Goal: Communication & Community: Share content

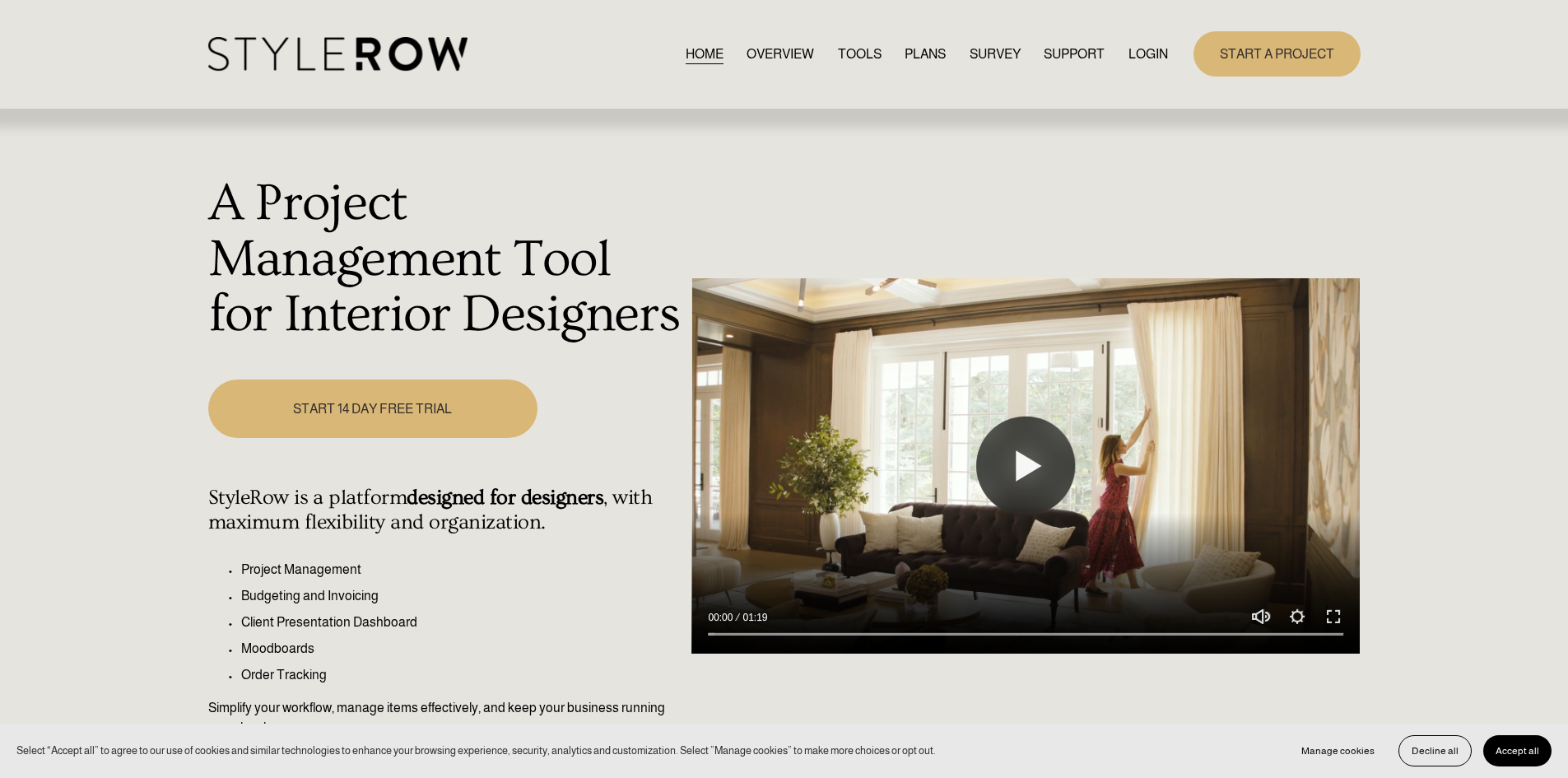
click at [1136, 54] on link "LOGIN" at bounding box center [1147, 53] width 39 height 22
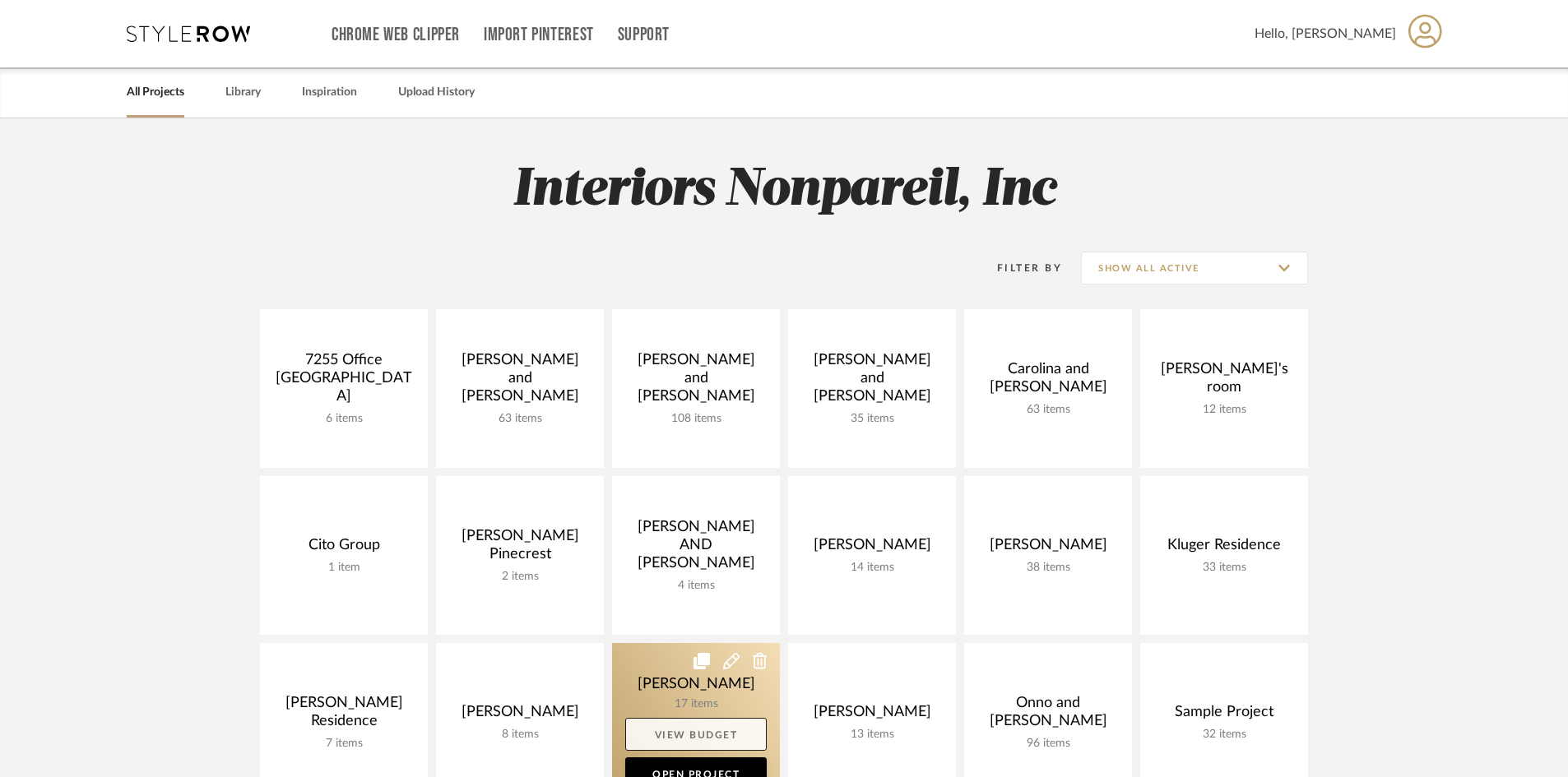
click at [706, 721] on link "View Budget" at bounding box center [696, 735] width 141 height 33
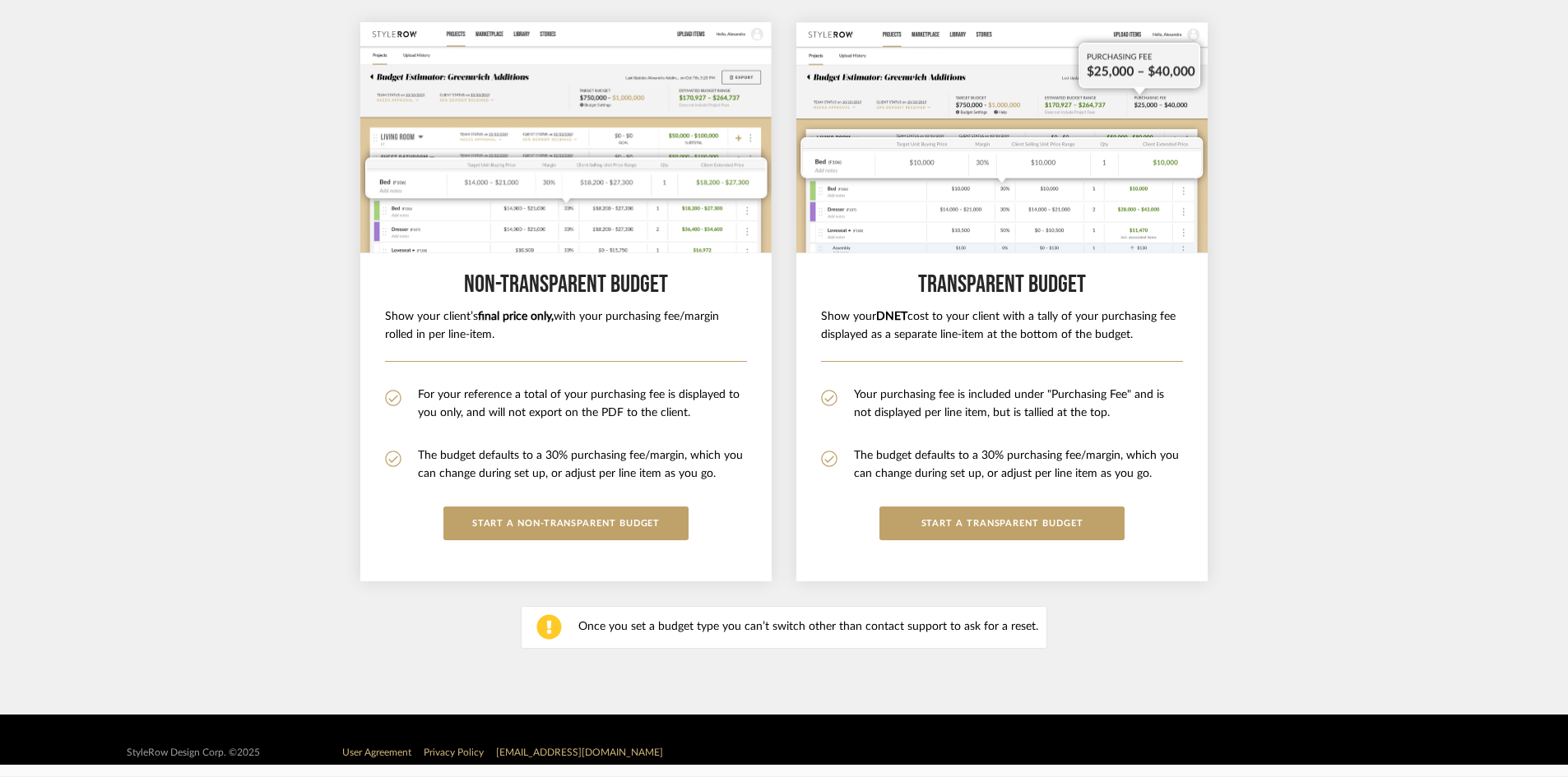
scroll to position [188, 0]
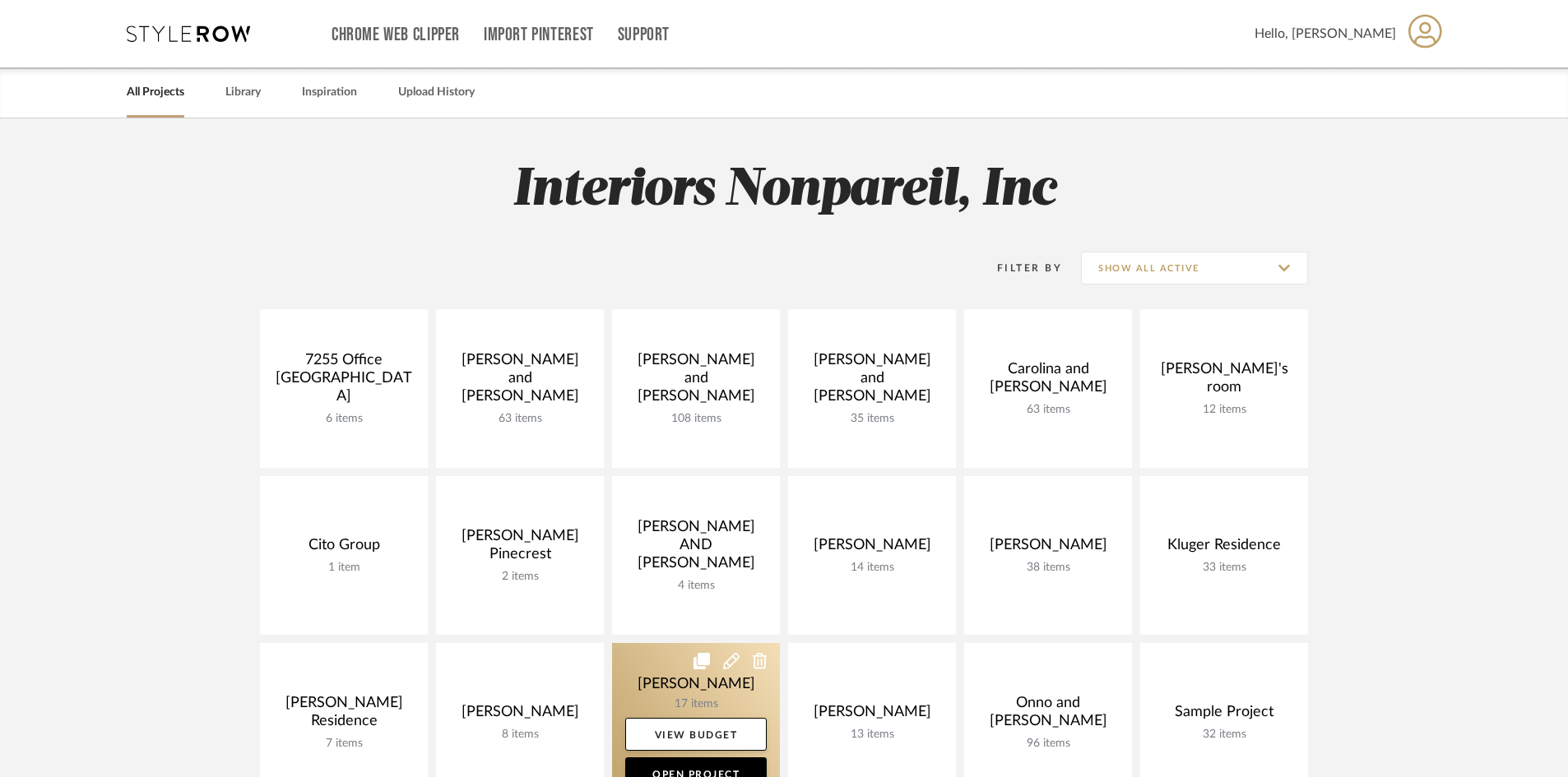
click at [645, 665] on link at bounding box center [697, 722] width 168 height 159
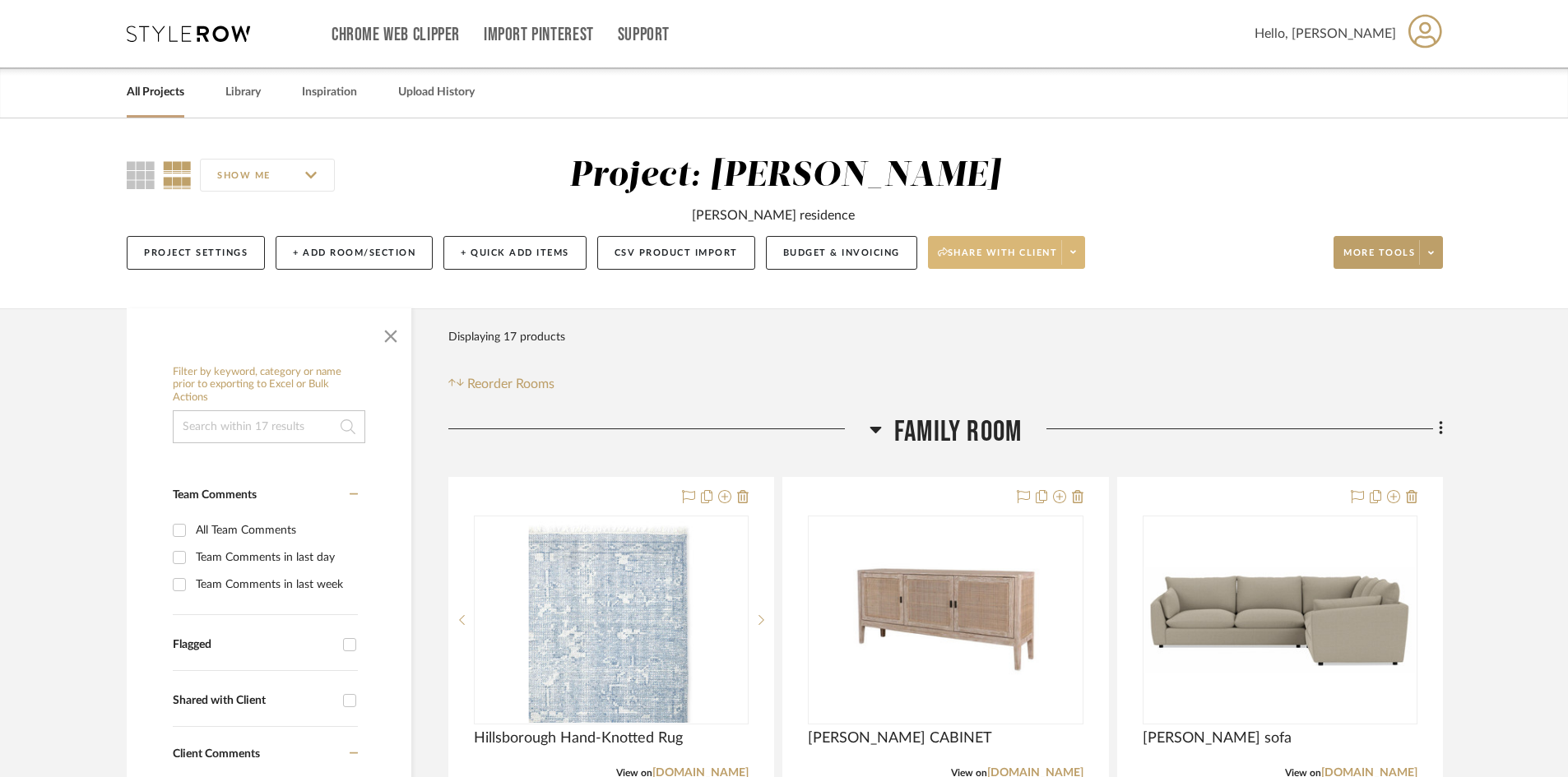
click at [1045, 256] on span "Share with client" at bounding box center [998, 260] width 120 height 25
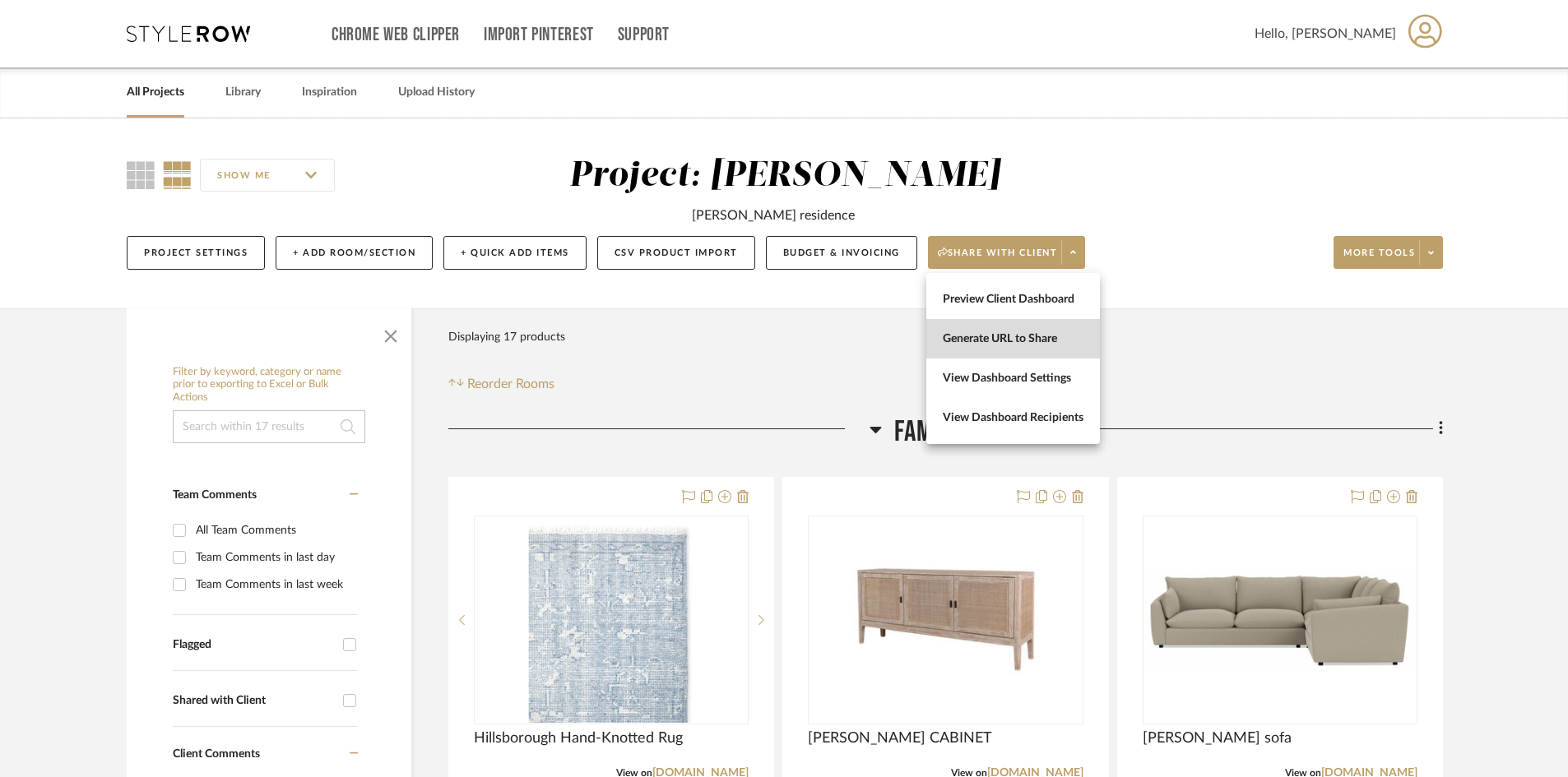
click at [1043, 332] on span "Generate URL to Share" at bounding box center [1013, 339] width 141 height 14
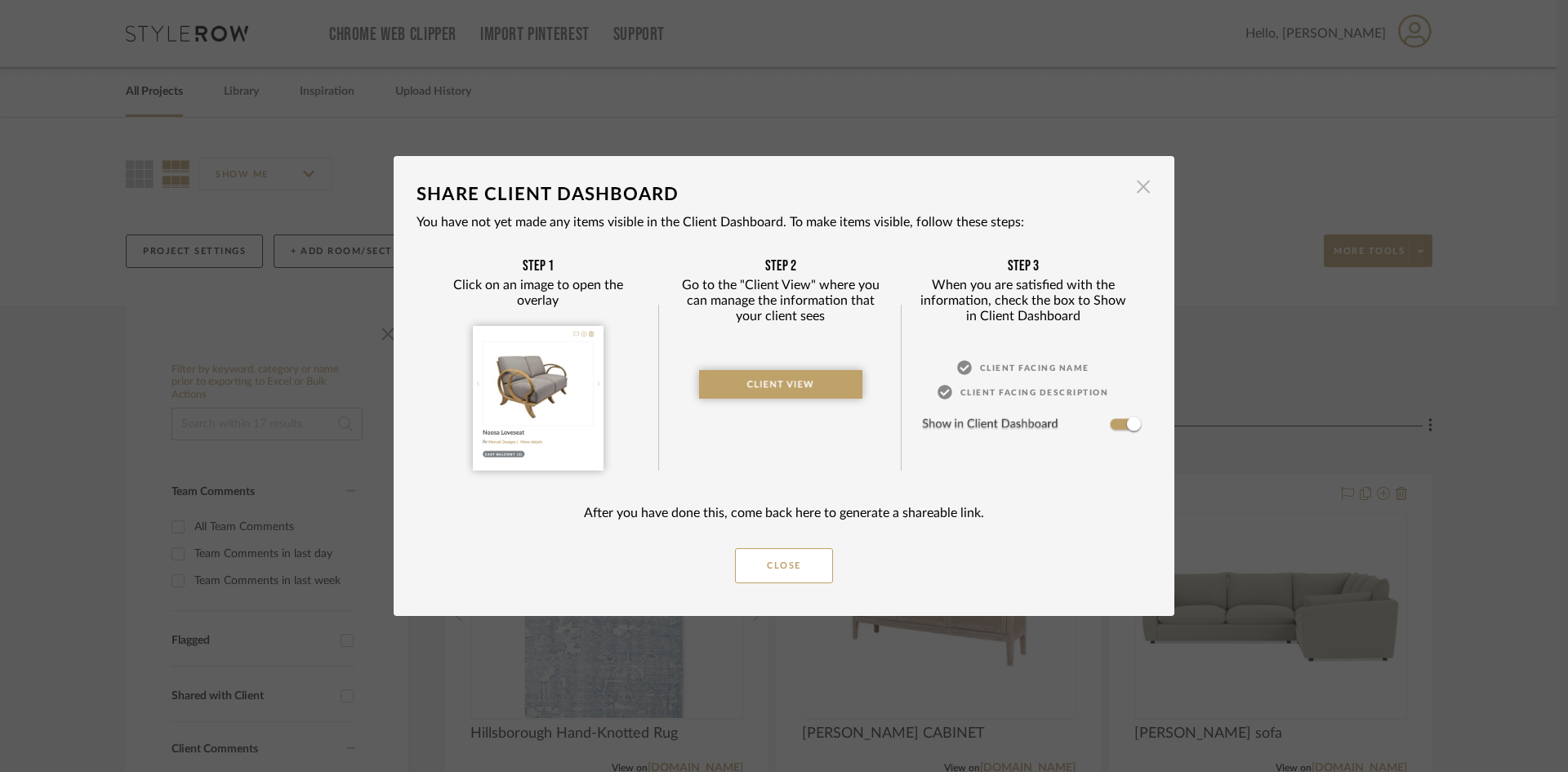
click at [1127, 186] on span "button" at bounding box center [1143, 187] width 33 height 33
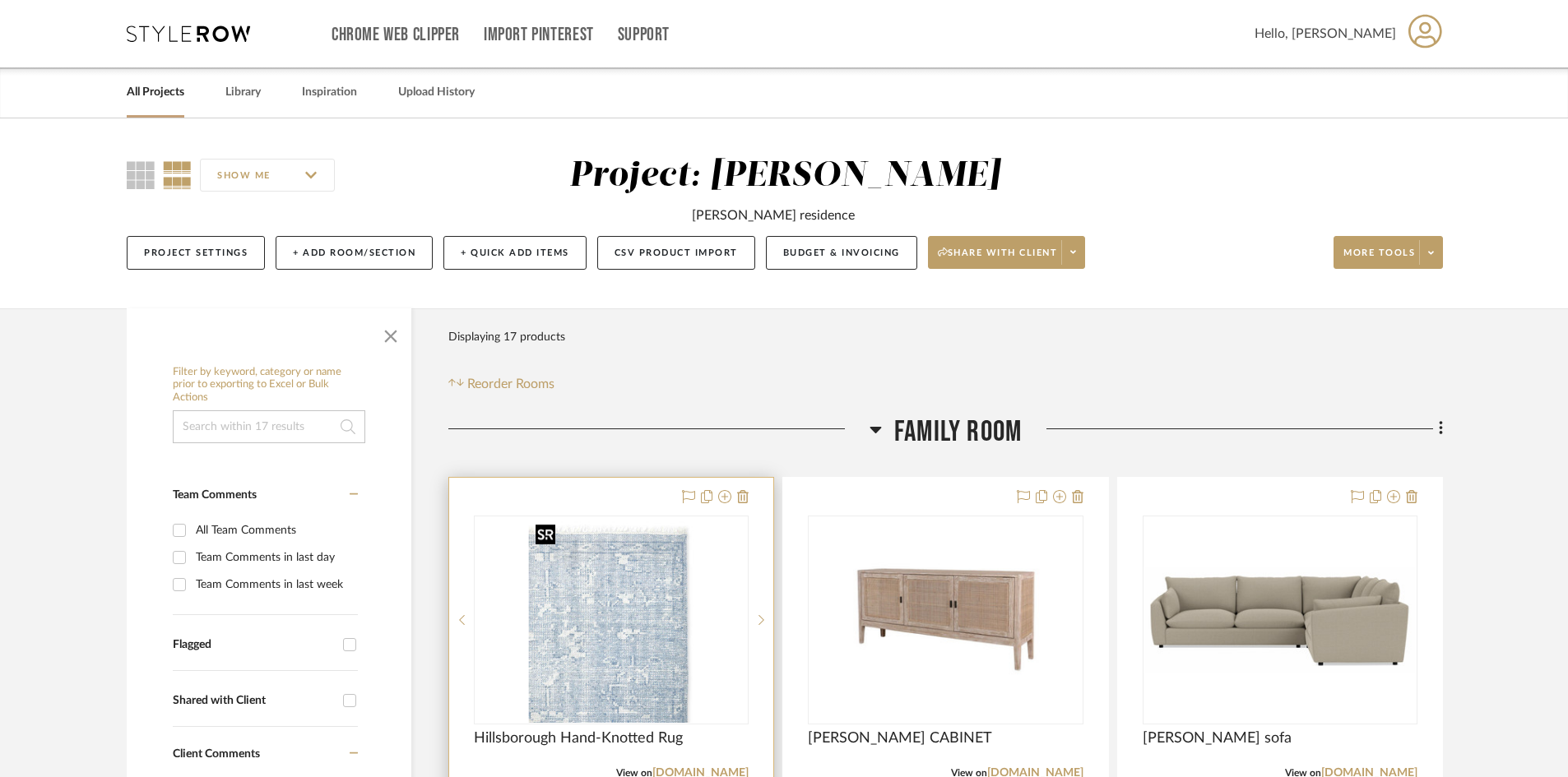
click at [660, 604] on img "0" at bounding box center [612, 620] width 165 height 205
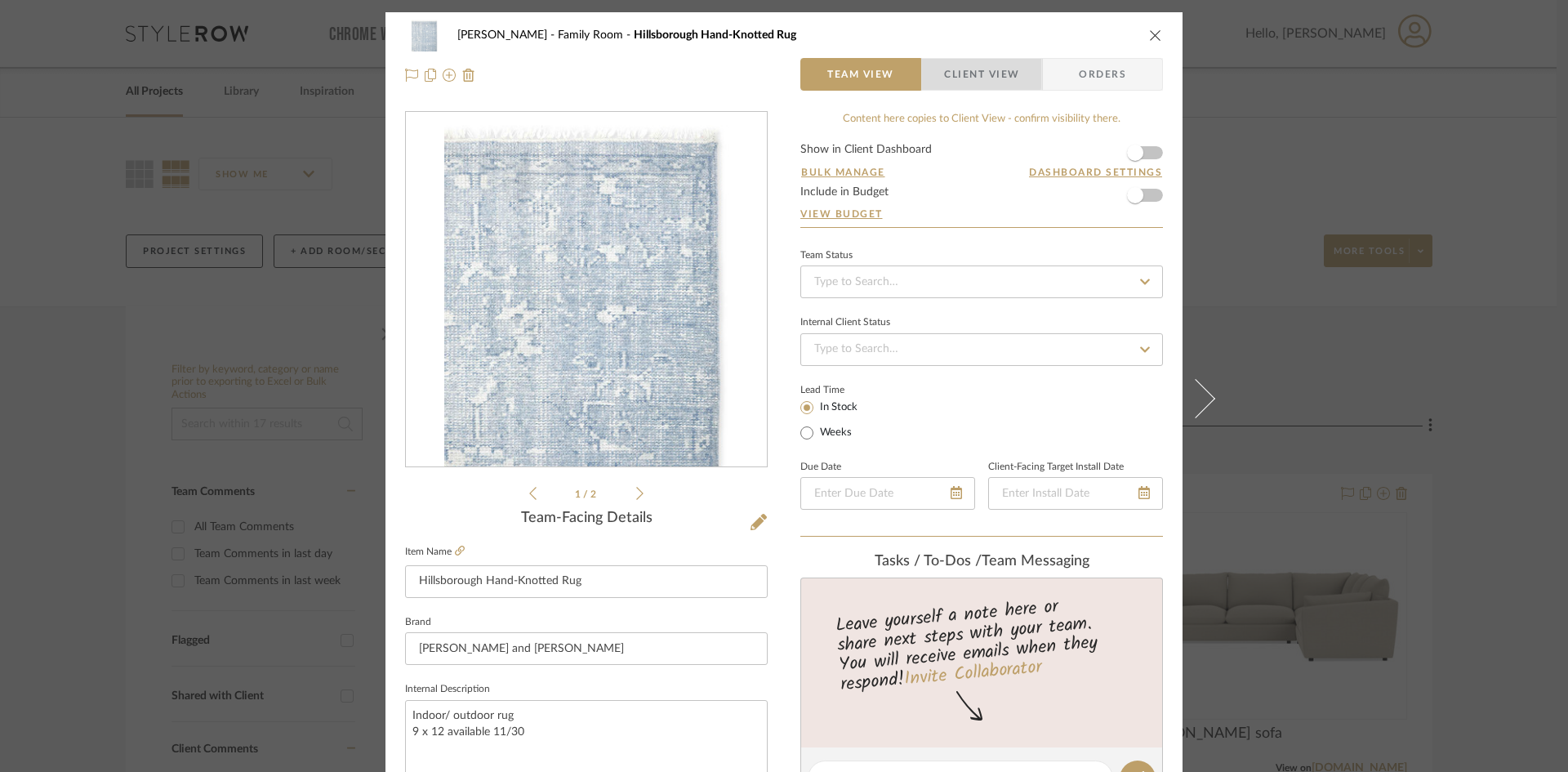
click at [967, 71] on span "Client View" at bounding box center [981, 74] width 75 height 33
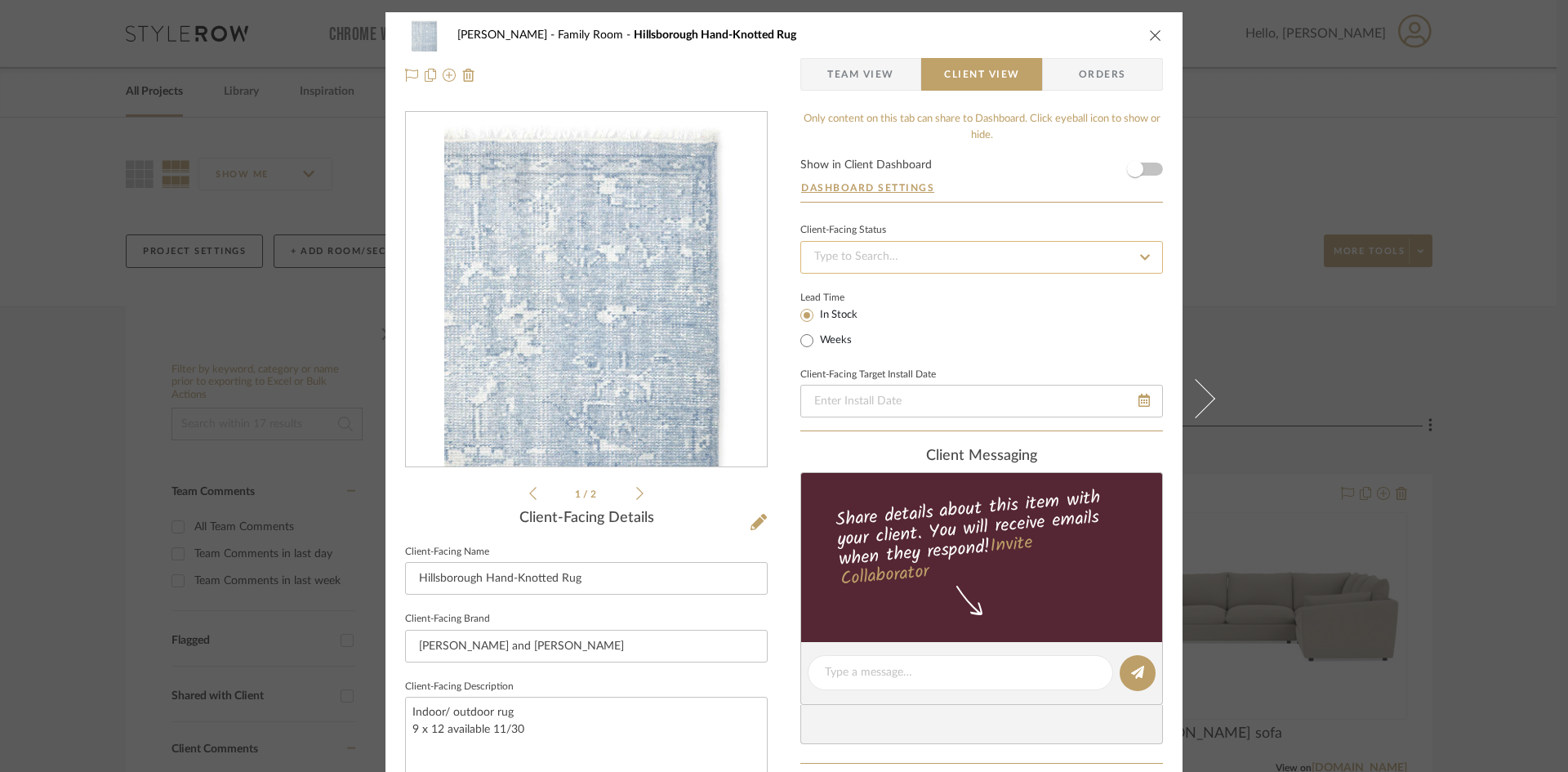
click at [1124, 251] on input at bounding box center [981, 258] width 363 height 33
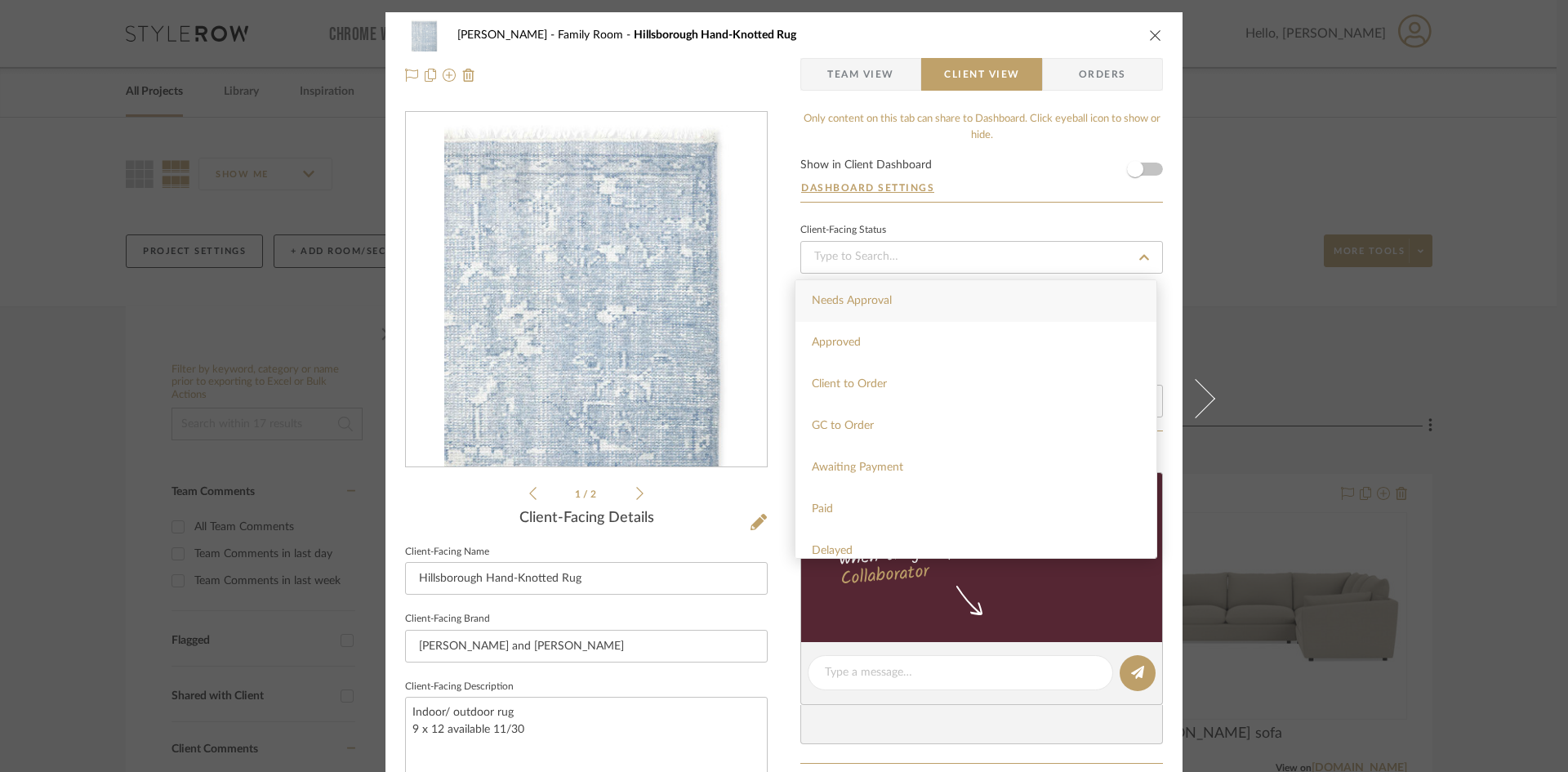
click at [1047, 298] on div "Needs Approval" at bounding box center [976, 301] width 361 height 41
type input "9/24/2025"
type input "Needs Approval"
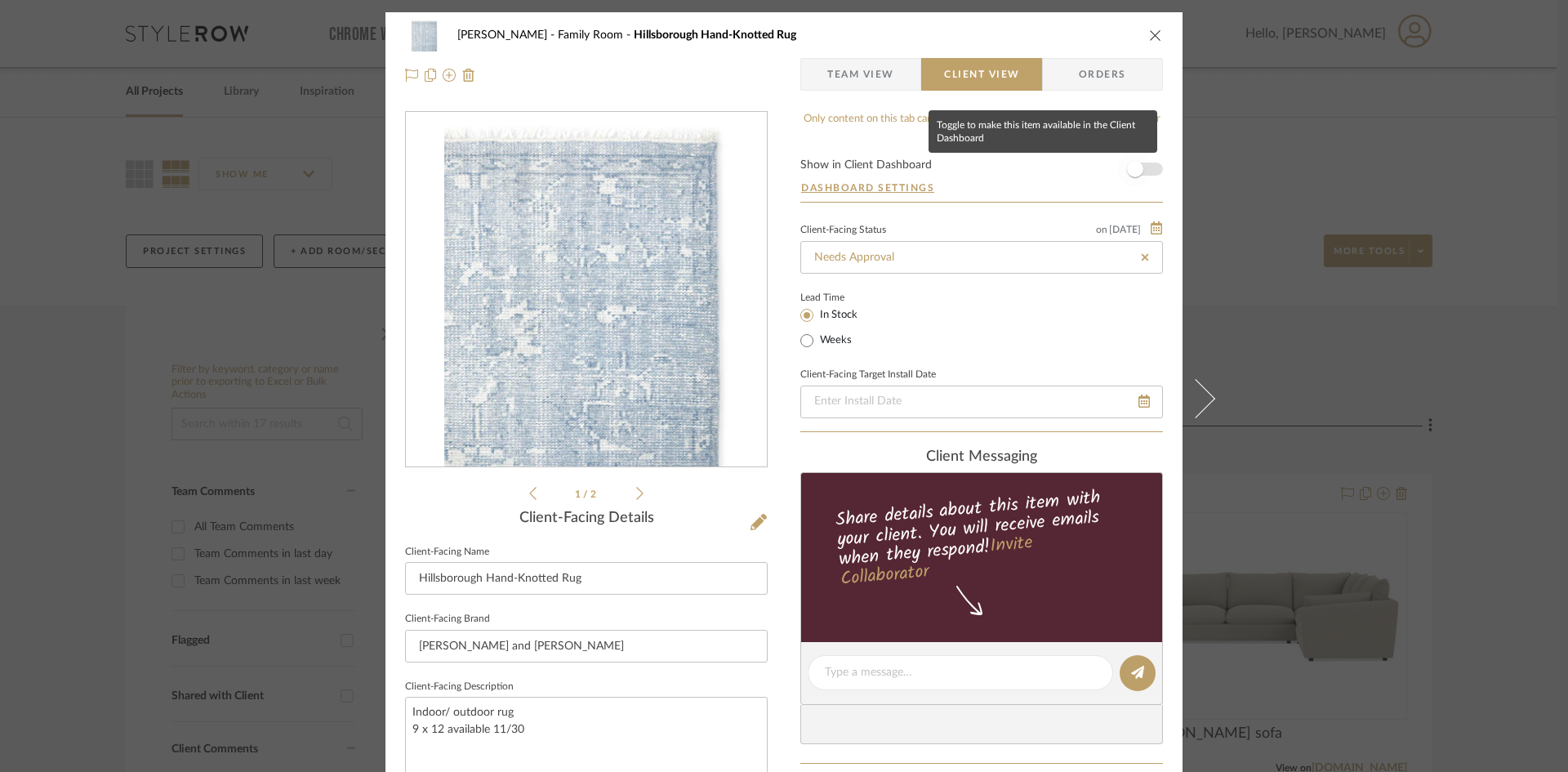
click at [1120, 175] on span "button" at bounding box center [1134, 169] width 36 height 36
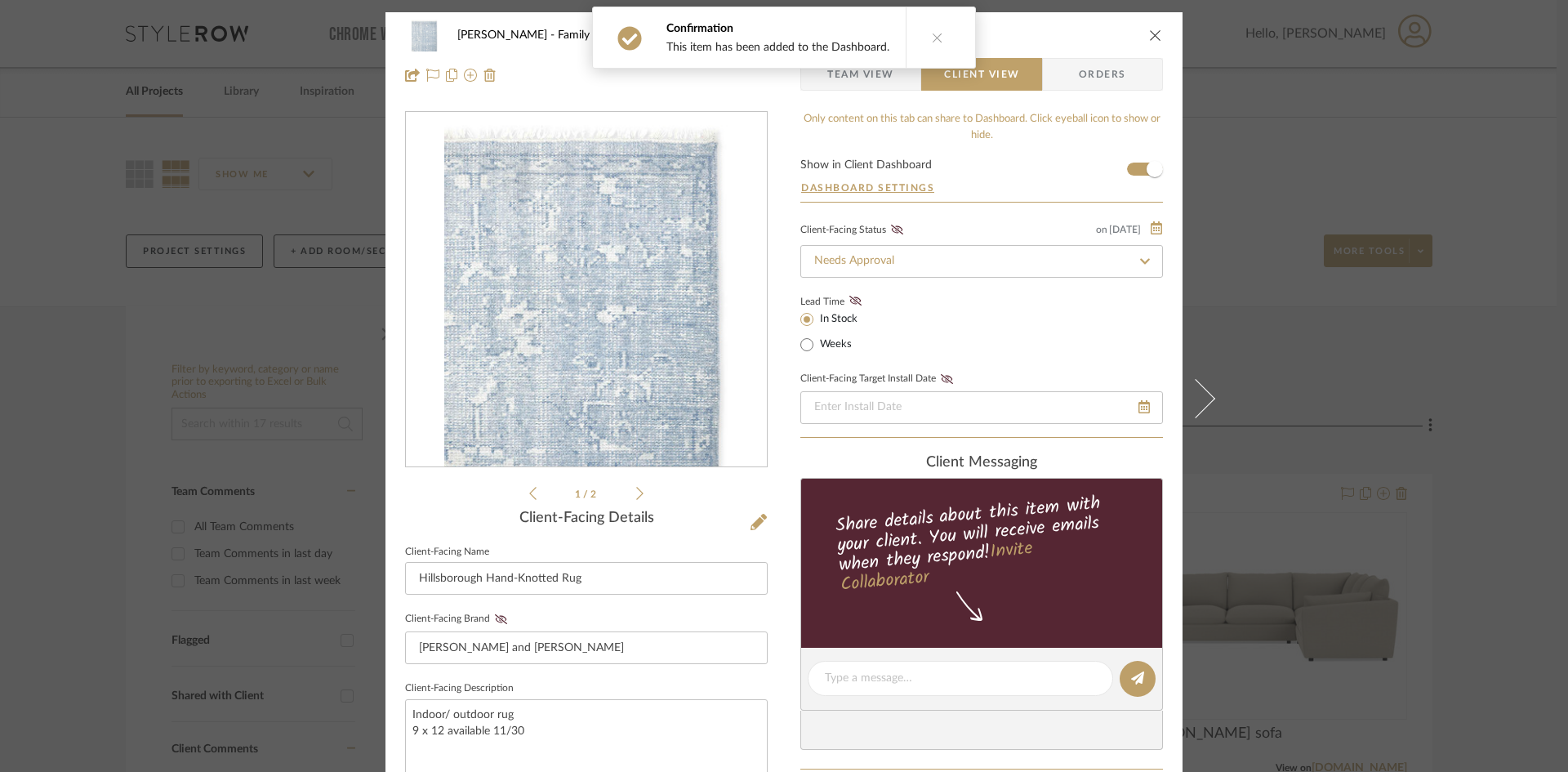
click at [940, 31] on button at bounding box center [937, 37] width 63 height 60
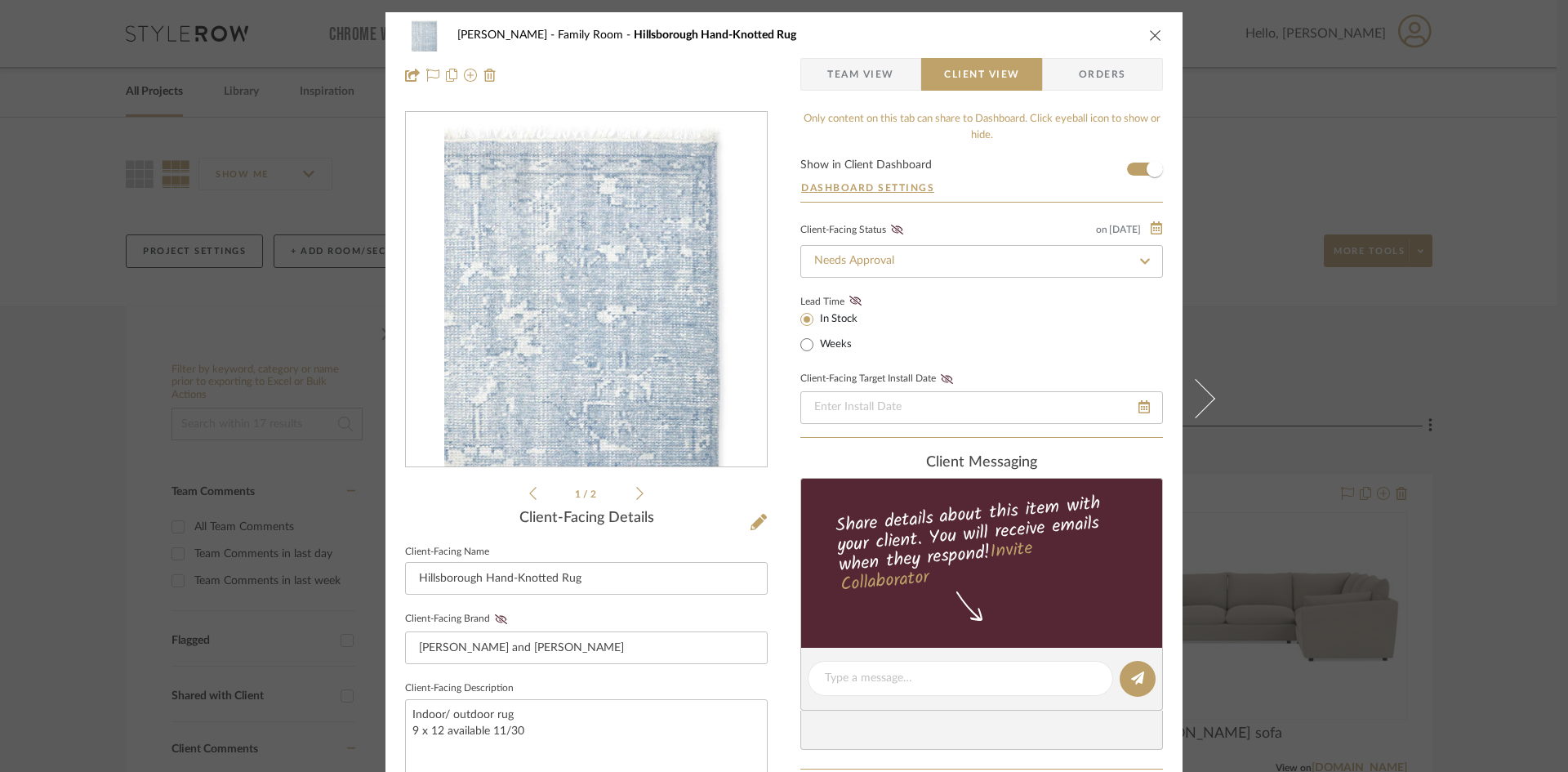
click at [1148, 41] on button "close" at bounding box center [1156, 36] width 15 height 15
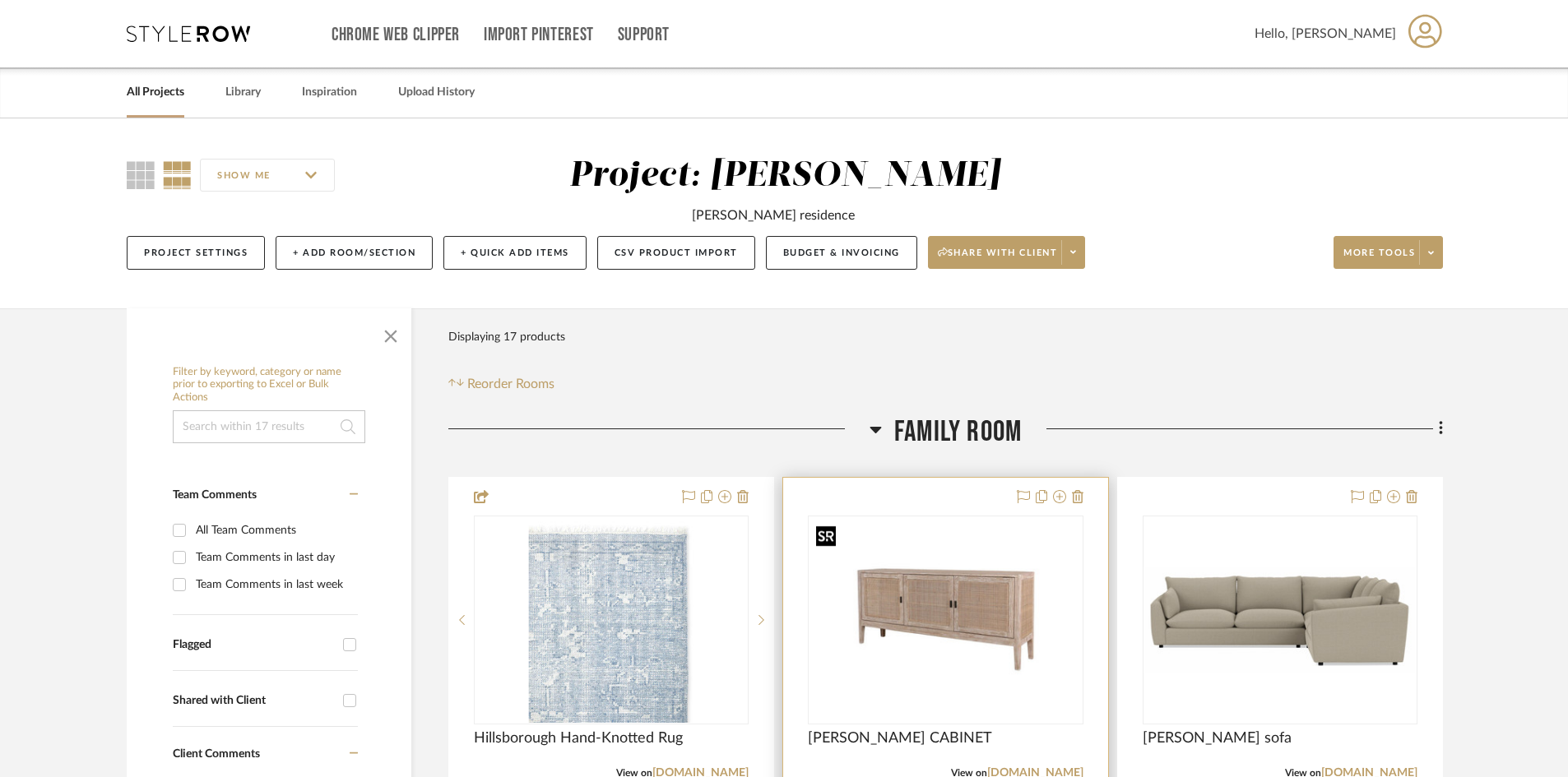
click at [925, 557] on img "0" at bounding box center [945, 619] width 271 height 200
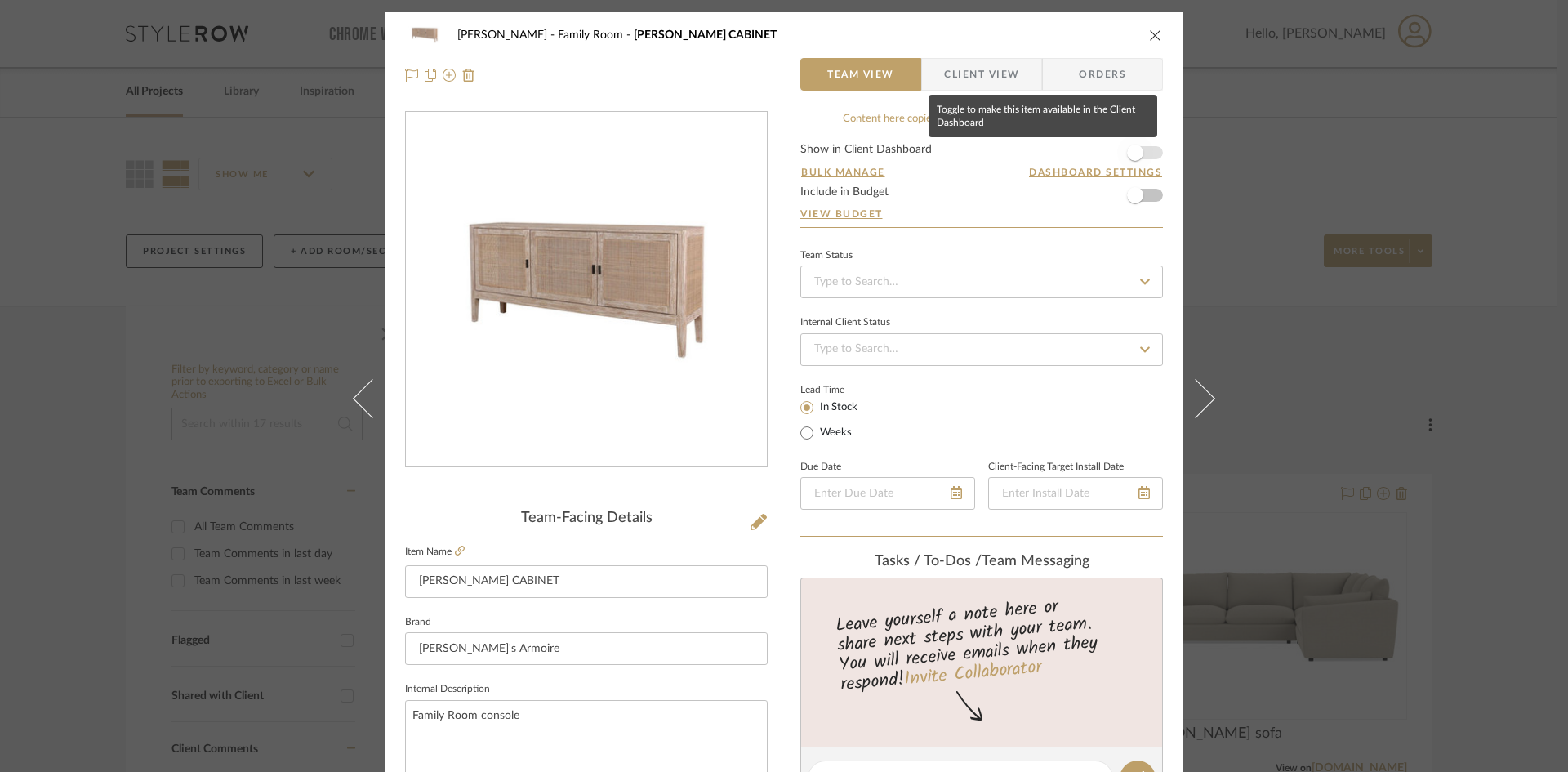
click at [1130, 156] on span "button" at bounding box center [1135, 153] width 17 height 17
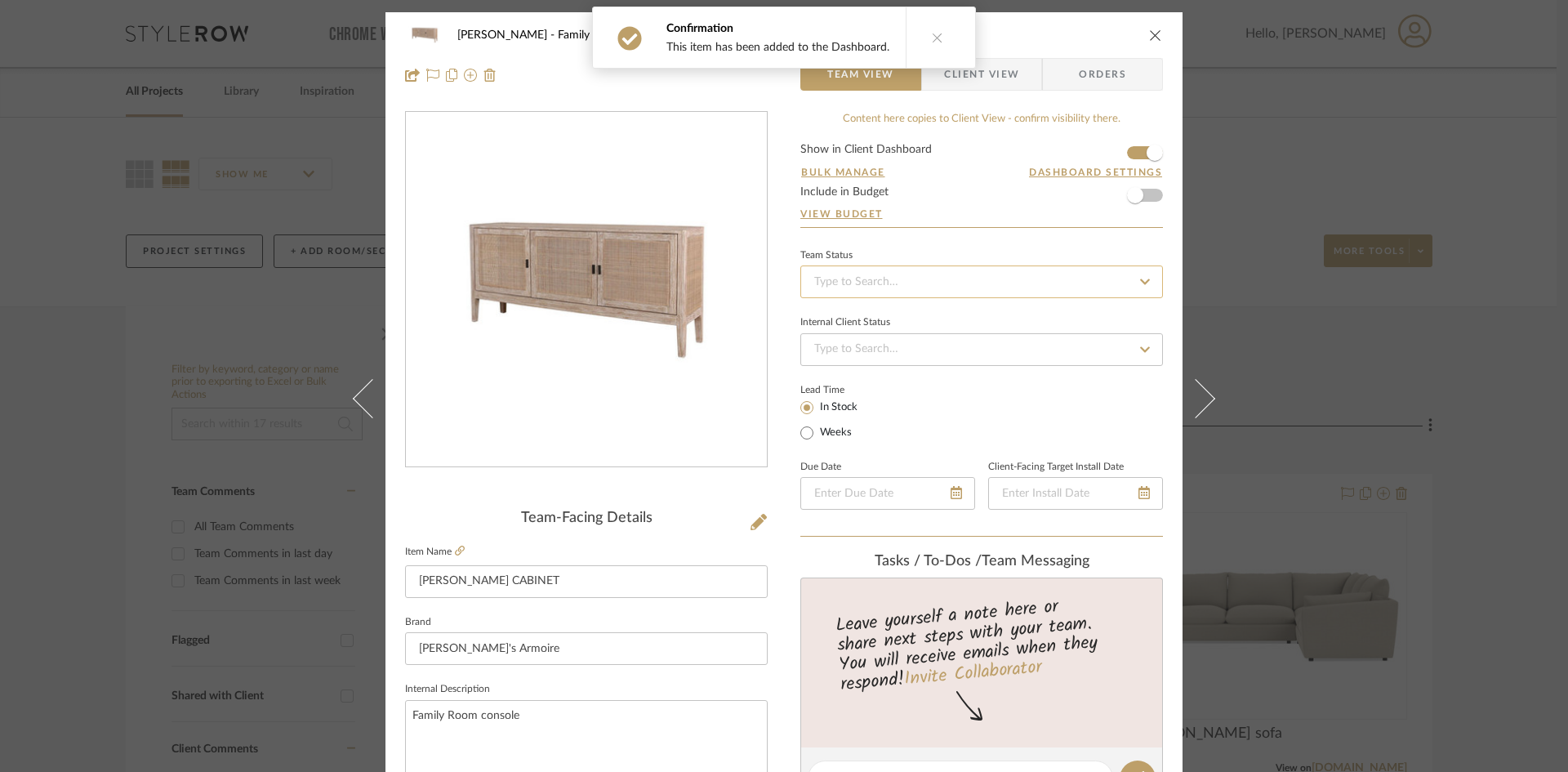
click at [972, 279] on input at bounding box center [981, 282] width 363 height 33
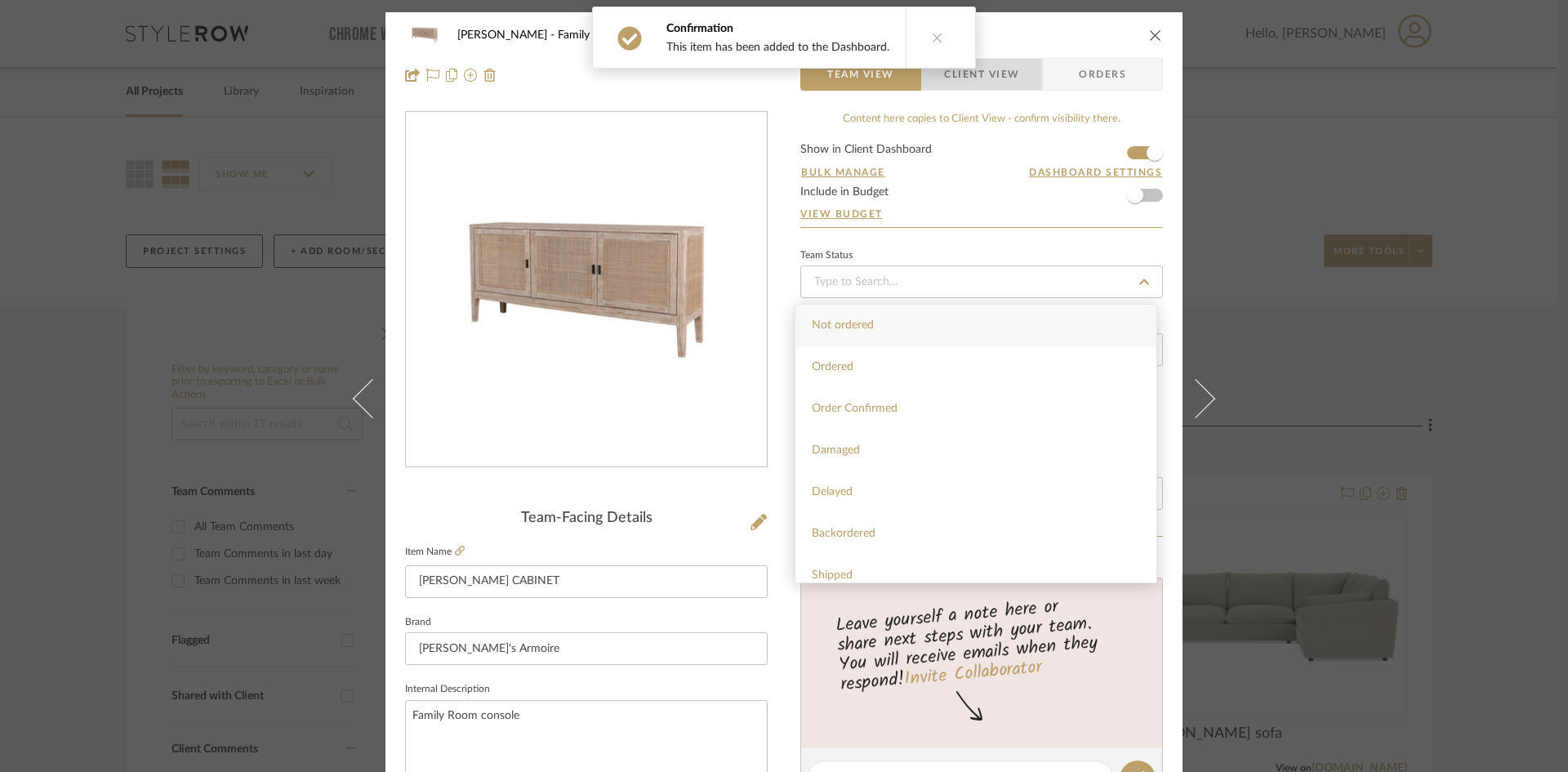
click at [989, 79] on span "Client View" at bounding box center [981, 74] width 75 height 33
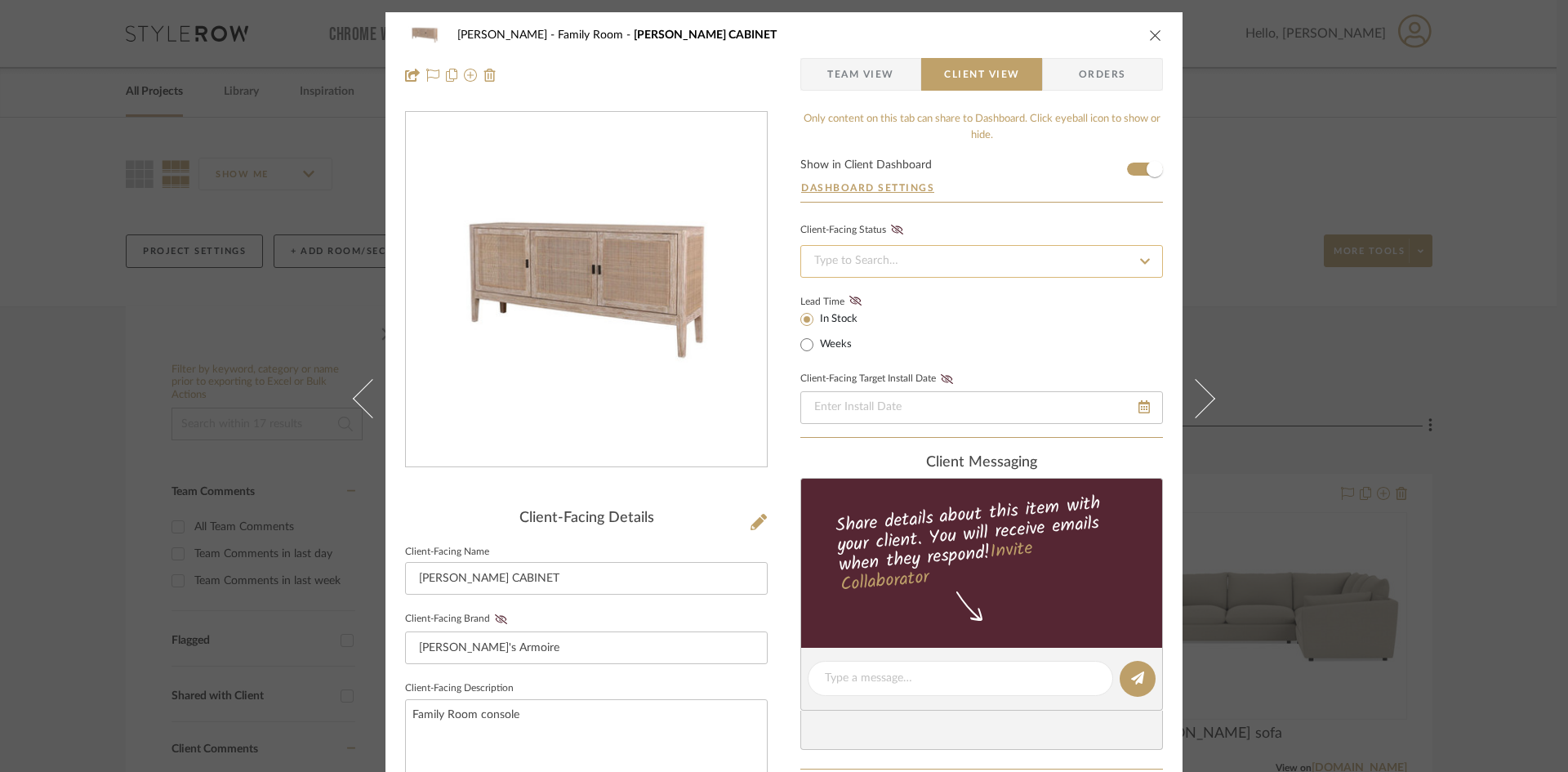
click at [1038, 265] on input at bounding box center [981, 262] width 363 height 33
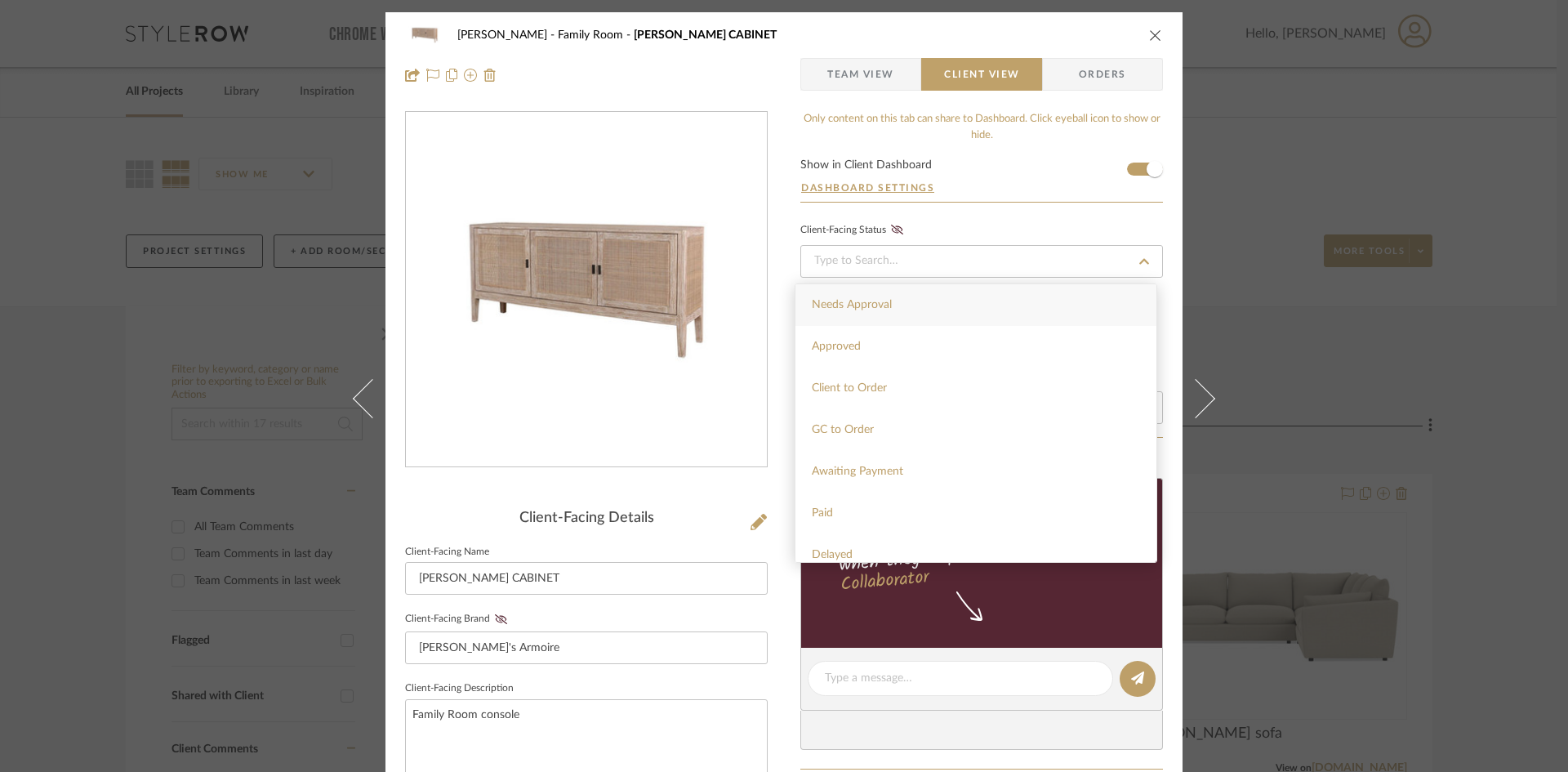
click at [1019, 298] on div "Needs Approval" at bounding box center [976, 305] width 361 height 41
type input "9/24/2025"
type input "Needs Approval"
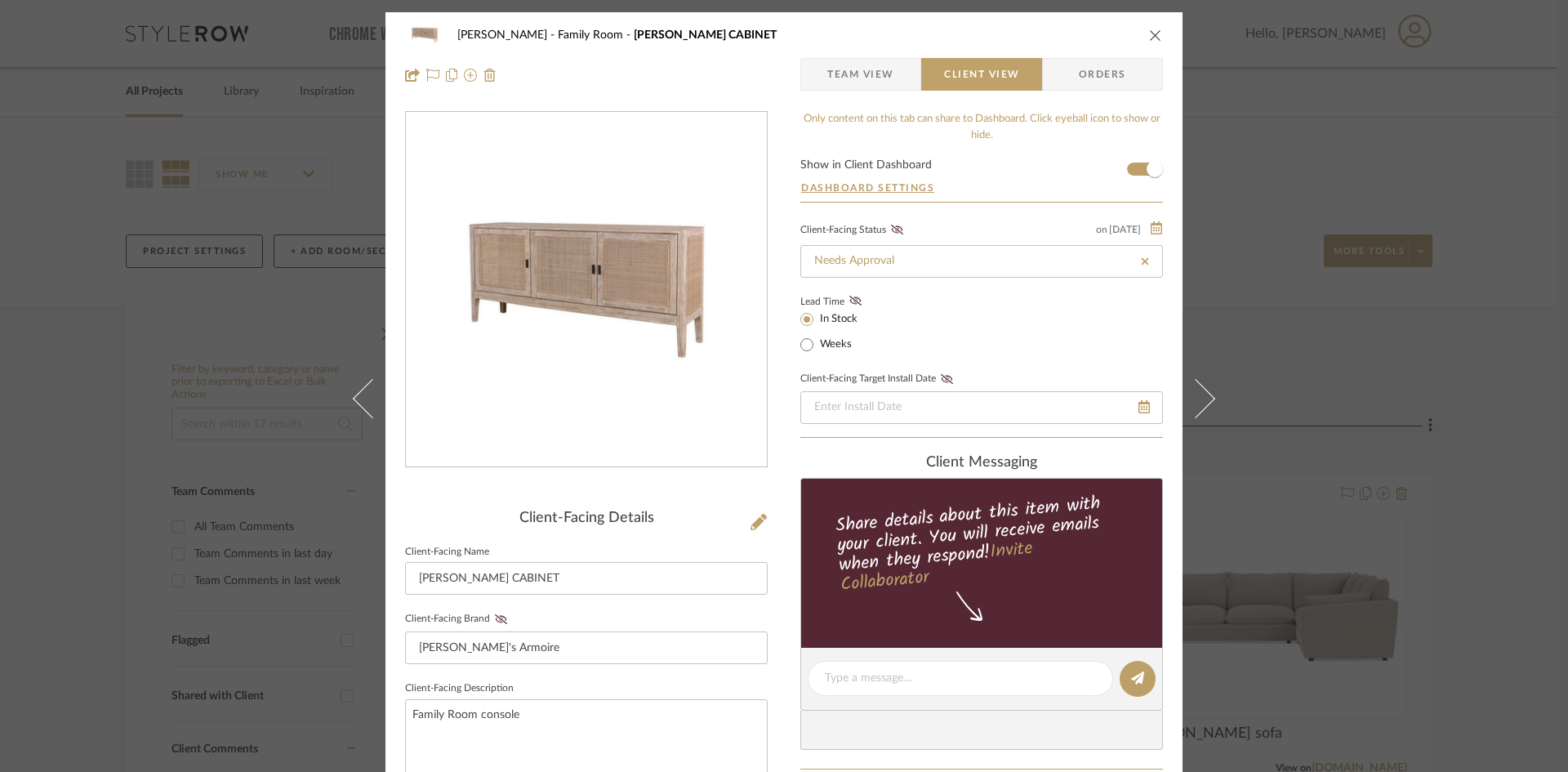
click at [1136, 31] on div "McCormick Family Room JAMES CABINET" at bounding box center [783, 36] width 758 height 33
click at [1140, 45] on div "McCormick Family Room JAMES CABINET" at bounding box center [783, 36] width 758 height 33
click at [1159, 34] on div "McCormick Family Room JAMES CABINET Team View Client View Orders" at bounding box center [784, 55] width 797 height 86
click at [1149, 40] on icon "close" at bounding box center [1156, 36] width 13 height 13
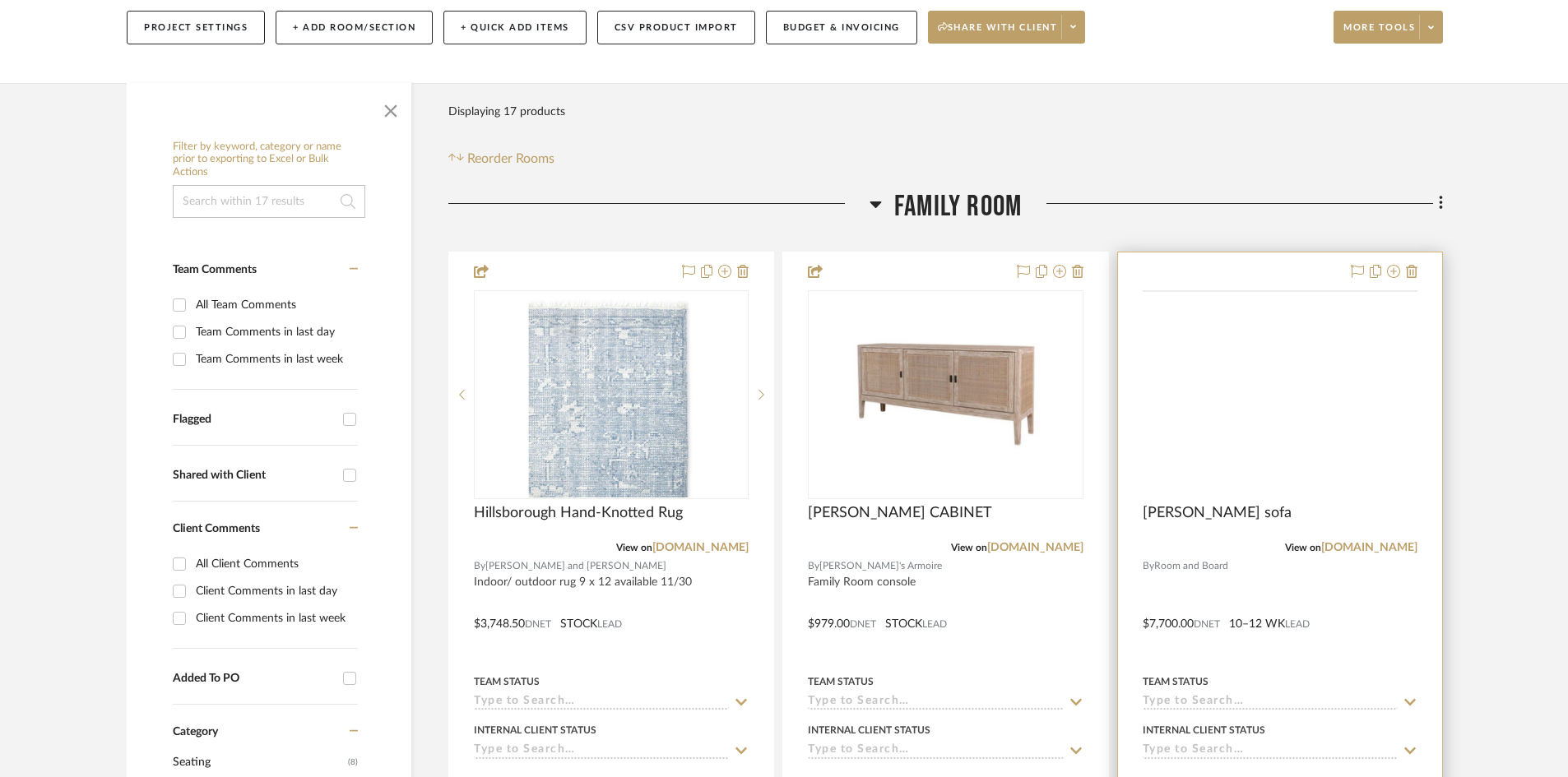
scroll to position [247, 0]
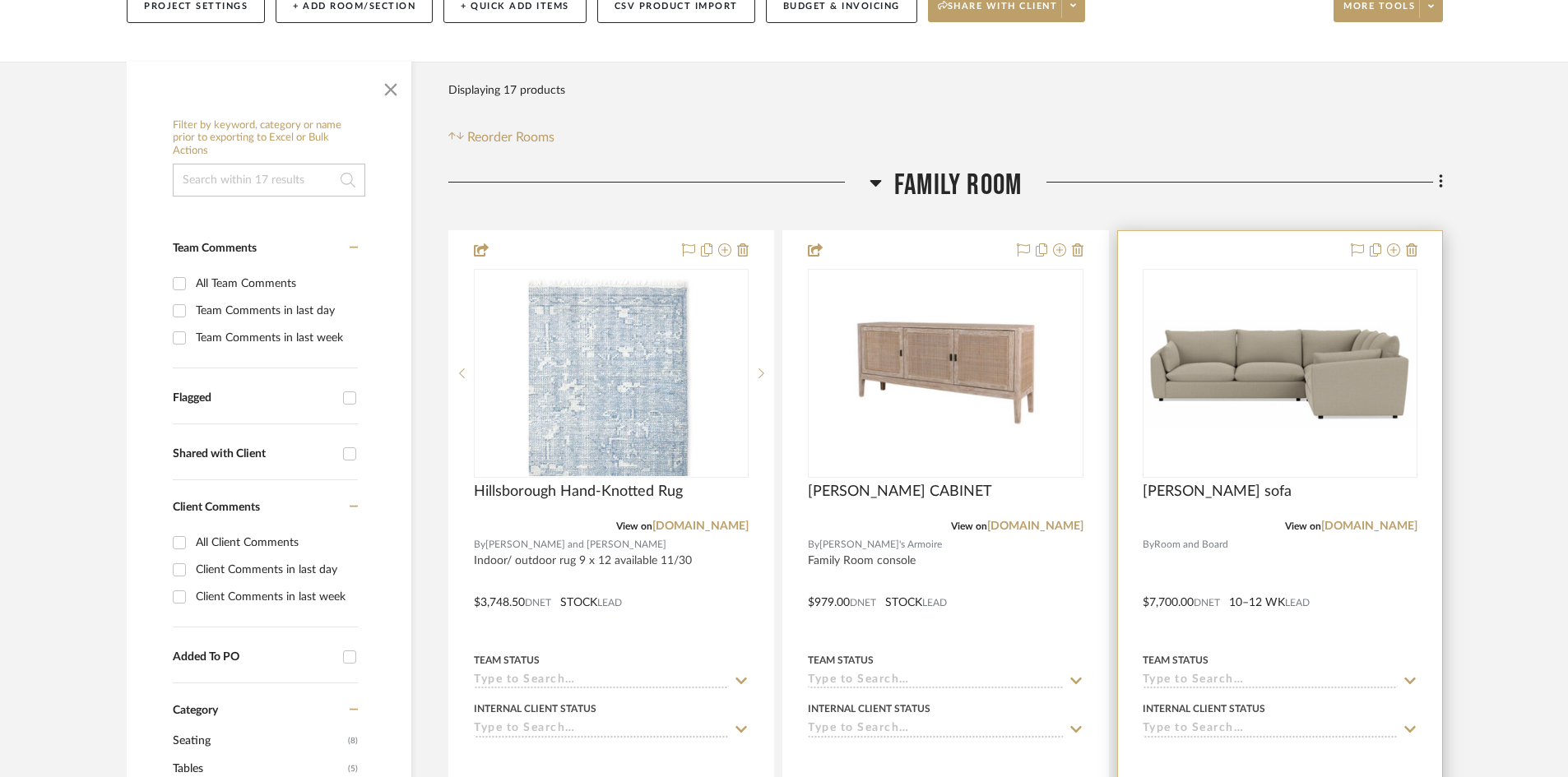
click at [1263, 372] on div at bounding box center [1280, 373] width 275 height 209
click at [1267, 348] on img "0" at bounding box center [1280, 374] width 271 height 107
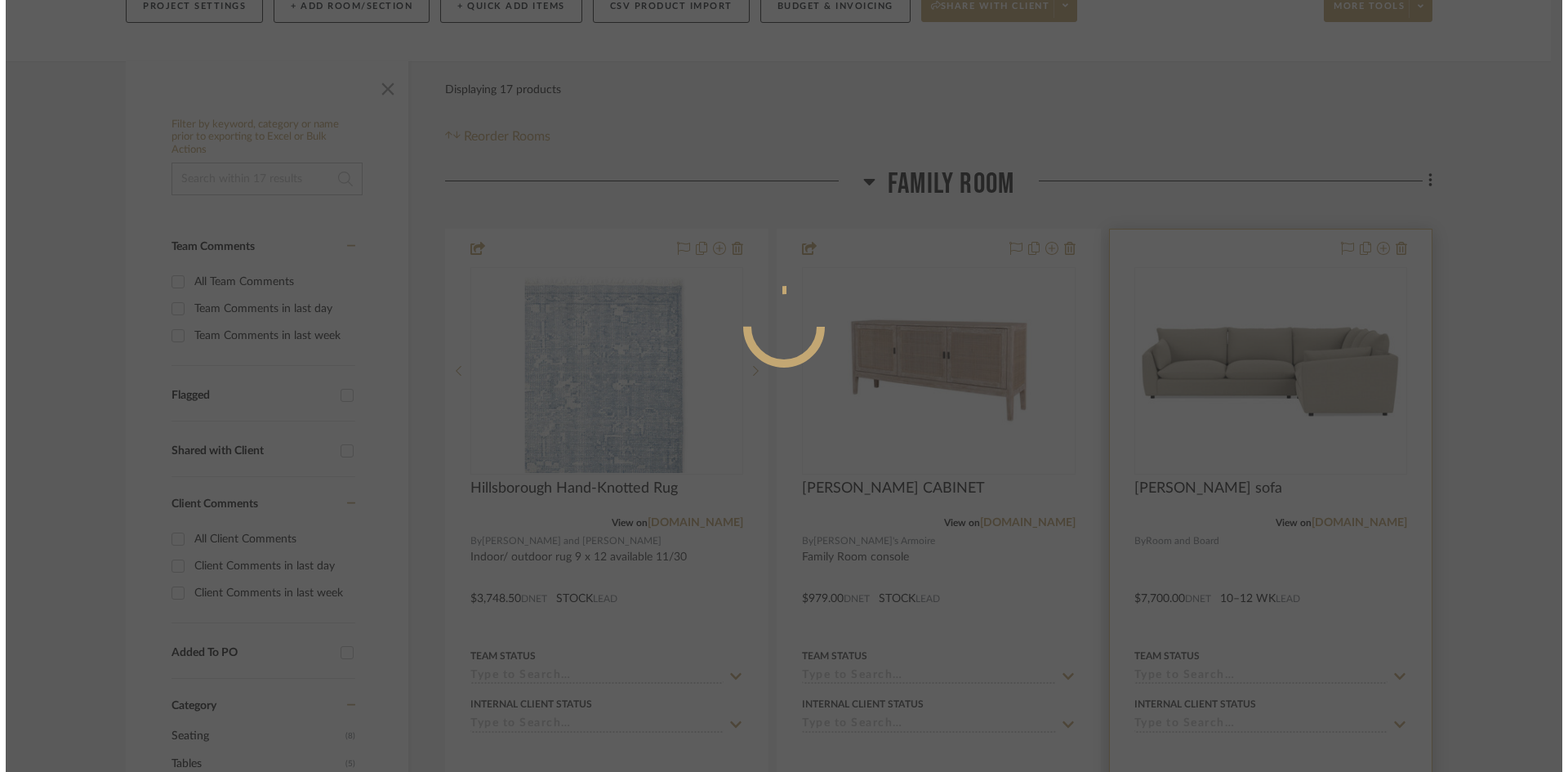
scroll to position [0, 0]
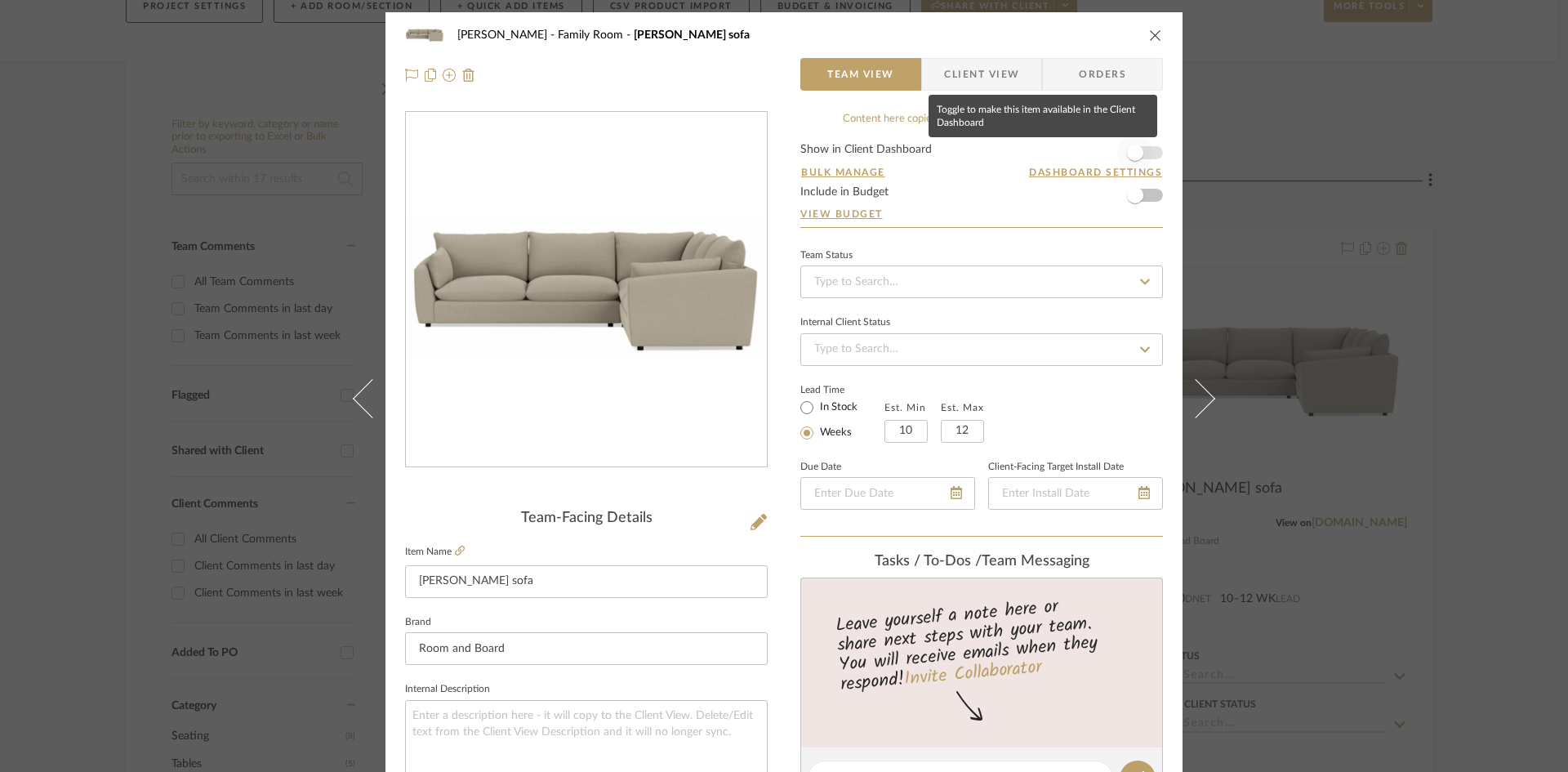
click at [1128, 160] on span "button" at bounding box center [1135, 153] width 17 height 17
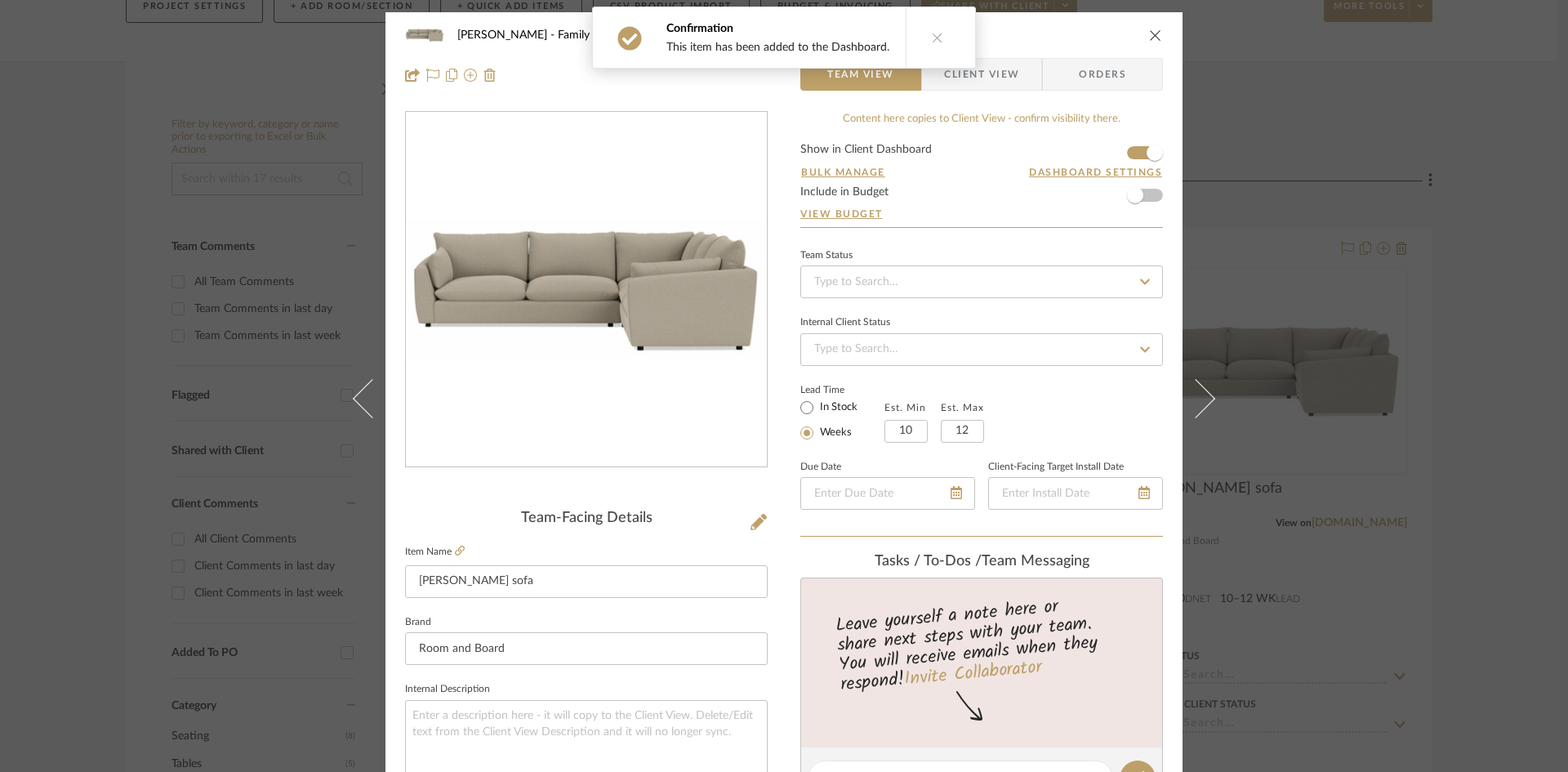
click at [972, 81] on span "Client View" at bounding box center [981, 74] width 75 height 33
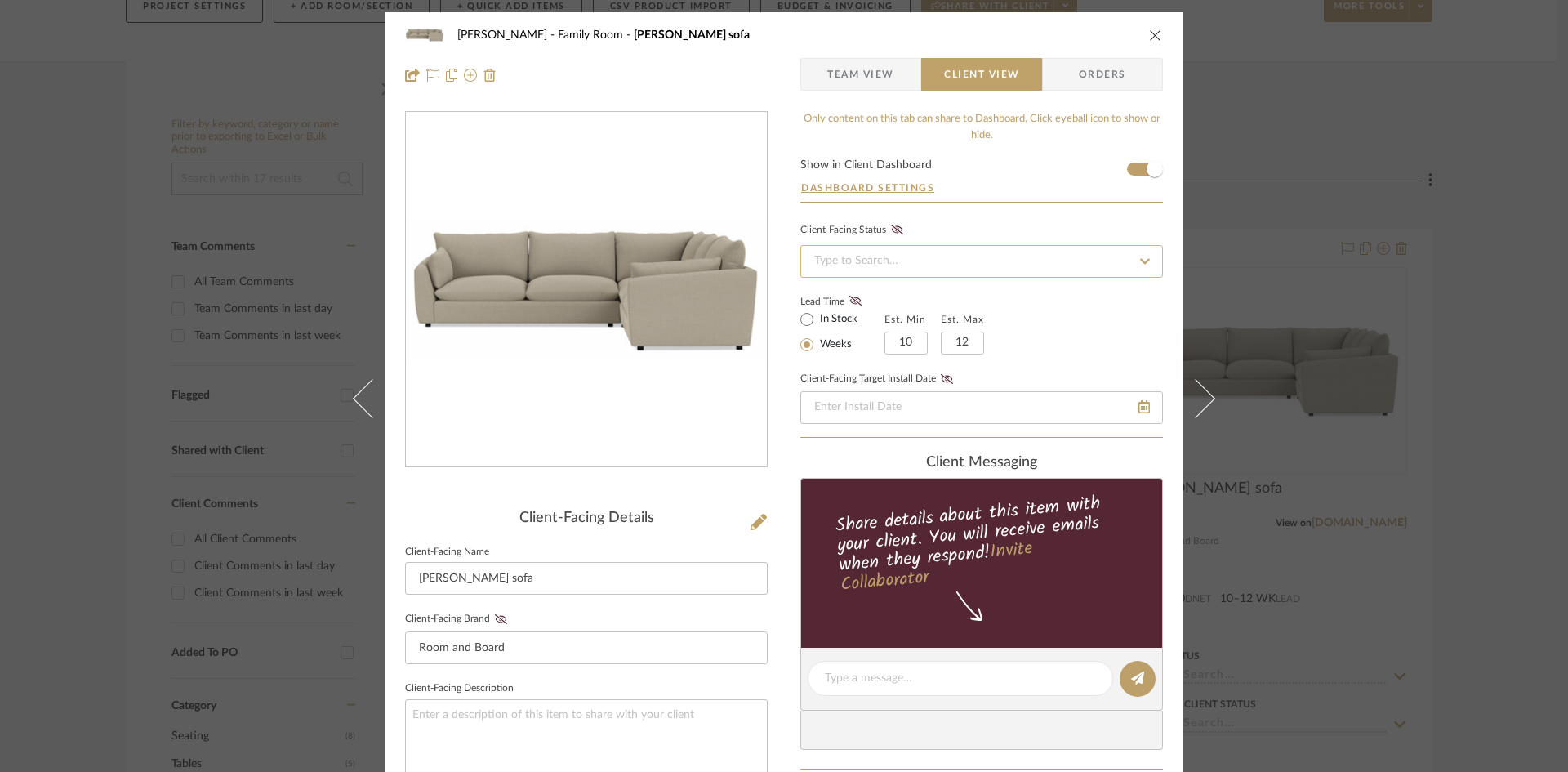
click at [1062, 264] on input at bounding box center [981, 262] width 363 height 33
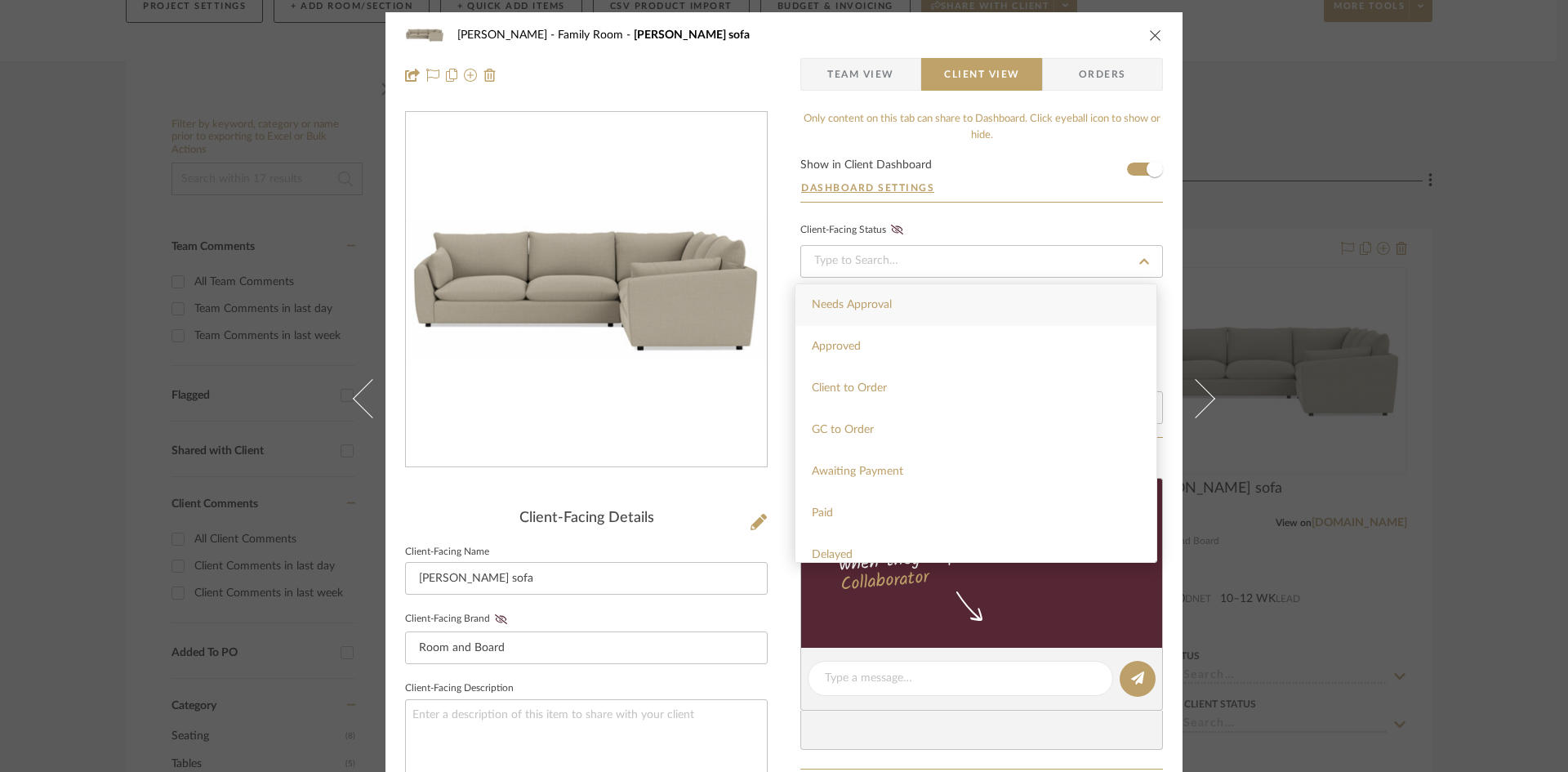
click at [1047, 303] on div "Needs Approval" at bounding box center [976, 305] width 361 height 41
type input "9/24/2025"
type input "Needs Approval"
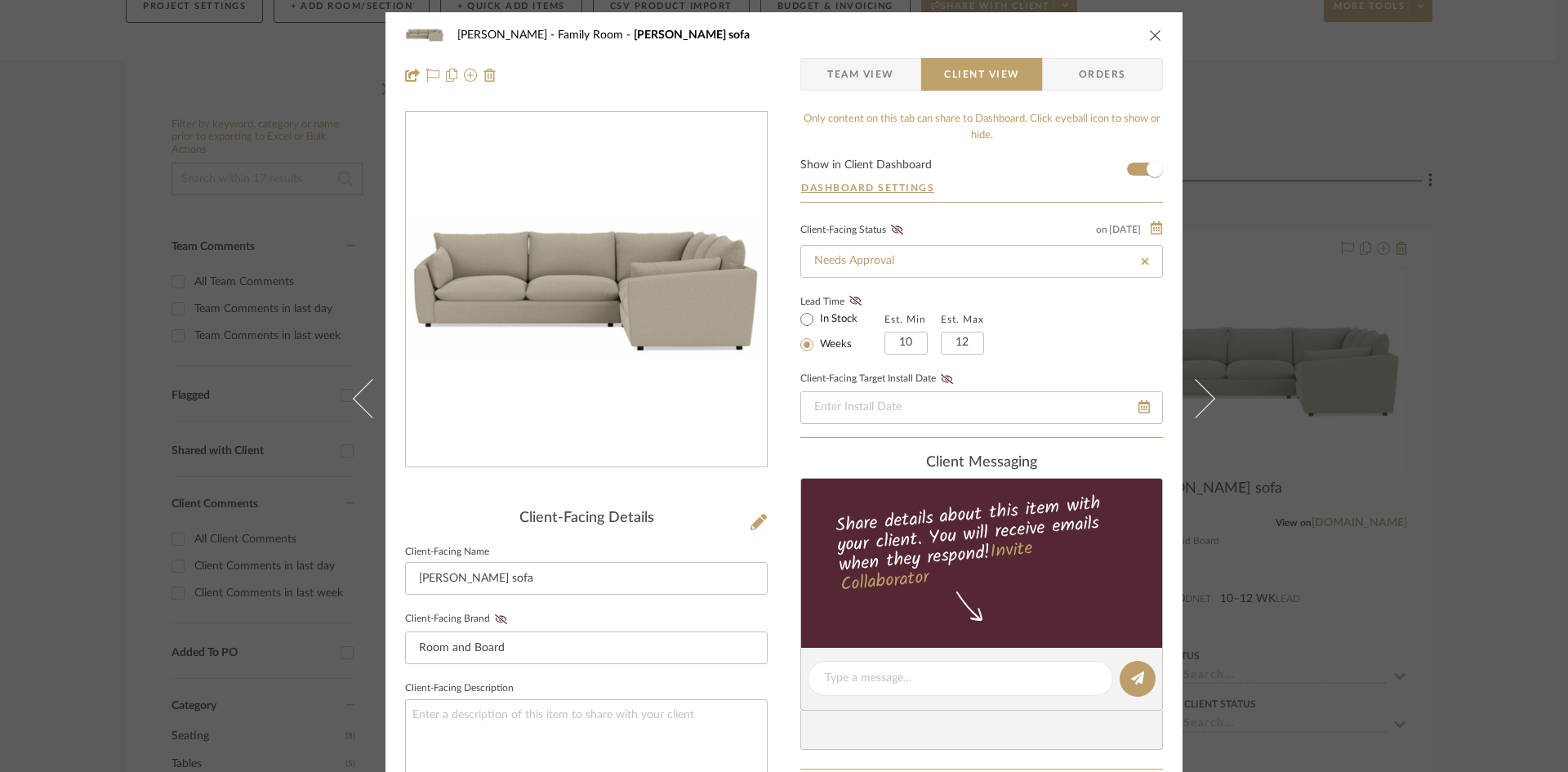
click at [1153, 32] on icon "close" at bounding box center [1156, 36] width 13 height 13
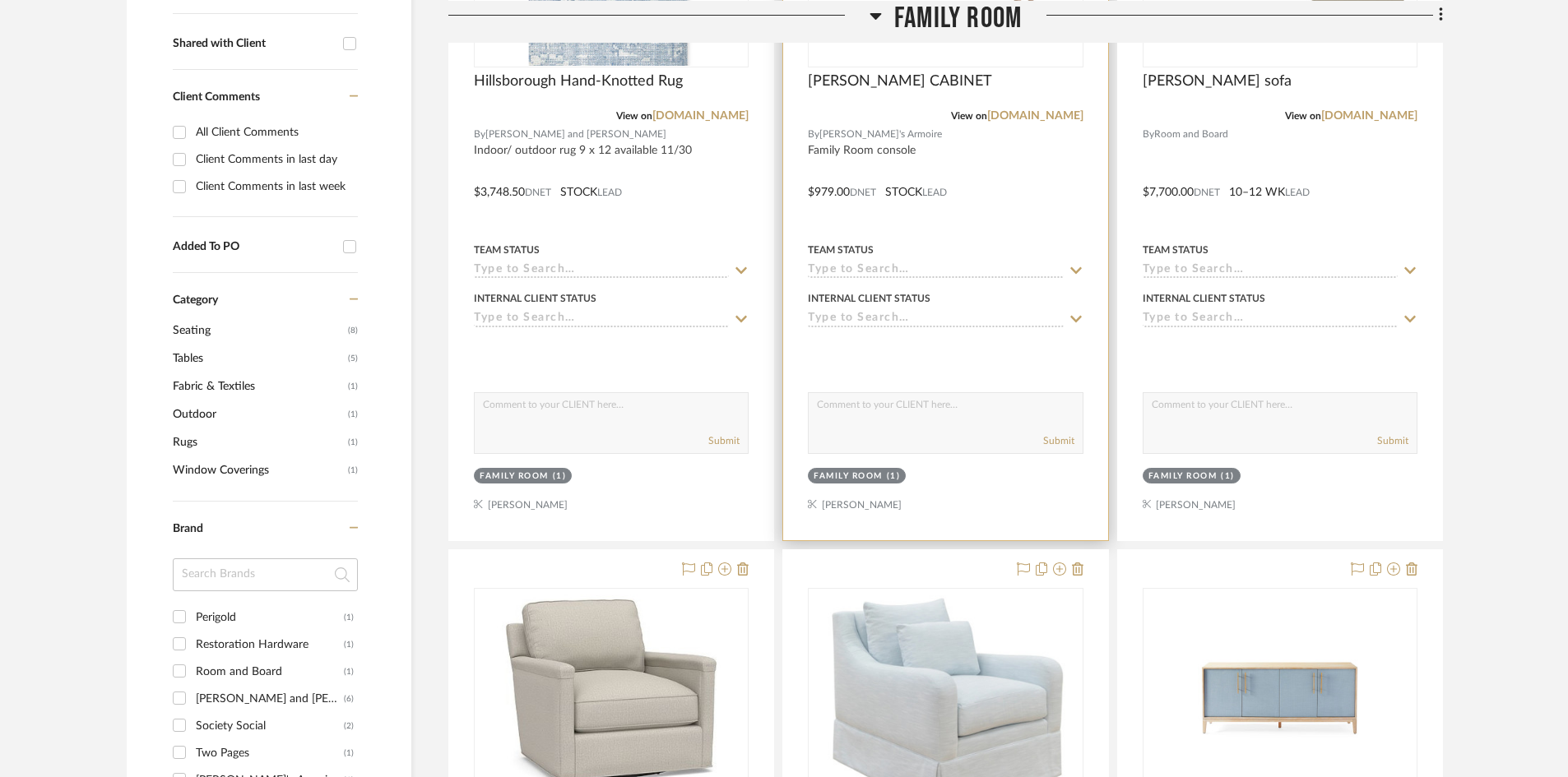
scroll to position [658, 0]
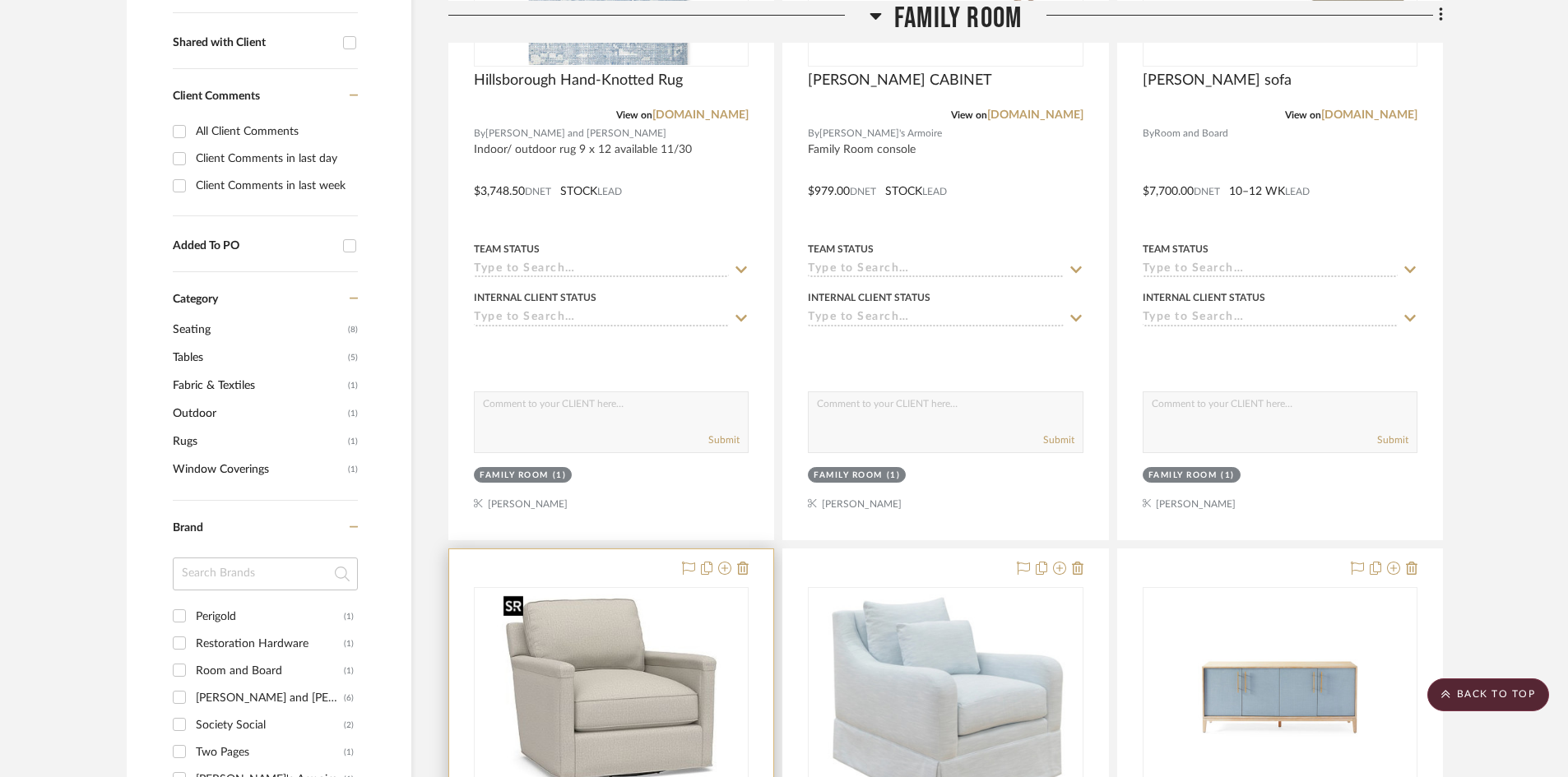
click at [688, 616] on div at bounding box center [611, 691] width 275 height 209
click at [687, 613] on img "0" at bounding box center [612, 691] width 230 height 205
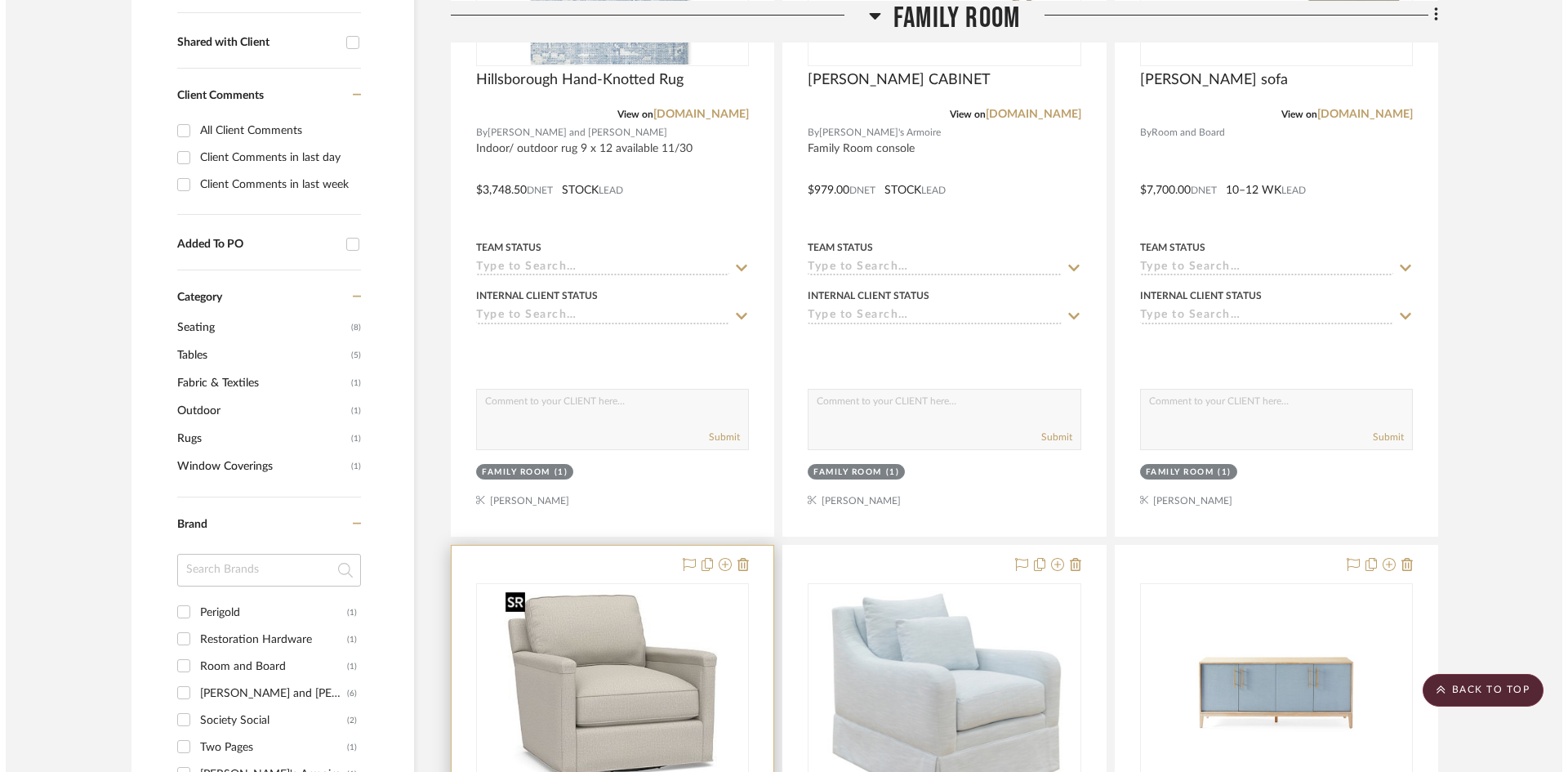
scroll to position [0, 0]
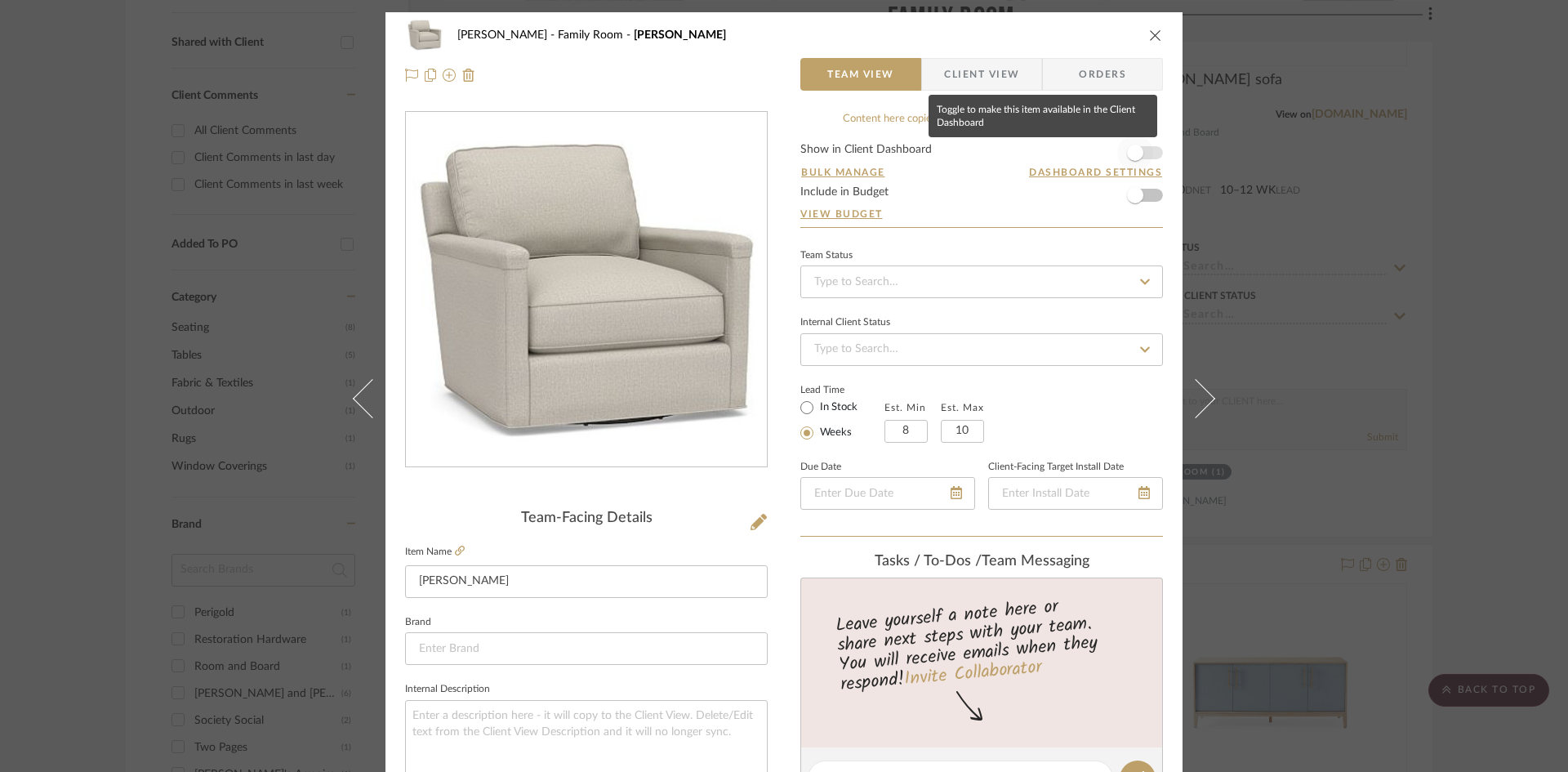
click at [1127, 152] on span "button" at bounding box center [1135, 153] width 17 height 17
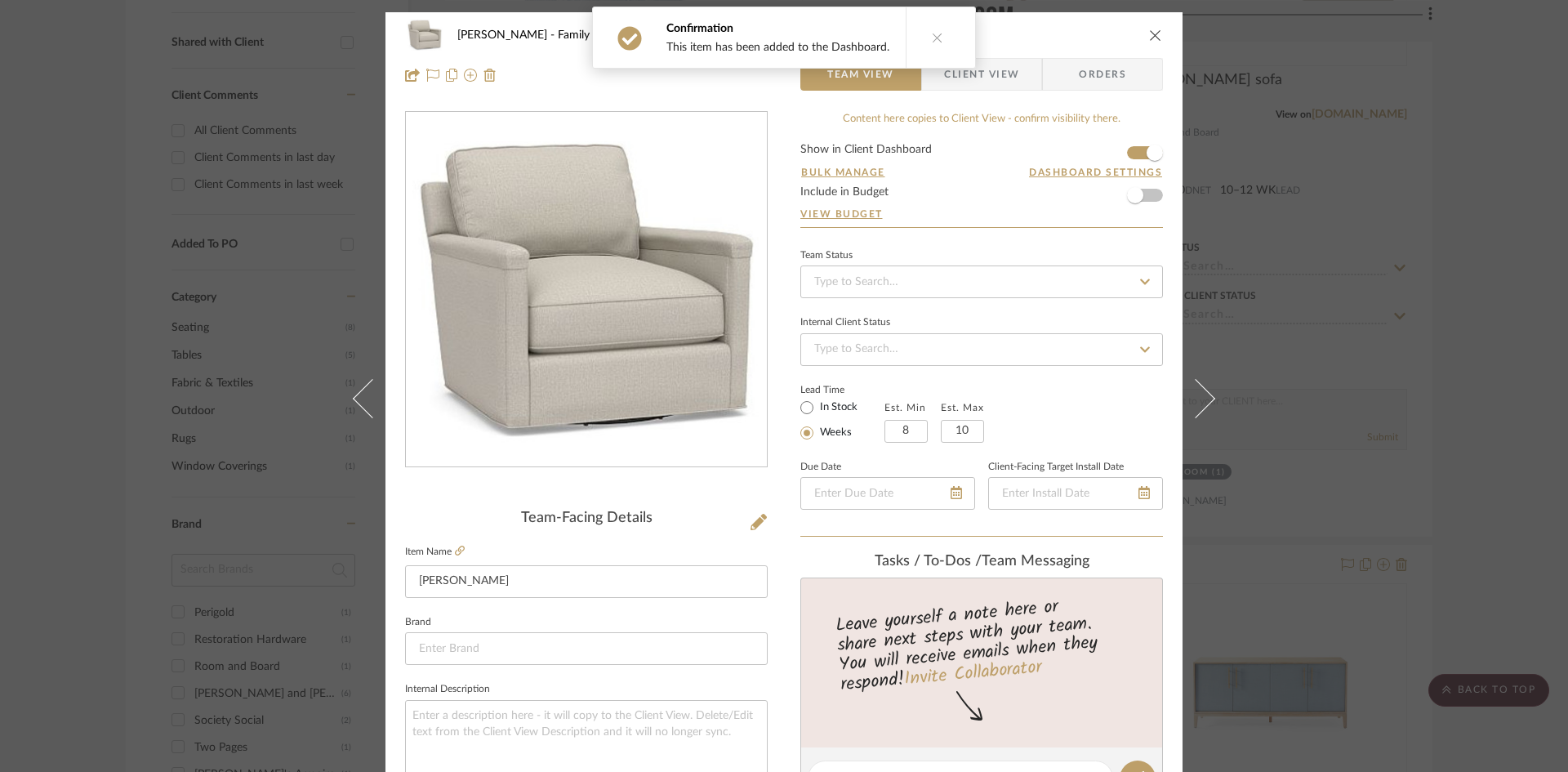
click at [990, 81] on span "Client View" at bounding box center [981, 74] width 75 height 33
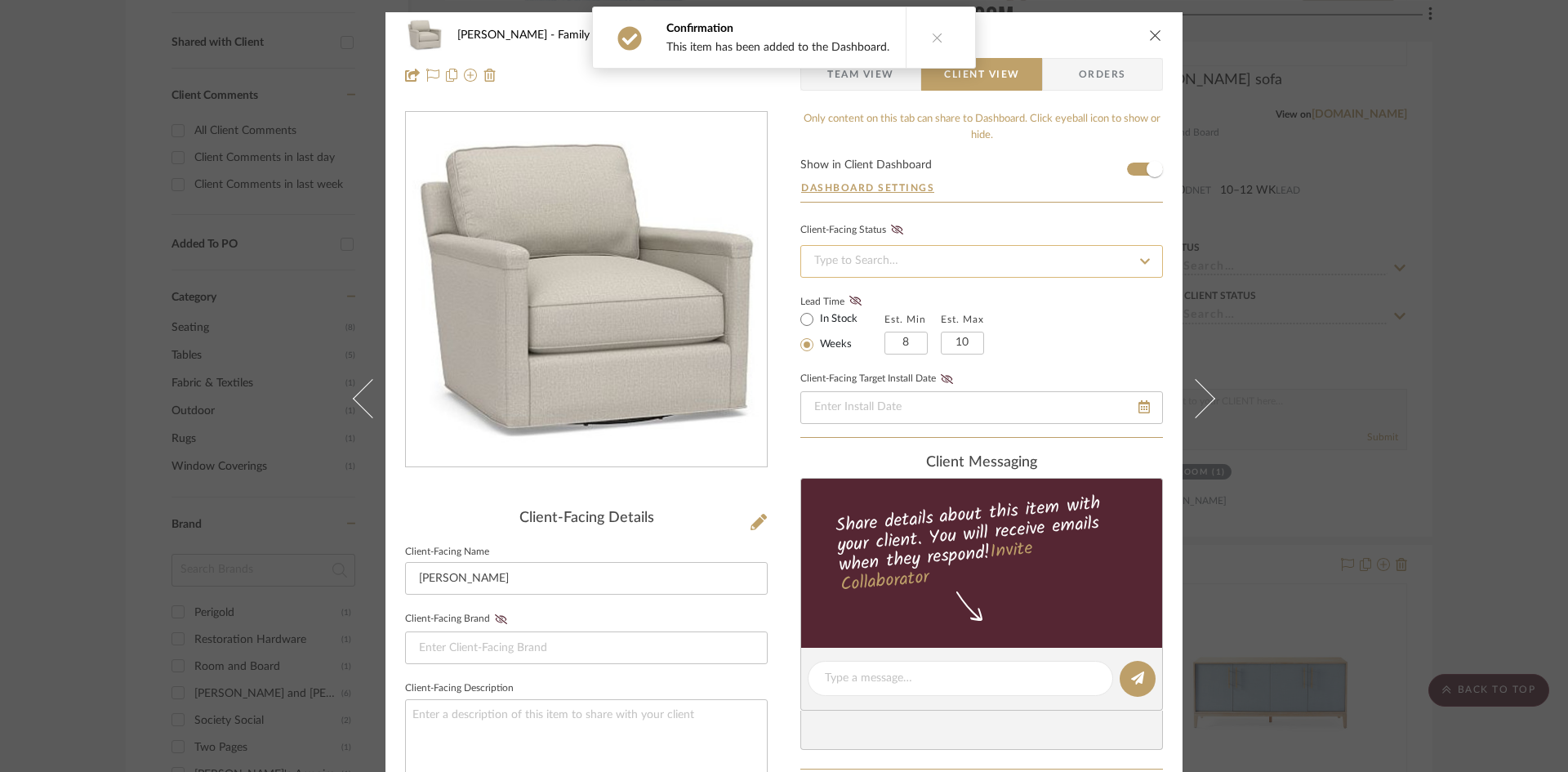
click at [1022, 256] on input at bounding box center [981, 262] width 363 height 33
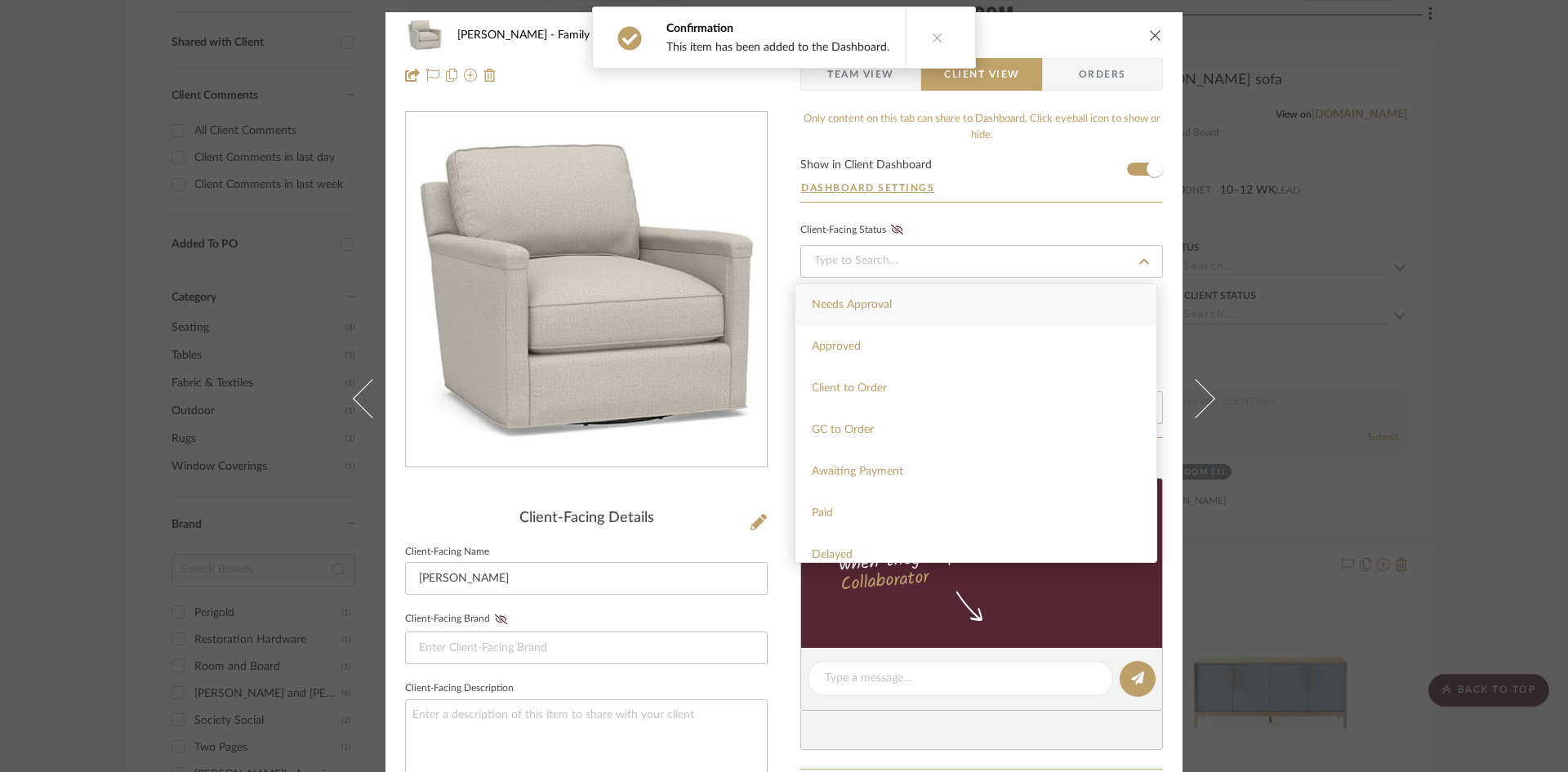
click at [980, 298] on div "Needs Approval" at bounding box center [976, 305] width 361 height 41
type input "9/24/2025"
type input "Needs Approval"
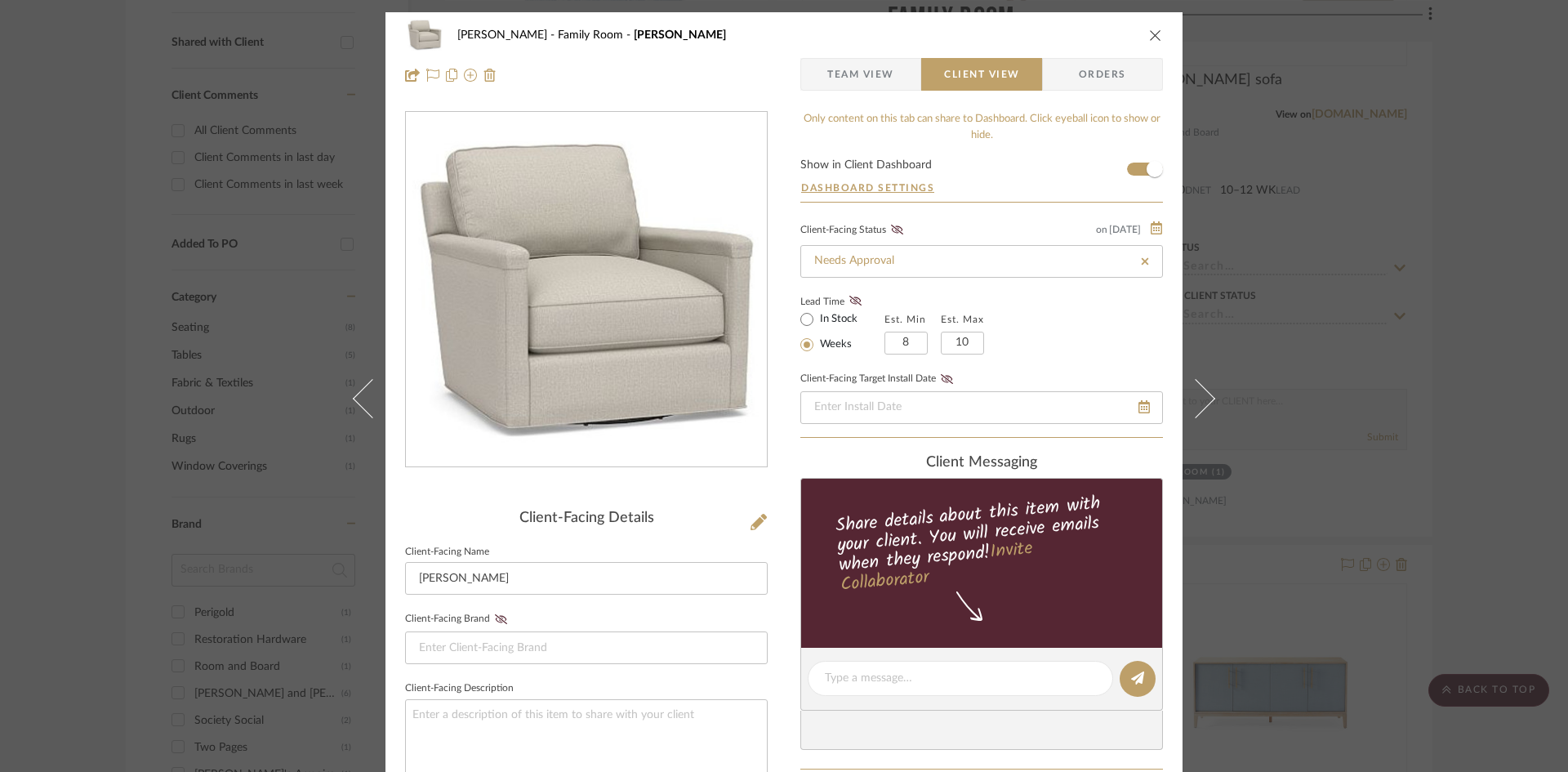
click at [1149, 29] on icon "close" at bounding box center [1156, 36] width 13 height 13
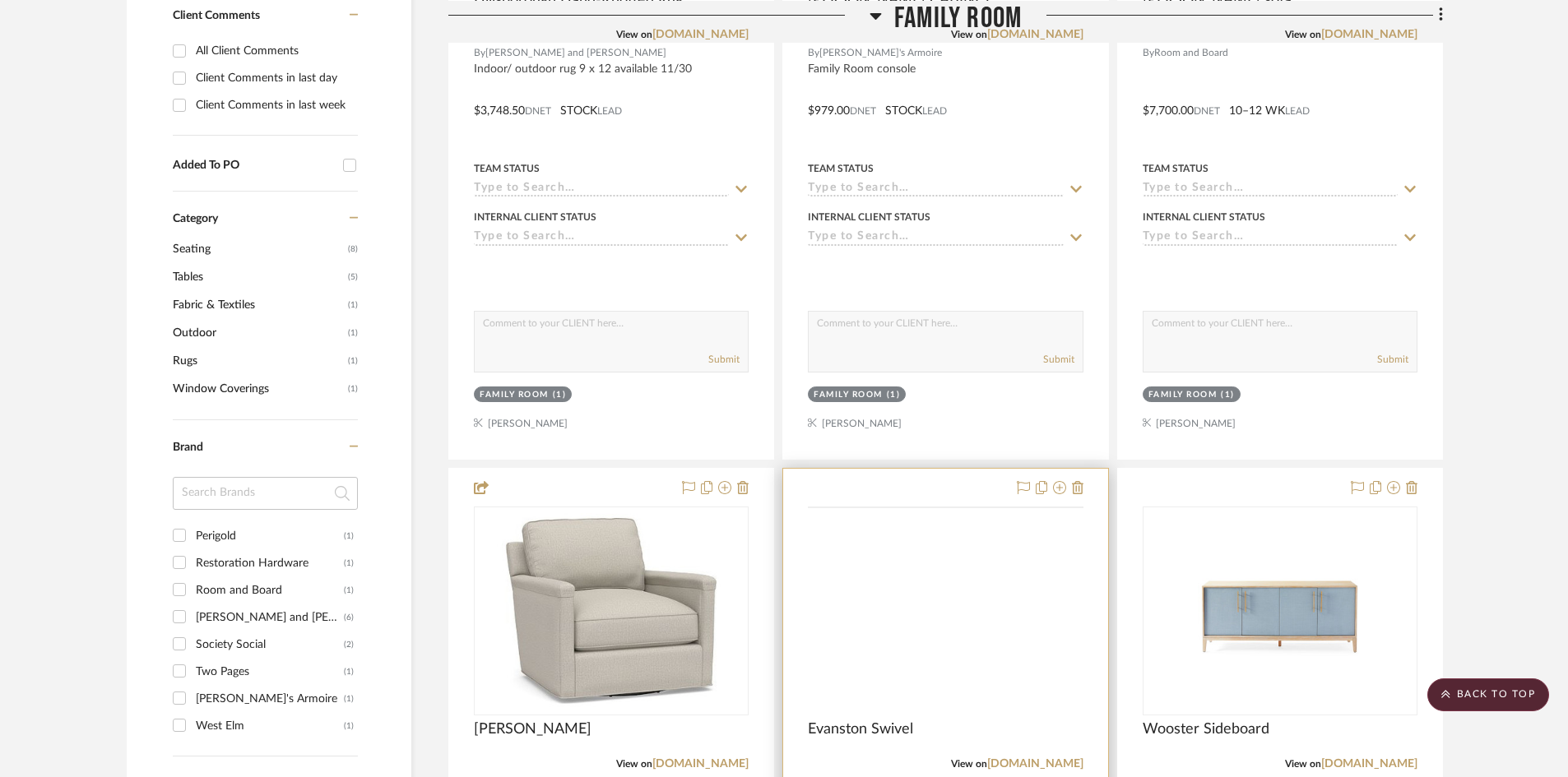
scroll to position [987, 0]
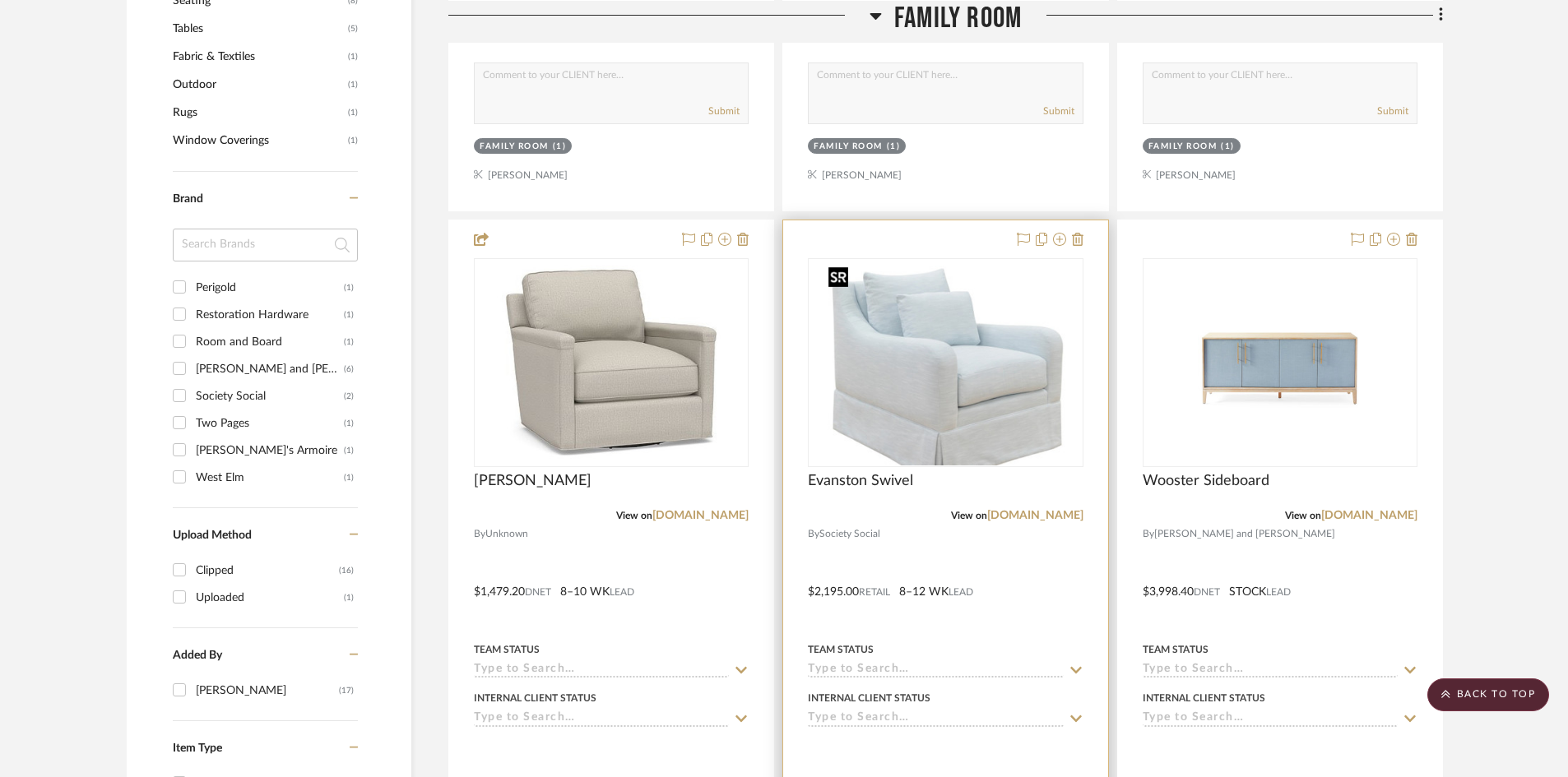
click at [960, 309] on img "0" at bounding box center [946, 362] width 249 height 205
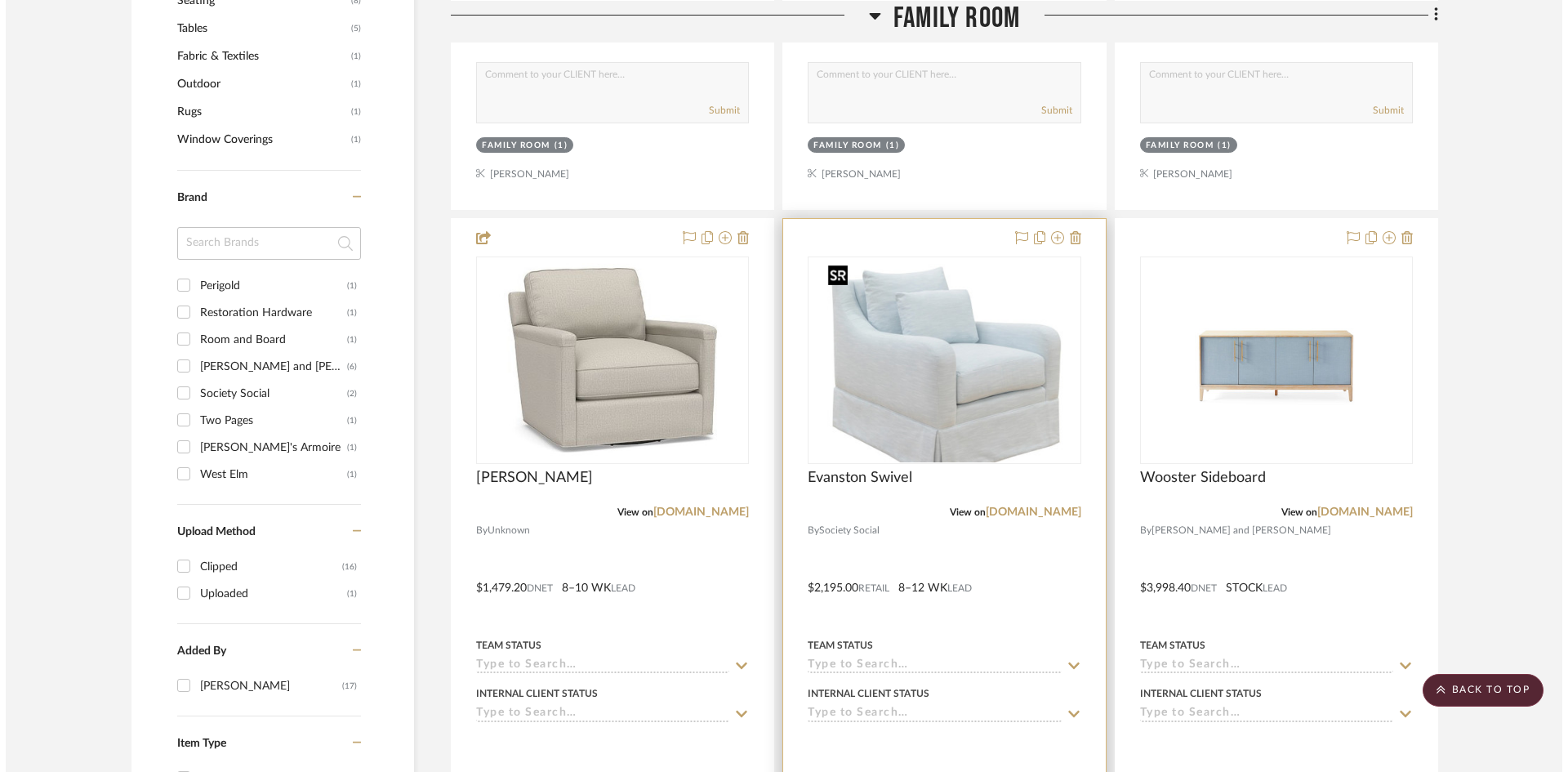
scroll to position [0, 0]
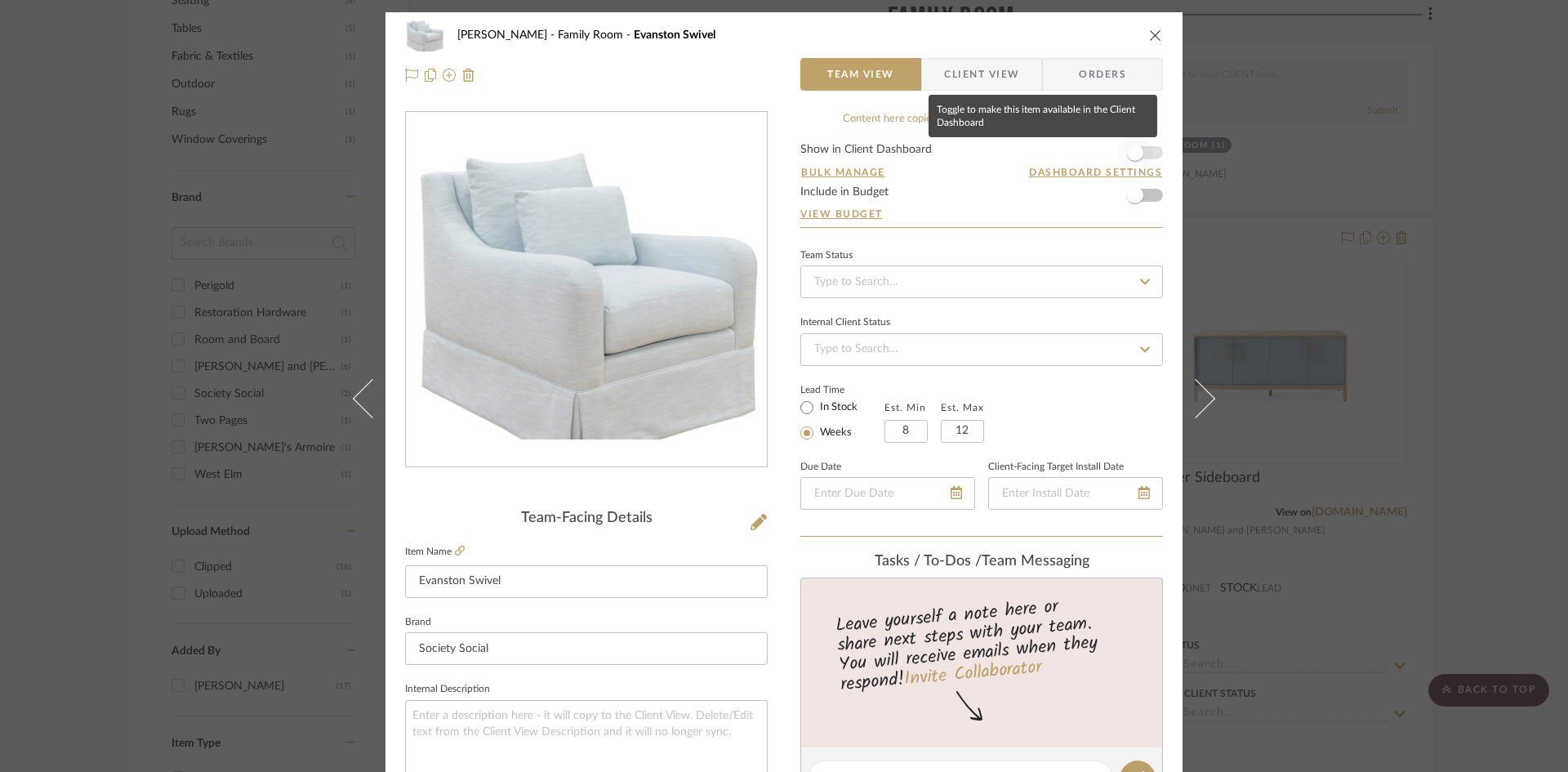
click at [1130, 145] on span "button" at bounding box center [1135, 153] width 17 height 17
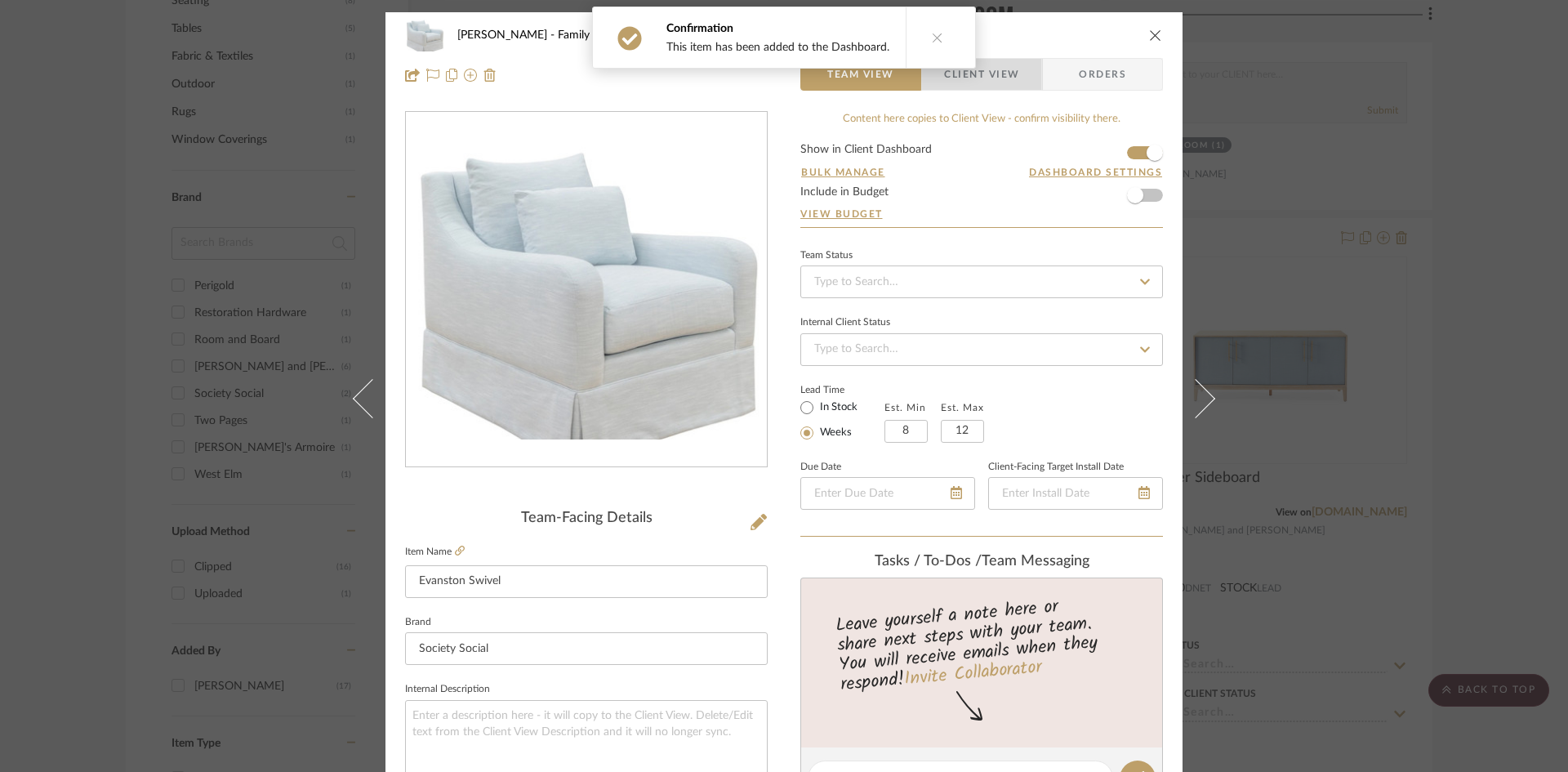
click at [997, 74] on span "Client View" at bounding box center [981, 74] width 75 height 33
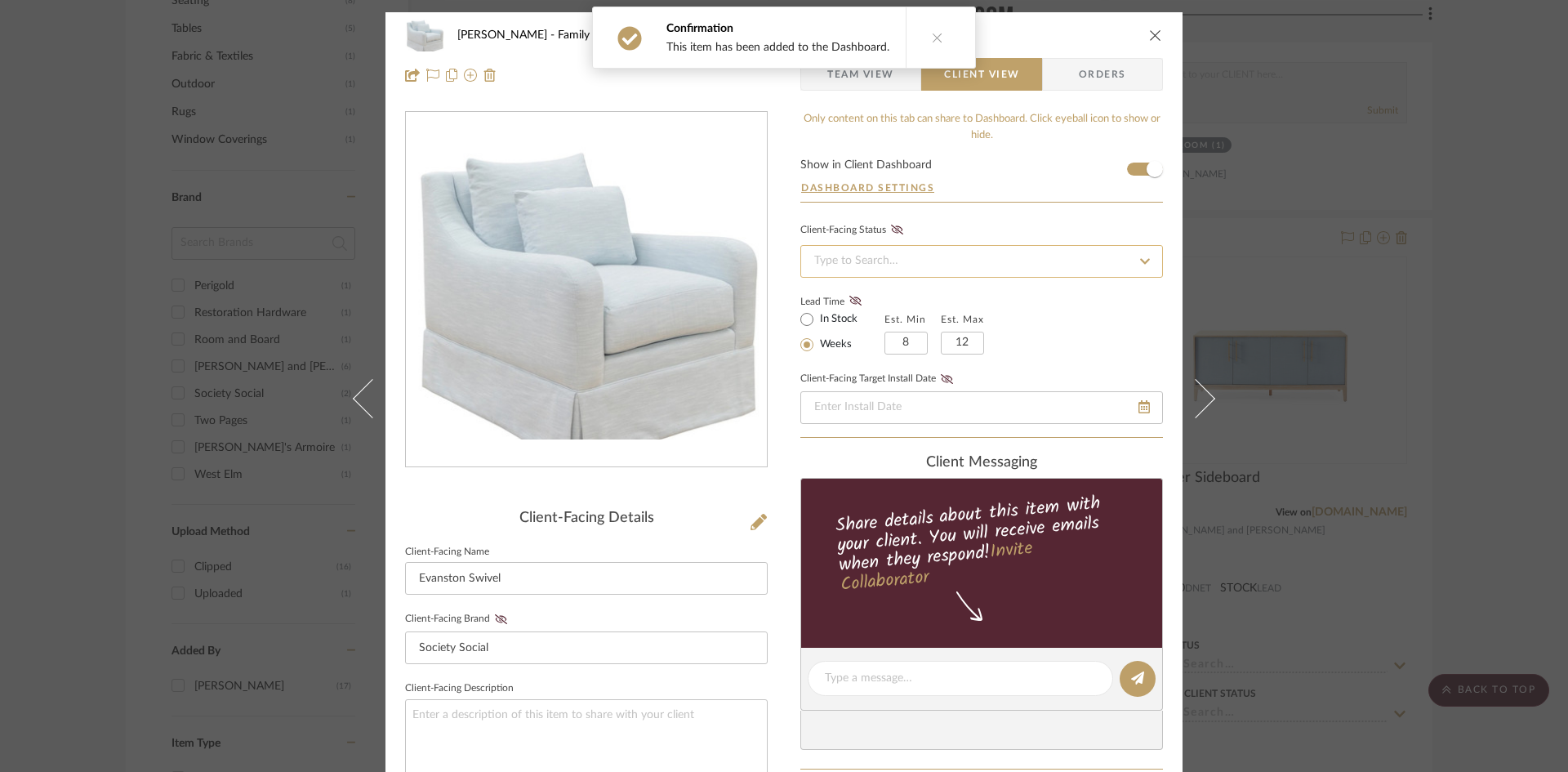
click at [1047, 255] on input at bounding box center [981, 262] width 363 height 33
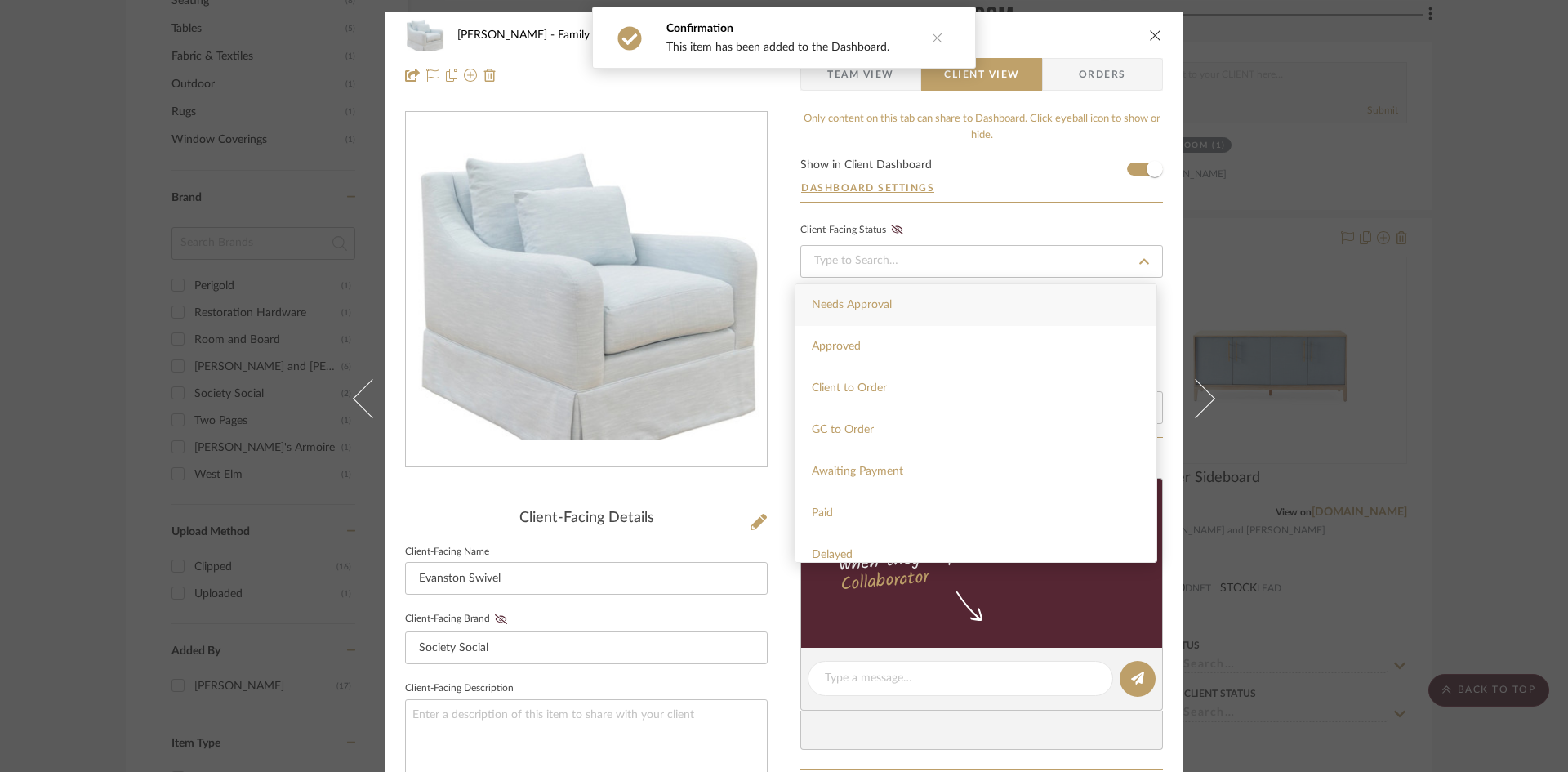
click at [1027, 299] on div "Needs Approval" at bounding box center [976, 305] width 361 height 41
type input "9/24/2025"
type input "Needs Approval"
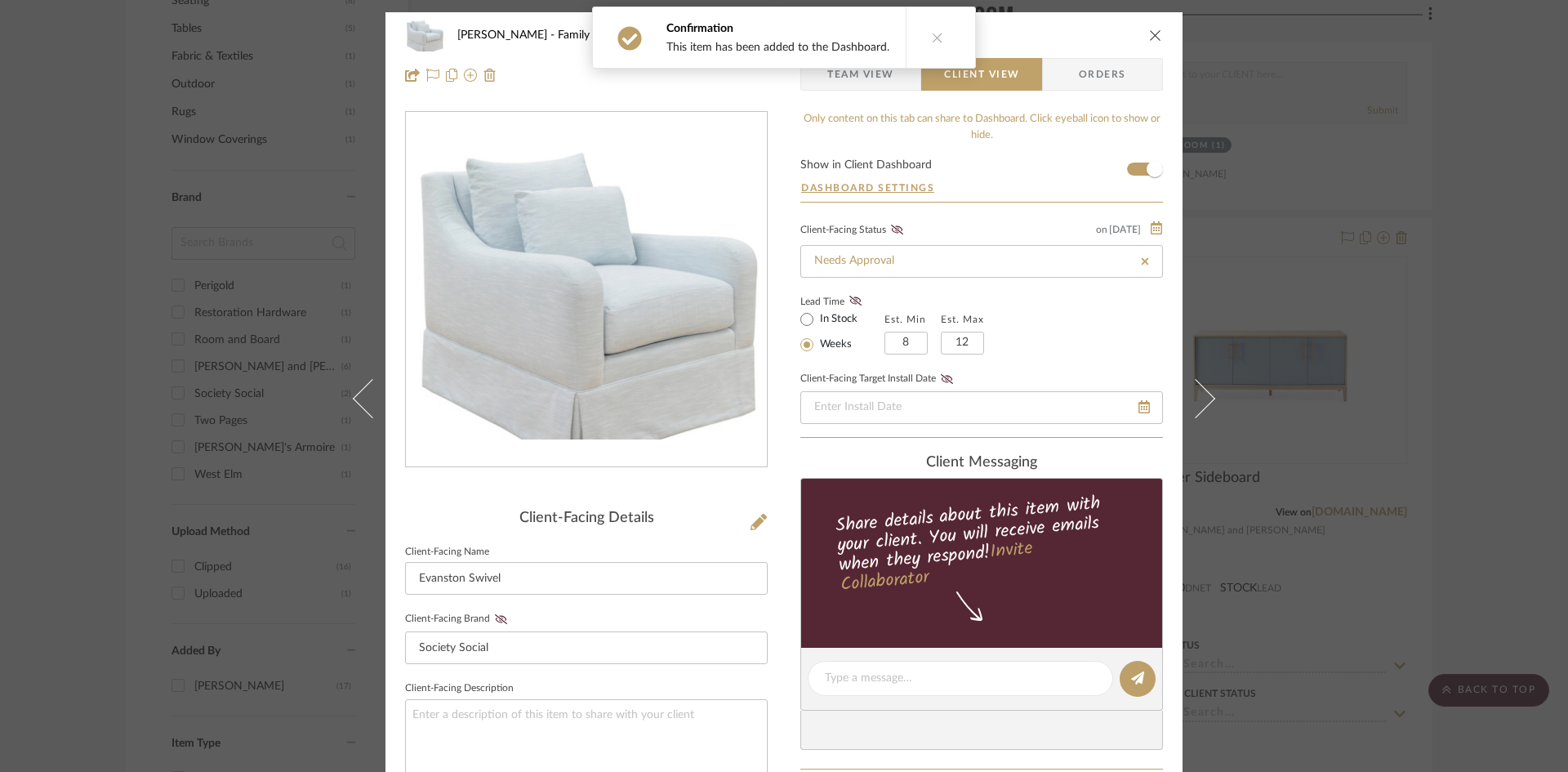
click at [1149, 33] on icon "close" at bounding box center [1156, 36] width 13 height 13
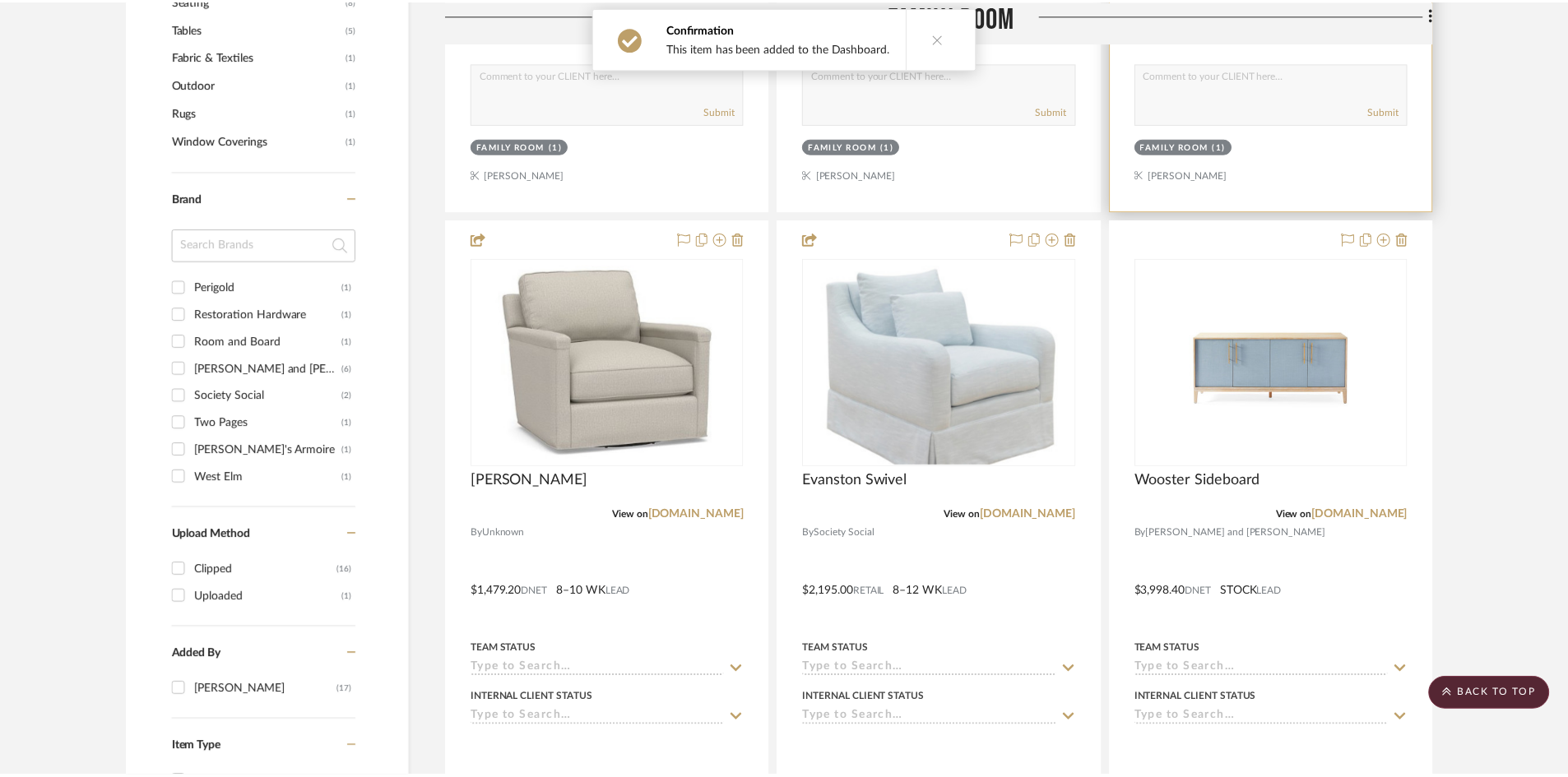
scroll to position [987, 0]
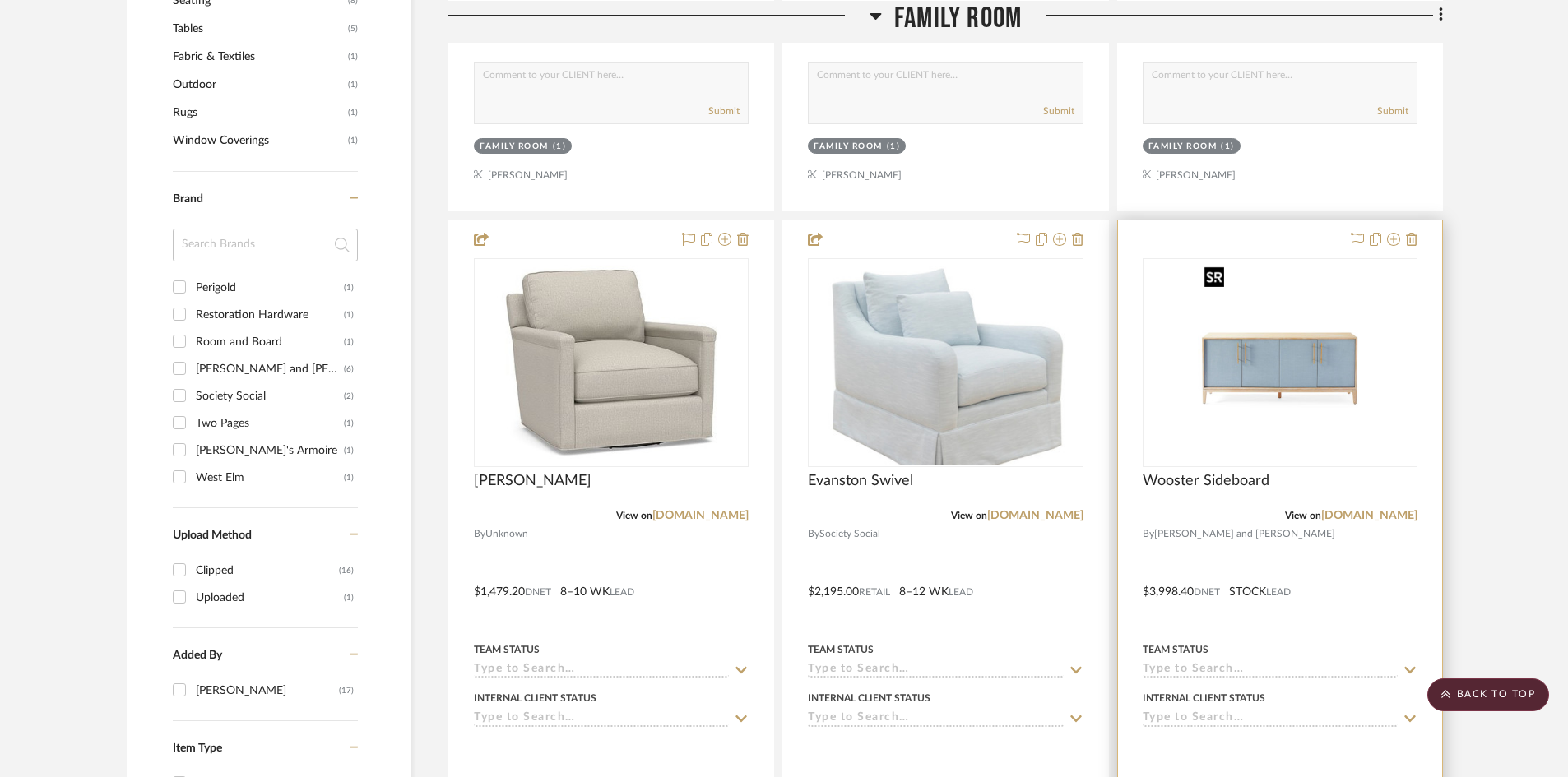
click at [1257, 352] on img "0" at bounding box center [1280, 362] width 165 height 205
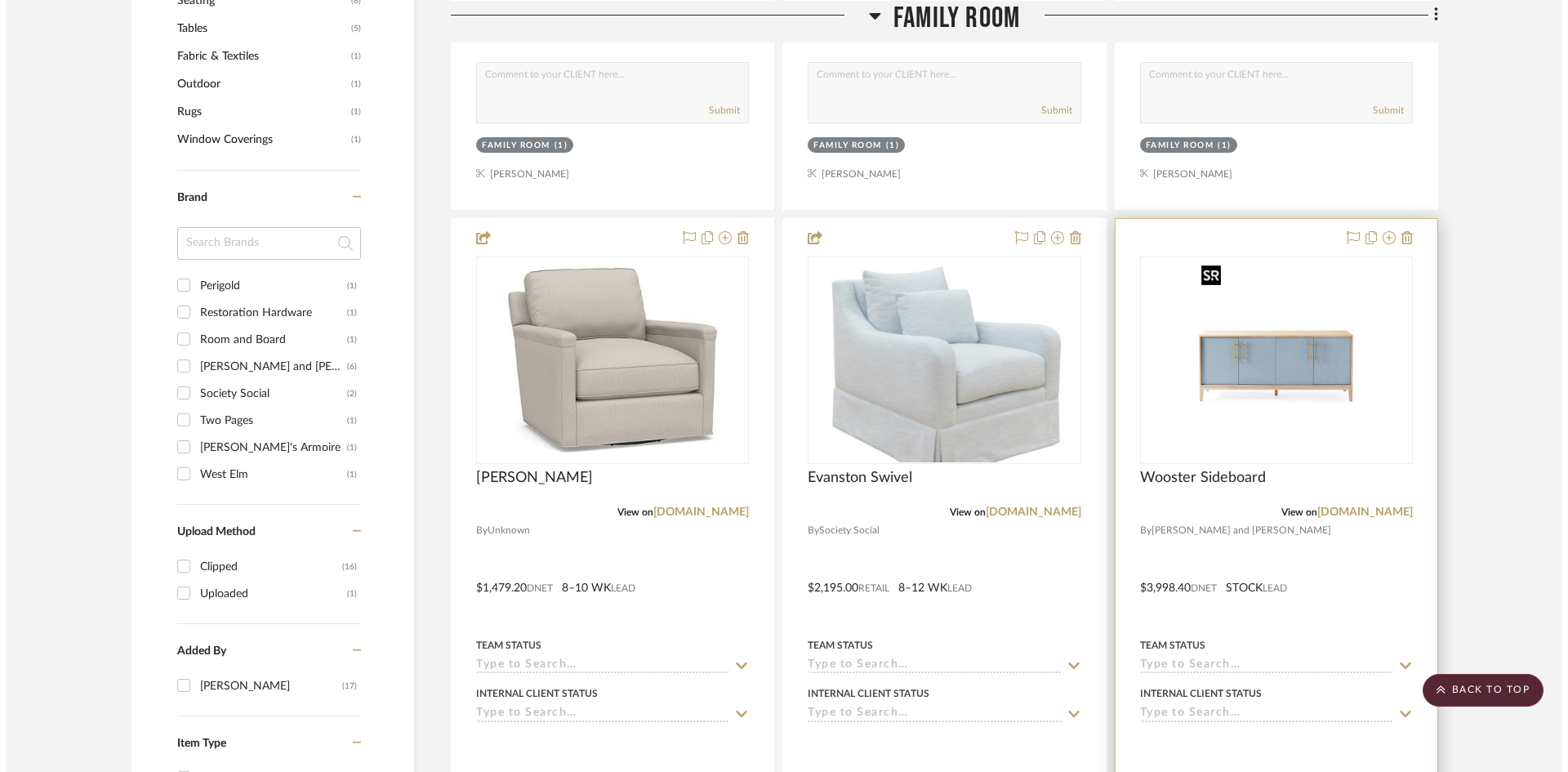
scroll to position [0, 0]
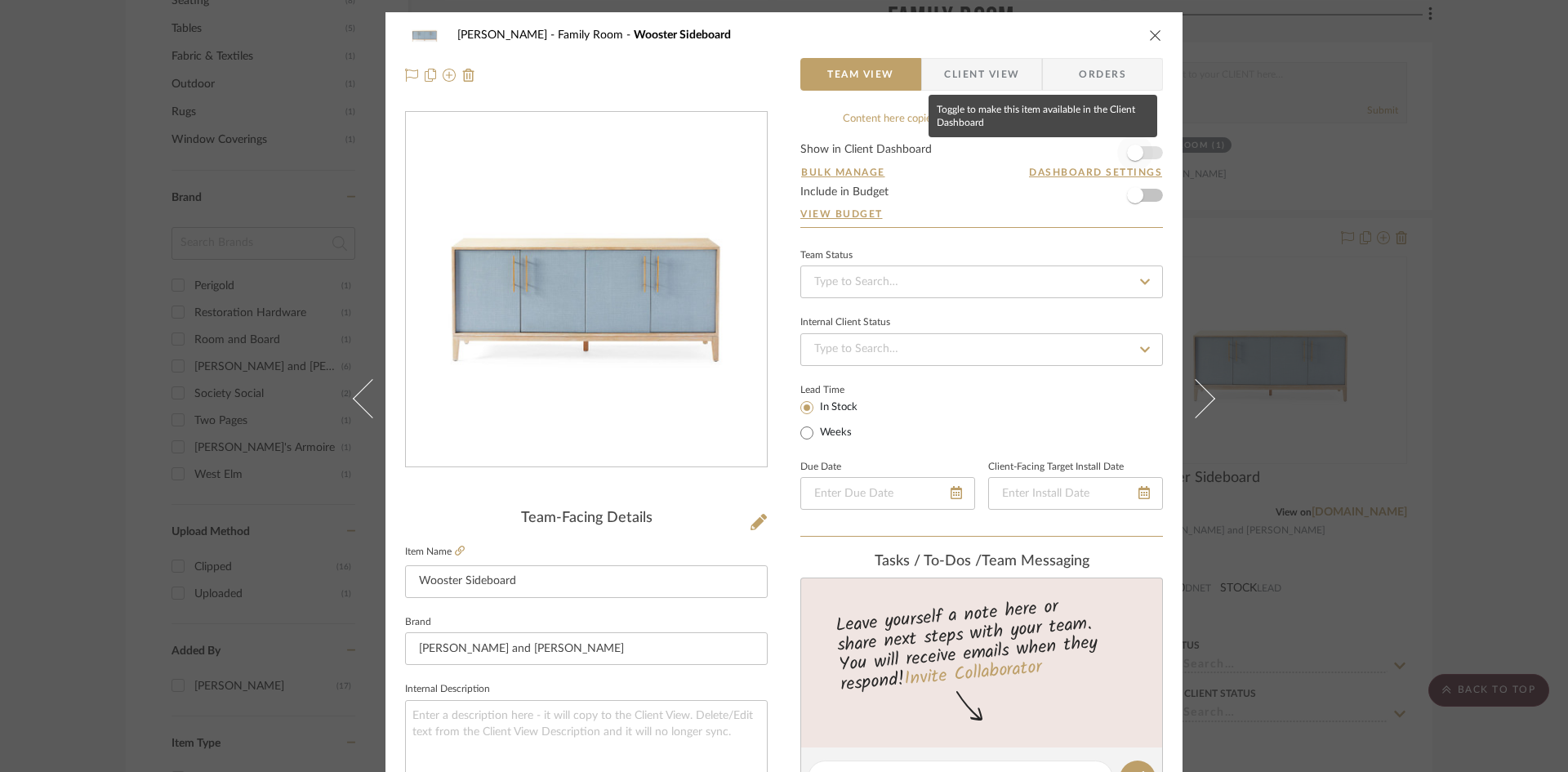
click at [1136, 151] on span "button" at bounding box center [1135, 153] width 17 height 17
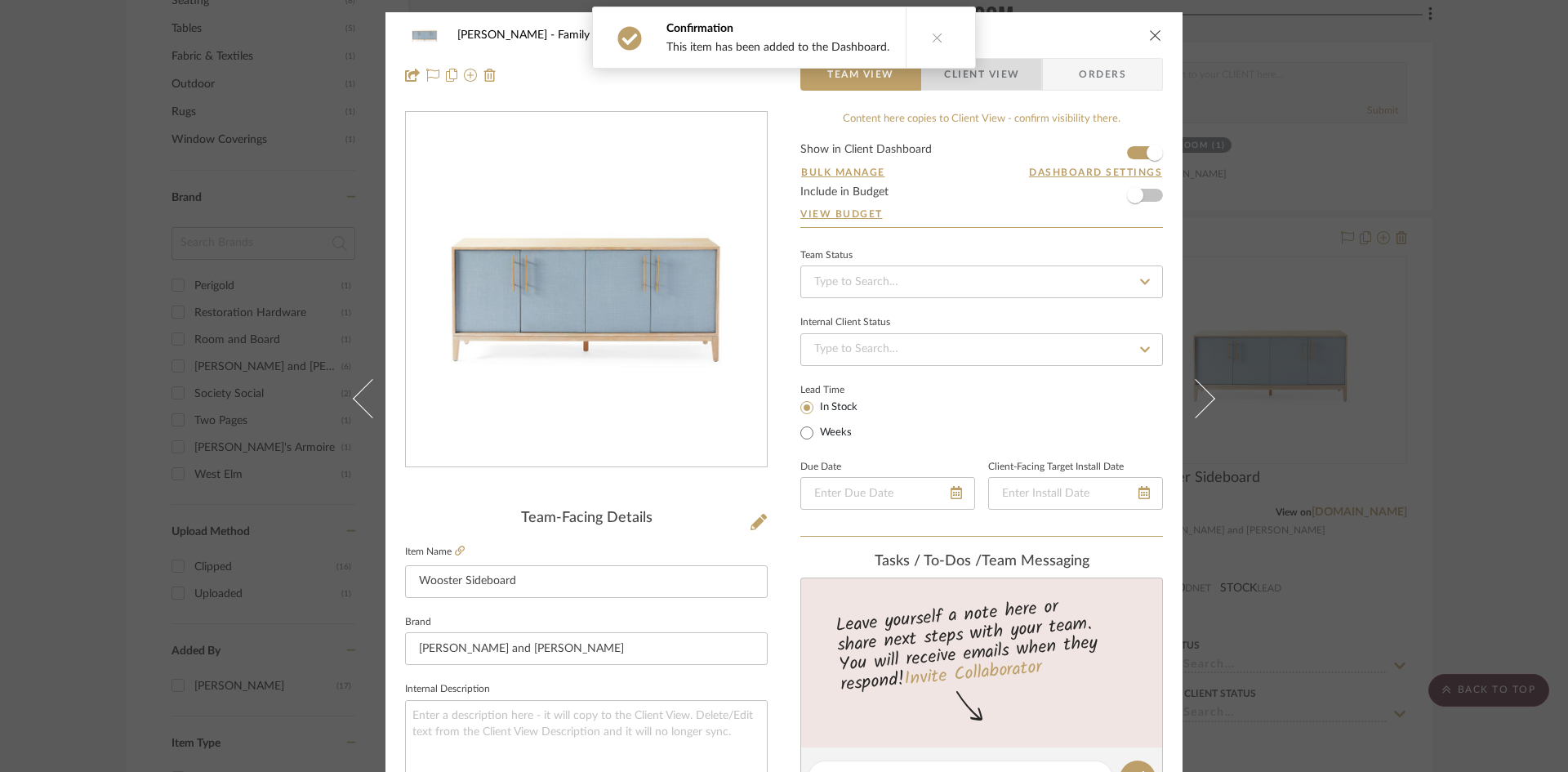
click at [1012, 82] on span "Client View" at bounding box center [981, 74] width 75 height 33
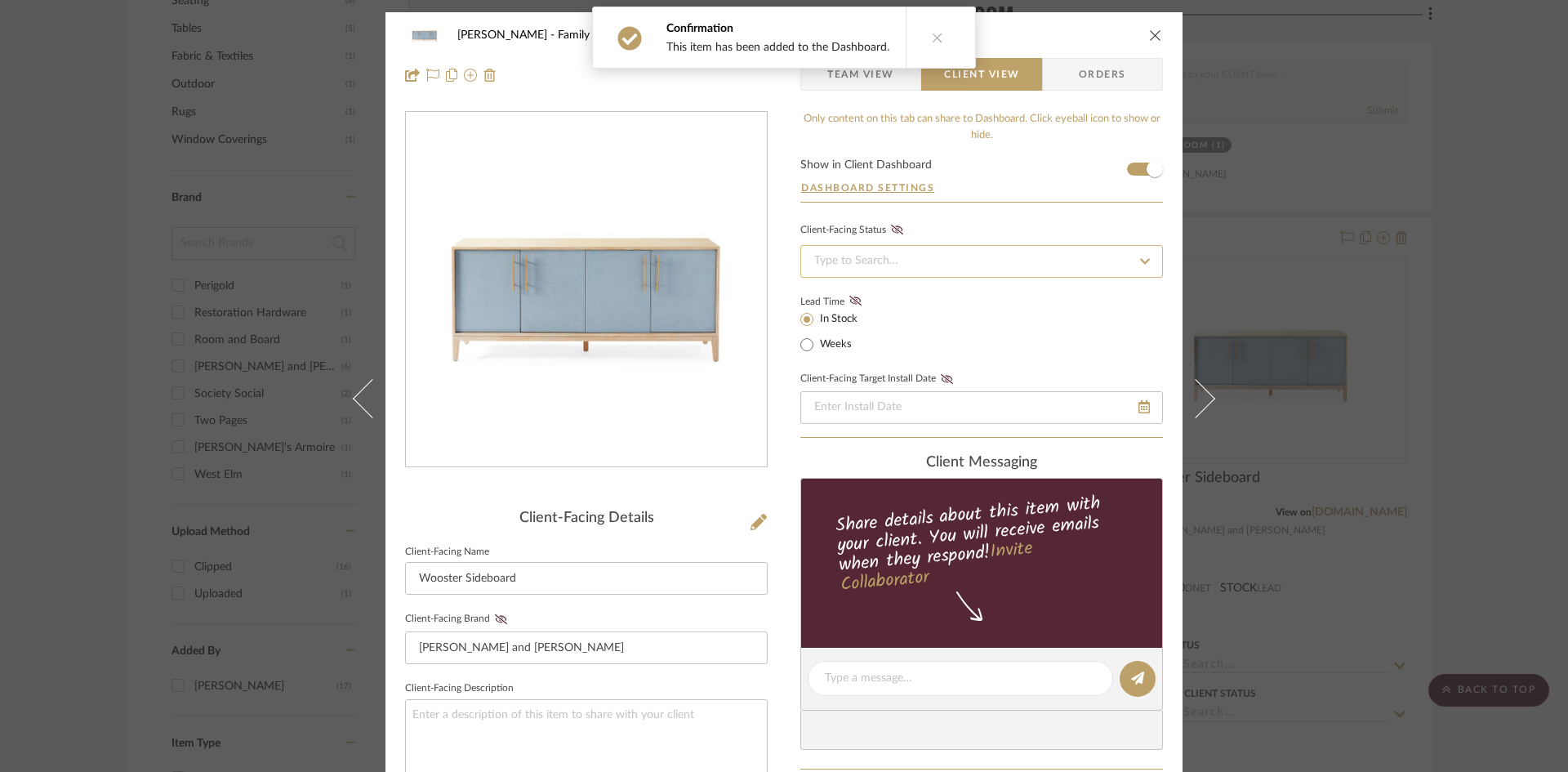
click at [1099, 247] on input at bounding box center [981, 262] width 363 height 33
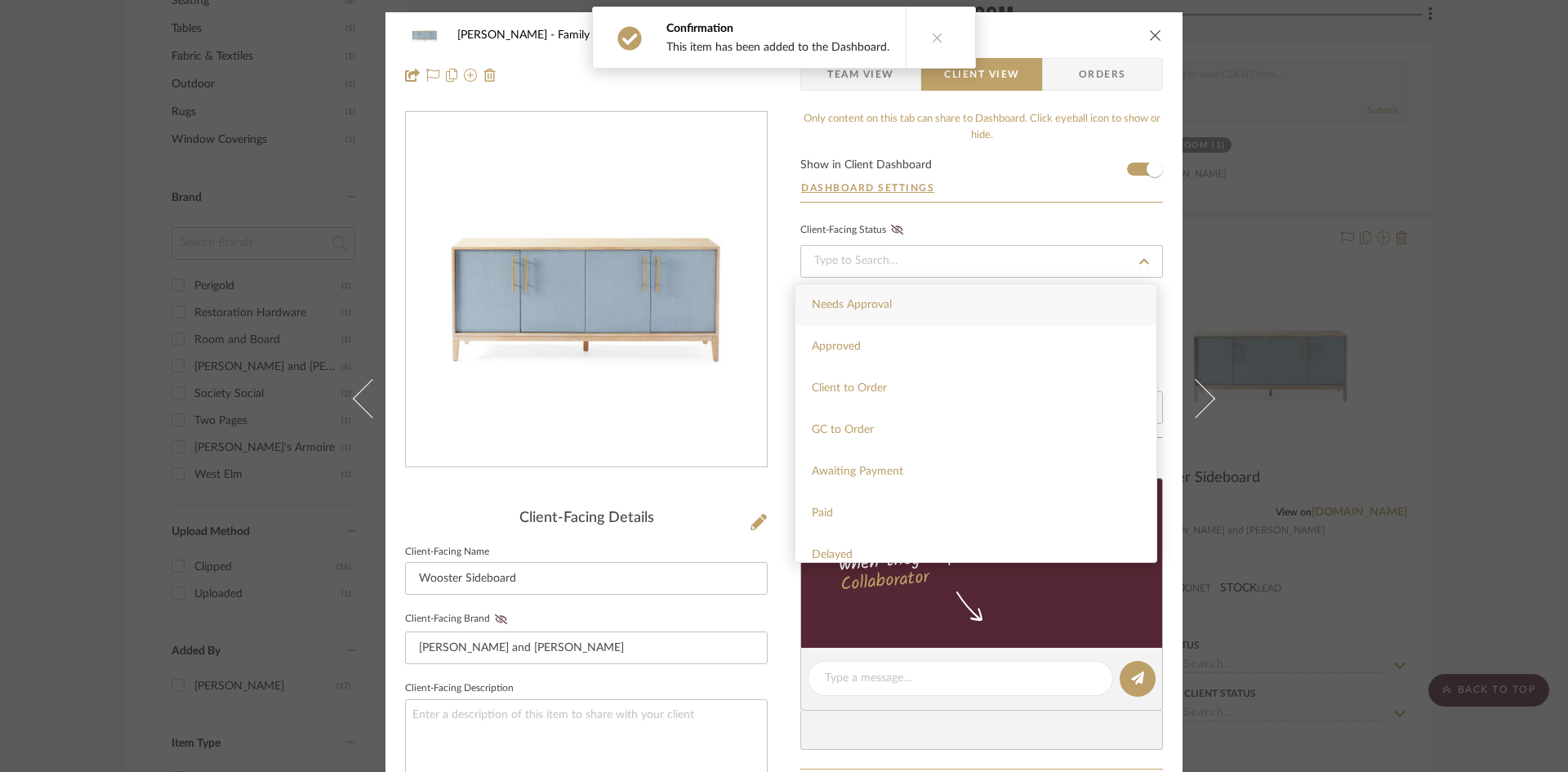
click at [1072, 298] on div "Needs Approval" at bounding box center [976, 305] width 361 height 41
type input "9/24/2025"
type input "Needs Approval"
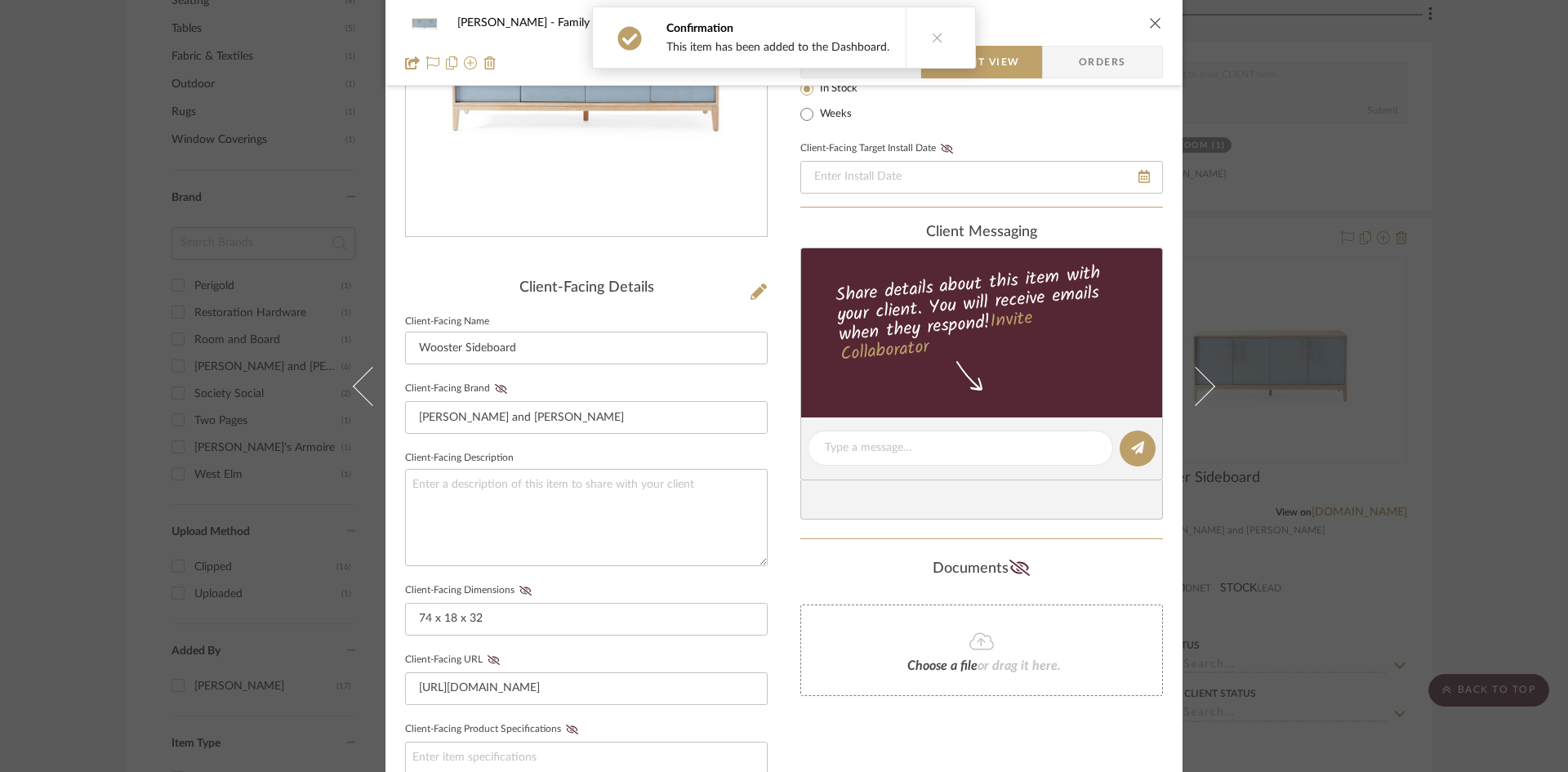
scroll to position [245, 0]
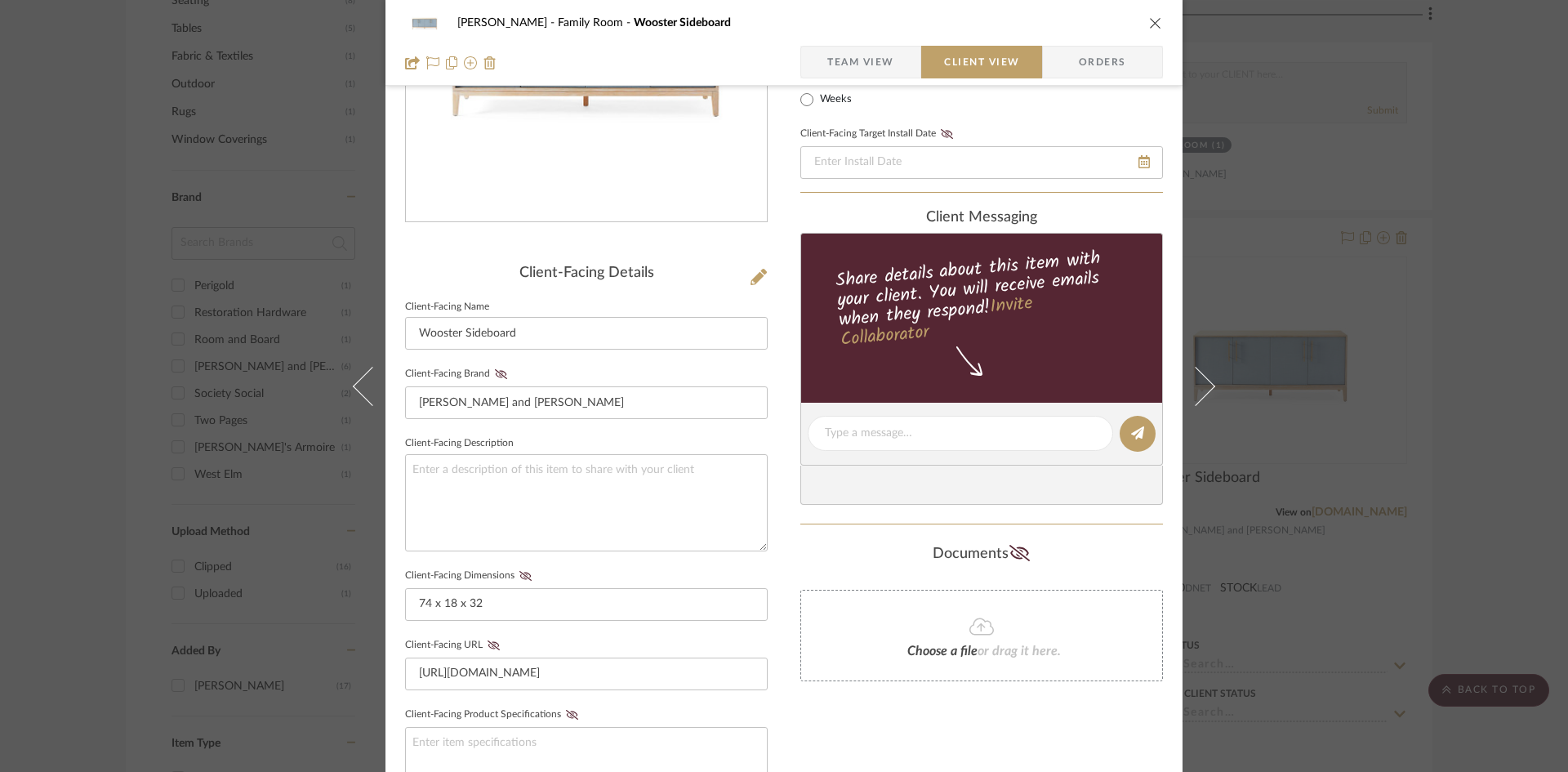
click at [1152, 34] on div "McCormick Family Room Wooster Sideboard" at bounding box center [783, 23] width 758 height 33
click at [1152, 26] on icon "close" at bounding box center [1156, 23] width 13 height 13
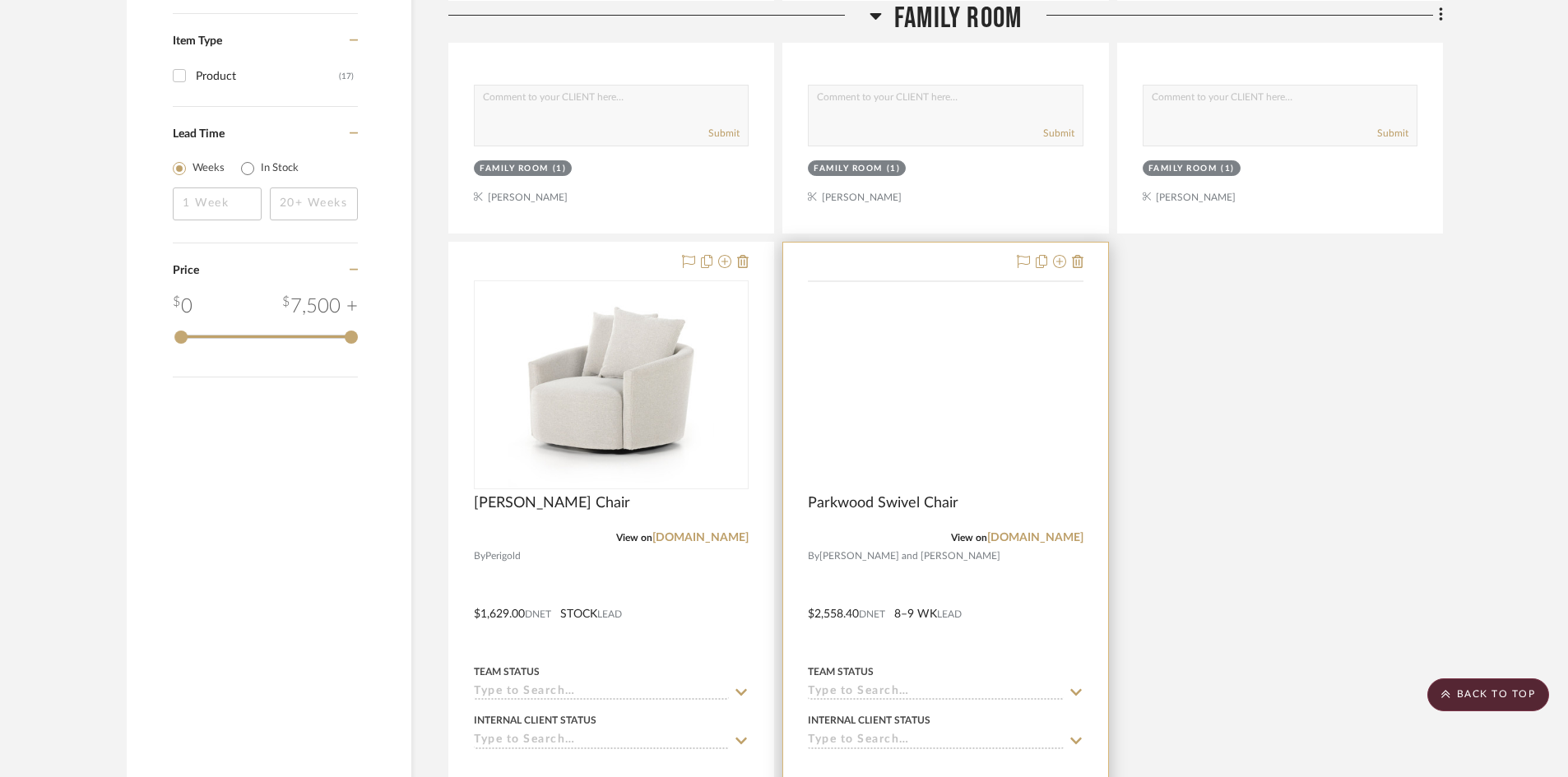
scroll to position [1727, 0]
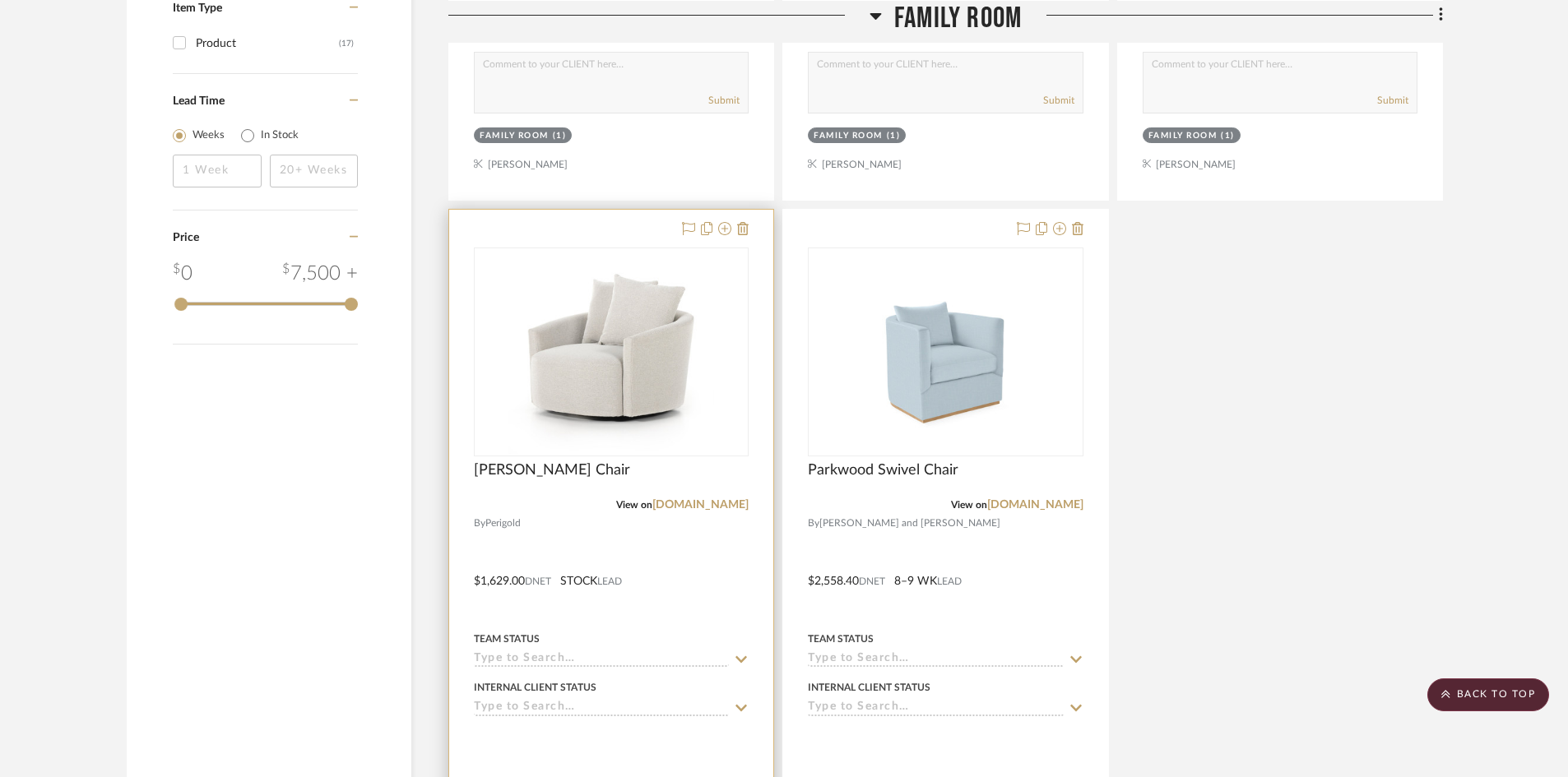
click at [0, 0] on div at bounding box center [0, 0] width 0 height 0
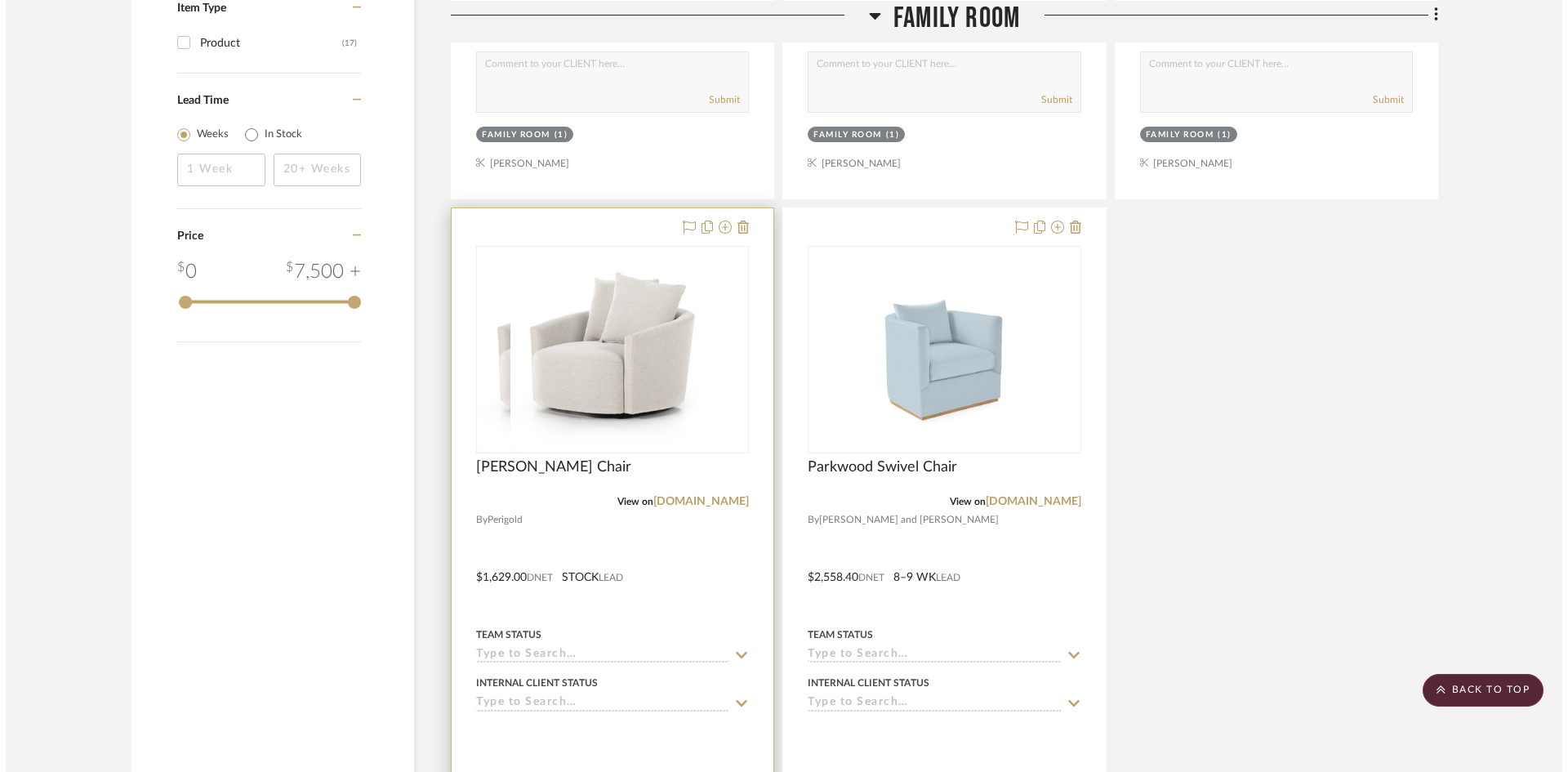
scroll to position [0, 0]
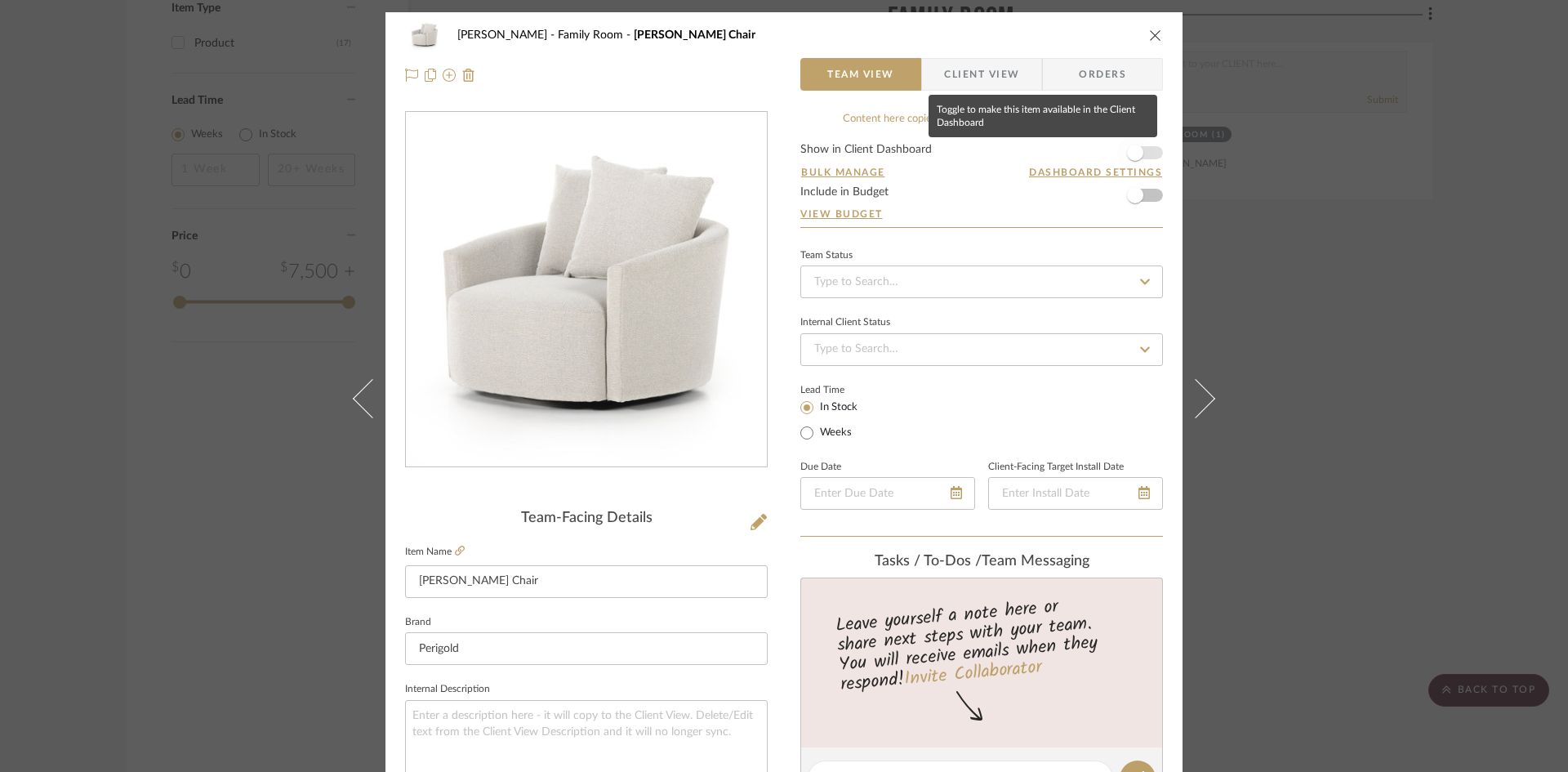
click at [1132, 150] on span "button" at bounding box center [1135, 153] width 17 height 17
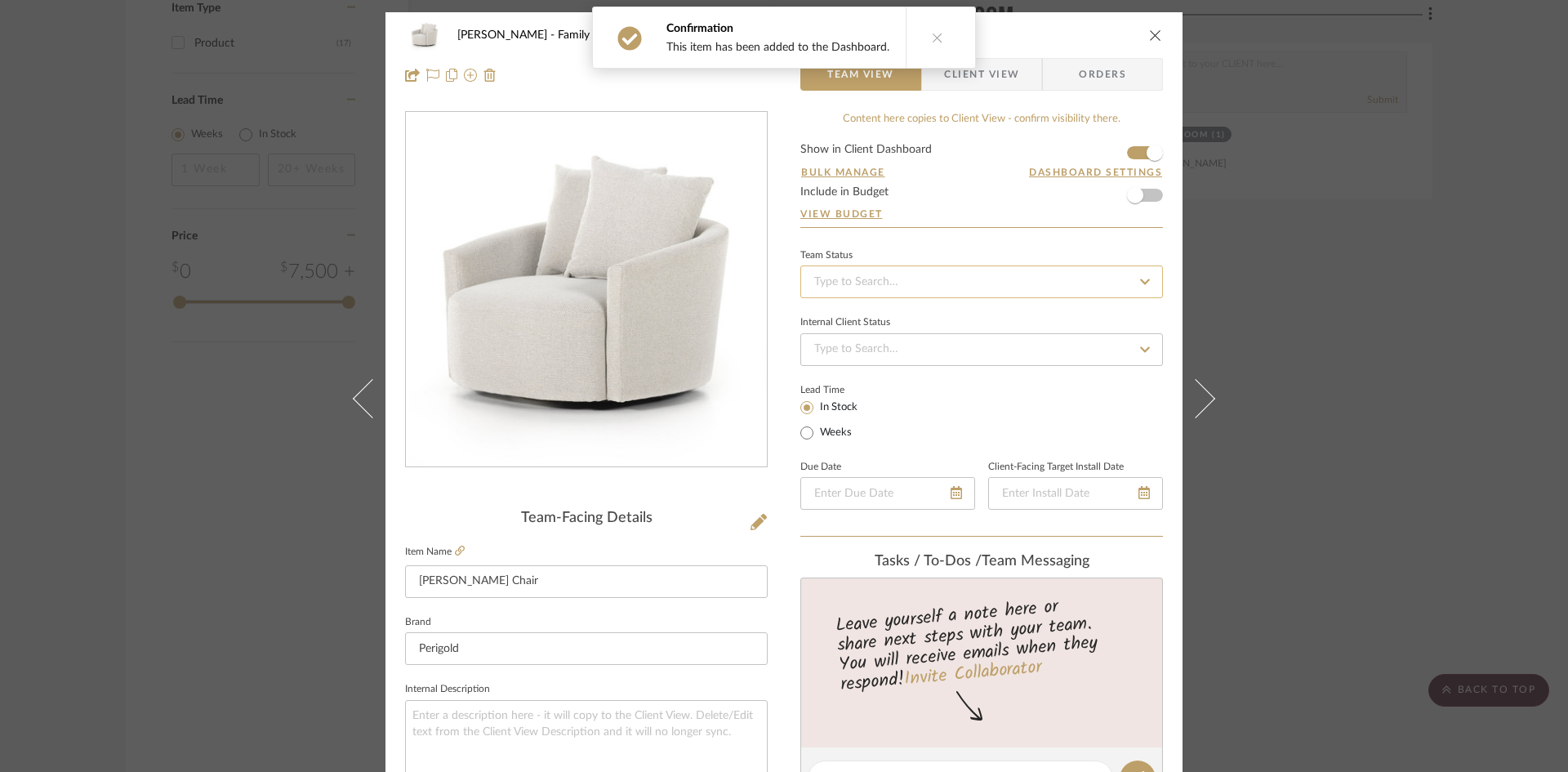
click at [1089, 271] on input at bounding box center [981, 282] width 363 height 33
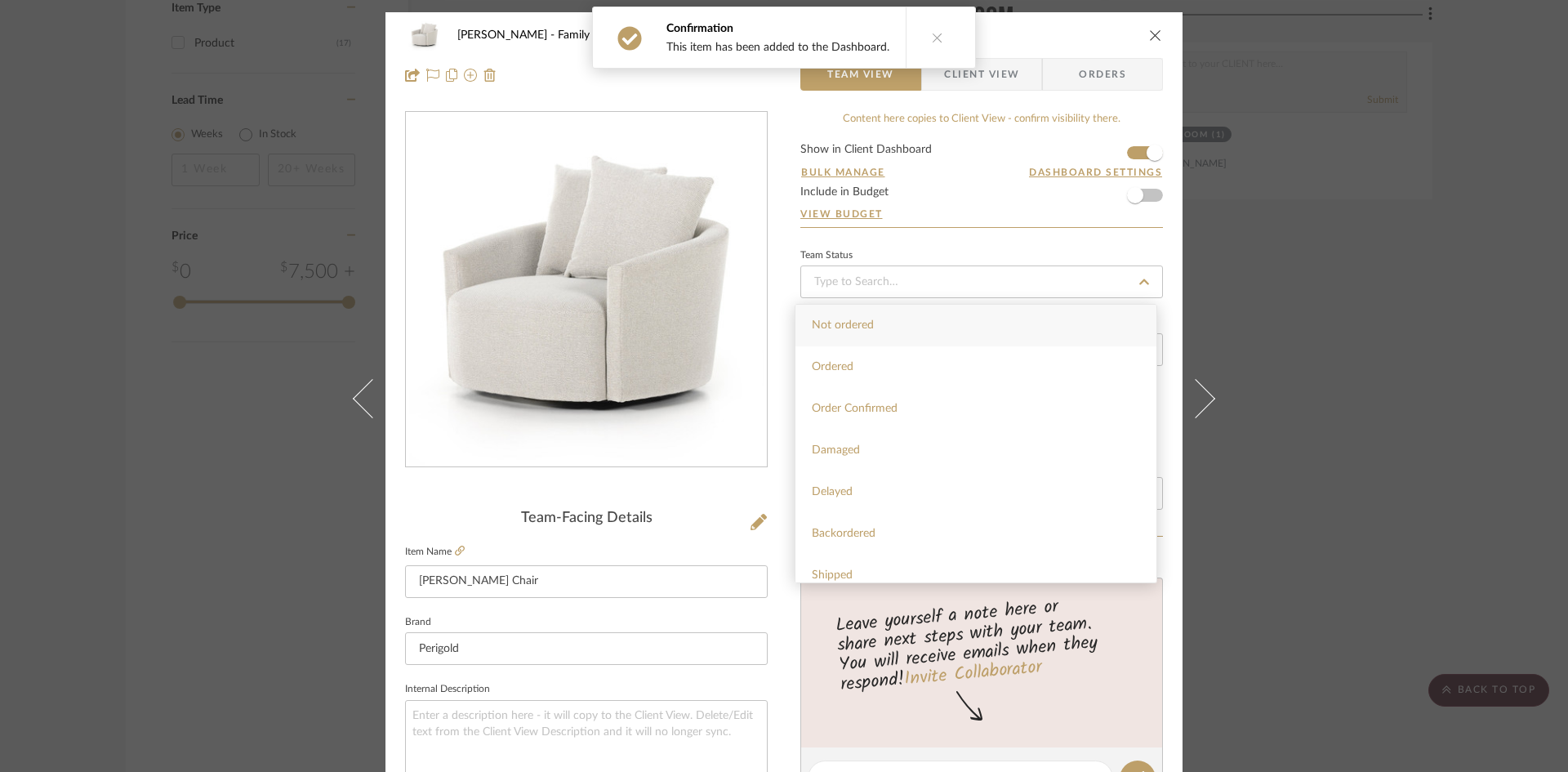
click at [962, 74] on div "Confirmation This item has been added to the Dashboard." at bounding box center [784, 37] width 397 height 75
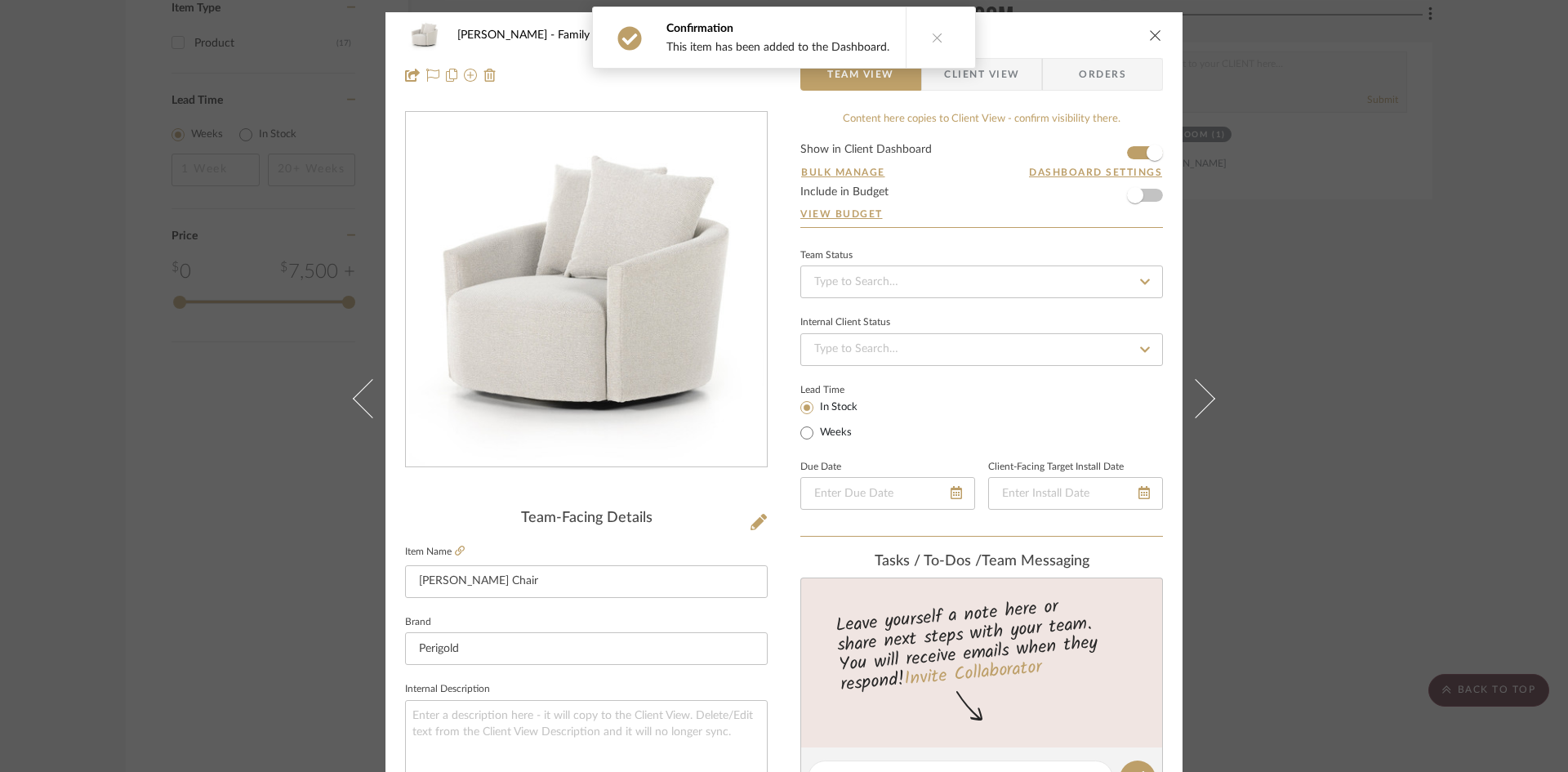
click at [984, 79] on span "Client View" at bounding box center [981, 74] width 75 height 33
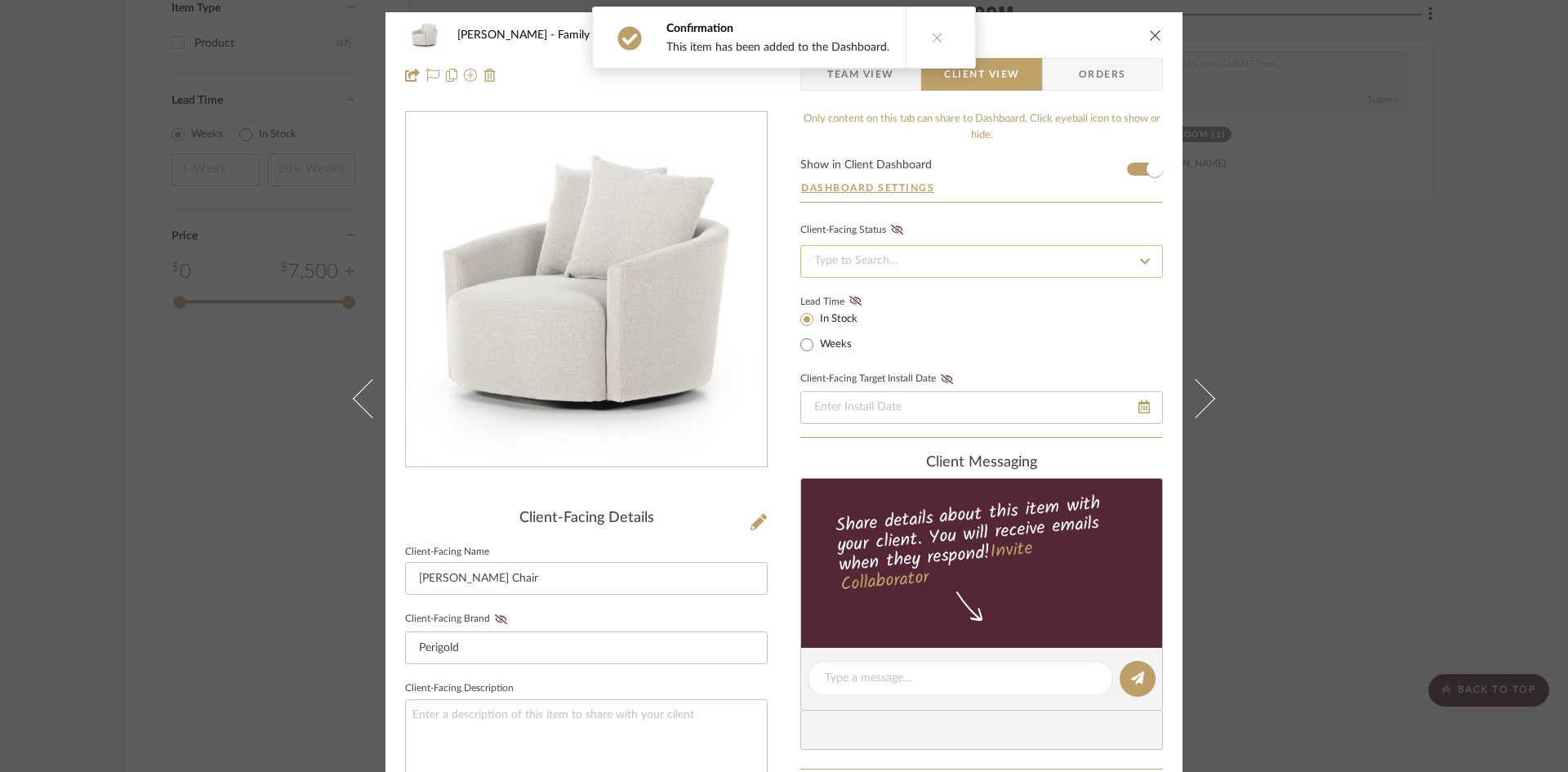
click at [981, 264] on input at bounding box center [981, 262] width 363 height 33
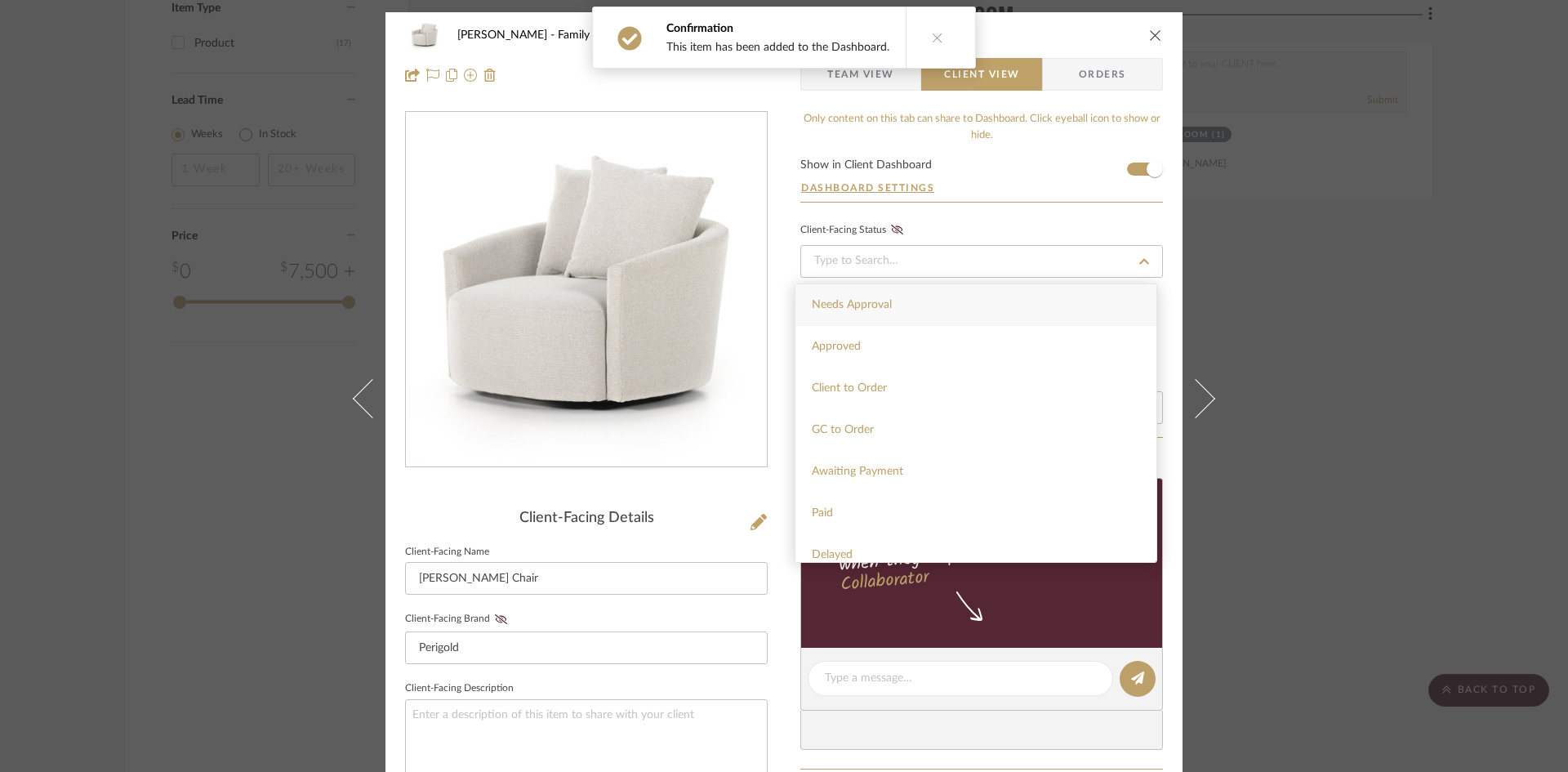
click at [968, 292] on div "Needs Approval" at bounding box center [976, 305] width 361 height 41
type input "9/24/2025"
type input "Needs Approval"
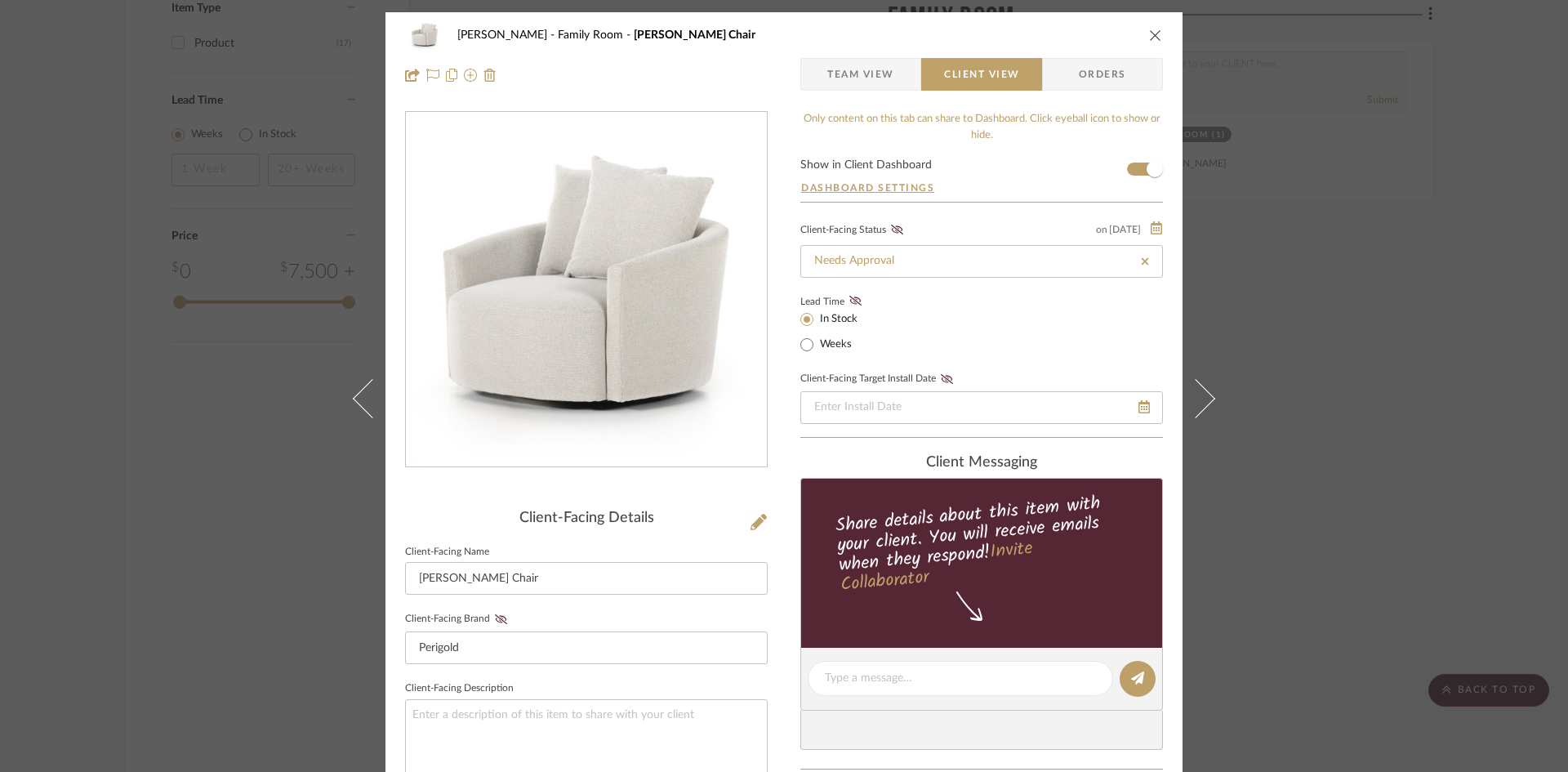
click at [1158, 35] on div "McCormick Family Room Chloe Swivel Chair Team View Client View Orders" at bounding box center [784, 55] width 797 height 86
click at [1153, 37] on icon "close" at bounding box center [1156, 36] width 13 height 13
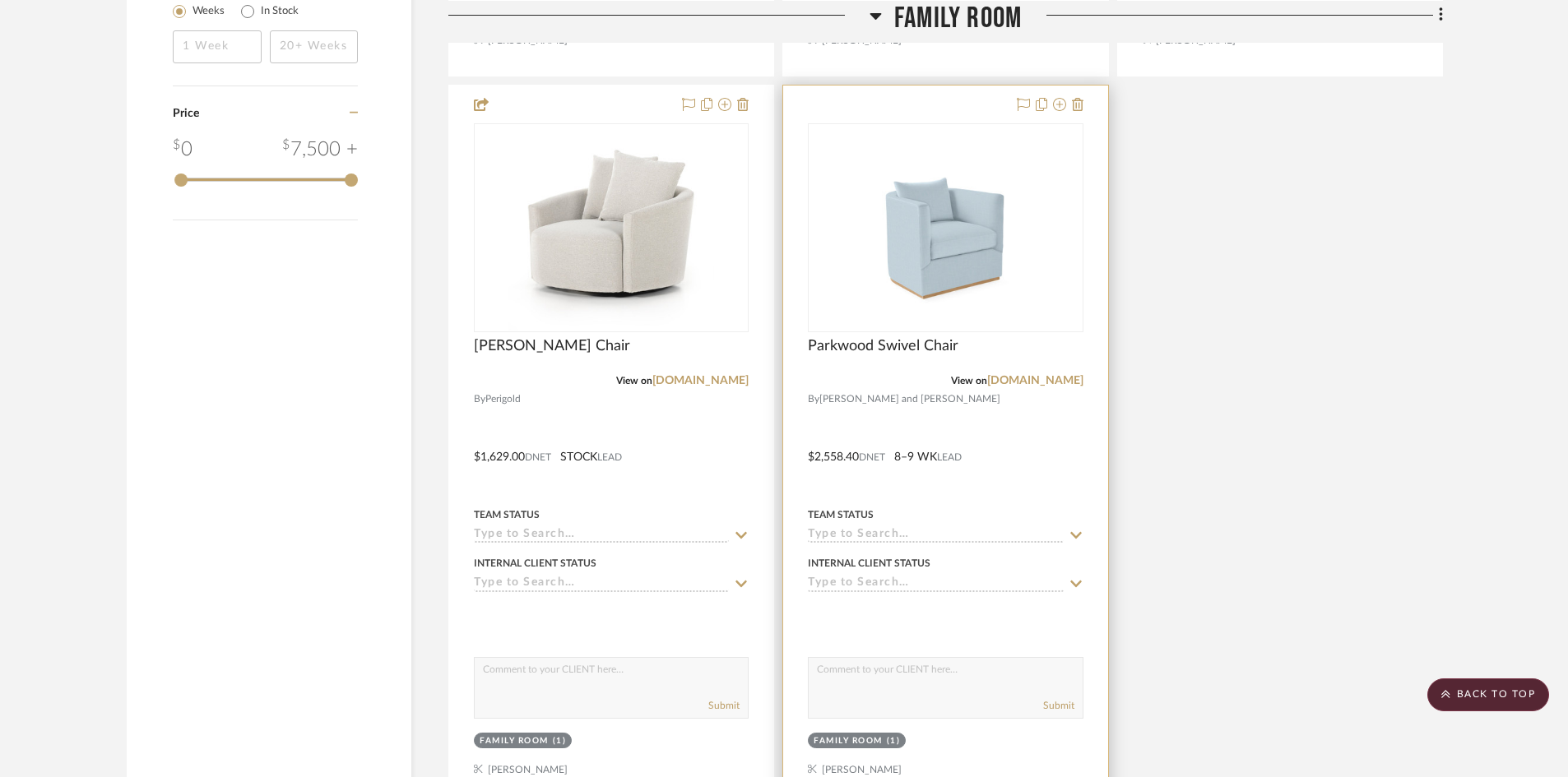
scroll to position [1892, 0]
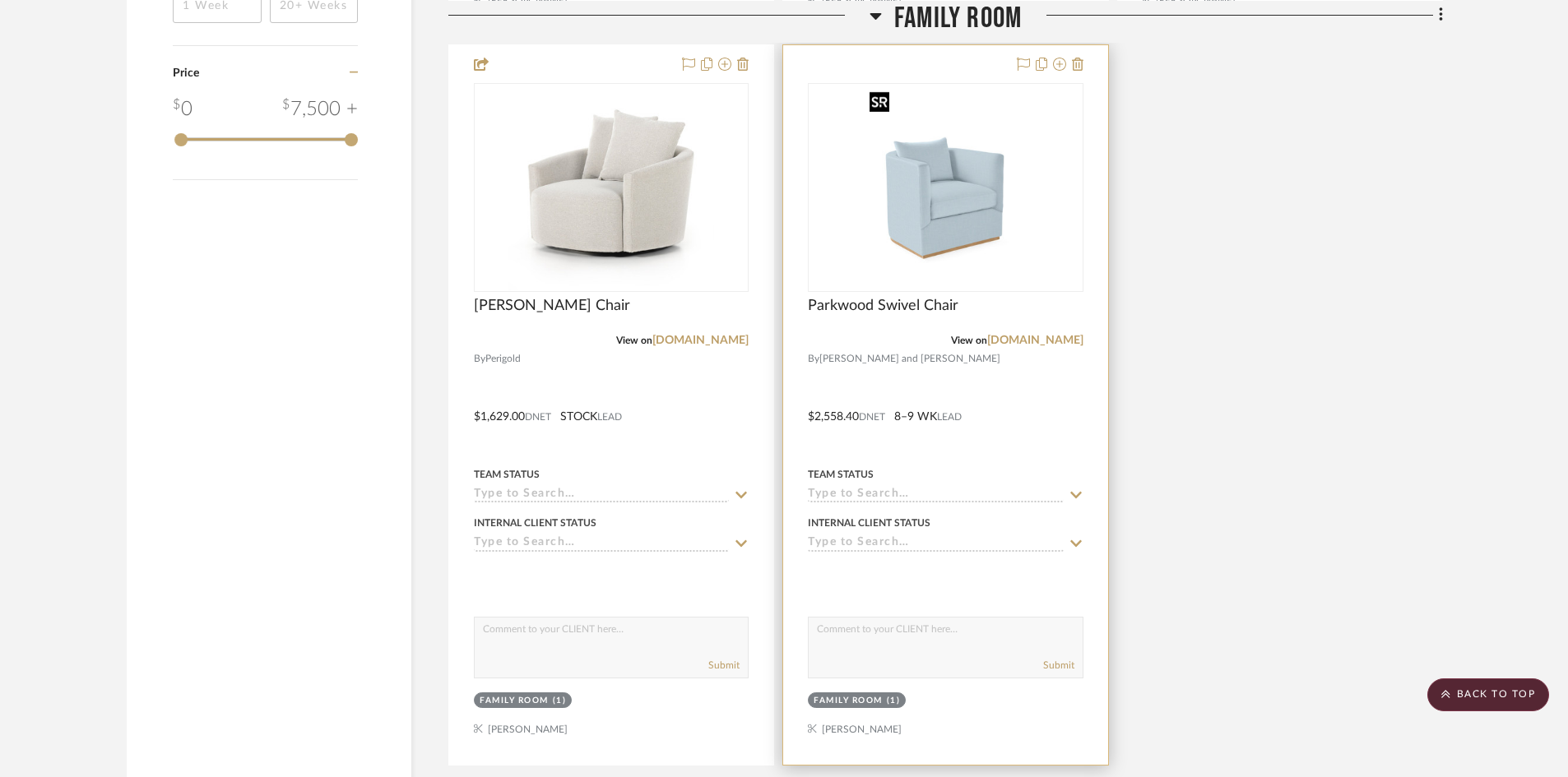
click at [940, 187] on img "0" at bounding box center [945, 187] width 165 height 205
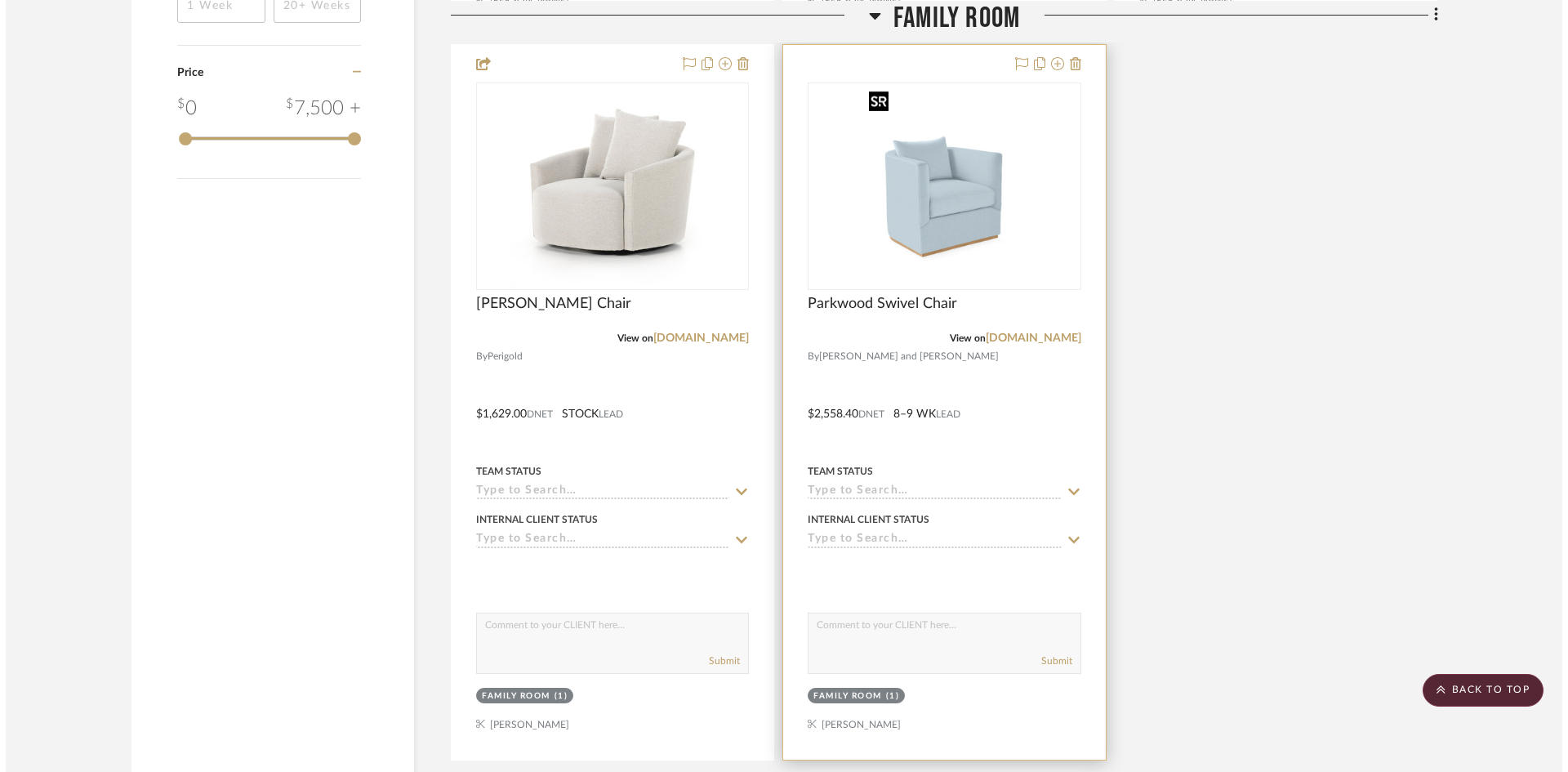
scroll to position [0, 0]
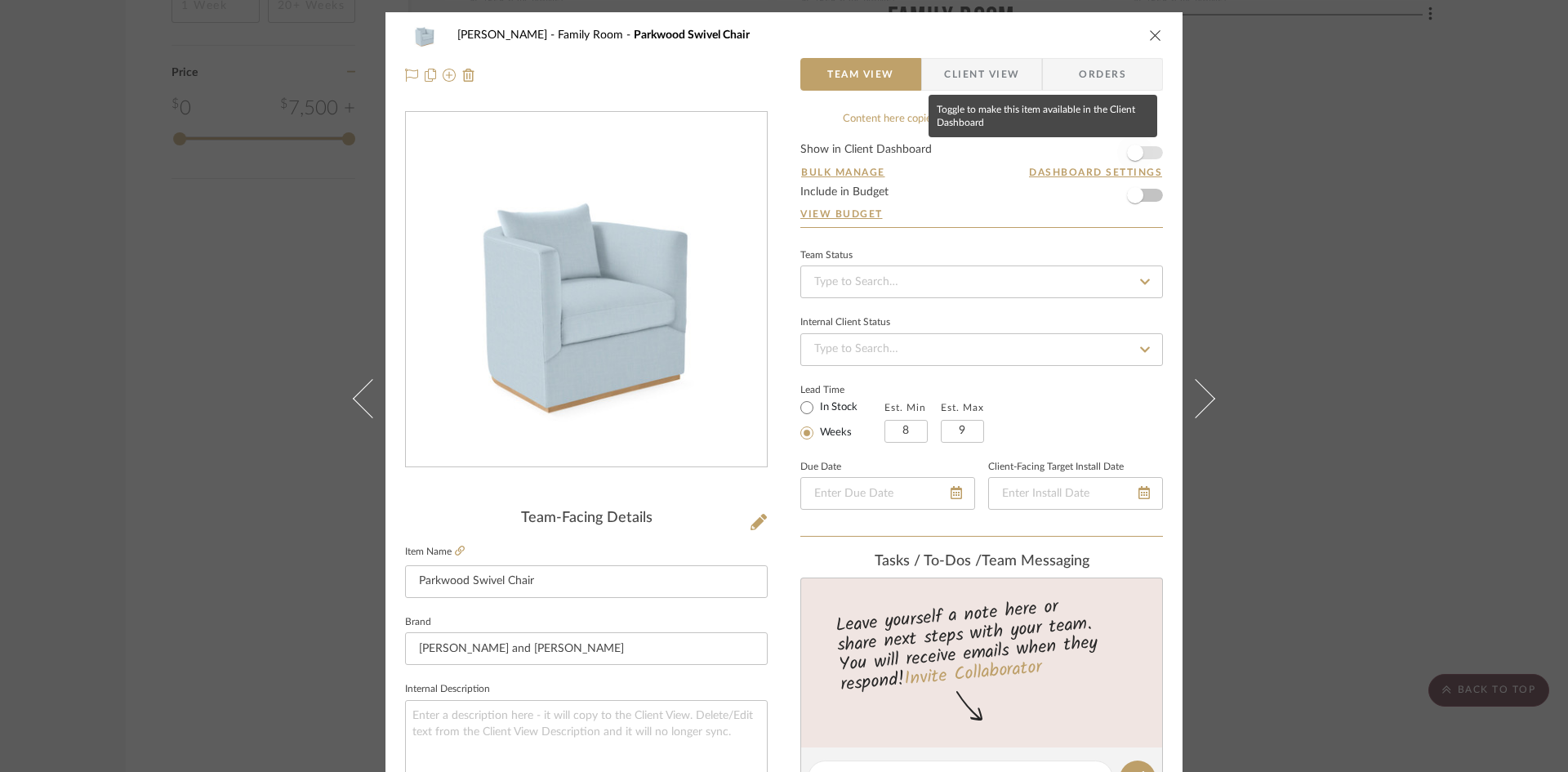
click at [1130, 152] on span "button" at bounding box center [1135, 153] width 17 height 17
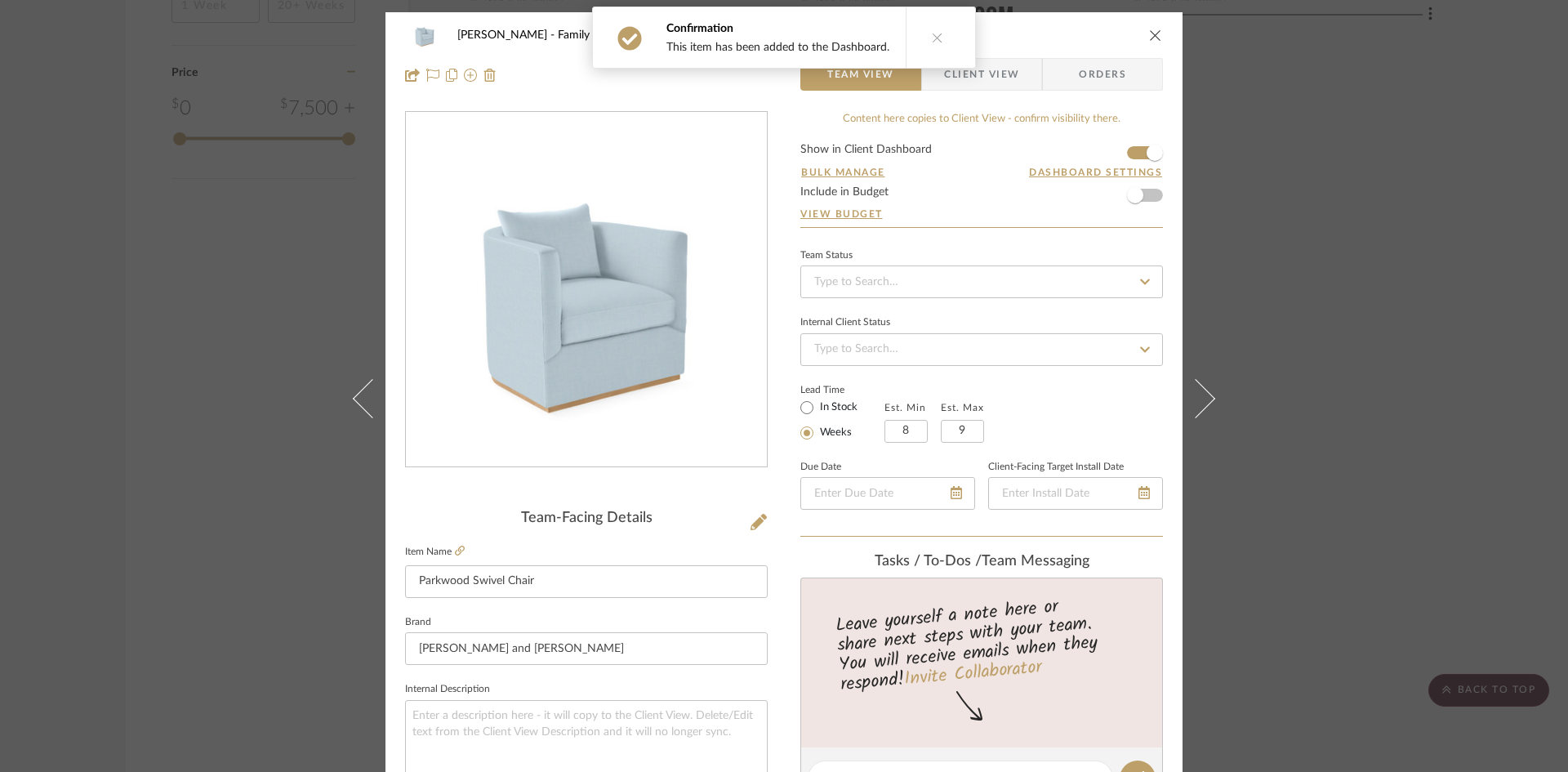
click at [985, 74] on span "Client View" at bounding box center [981, 74] width 75 height 33
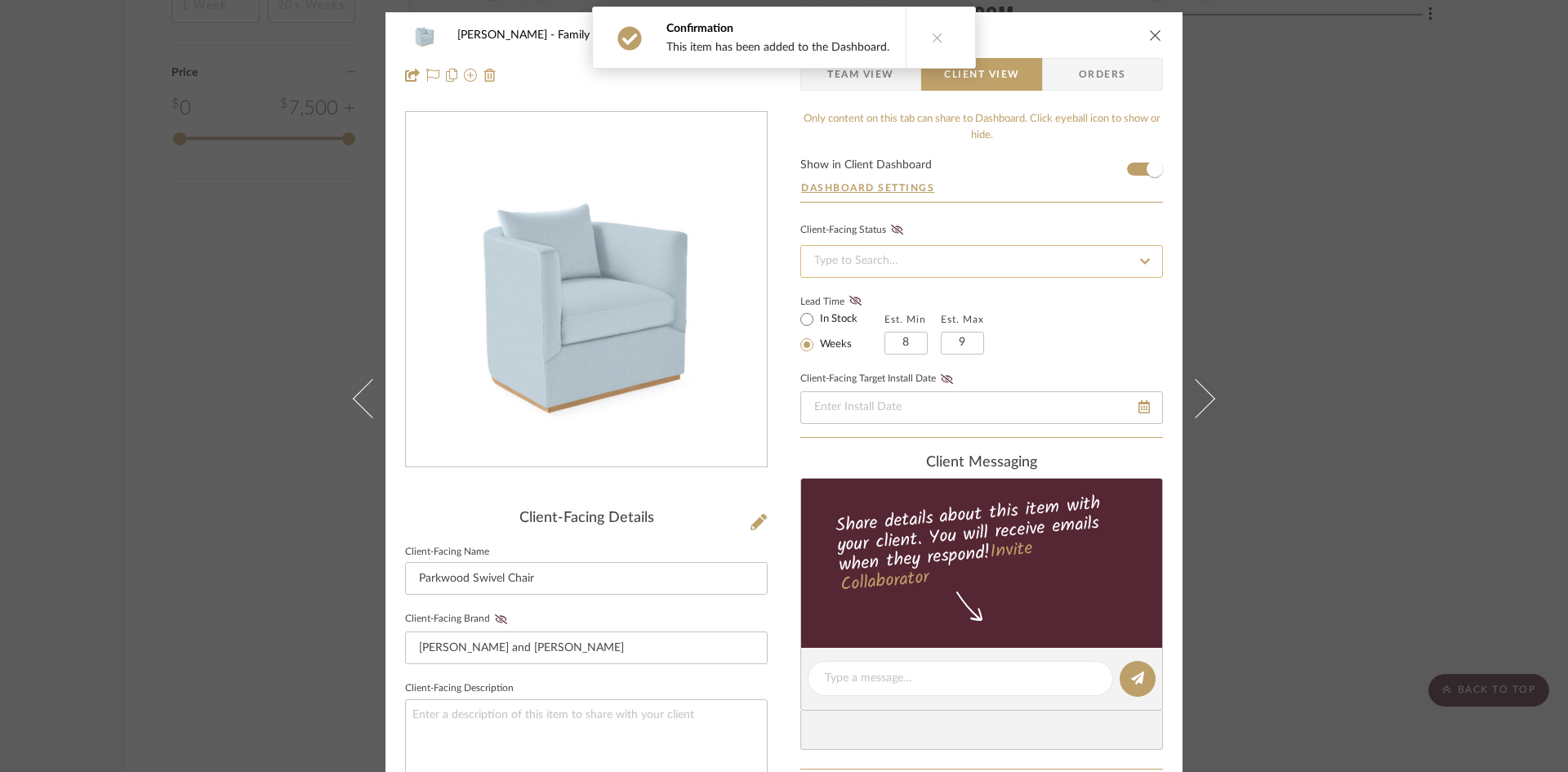
click at [1079, 264] on input at bounding box center [981, 262] width 363 height 33
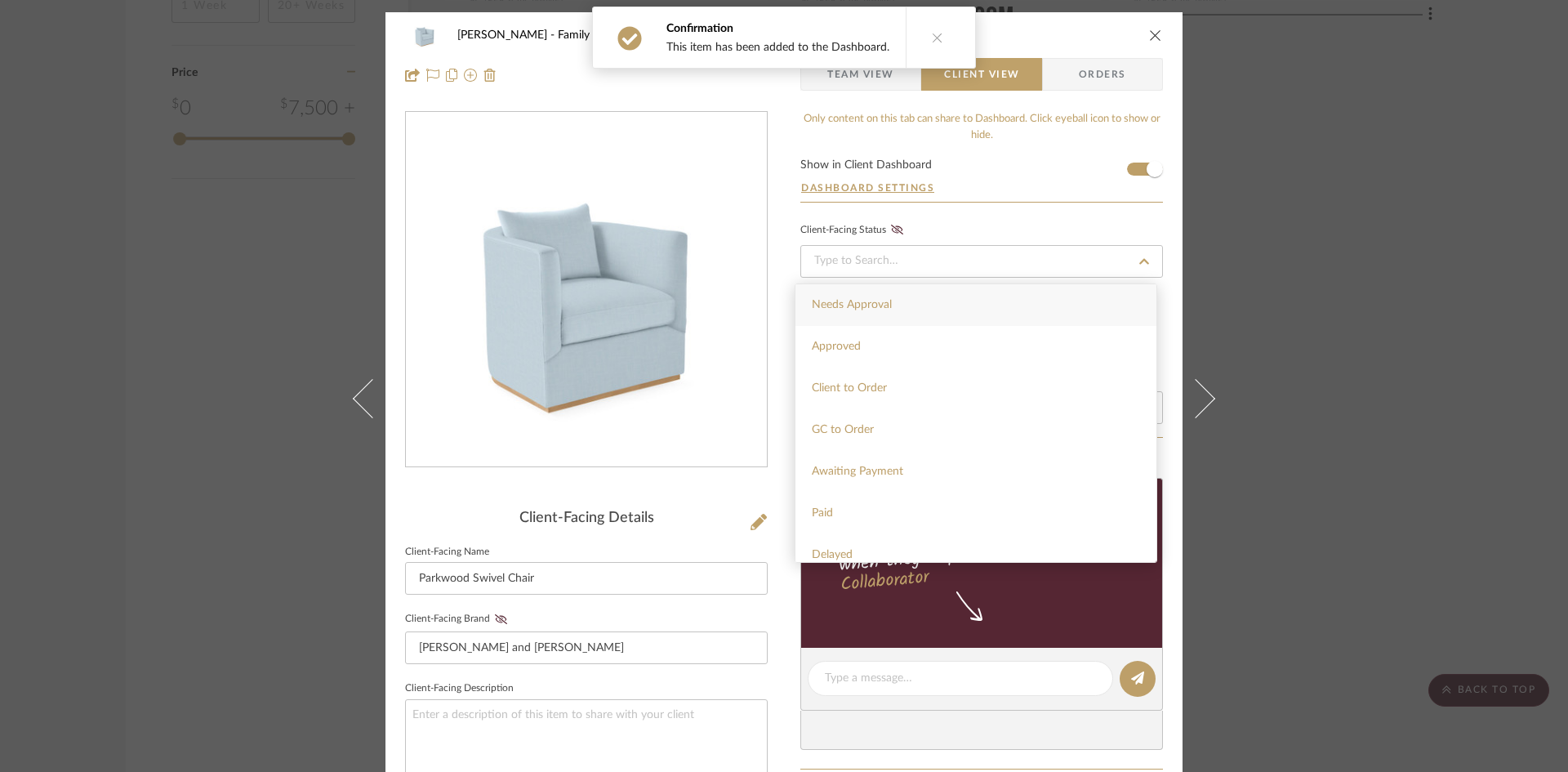
click at [1031, 298] on div "Needs Approval" at bounding box center [976, 305] width 361 height 41
type input "9/24/2025"
type input "Needs Approval"
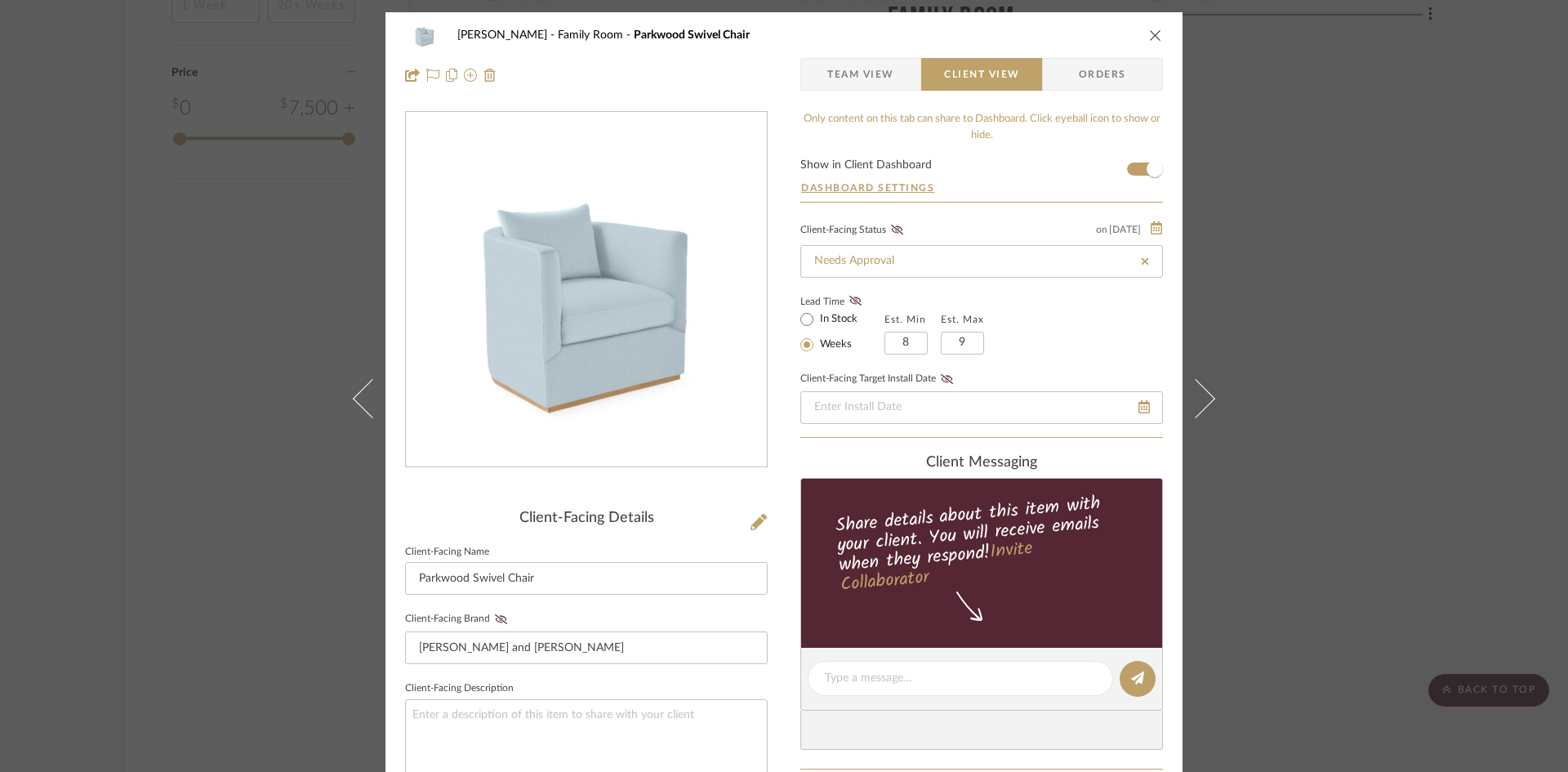
click at [1152, 36] on icon "close" at bounding box center [1156, 36] width 13 height 13
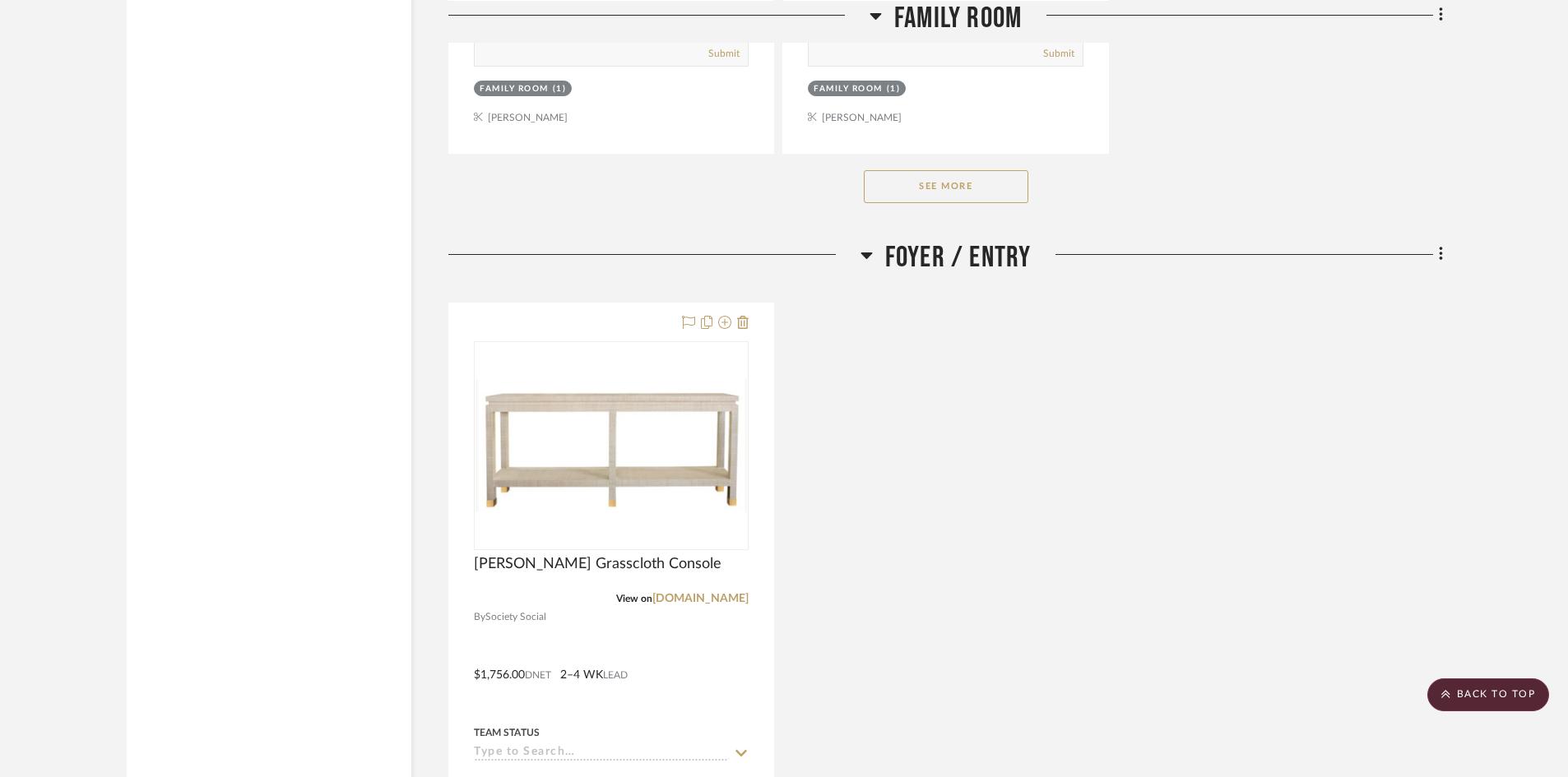
scroll to position [2550, 0]
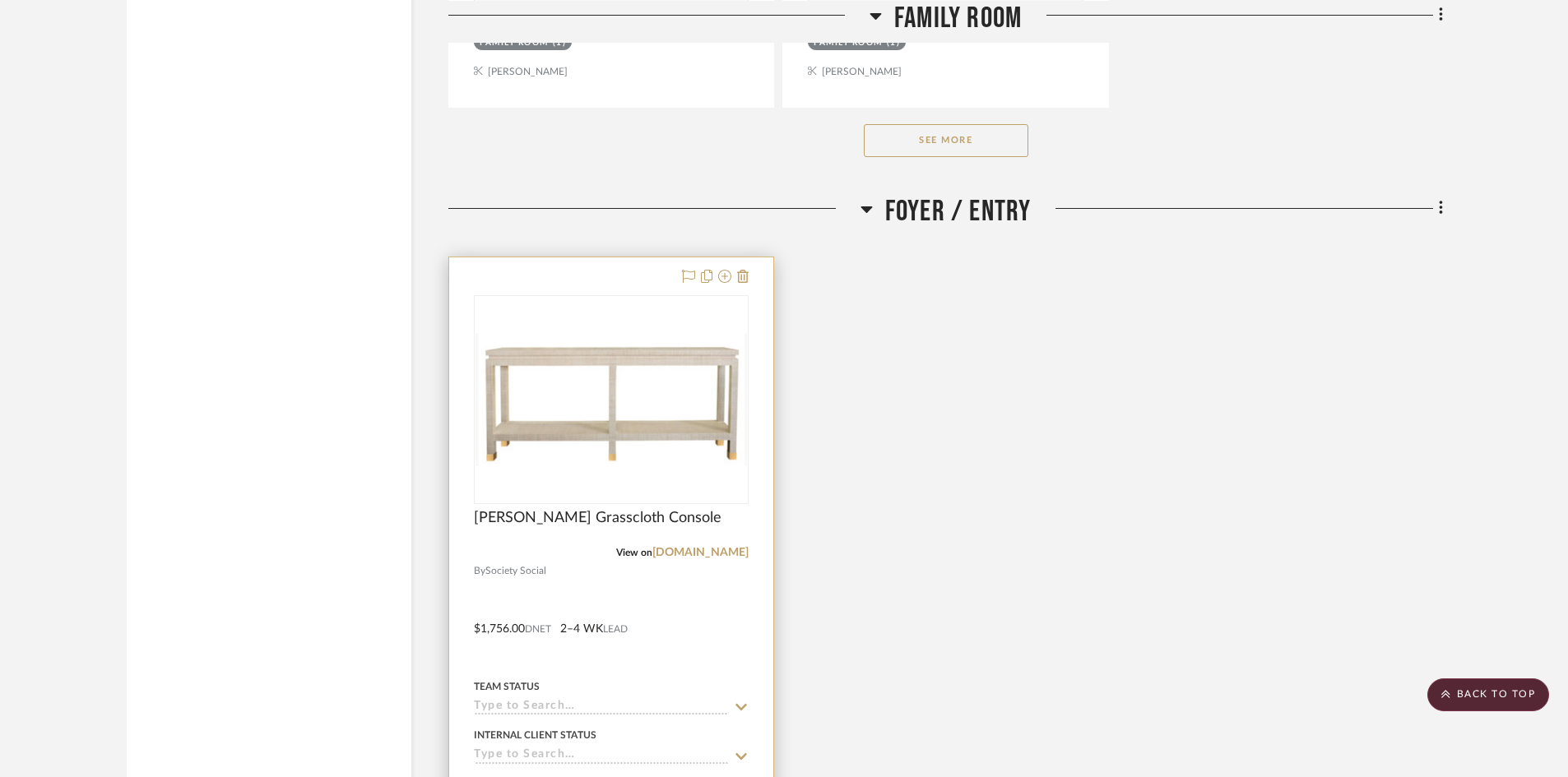
click at [0, 0] on div at bounding box center [0, 0] width 0 height 0
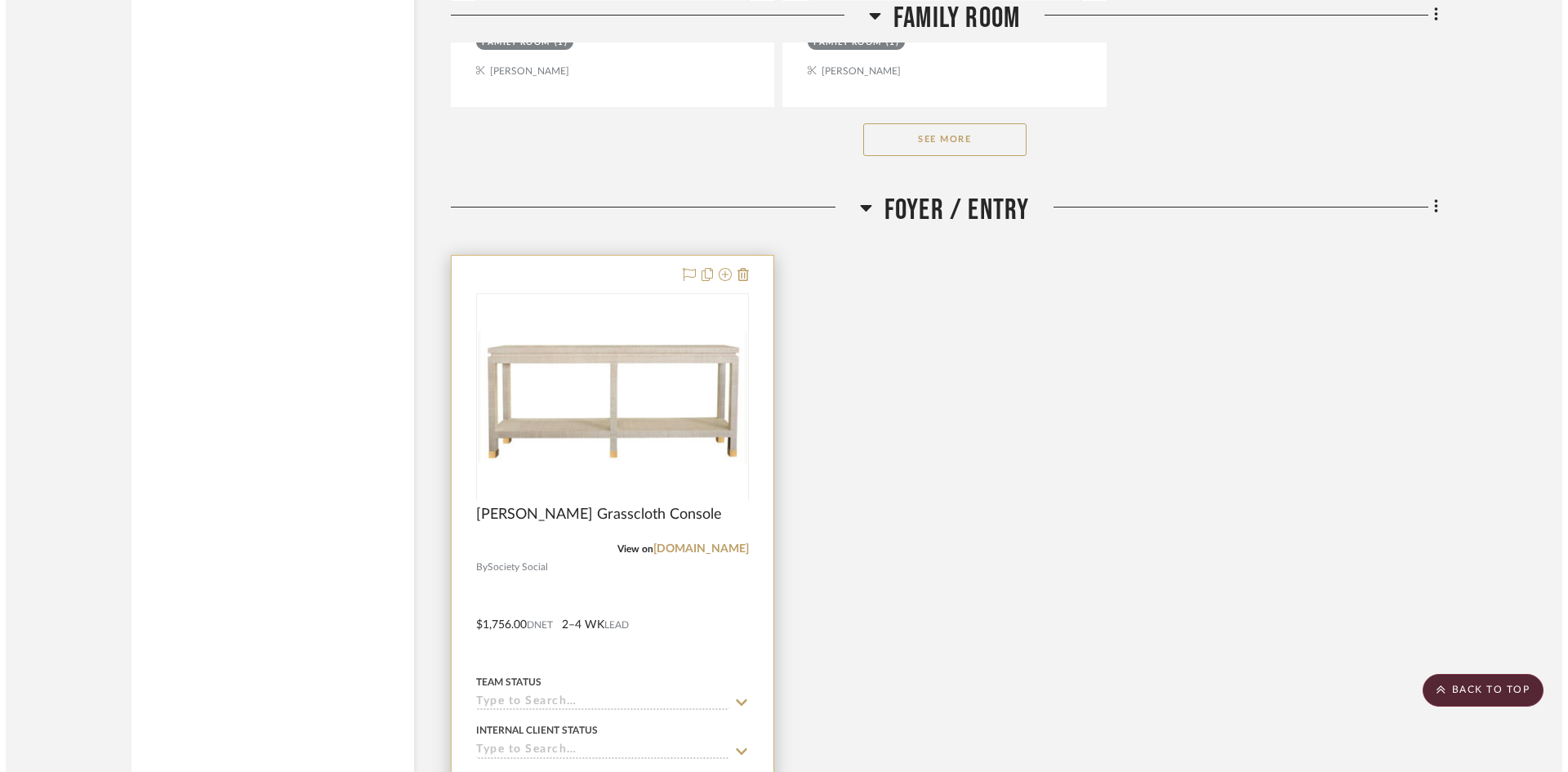
scroll to position [0, 0]
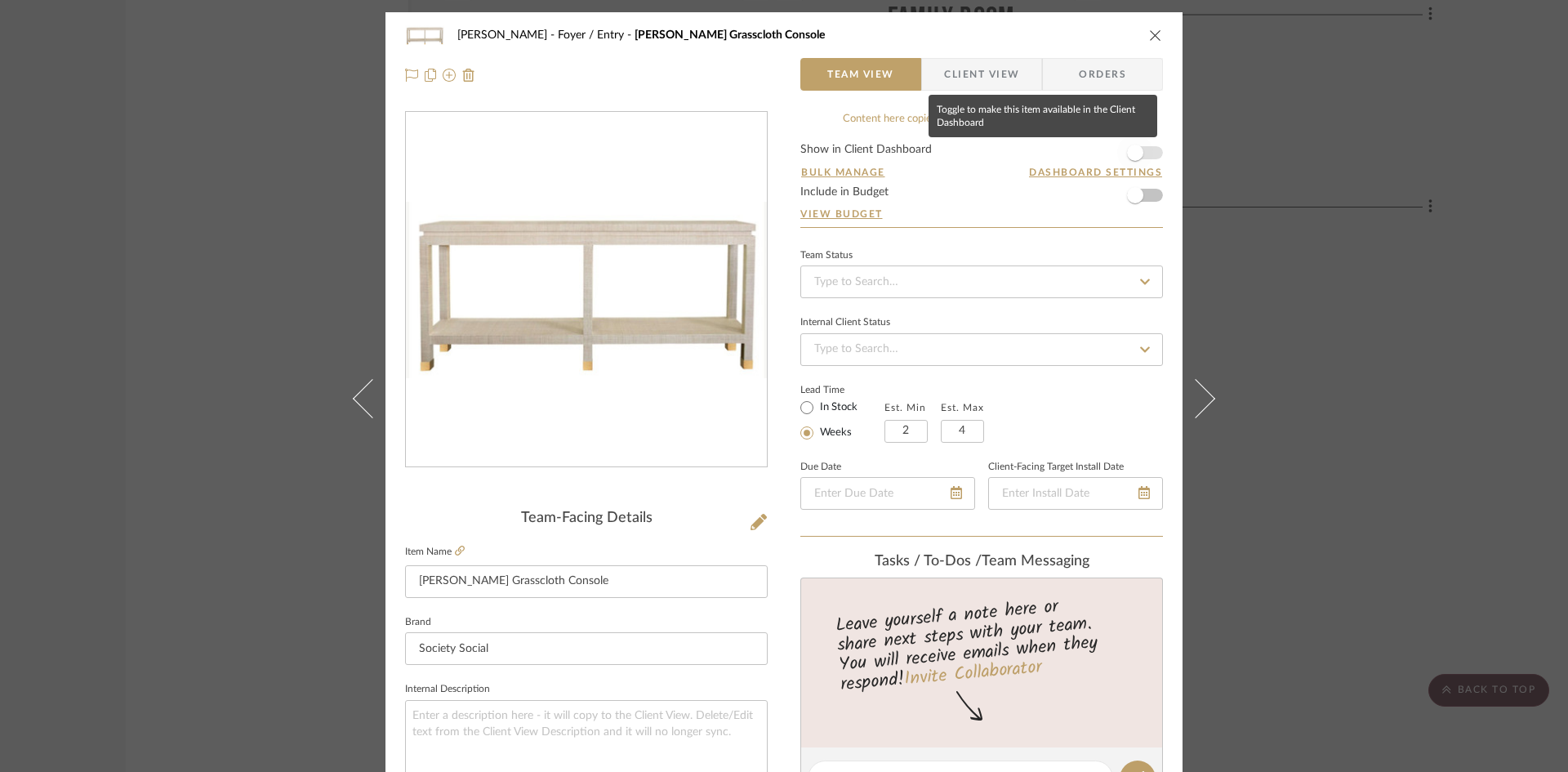
click at [1127, 150] on span "button" at bounding box center [1135, 153] width 17 height 17
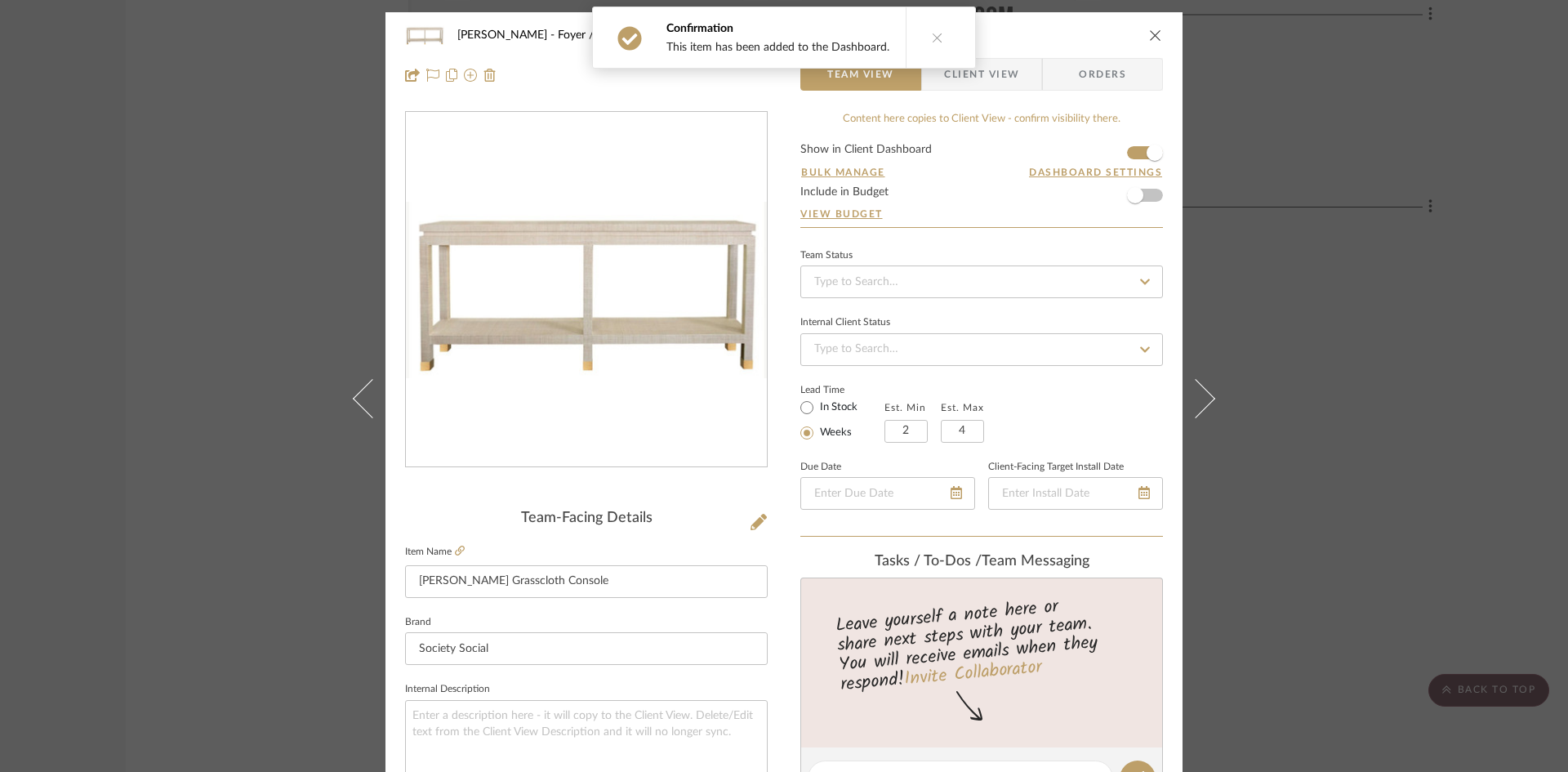
click at [986, 73] on span "Client View" at bounding box center [981, 74] width 75 height 33
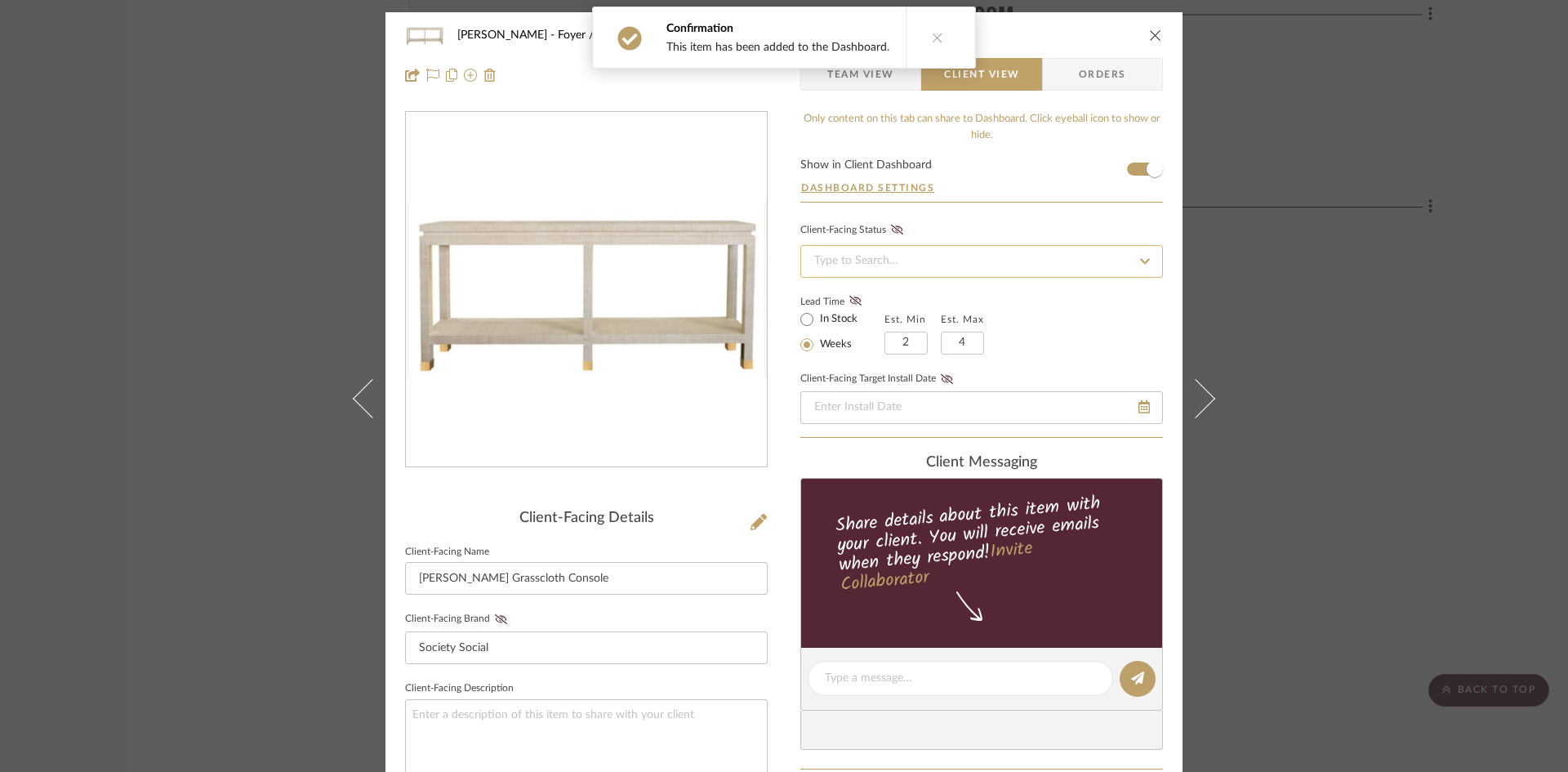
click at [1041, 260] on input at bounding box center [981, 262] width 363 height 33
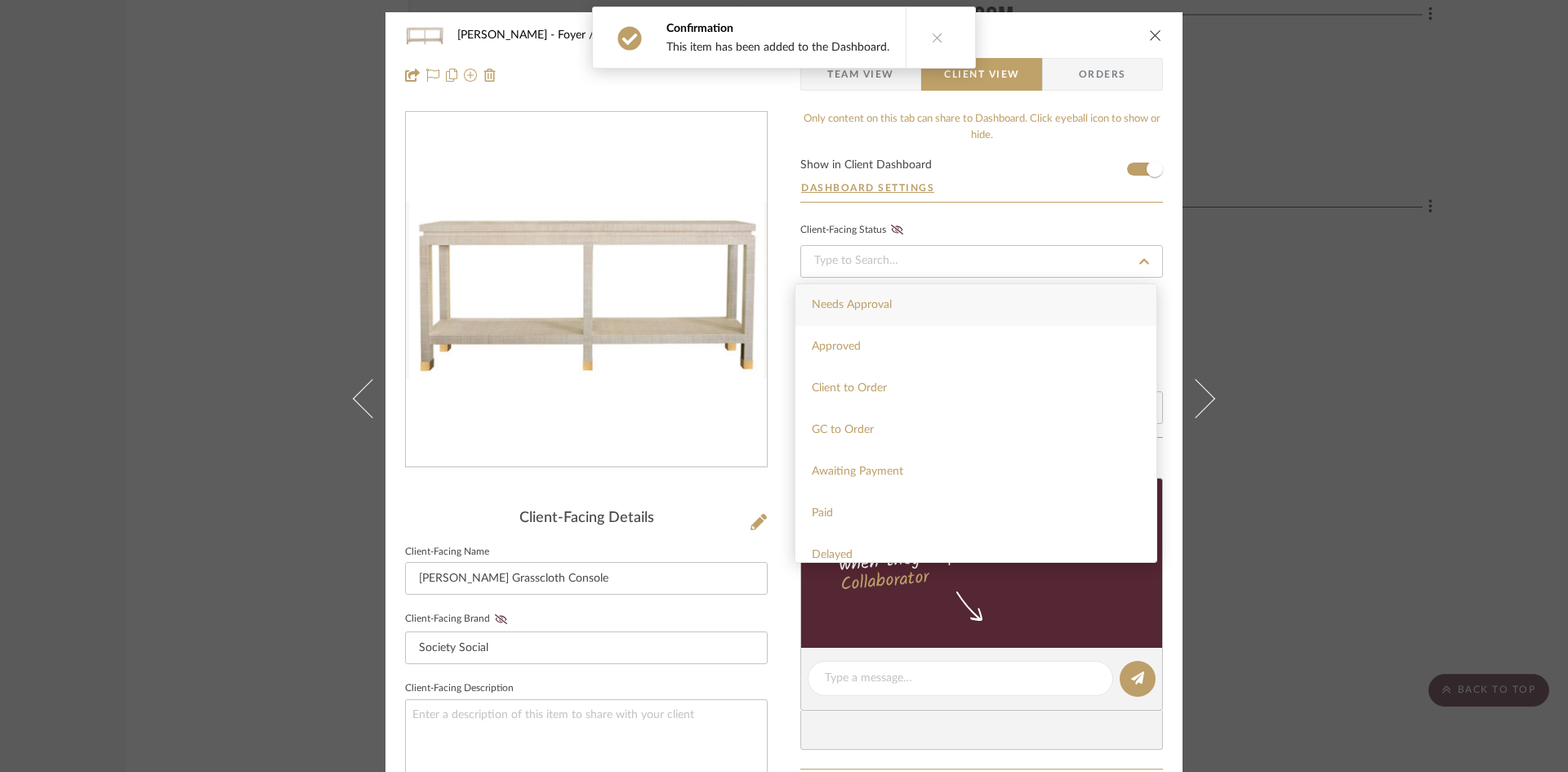
click at [1028, 290] on div "Needs Approval" at bounding box center [976, 305] width 361 height 41
type input "9/24/2025"
type input "Needs Approval"
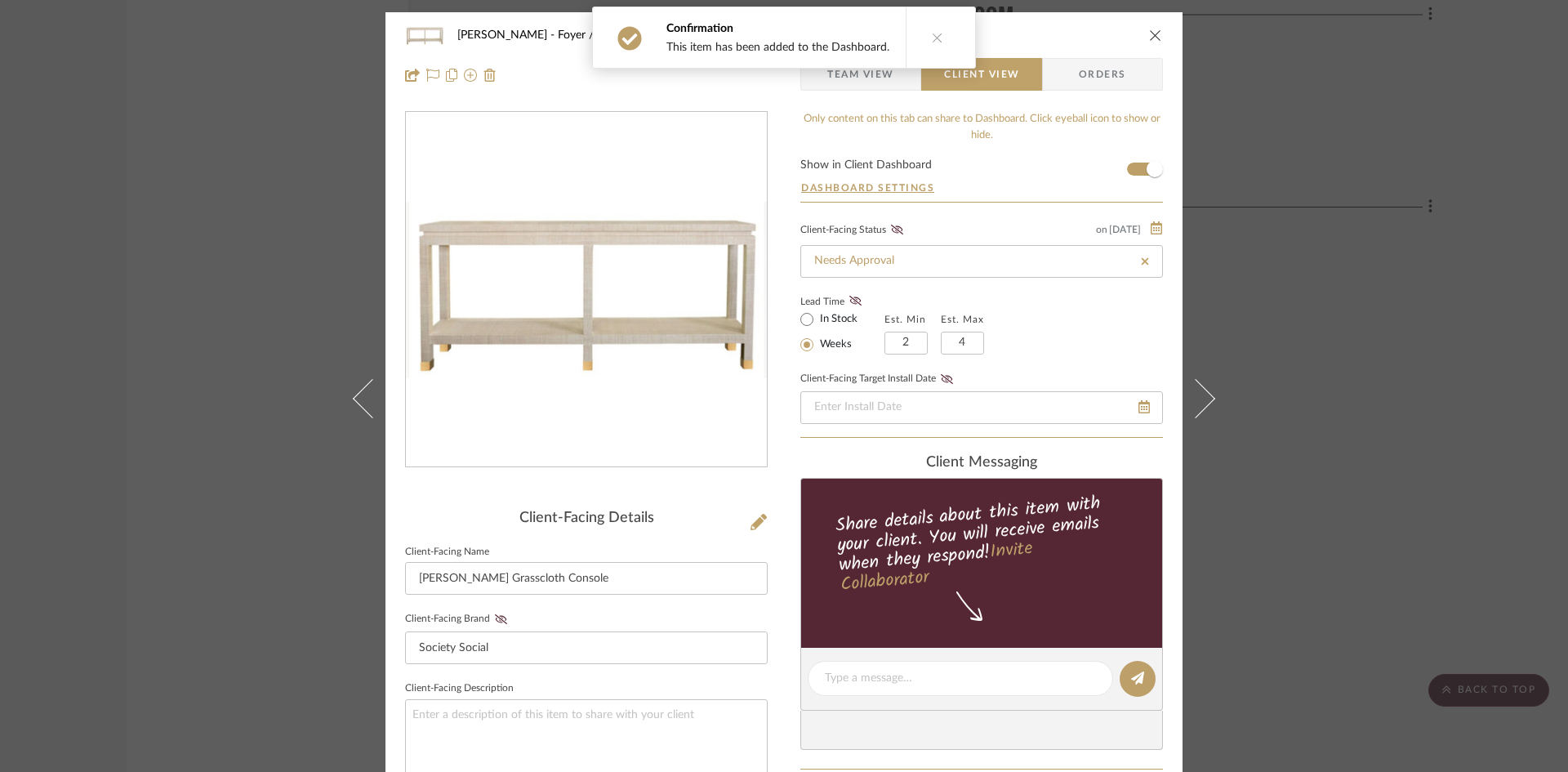
click at [1157, 25] on div "McCormick Foyer / Entry Ming II Grasscloth Console" at bounding box center [783, 36] width 758 height 33
click at [1151, 31] on icon "close" at bounding box center [1156, 36] width 13 height 13
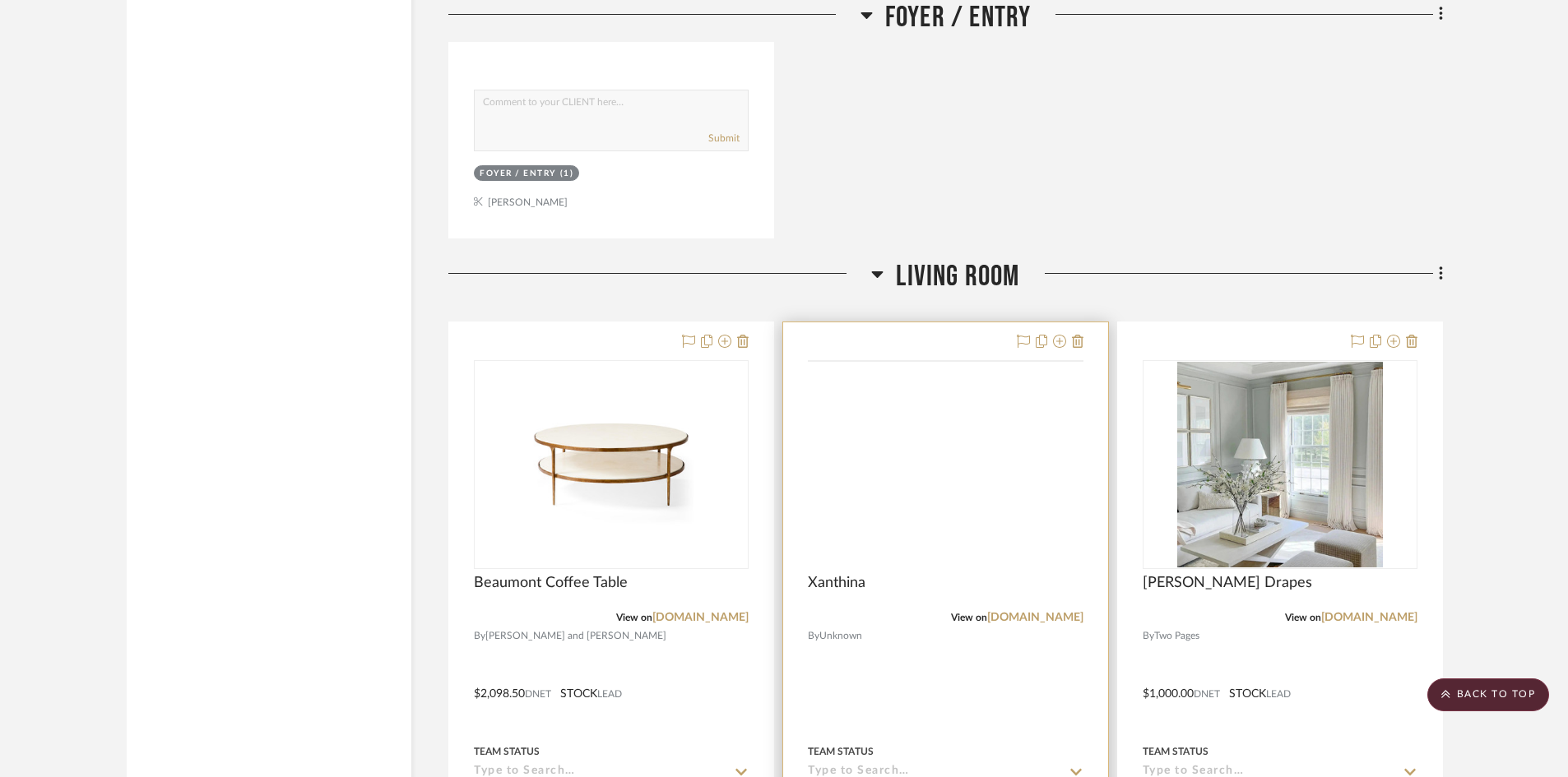
scroll to position [3289, 0]
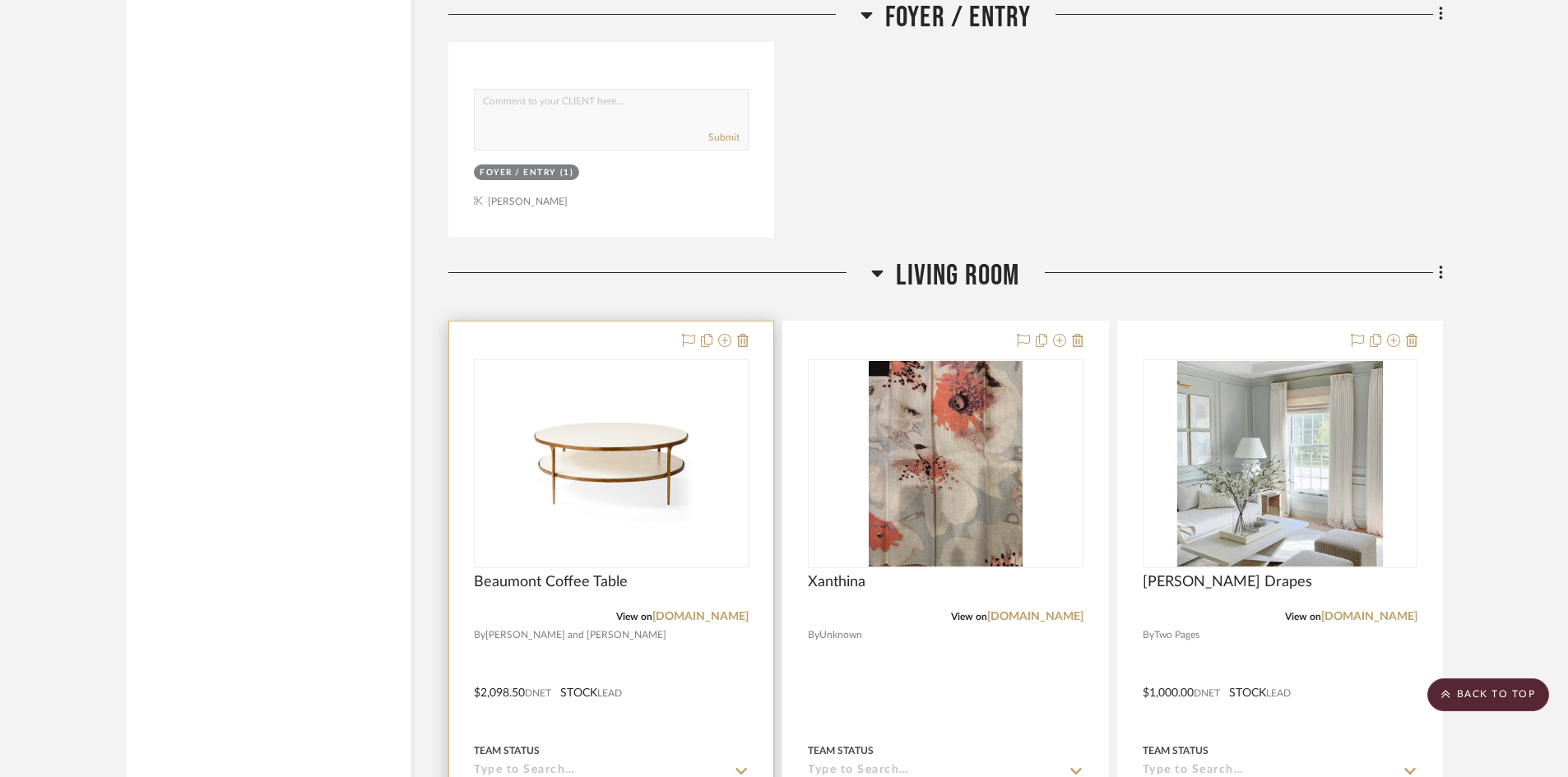
click at [0, 0] on div at bounding box center [0, 0] width 0 height 0
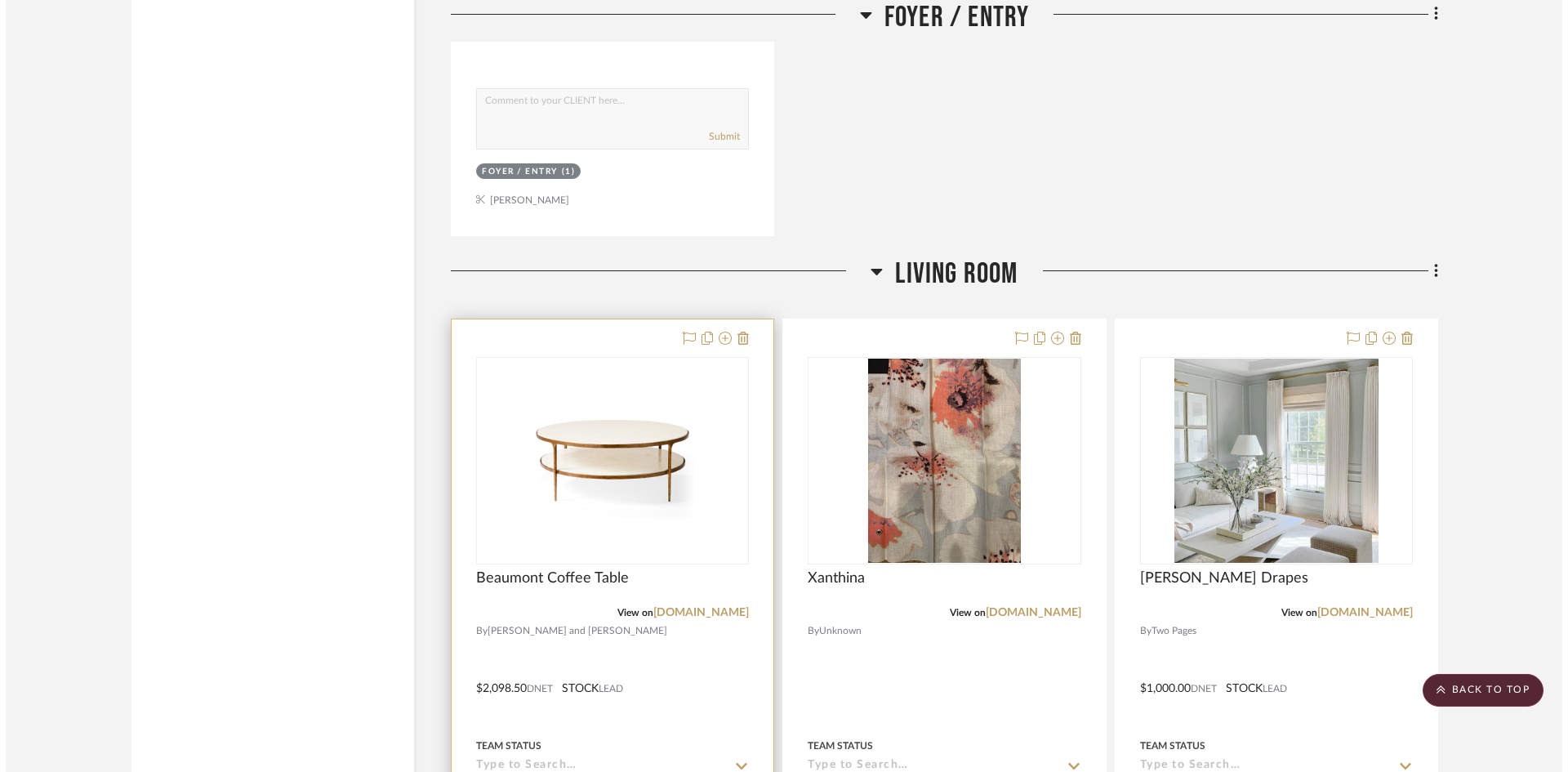
scroll to position [0, 0]
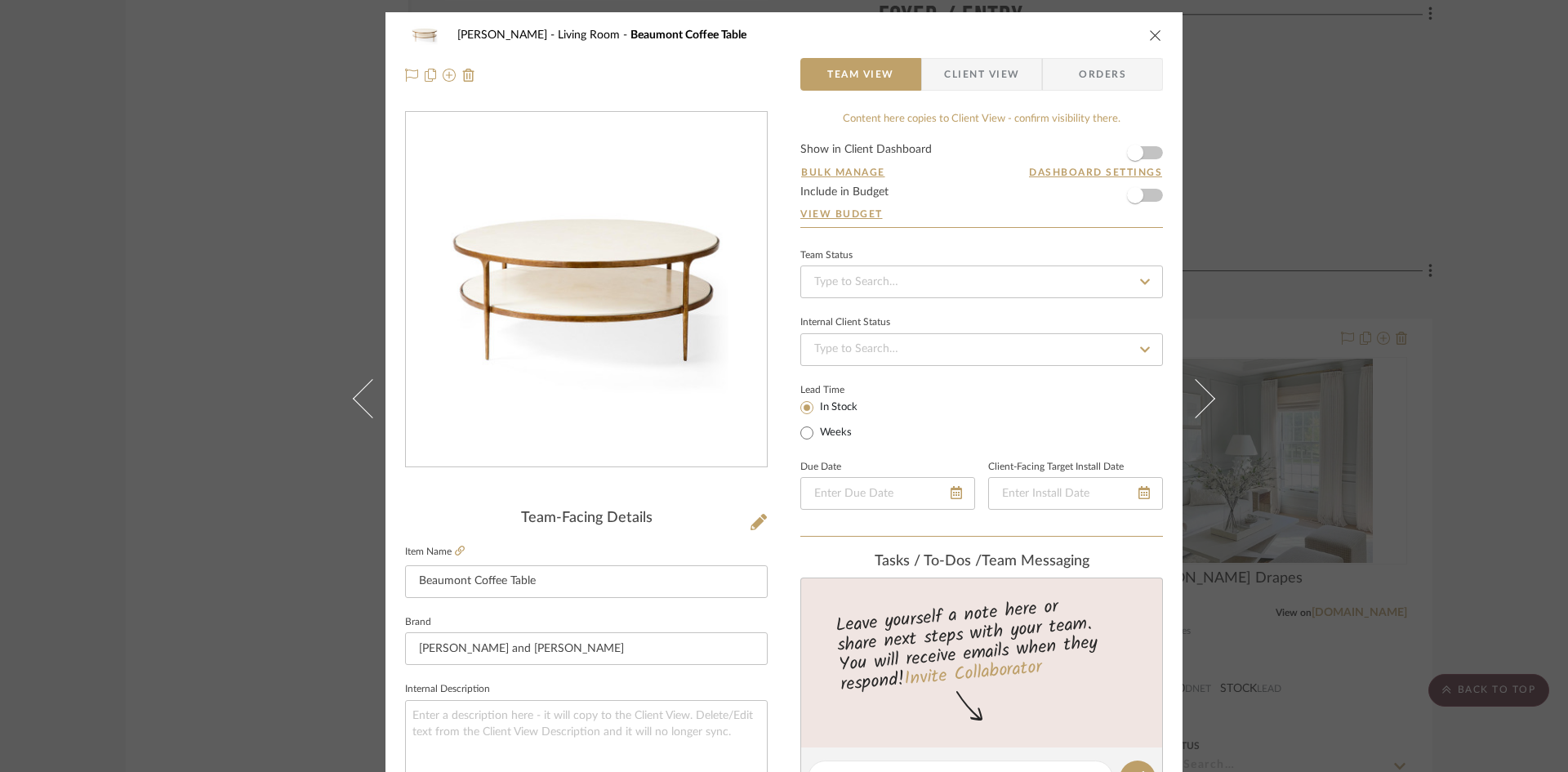
click at [976, 69] on span "Client View" at bounding box center [981, 74] width 75 height 33
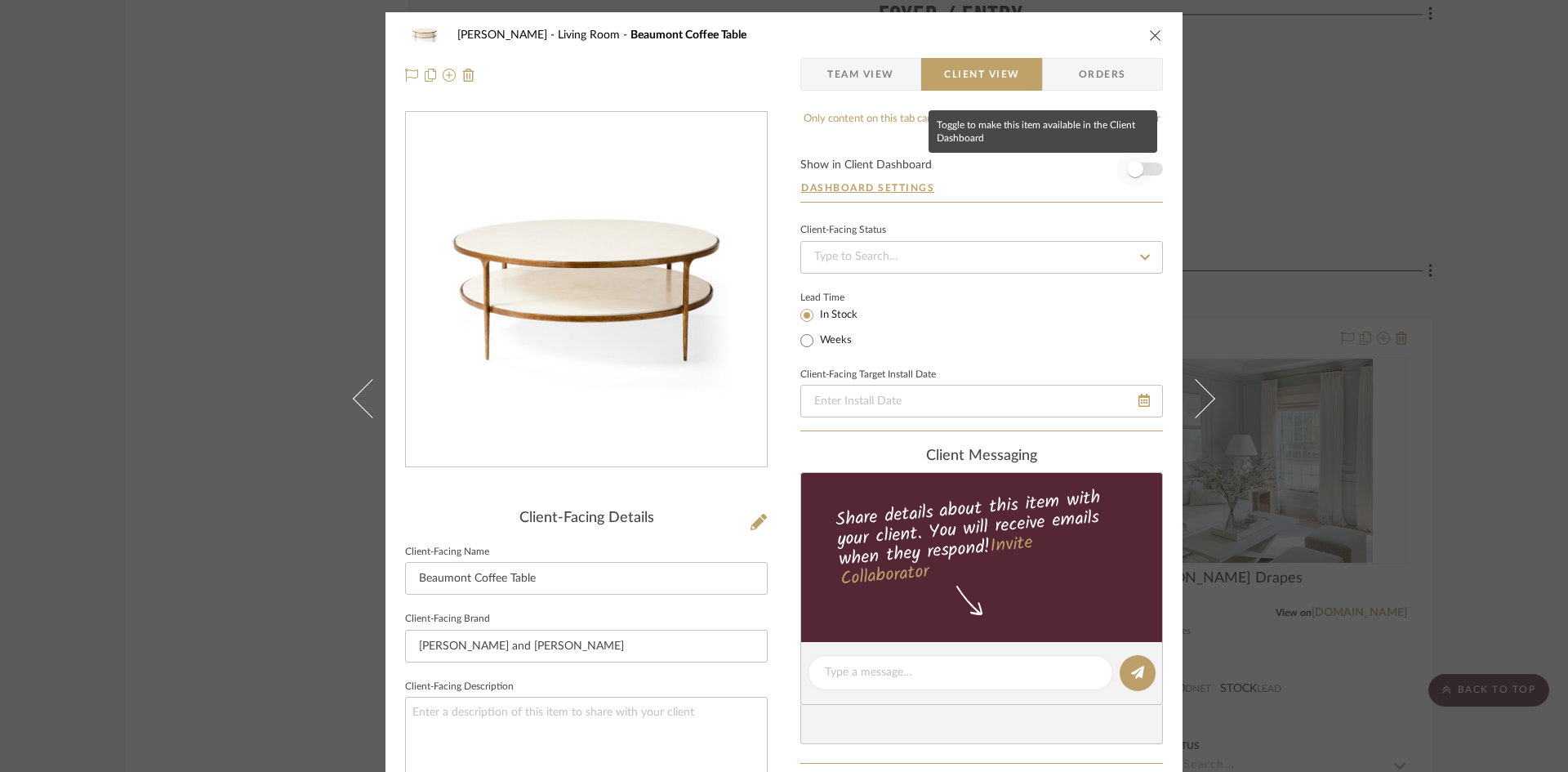
click at [1139, 164] on span "button" at bounding box center [1134, 169] width 36 height 36
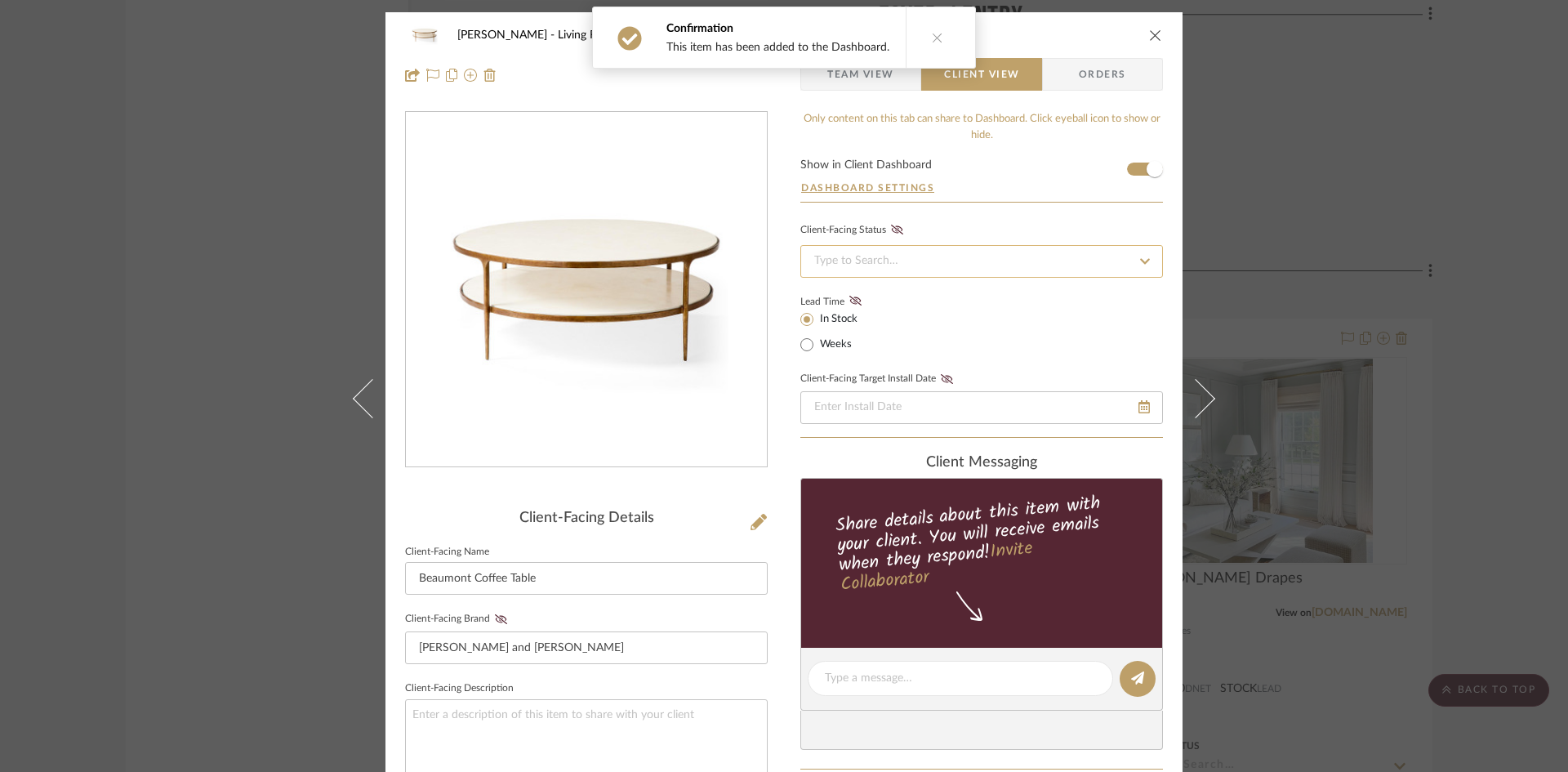
click at [1073, 268] on input at bounding box center [981, 262] width 363 height 33
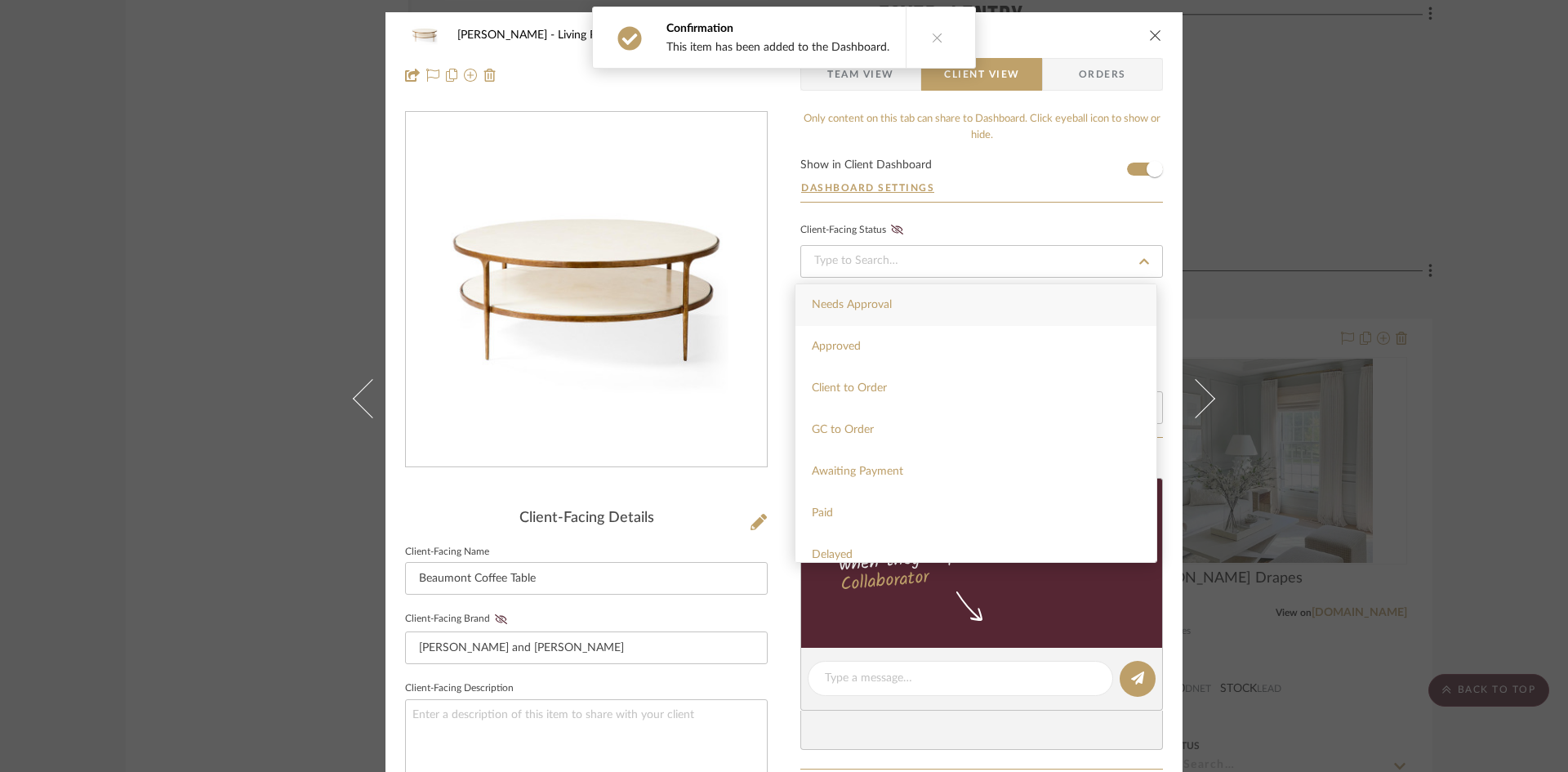
click at [1053, 295] on div "Needs Approval" at bounding box center [976, 305] width 361 height 41
type input "9/24/2025"
type input "Needs Approval"
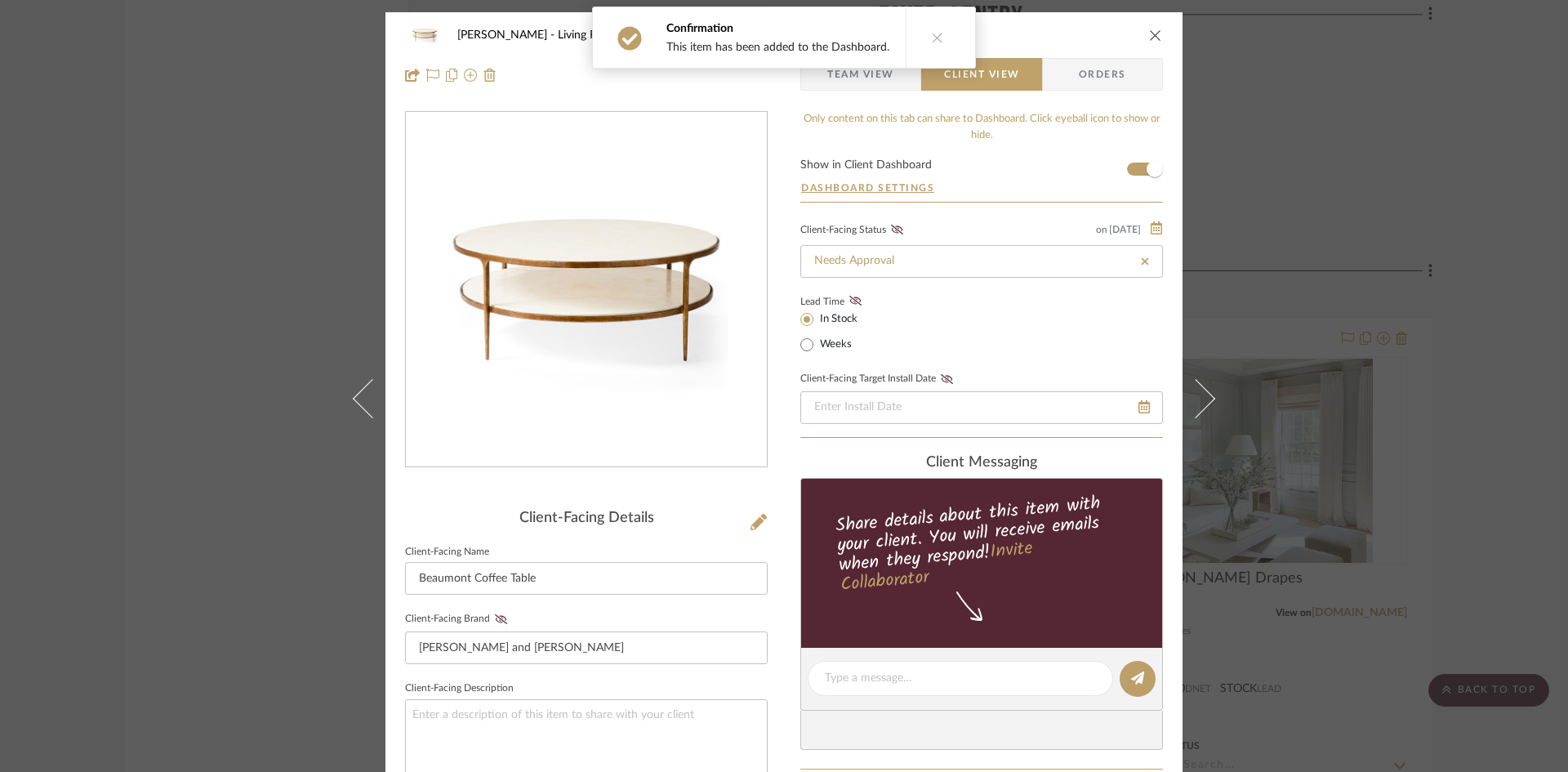
click at [1149, 31] on icon "close" at bounding box center [1156, 36] width 13 height 13
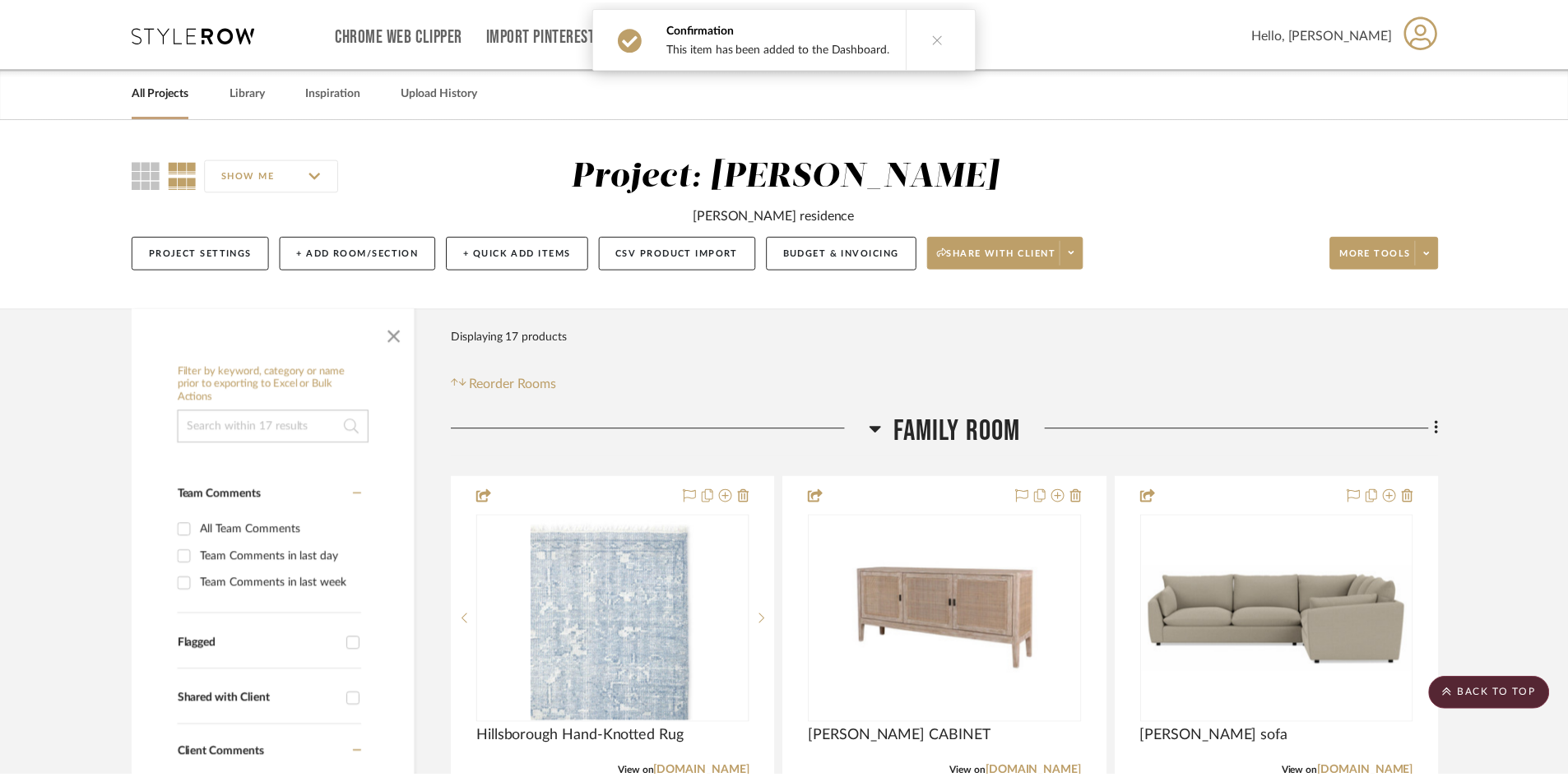
scroll to position [3289, 0]
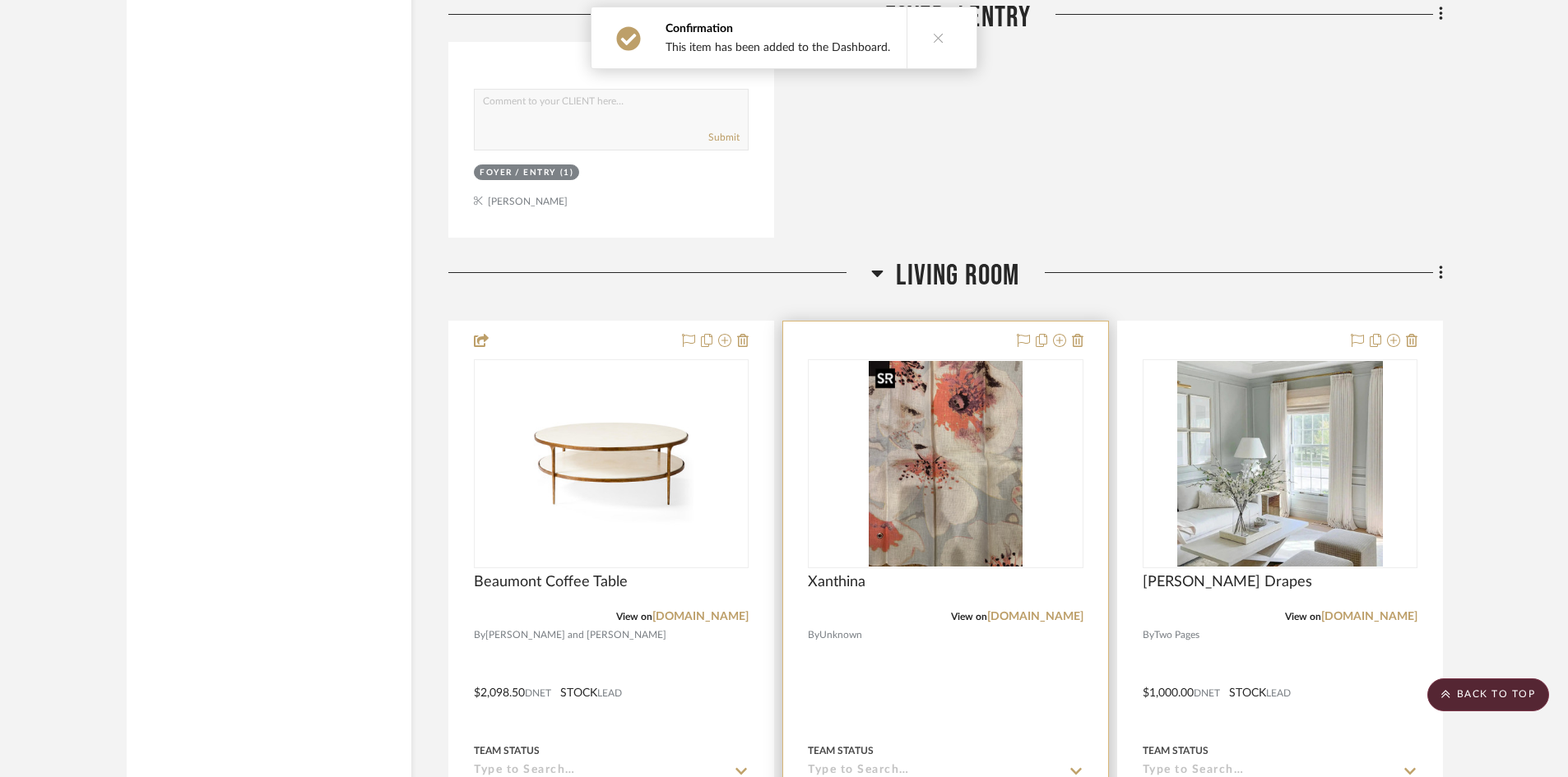
click at [924, 464] on img "0" at bounding box center [946, 463] width 155 height 205
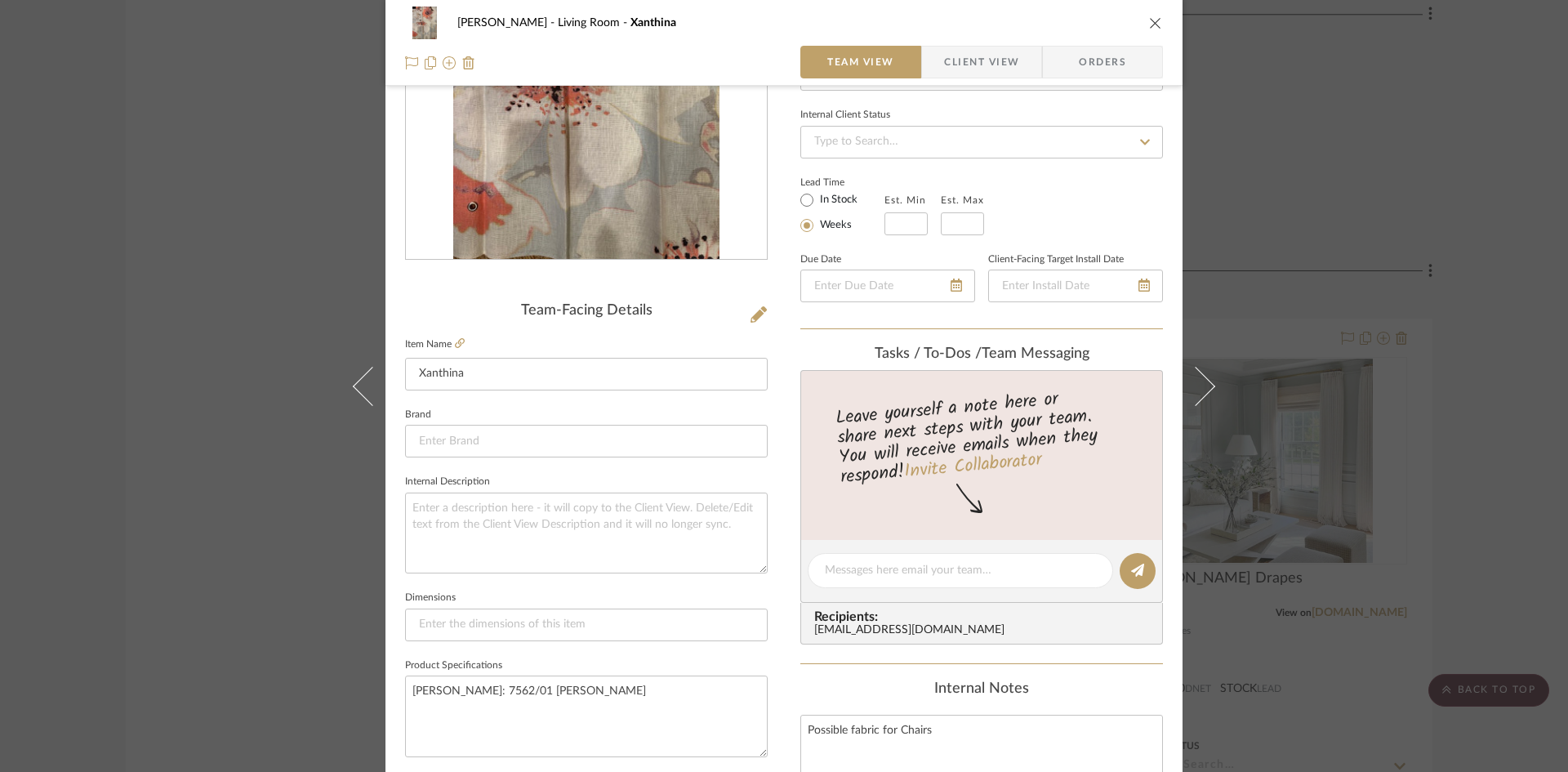
scroll to position [245, 0]
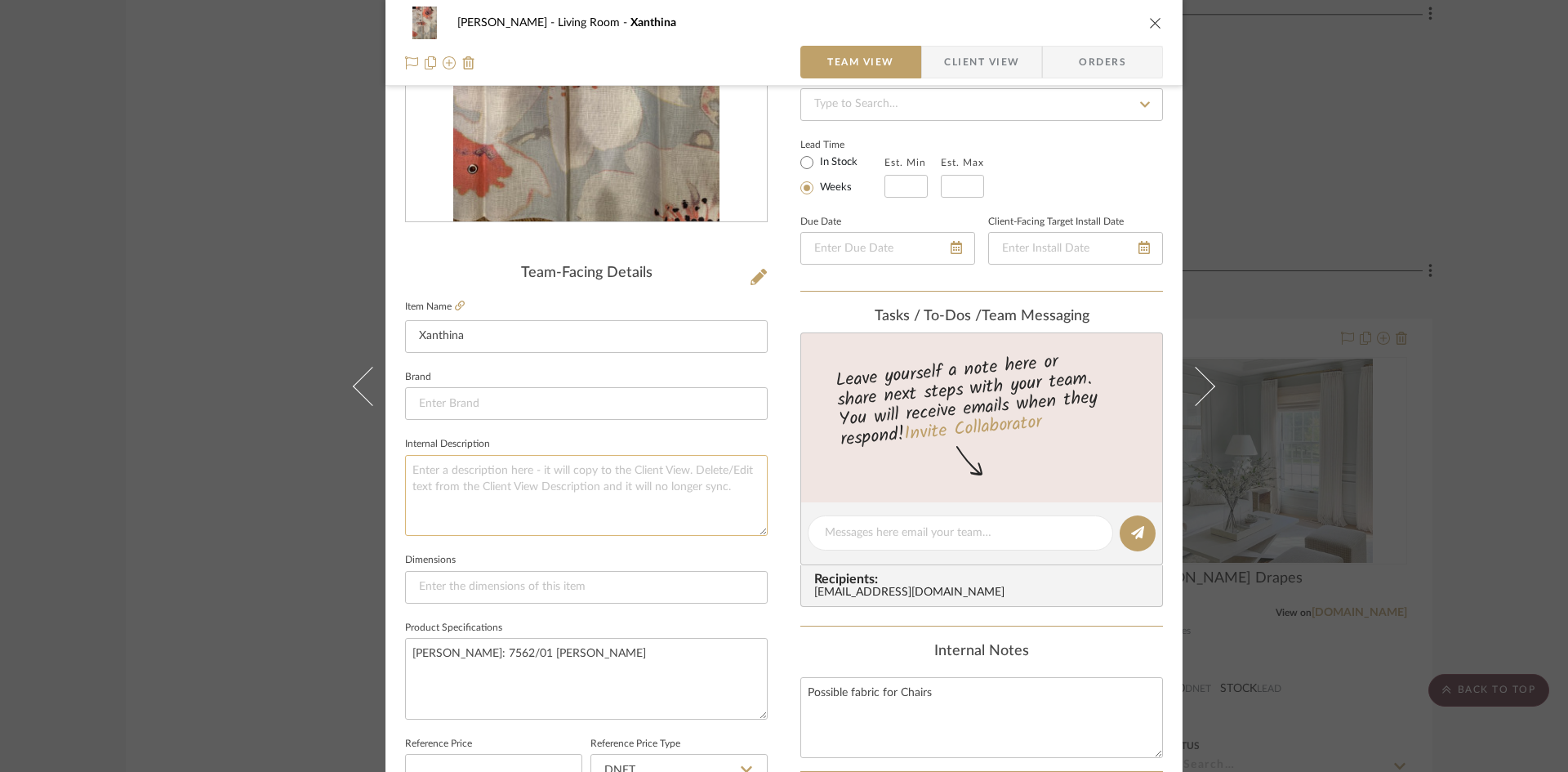
click at [520, 469] on textarea at bounding box center [586, 496] width 363 height 81
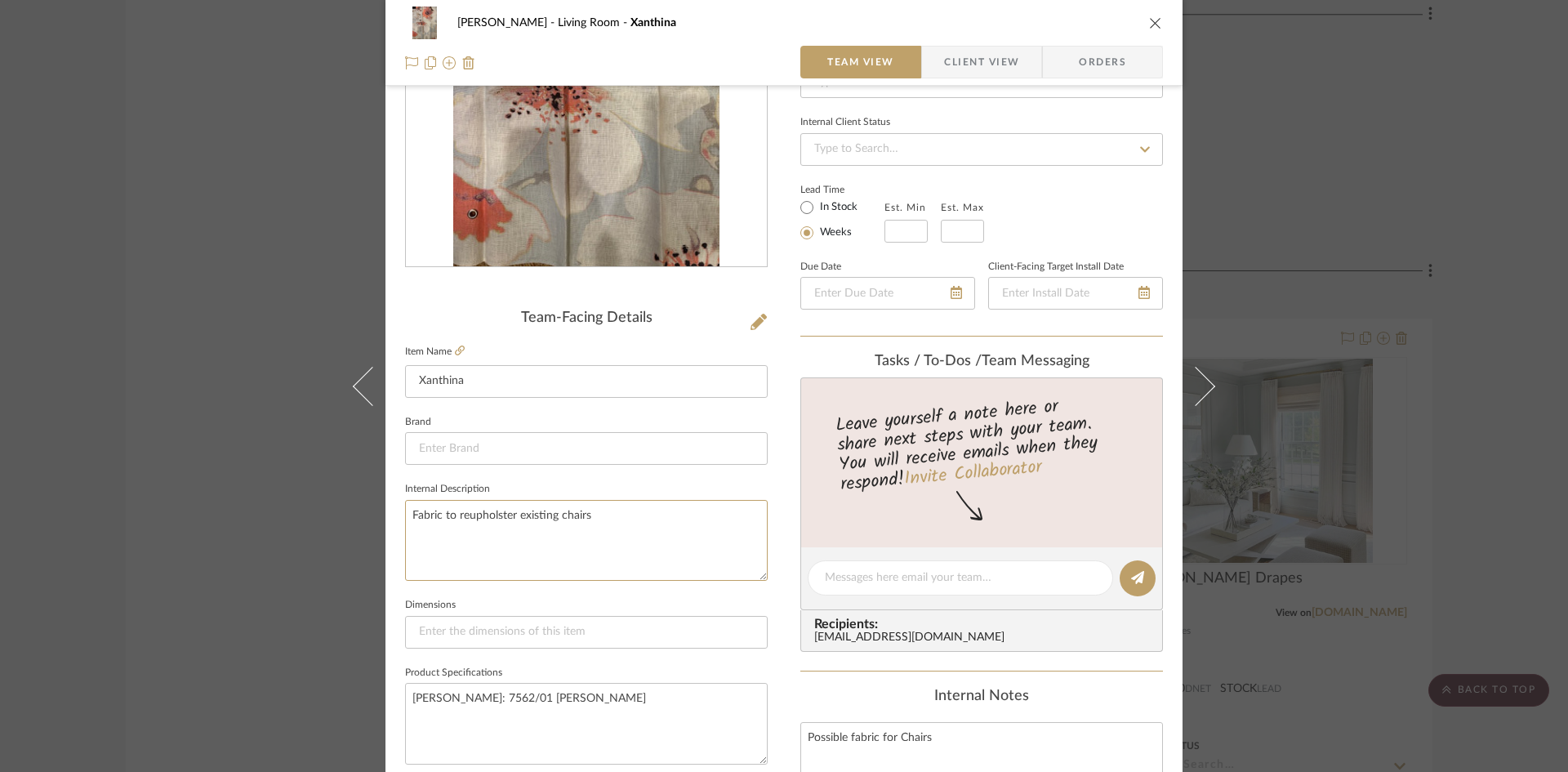
scroll to position [0, 0]
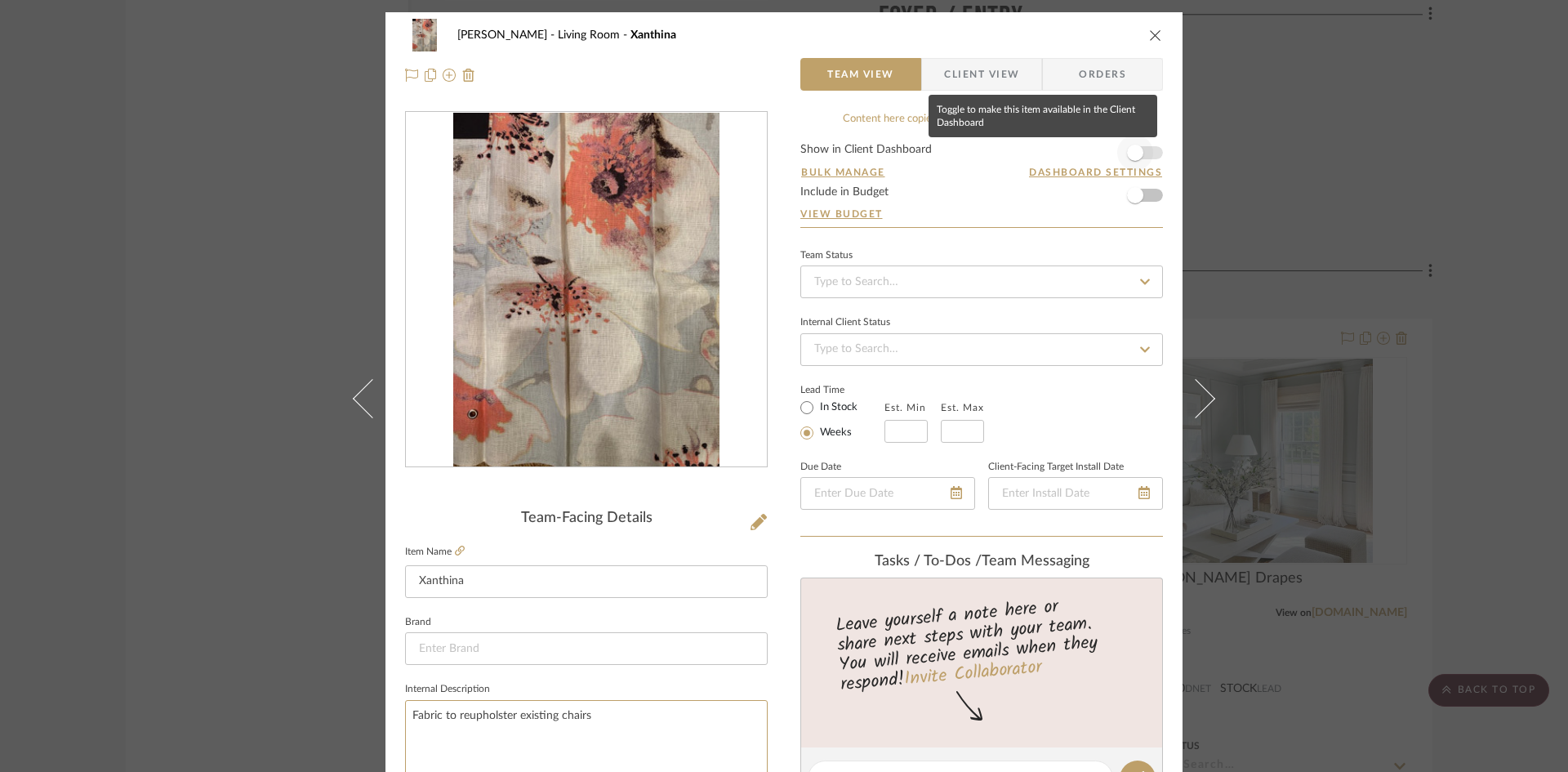
type textarea "Fabric to reupholster existing chairs"
click at [1128, 155] on span "button" at bounding box center [1135, 153] width 17 height 17
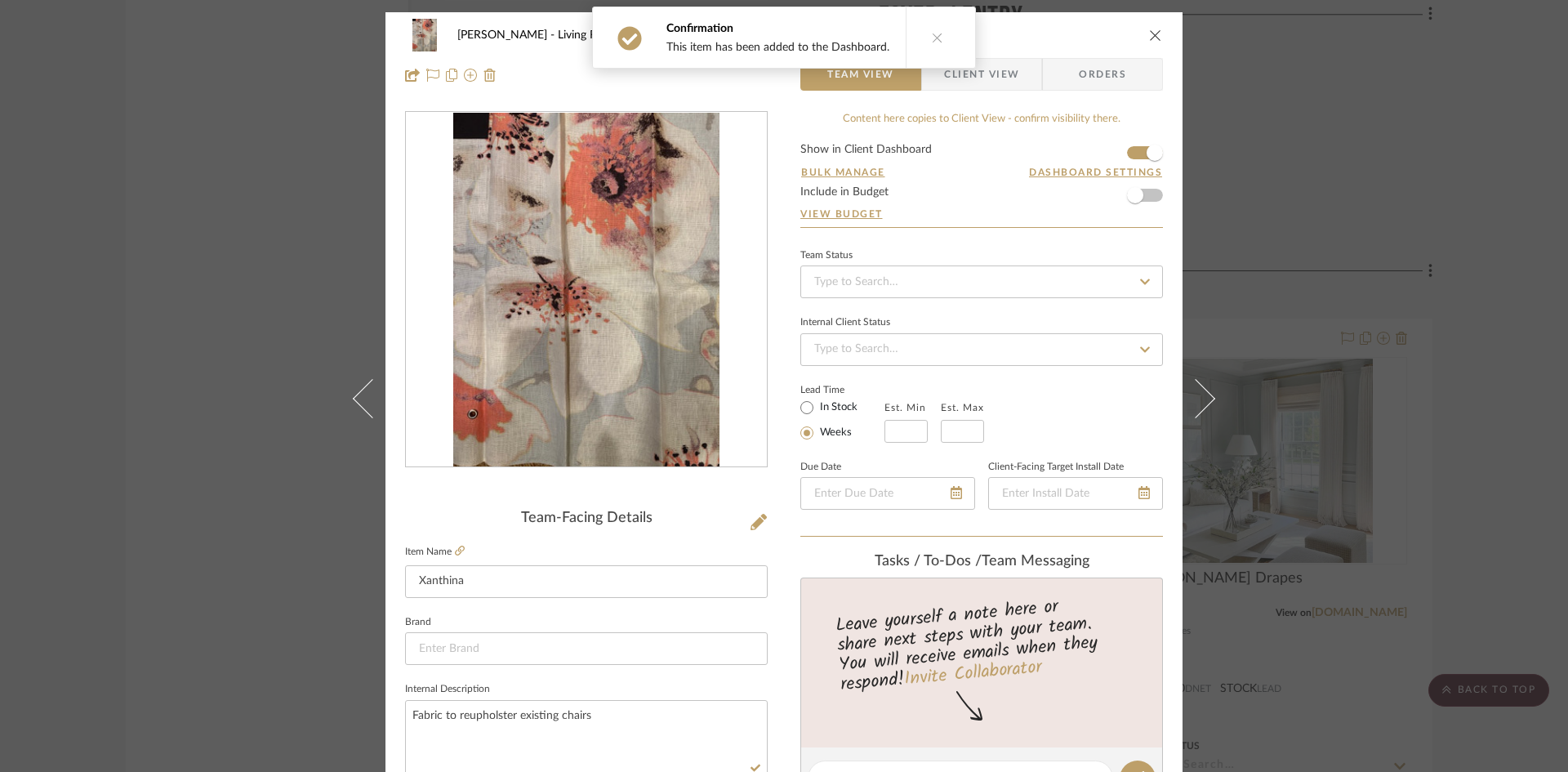
click at [972, 61] on div "Confirmation This item has been added to the Dashboard." at bounding box center [784, 37] width 397 height 75
click at [976, 73] on span "Client View" at bounding box center [981, 74] width 75 height 33
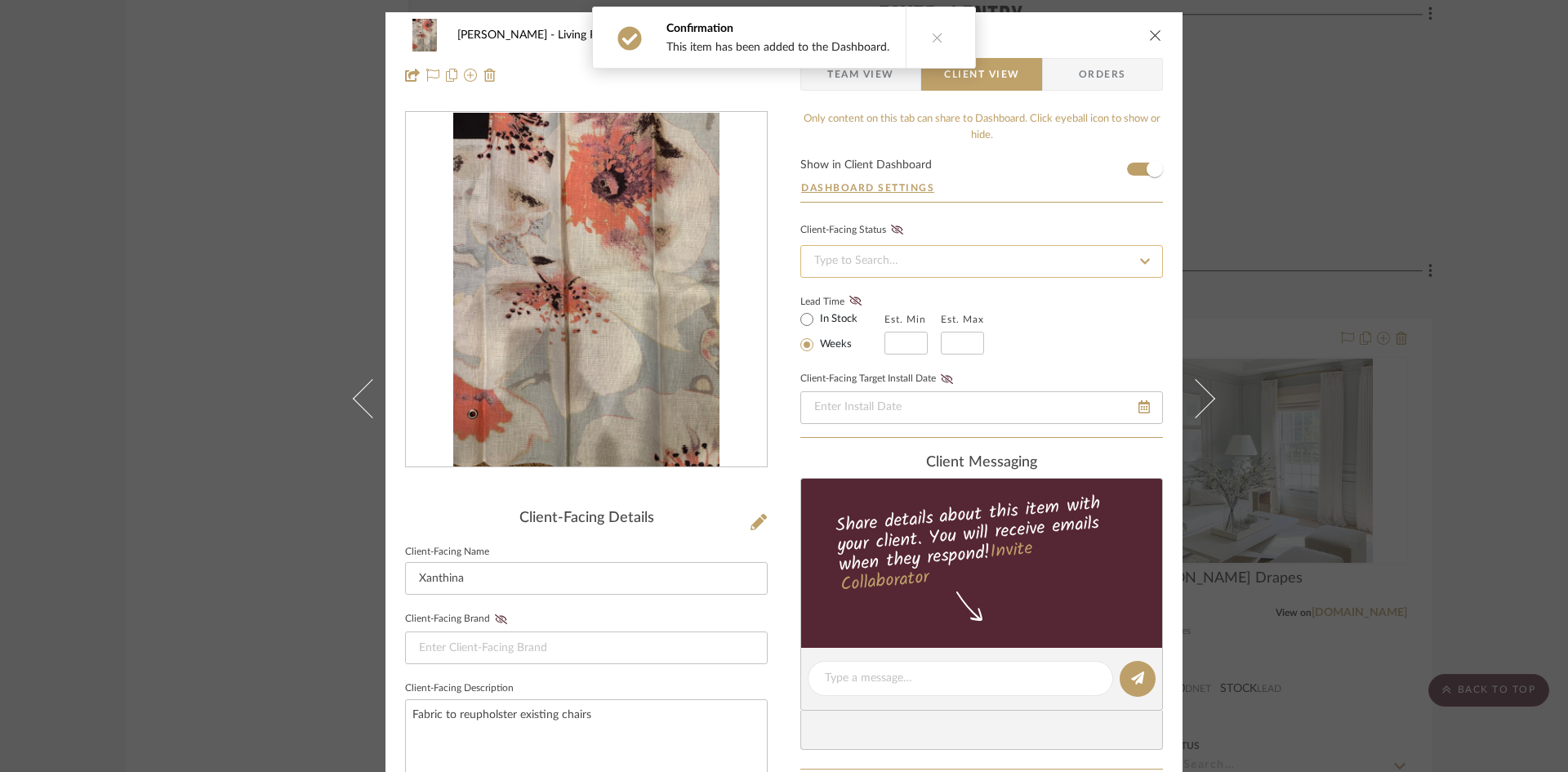
click at [1001, 267] on input at bounding box center [981, 262] width 363 height 33
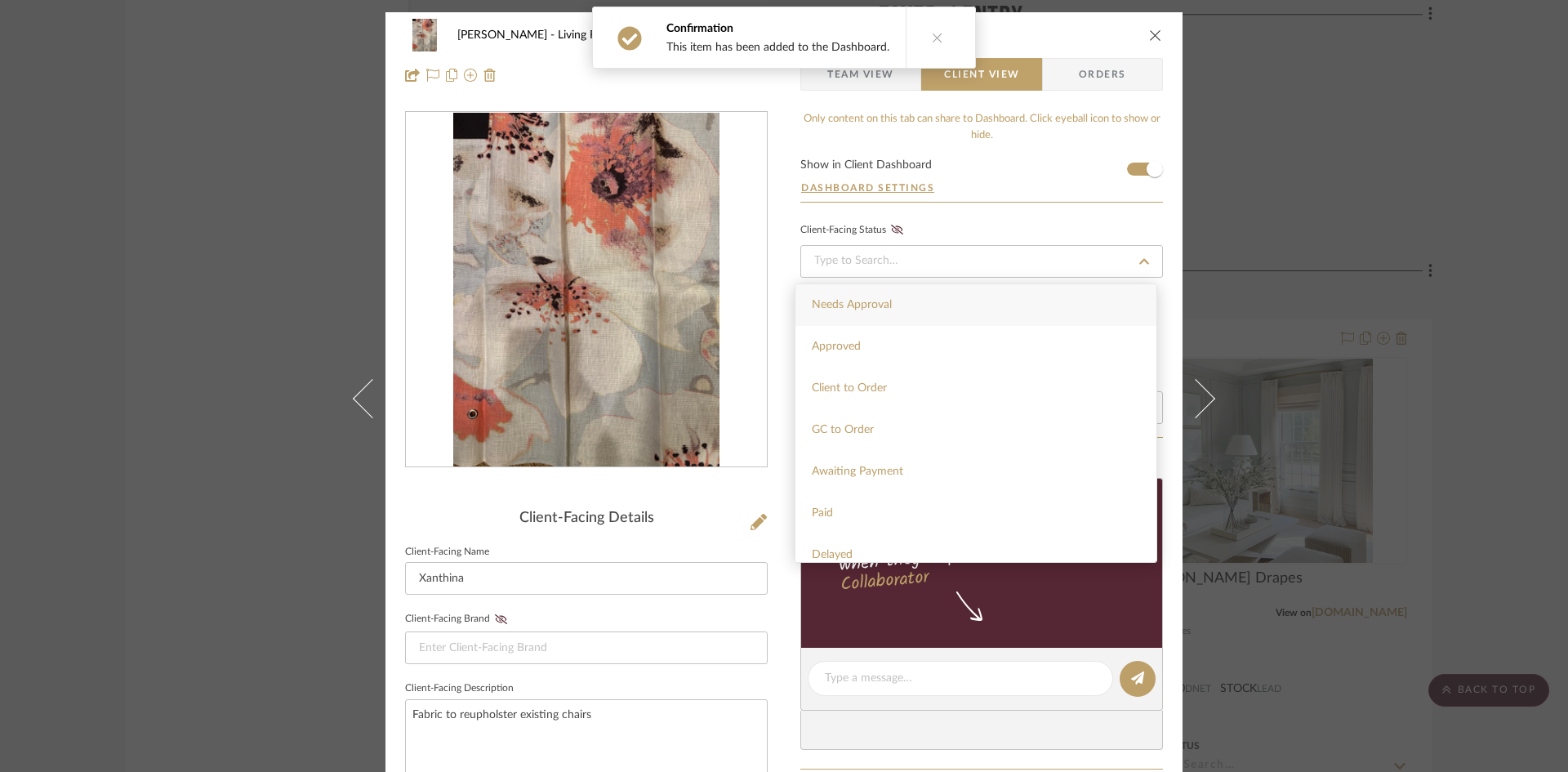
click at [988, 294] on div "Needs Approval" at bounding box center [976, 305] width 361 height 41
type input "9/24/2025"
type input "Needs Approval"
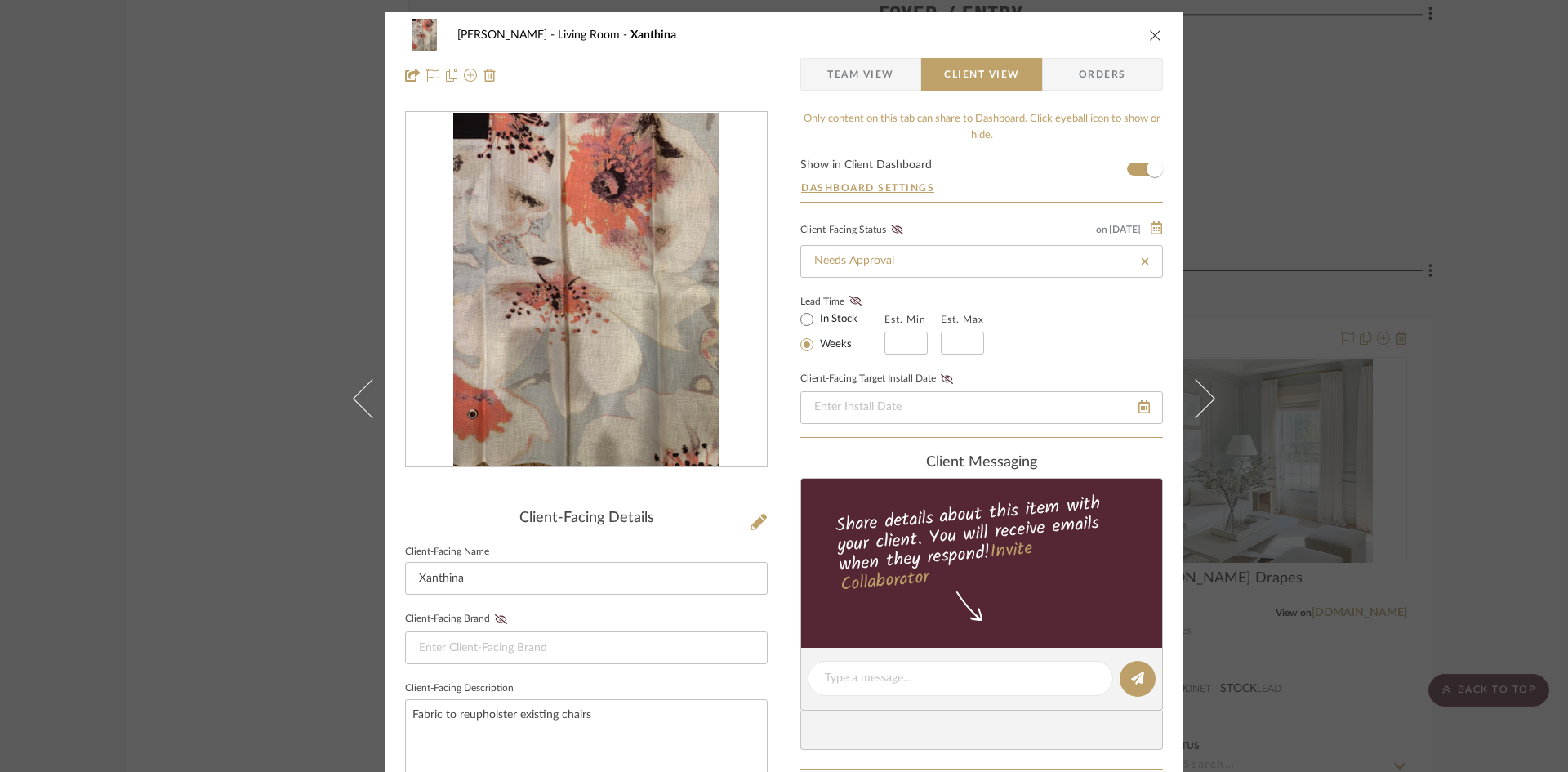
click at [1150, 29] on icon "close" at bounding box center [1156, 36] width 13 height 13
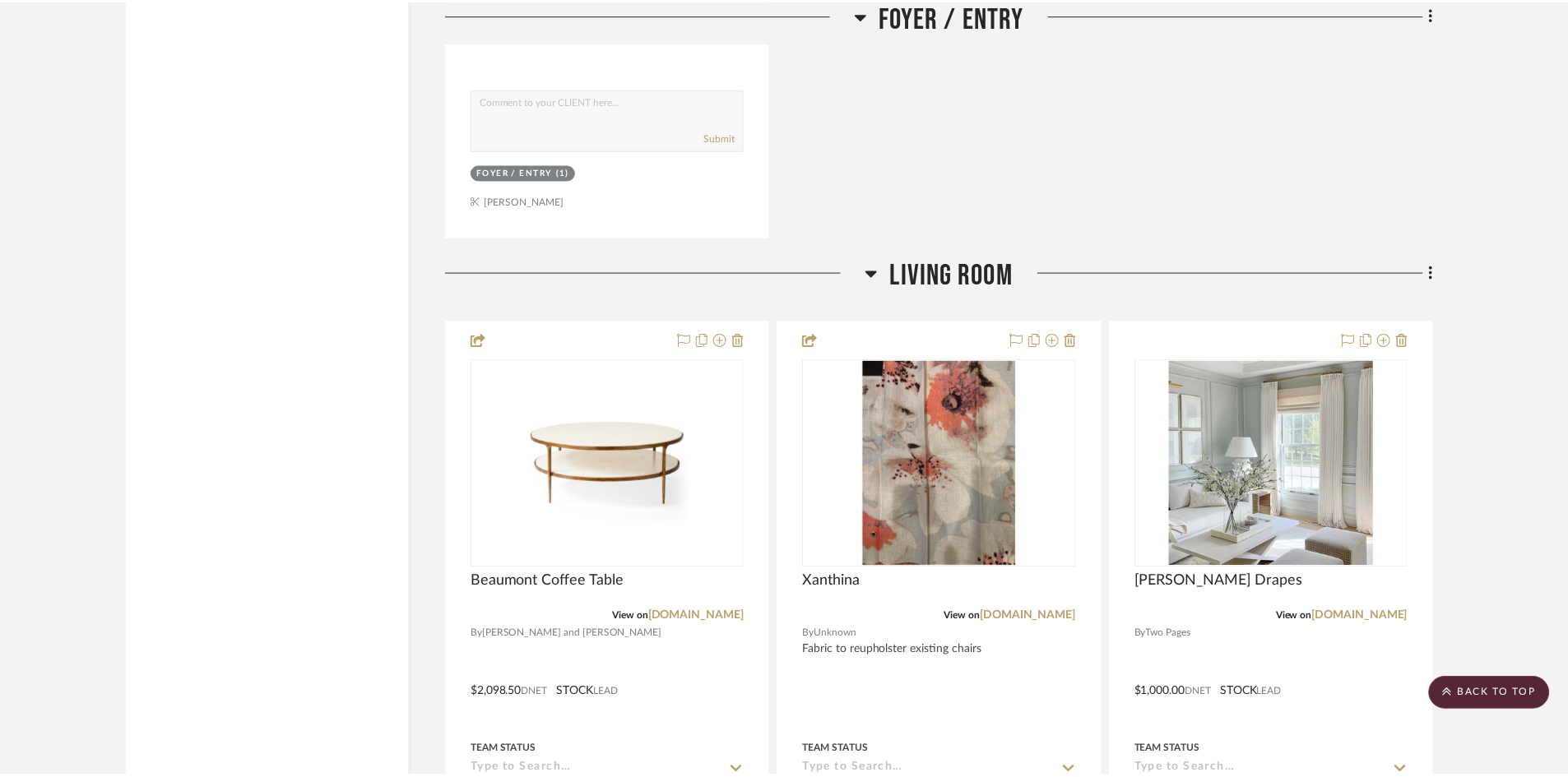
scroll to position [3289, 0]
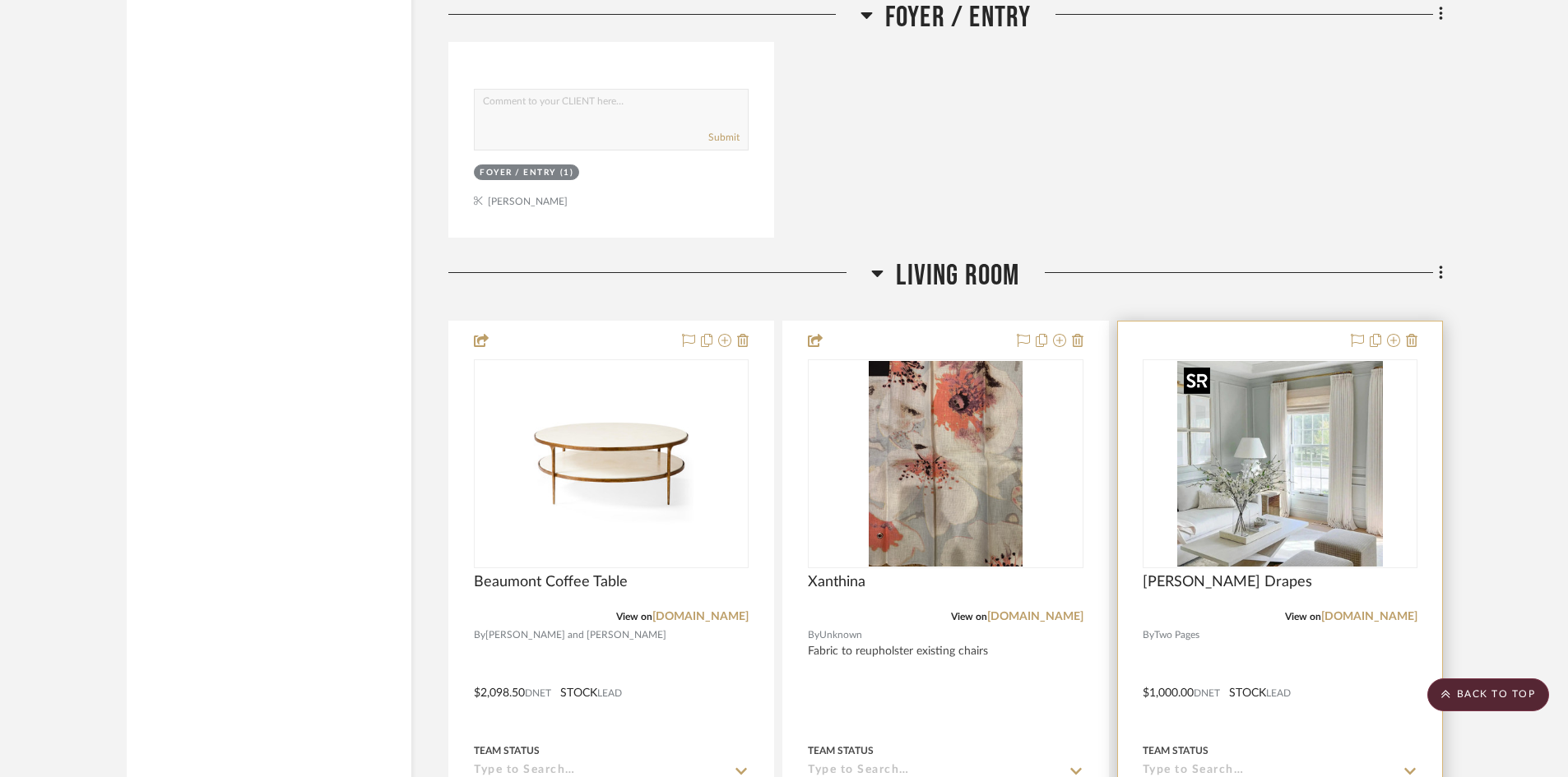
click at [1272, 465] on img "0" at bounding box center [1280, 463] width 206 height 205
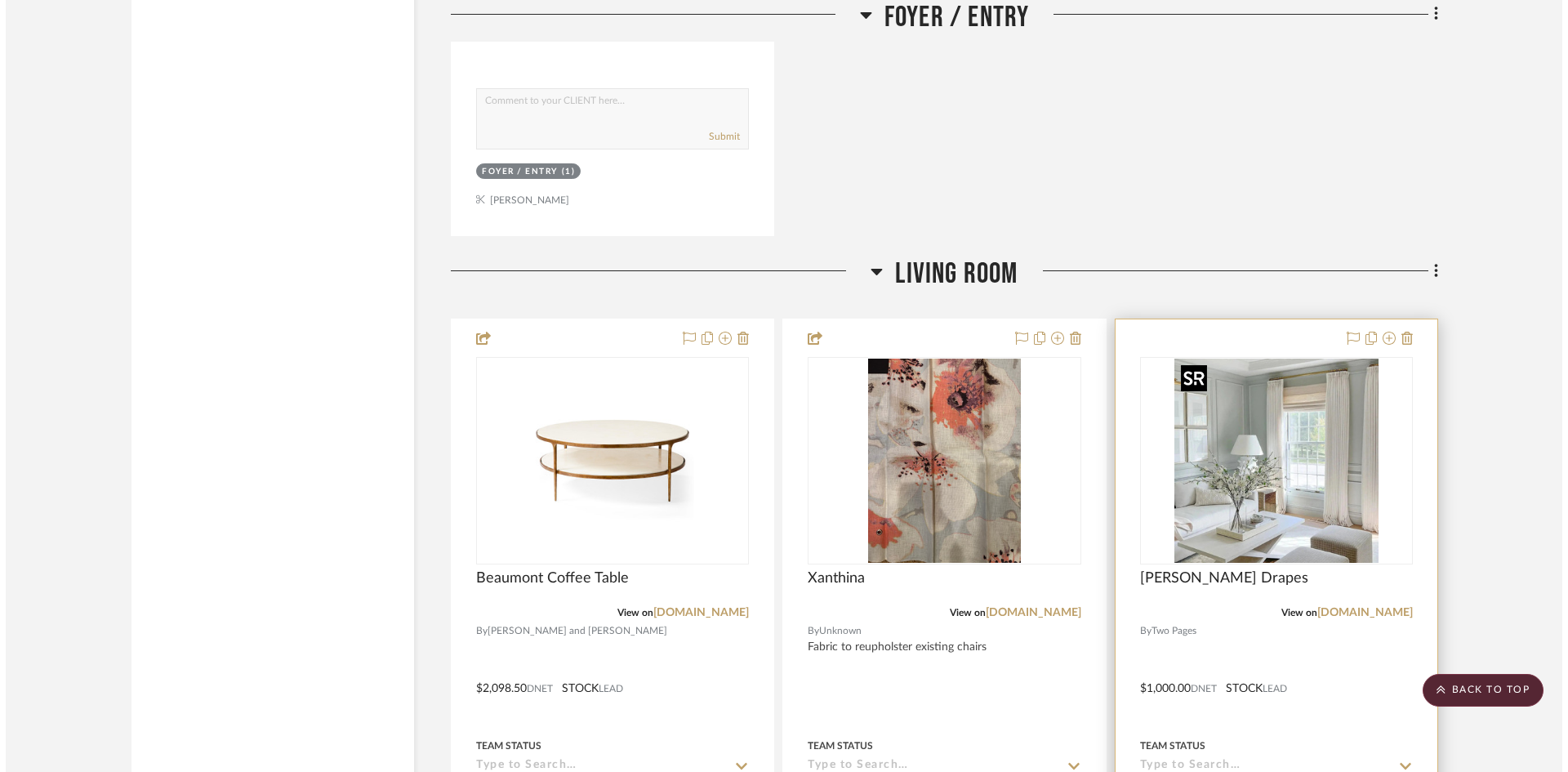
scroll to position [0, 0]
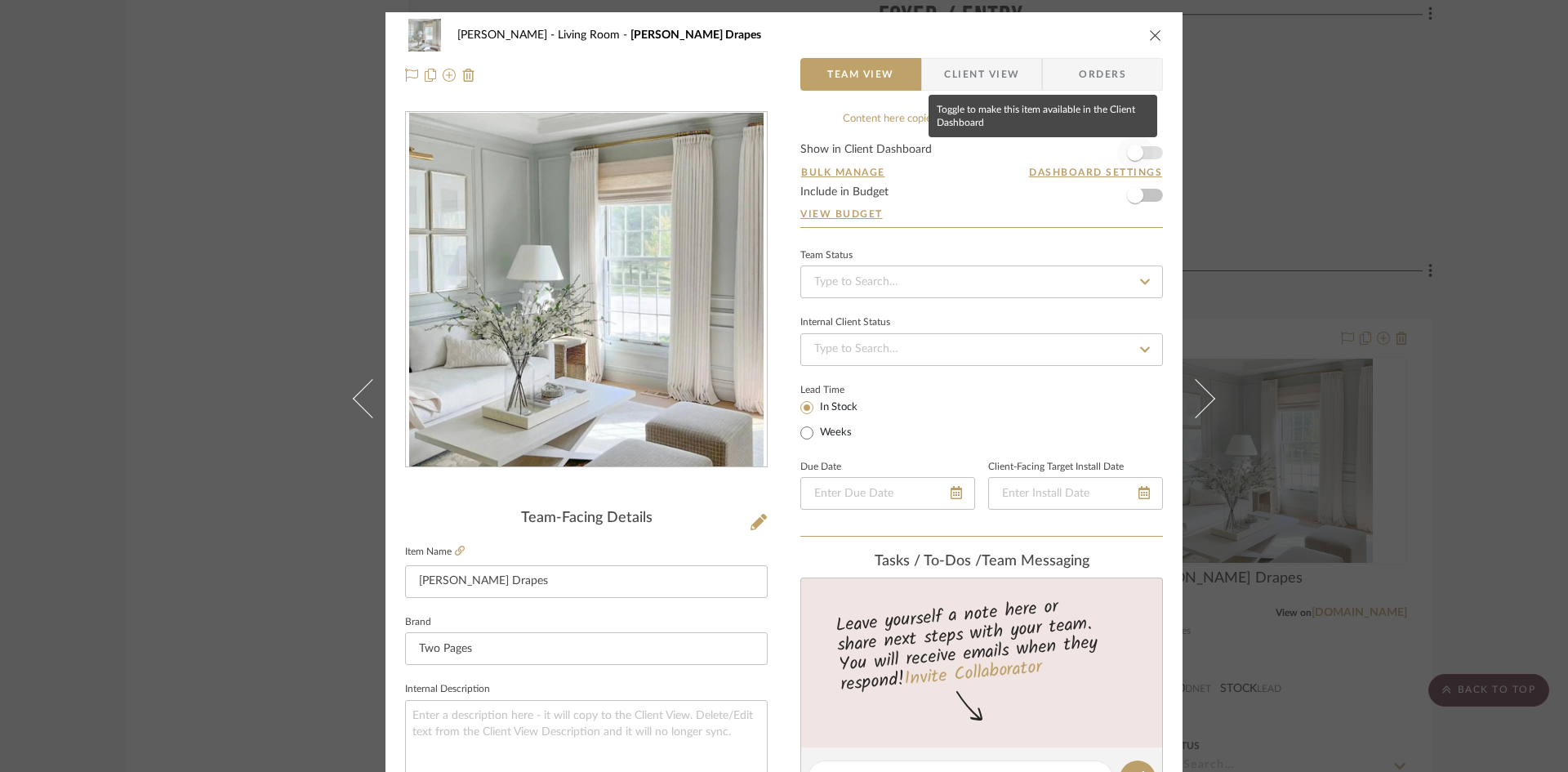
click at [1127, 150] on span "button" at bounding box center [1135, 153] width 17 height 17
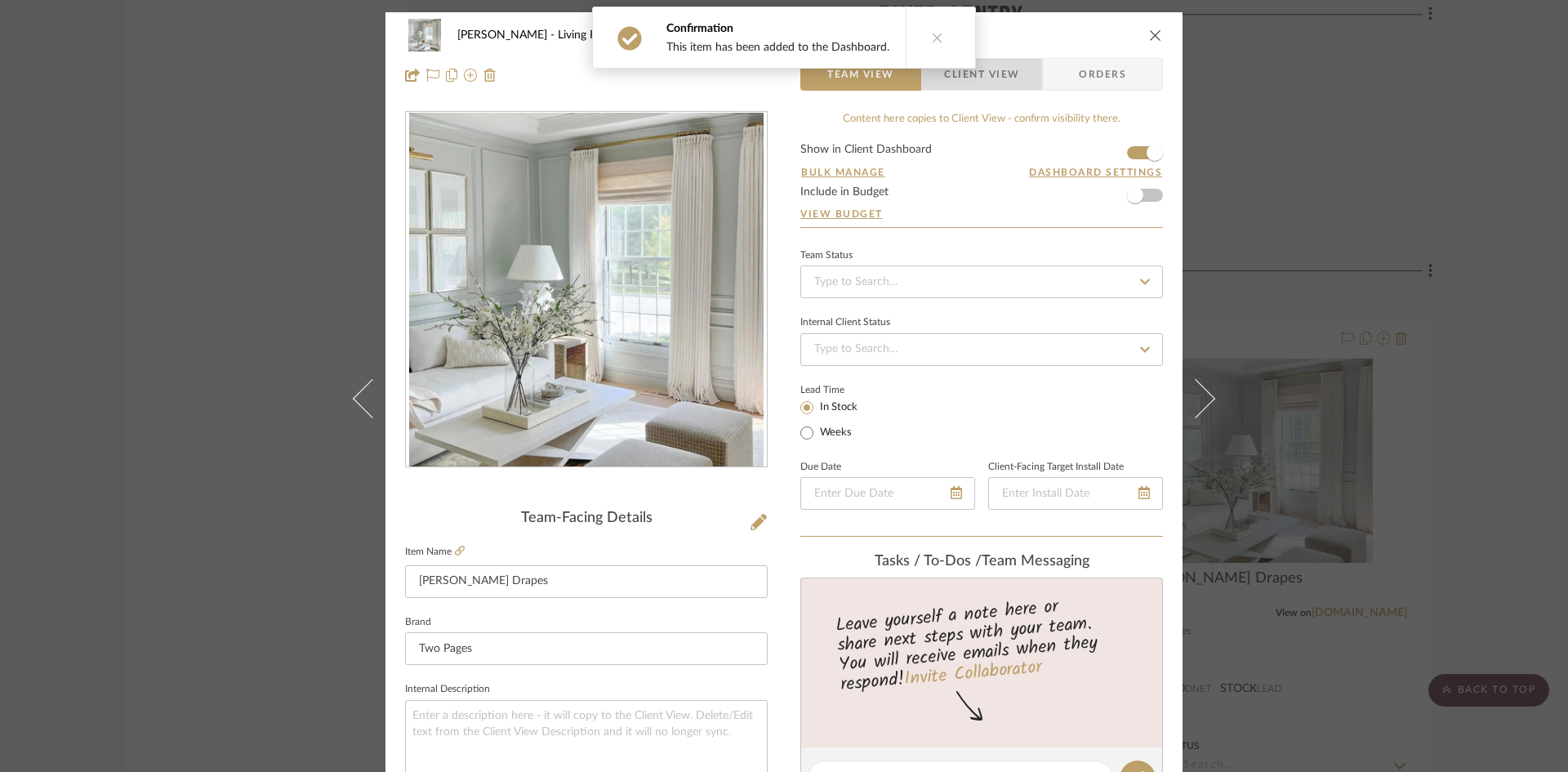
click at [996, 77] on span "Client View" at bounding box center [981, 74] width 75 height 33
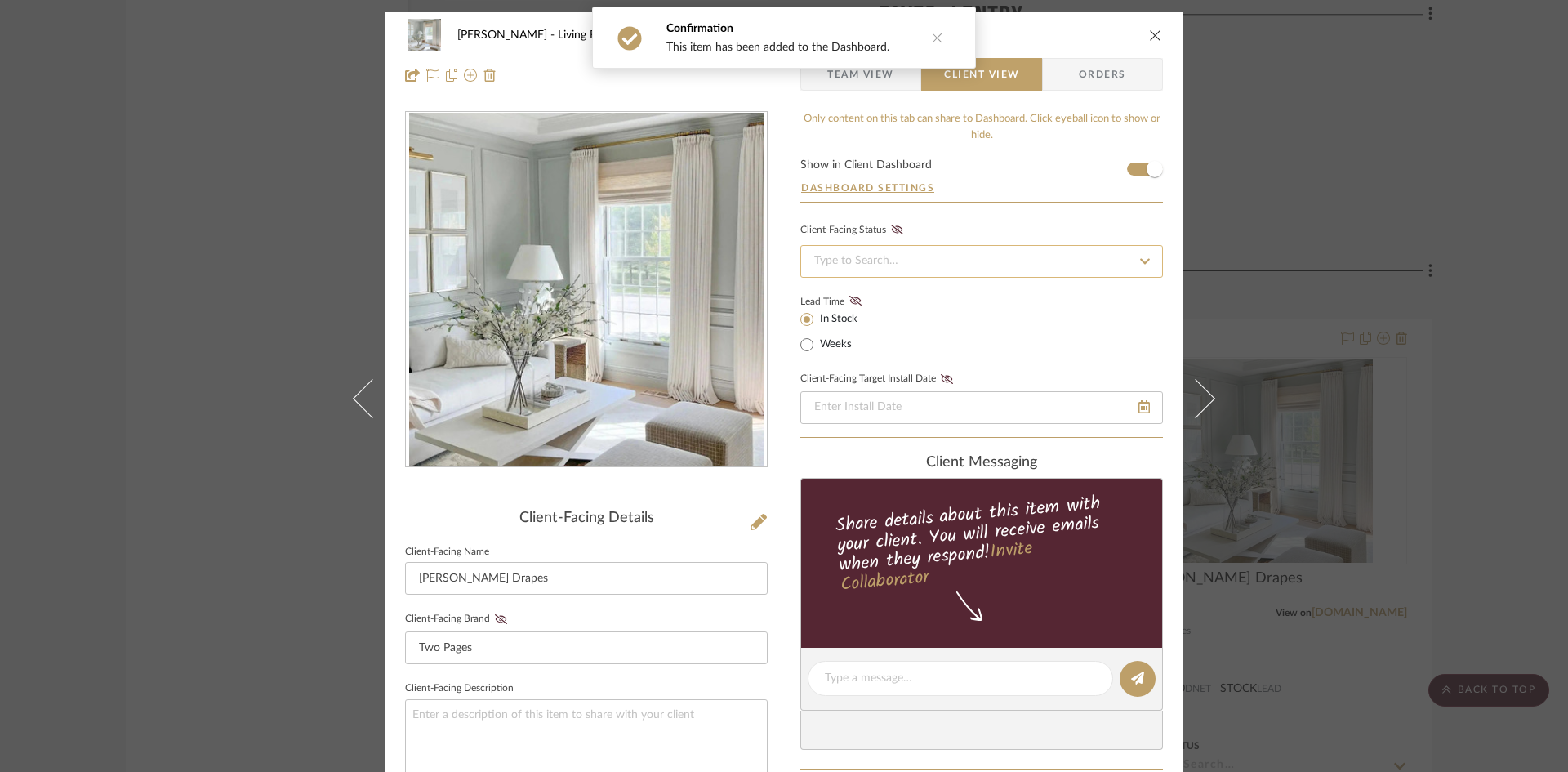
click at [1025, 263] on input at bounding box center [981, 262] width 363 height 33
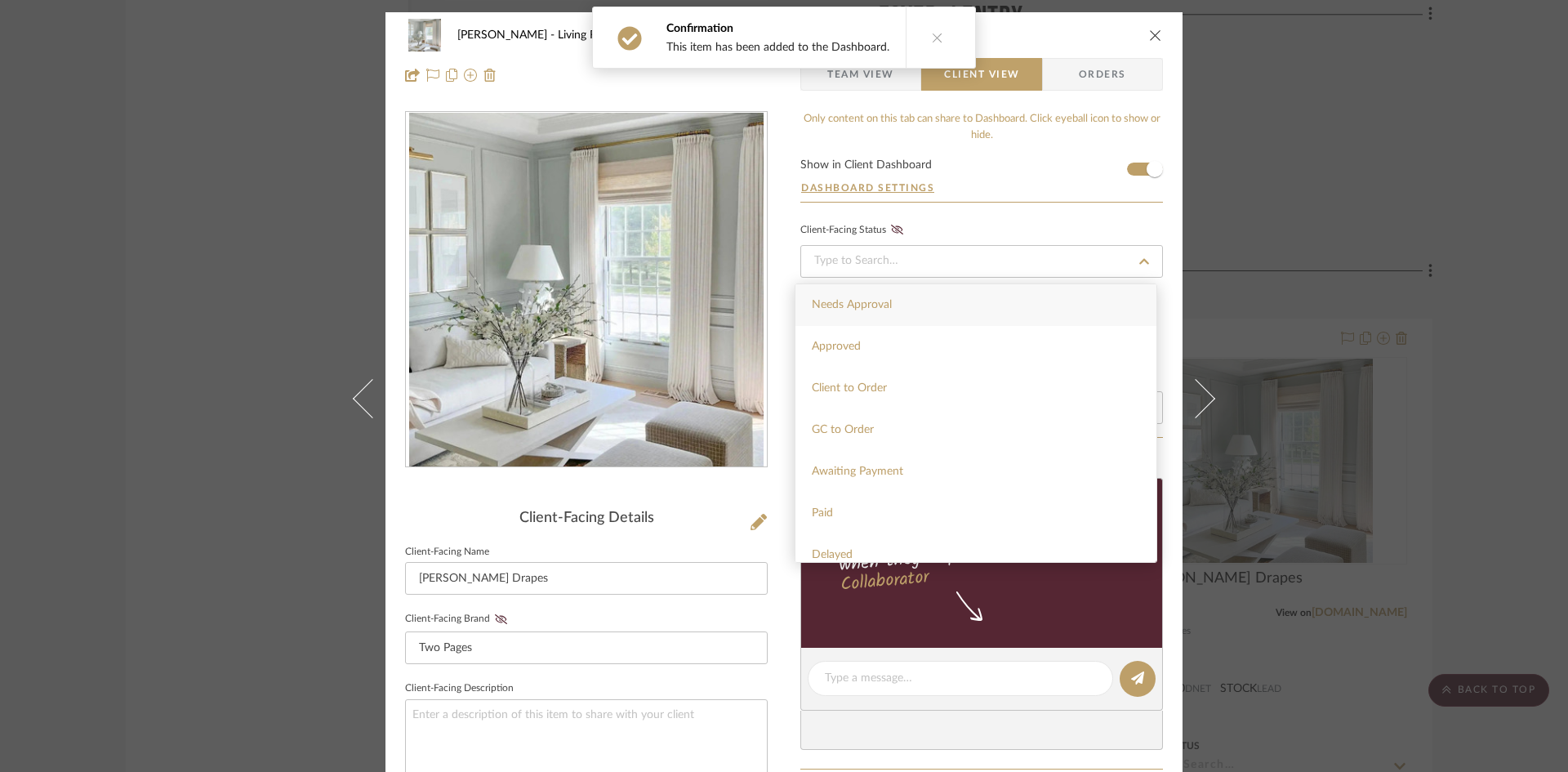
click at [1015, 286] on div "Needs Approval" at bounding box center [976, 305] width 361 height 41
type input "9/24/2025"
type input "Needs Approval"
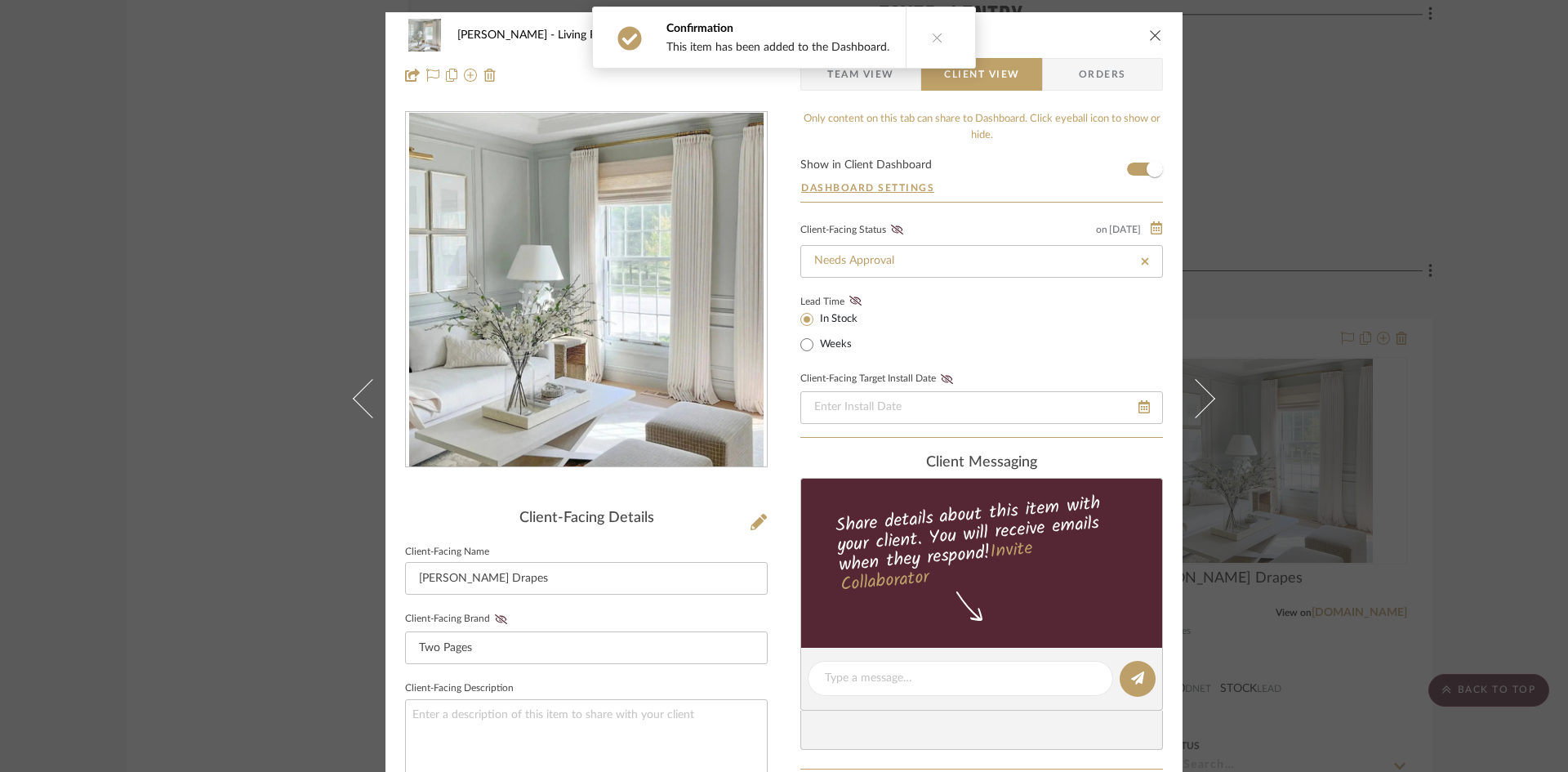
click at [1140, 29] on div "McCormick Living Room Liz Linen Drapes" at bounding box center [783, 36] width 758 height 33
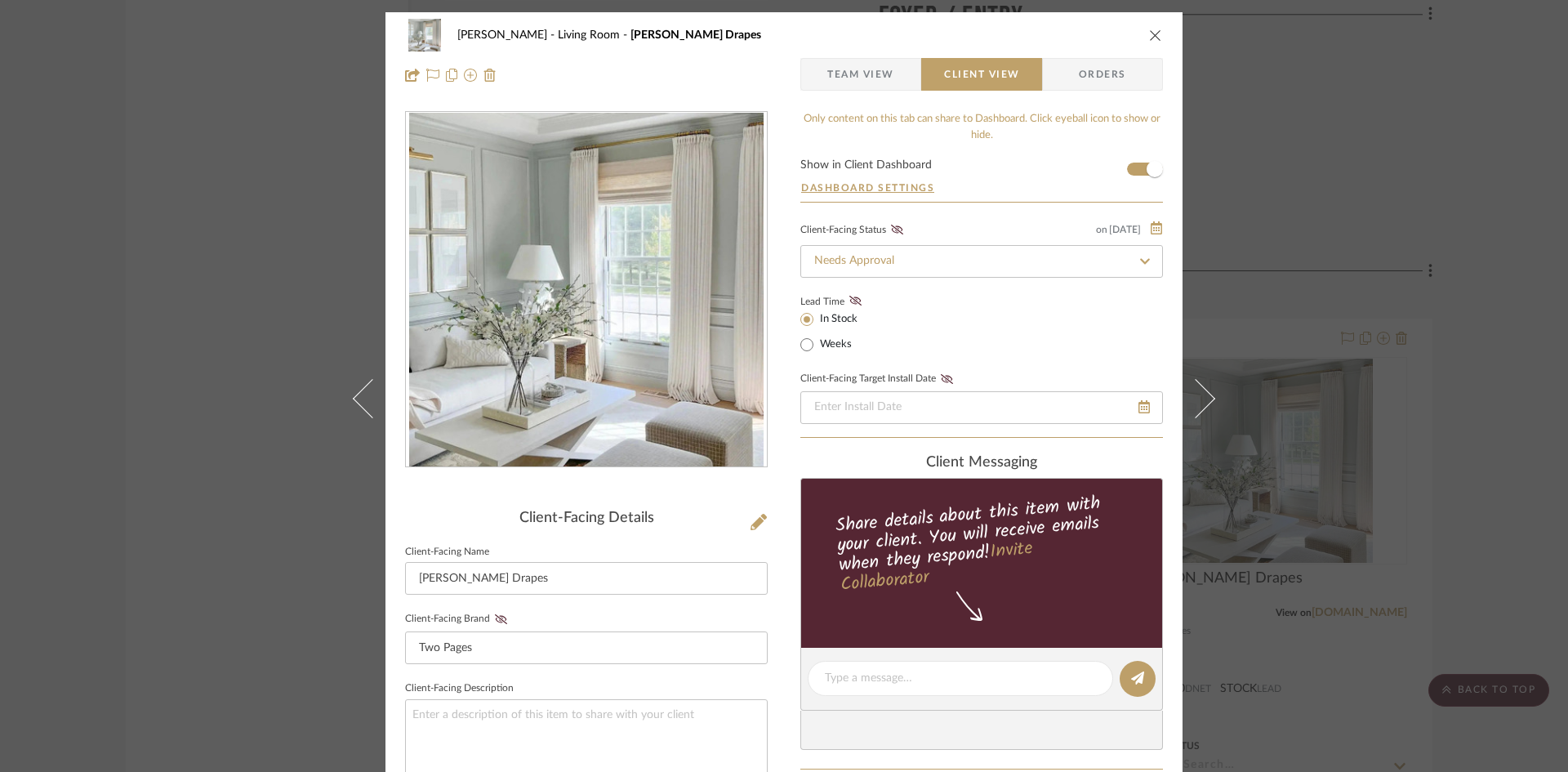
click at [1142, 34] on div "McCormick Living Room Liz Linen Drapes" at bounding box center [783, 36] width 758 height 33
click at [1149, 37] on icon "close" at bounding box center [1156, 36] width 13 height 13
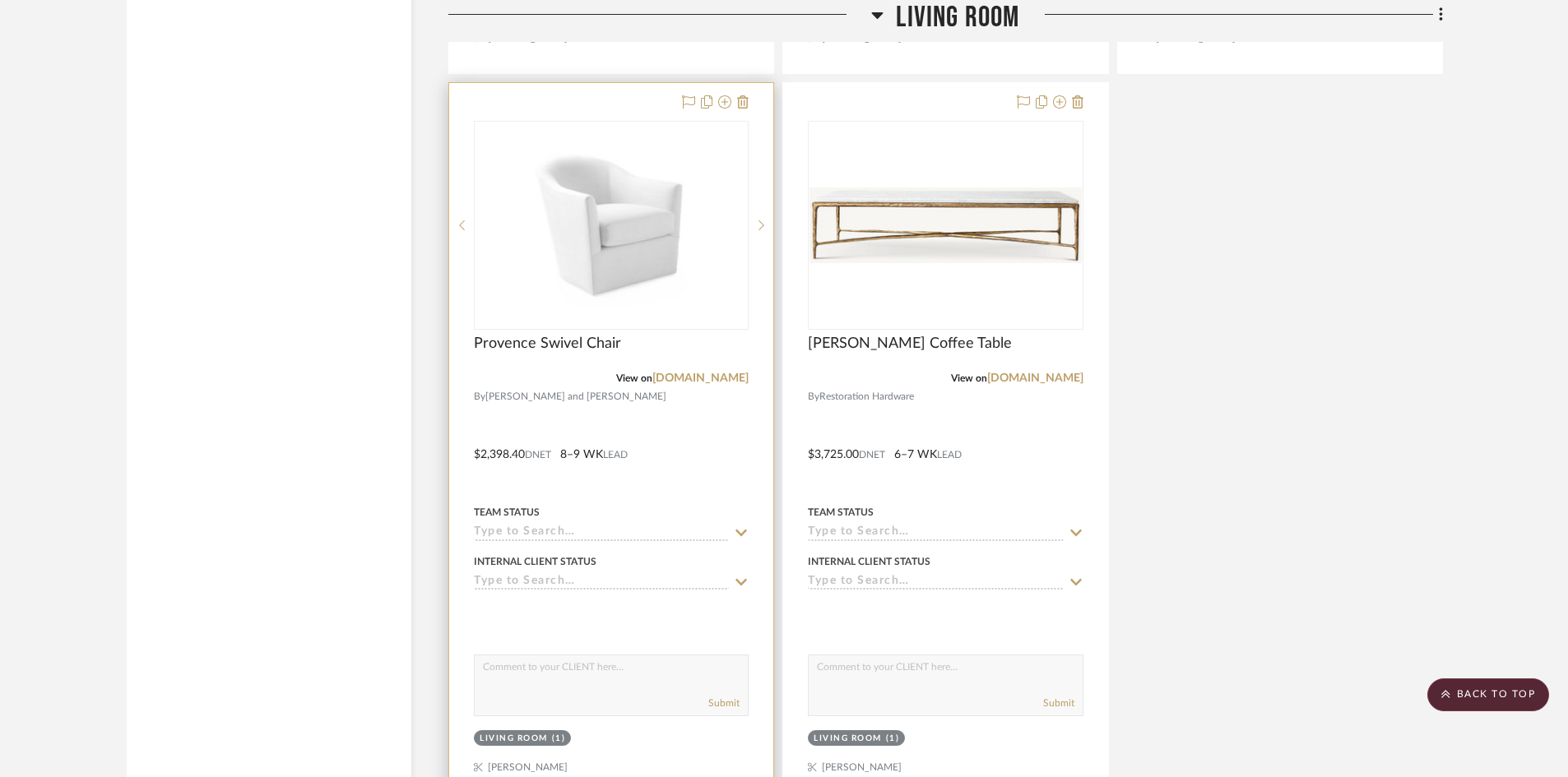
scroll to position [4277, 0]
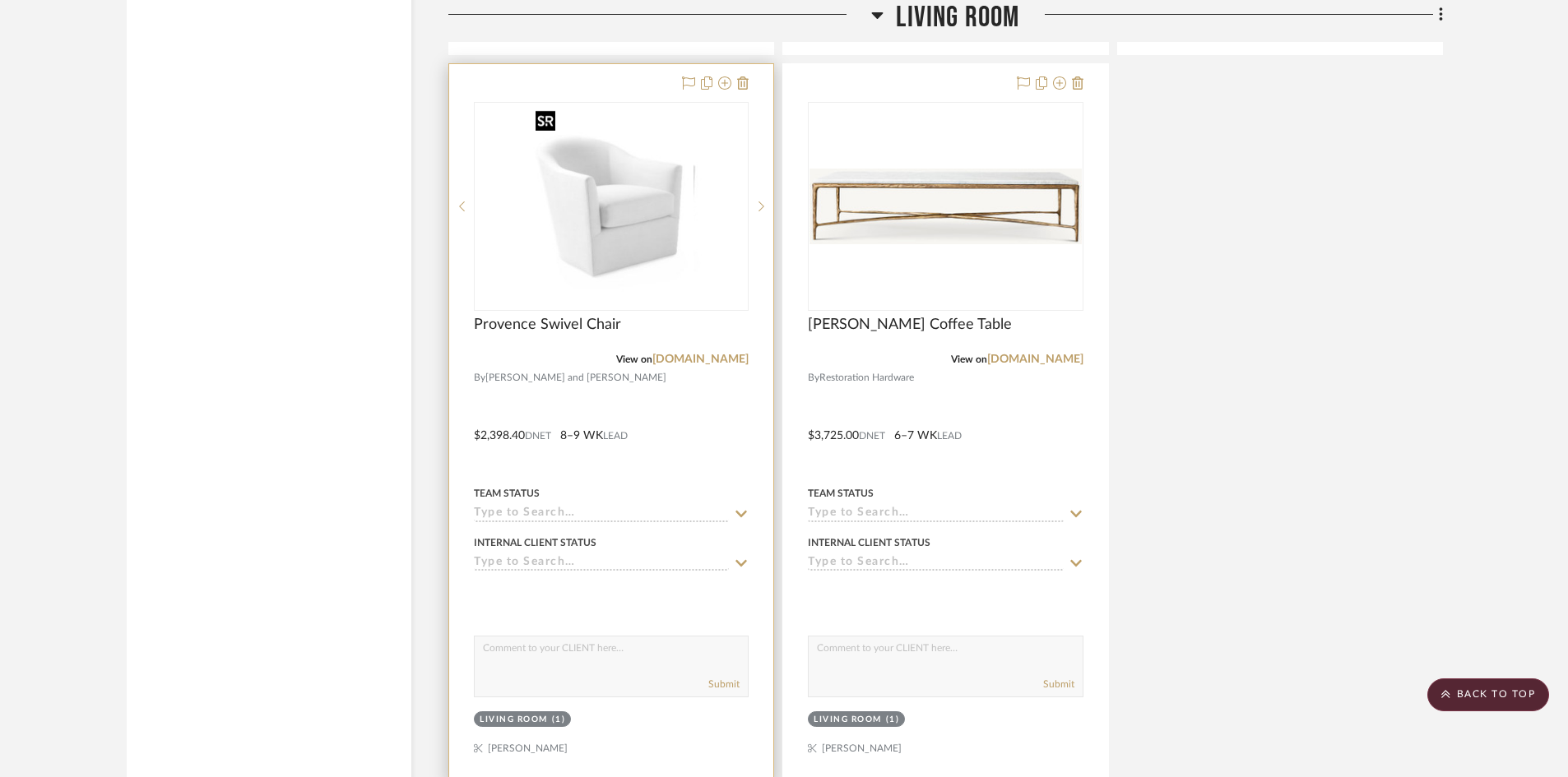
click at [681, 154] on img "0" at bounding box center [624, 206] width 165 height 205
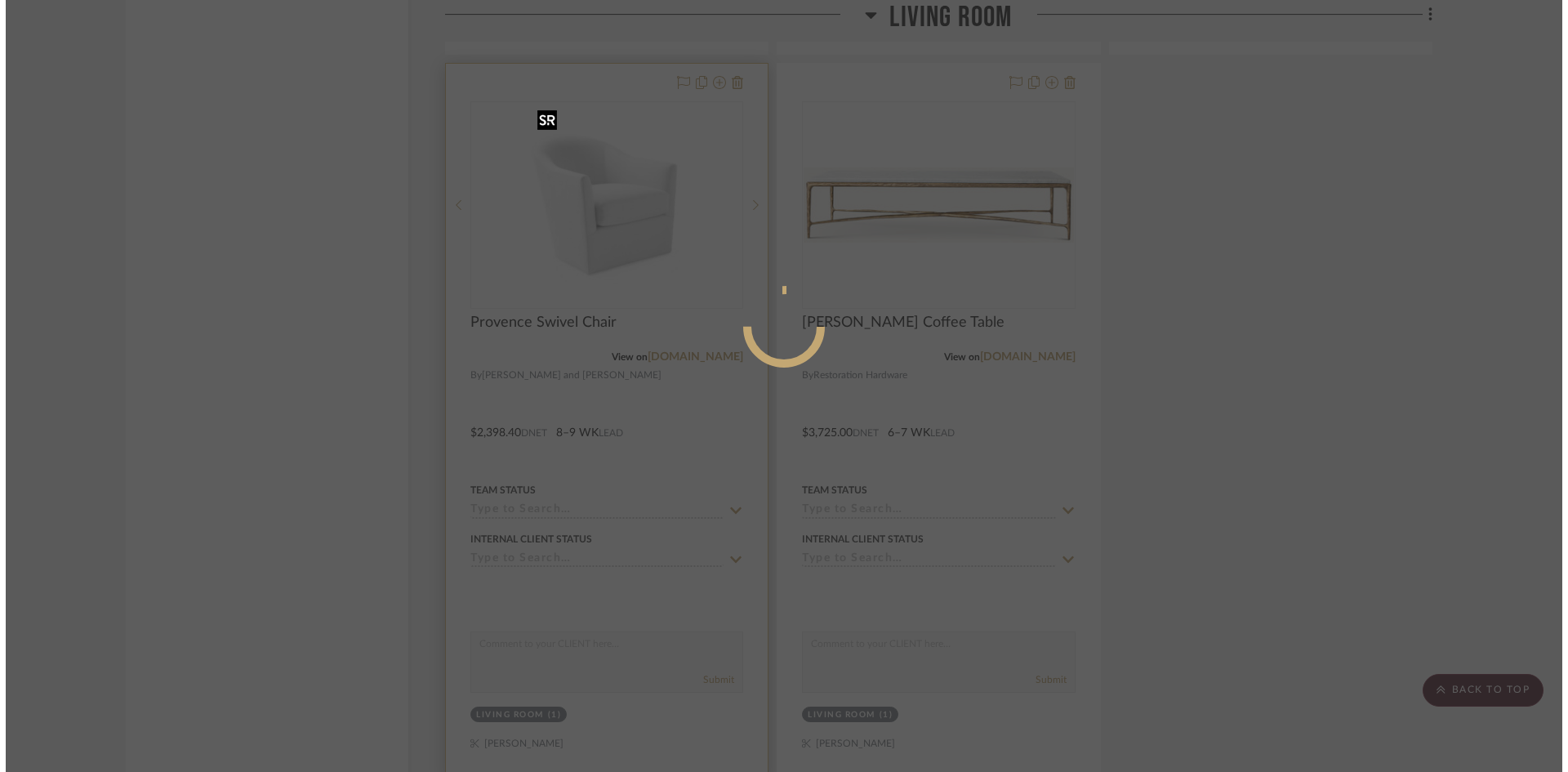
scroll to position [0, 0]
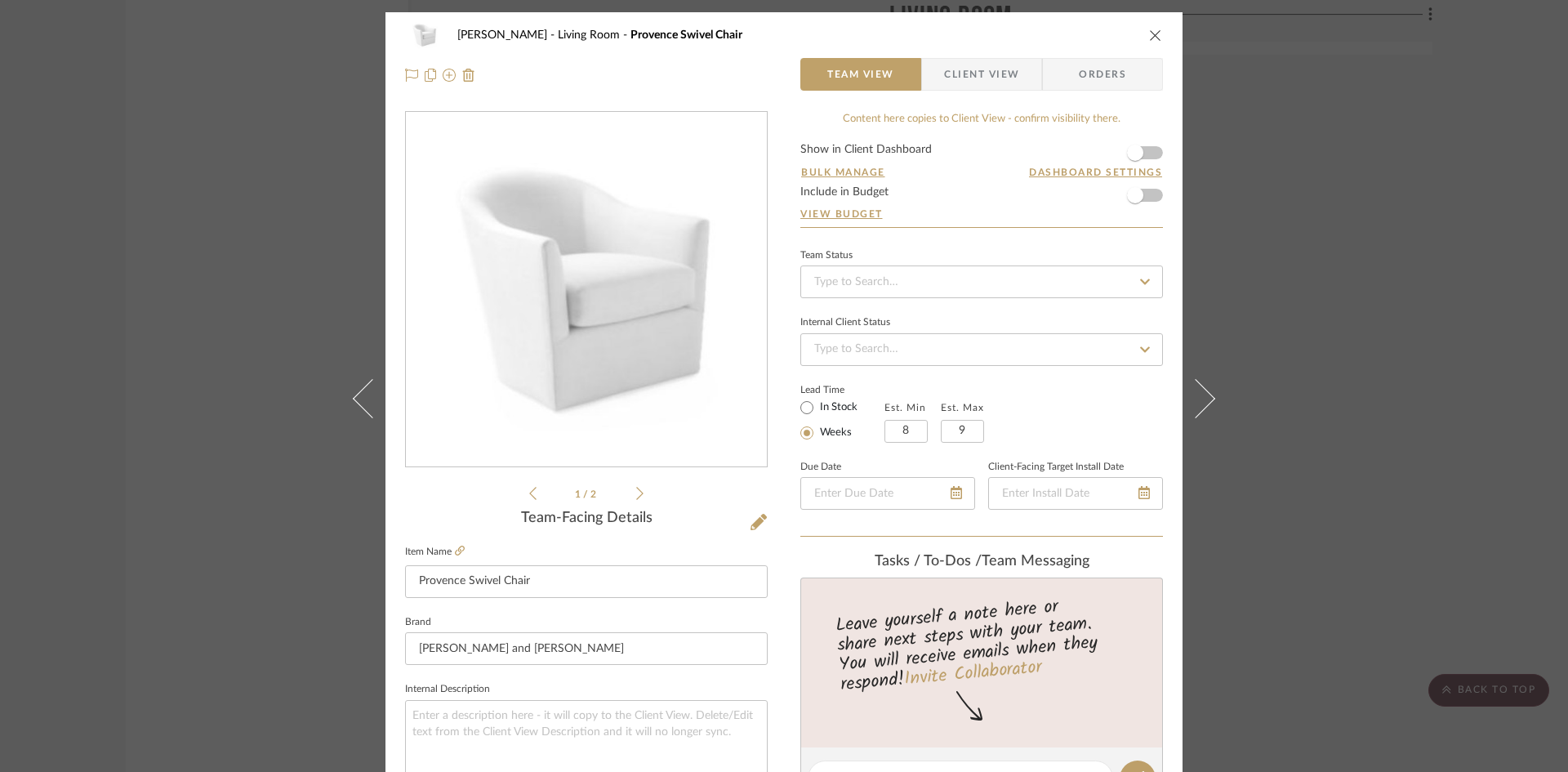
click at [959, 66] on span "Client View" at bounding box center [981, 74] width 75 height 33
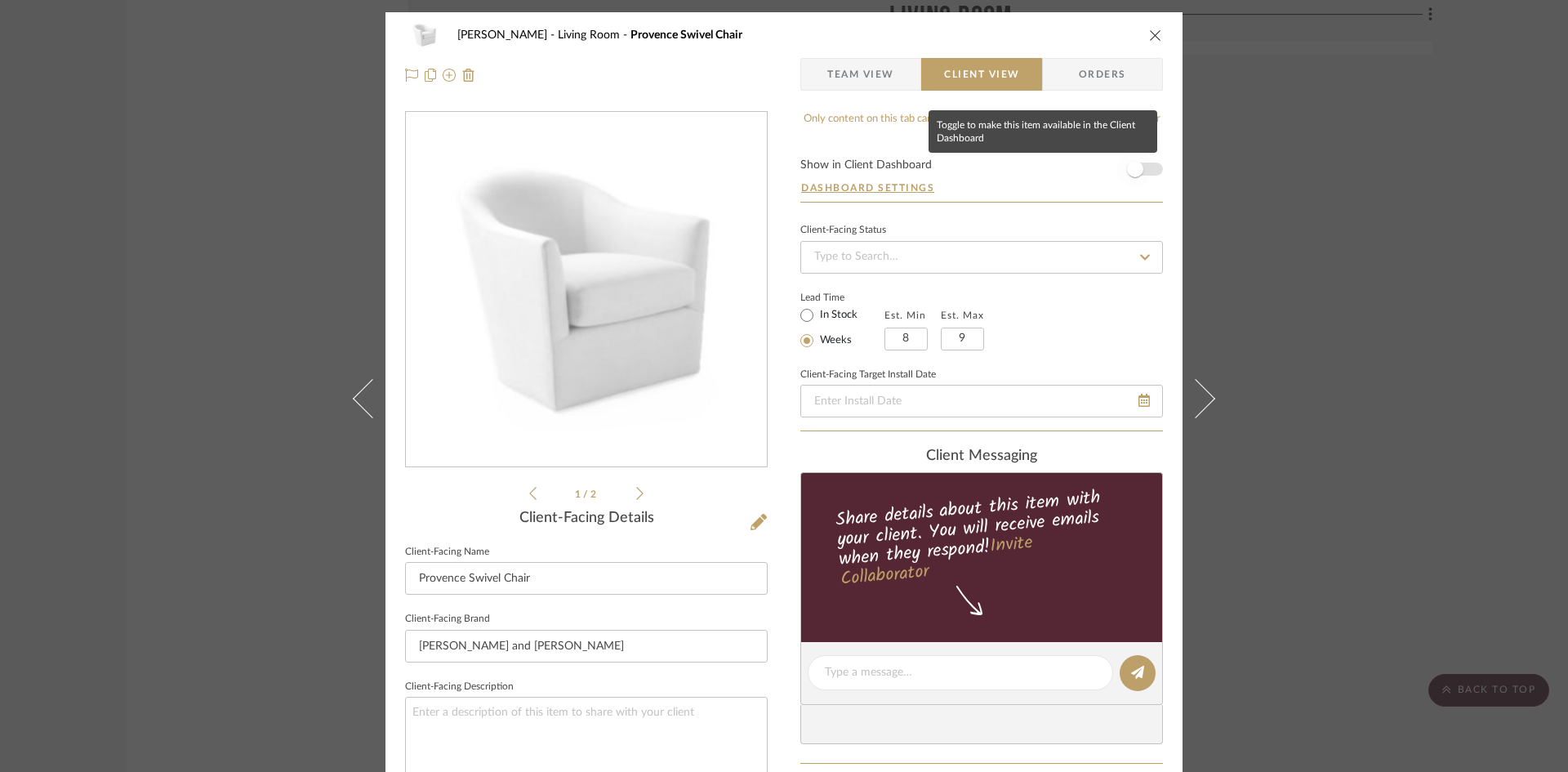
click at [1127, 172] on span "button" at bounding box center [1135, 169] width 17 height 17
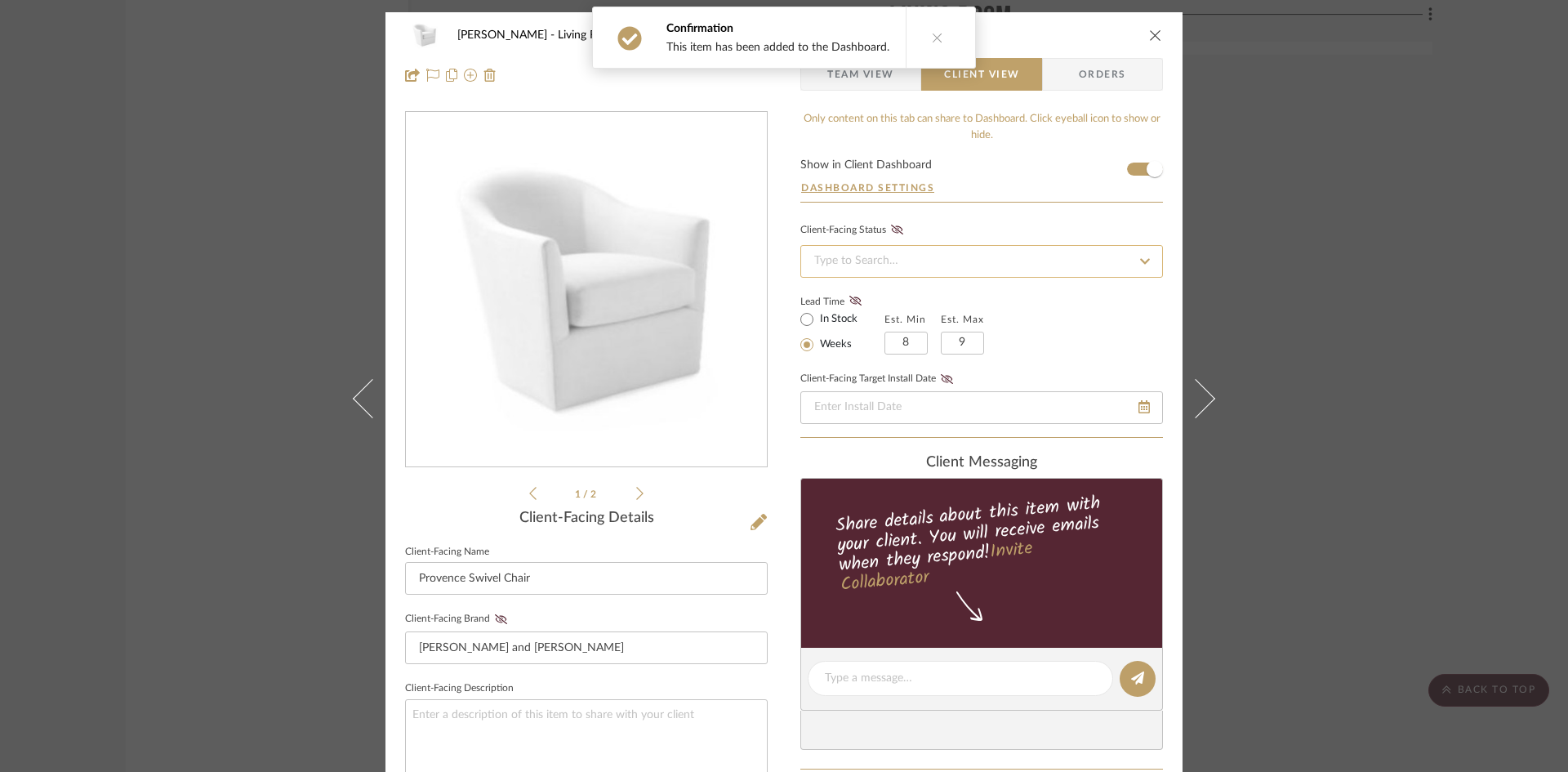
click at [1087, 260] on input at bounding box center [981, 262] width 363 height 33
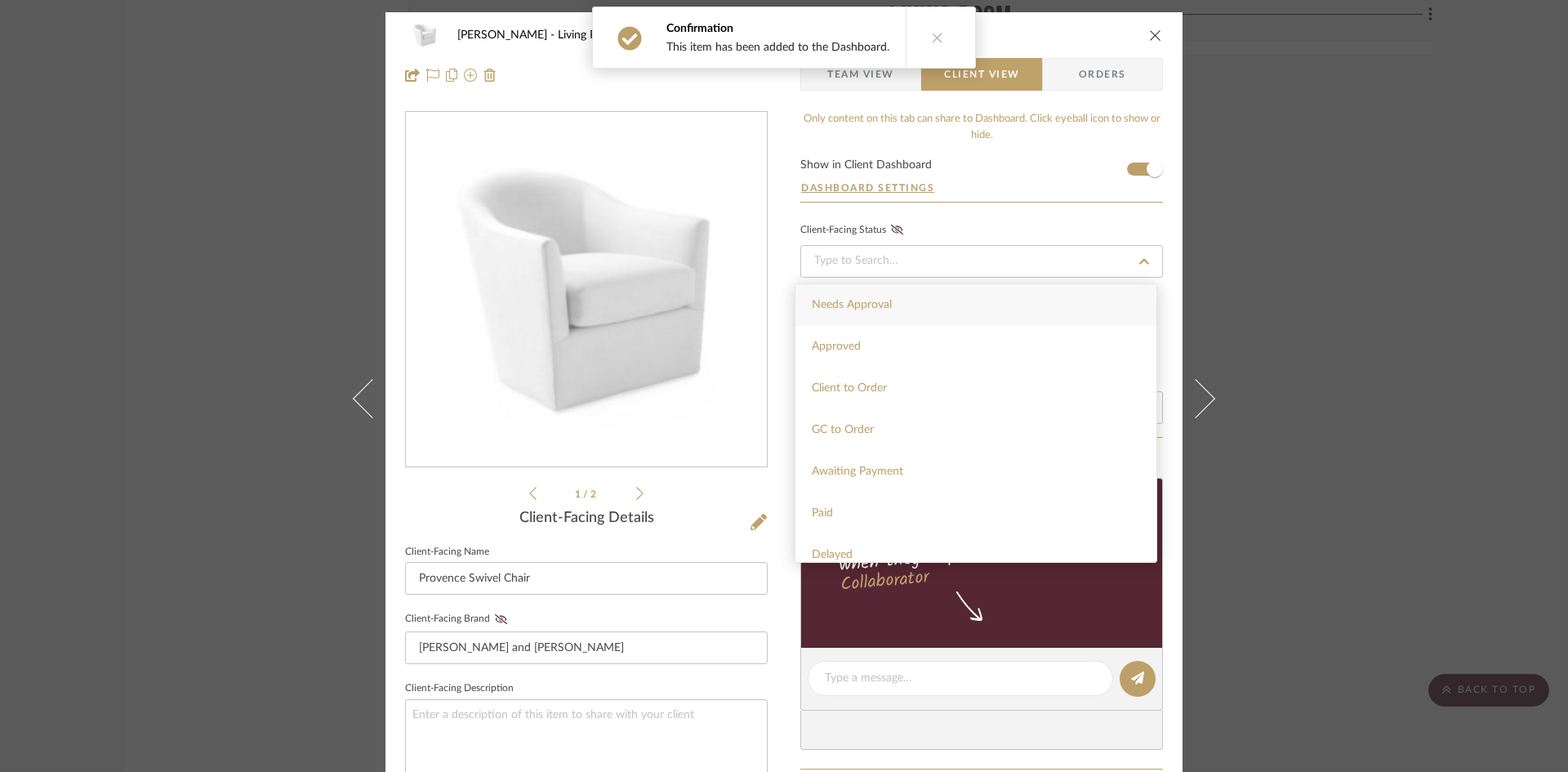
click at [1057, 303] on div "Needs Approval" at bounding box center [976, 305] width 361 height 41
type input "9/24/2025"
type input "Needs Approval"
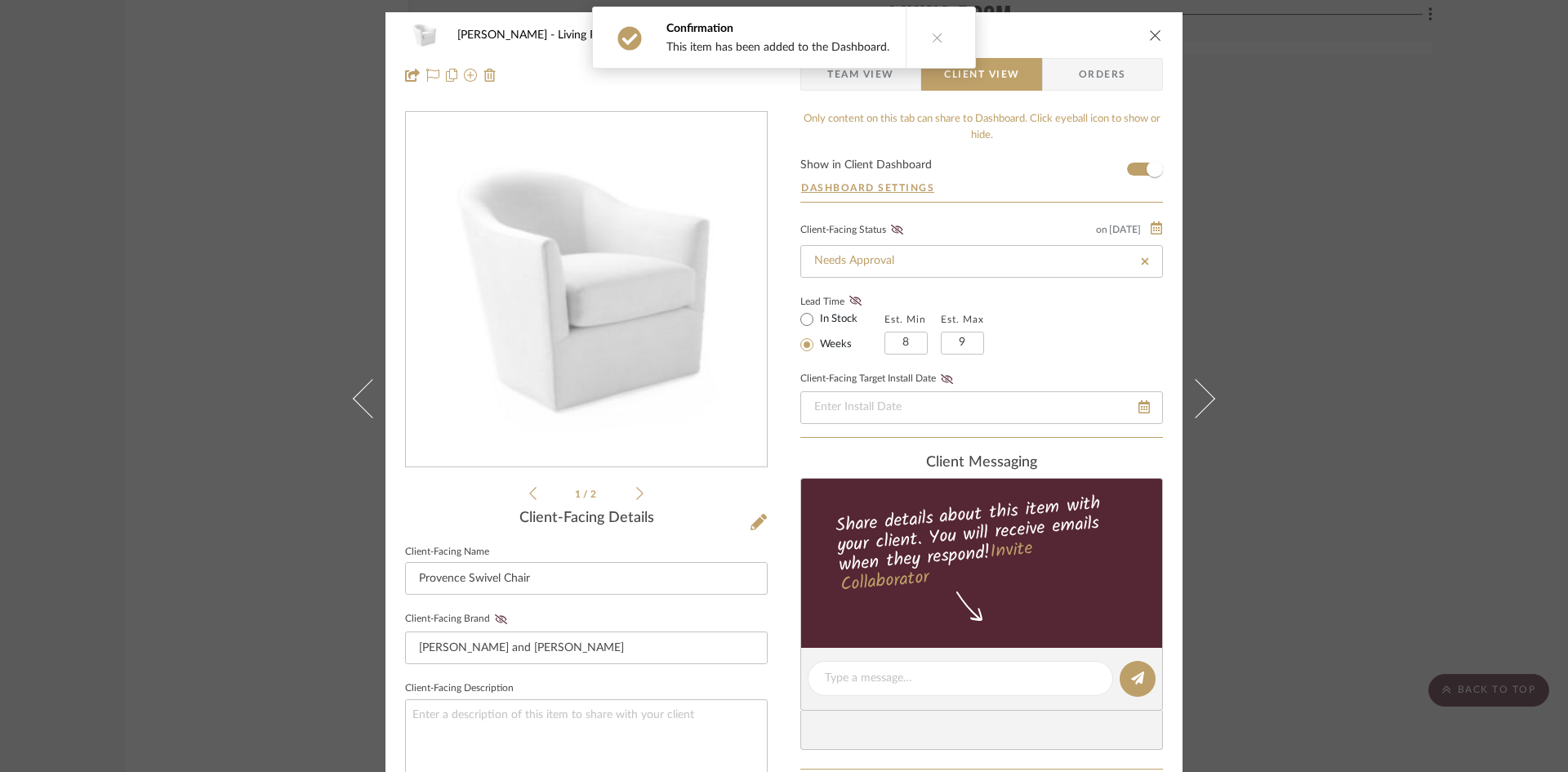
click at [1152, 25] on div "McCormick Living Room Provence Swivel Chair" at bounding box center [783, 36] width 758 height 33
click at [1149, 35] on icon "close" at bounding box center [1156, 36] width 13 height 13
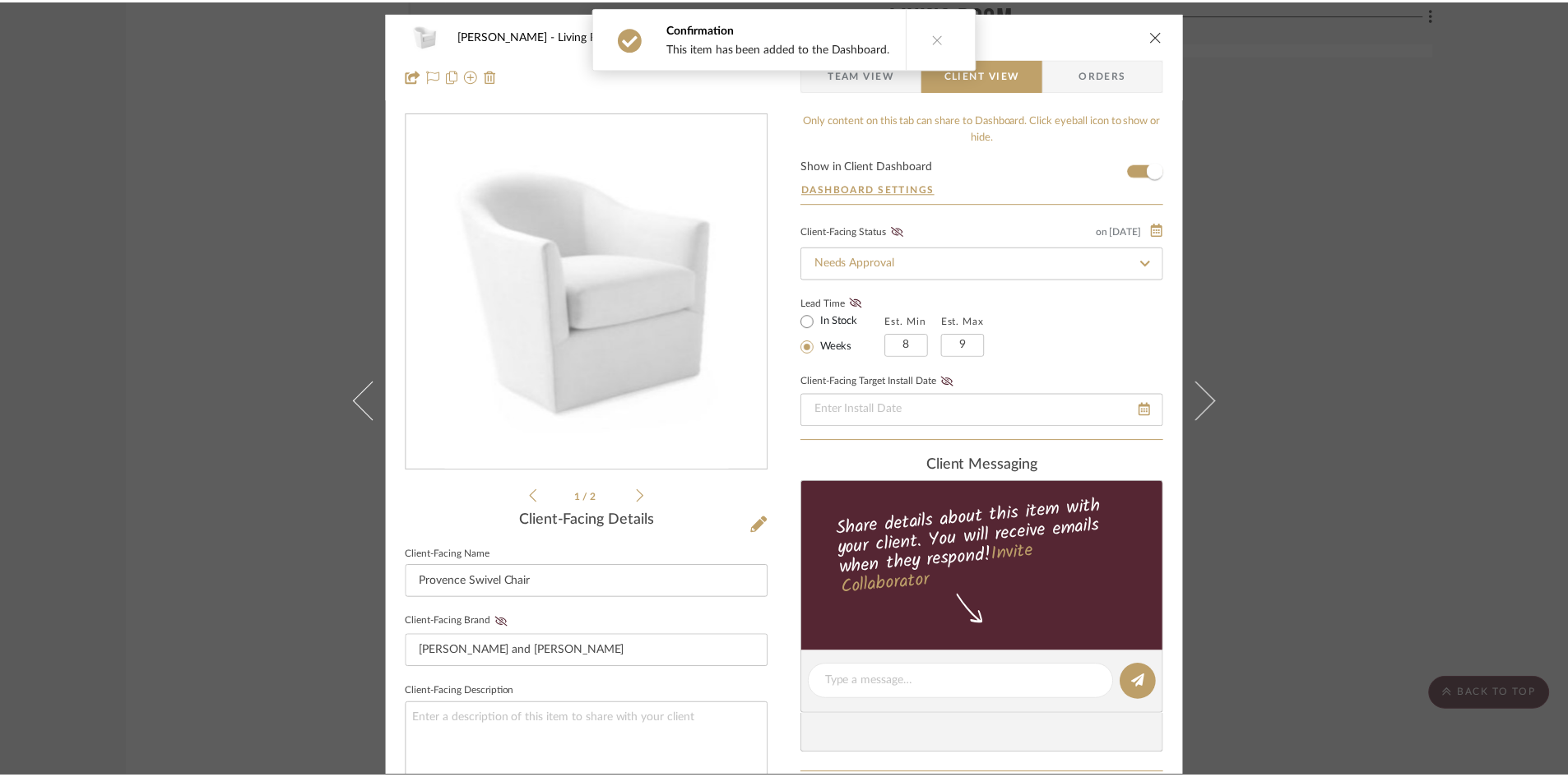
scroll to position [4277, 0]
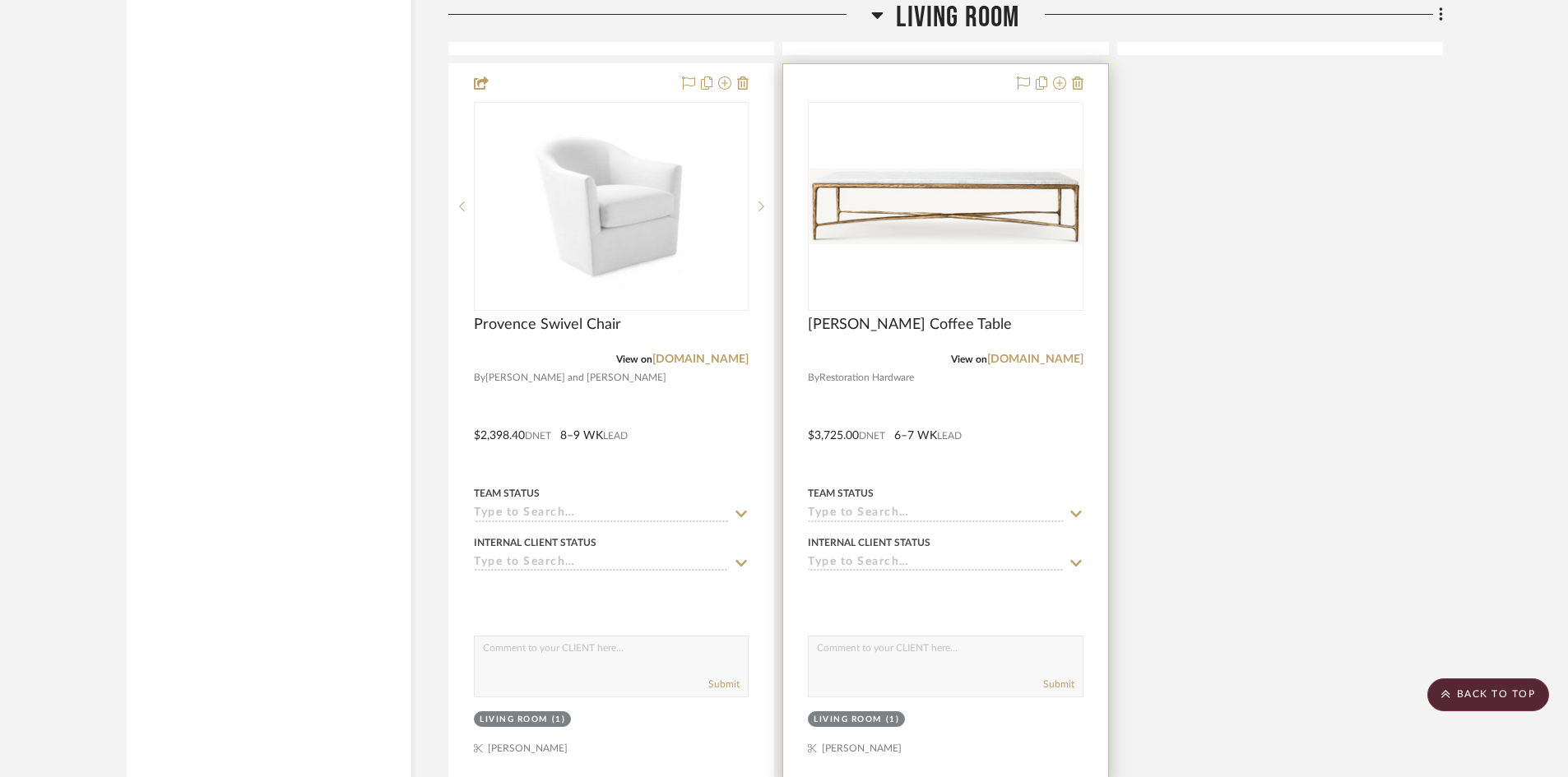
click at [894, 132] on div "0" at bounding box center [945, 206] width 273 height 207
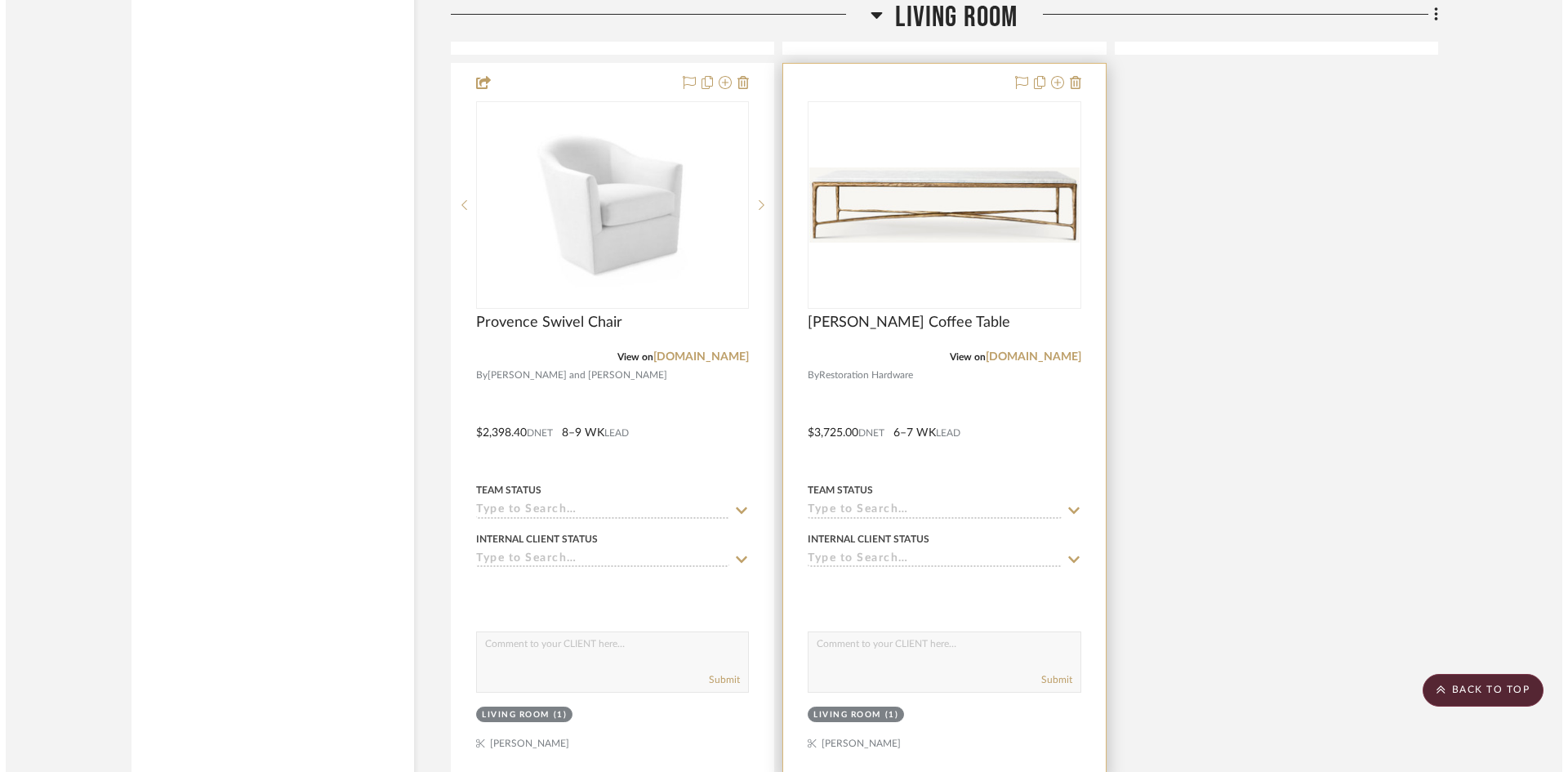
scroll to position [0, 0]
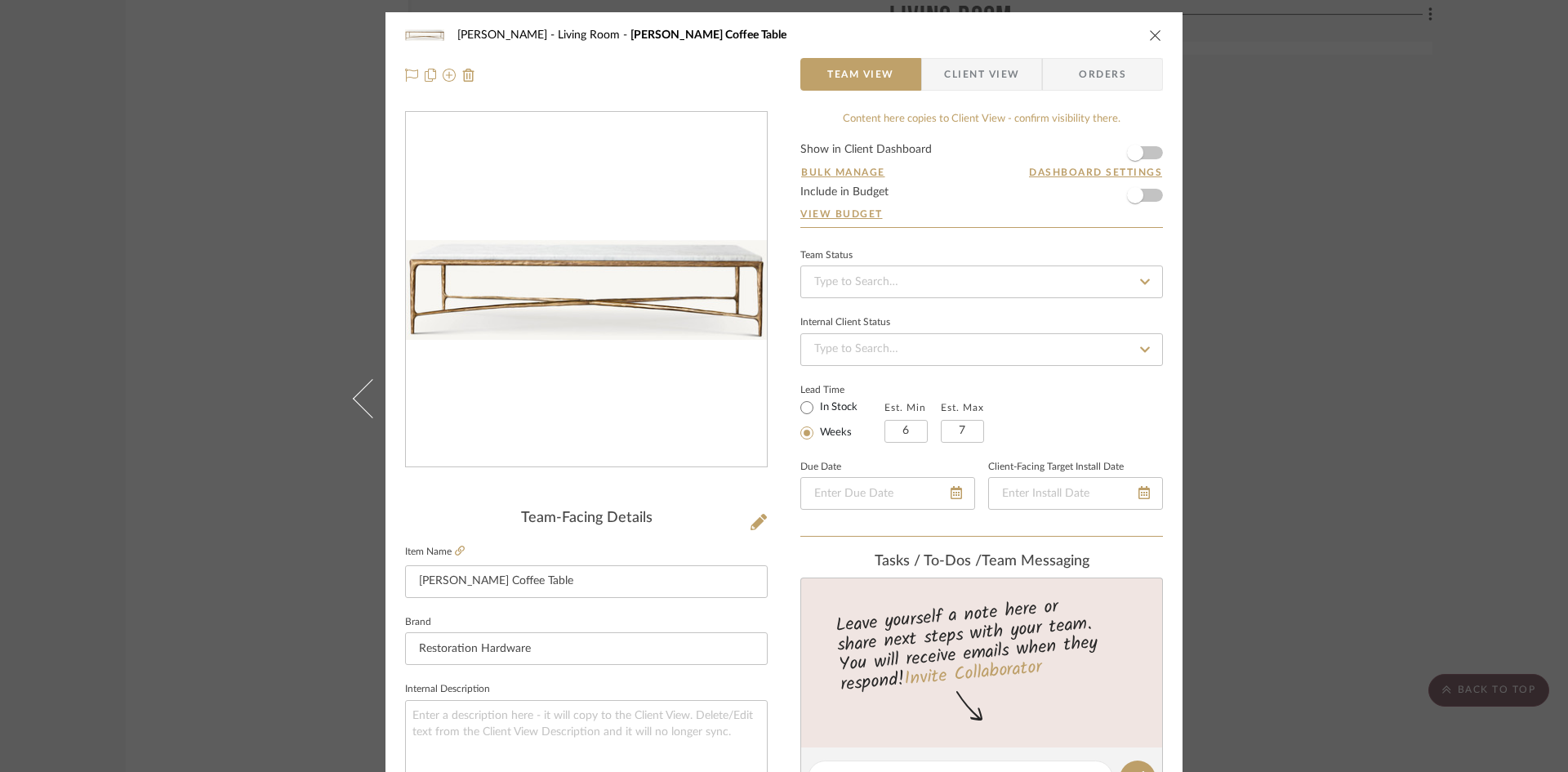
click at [981, 60] on span "Client View" at bounding box center [981, 74] width 75 height 33
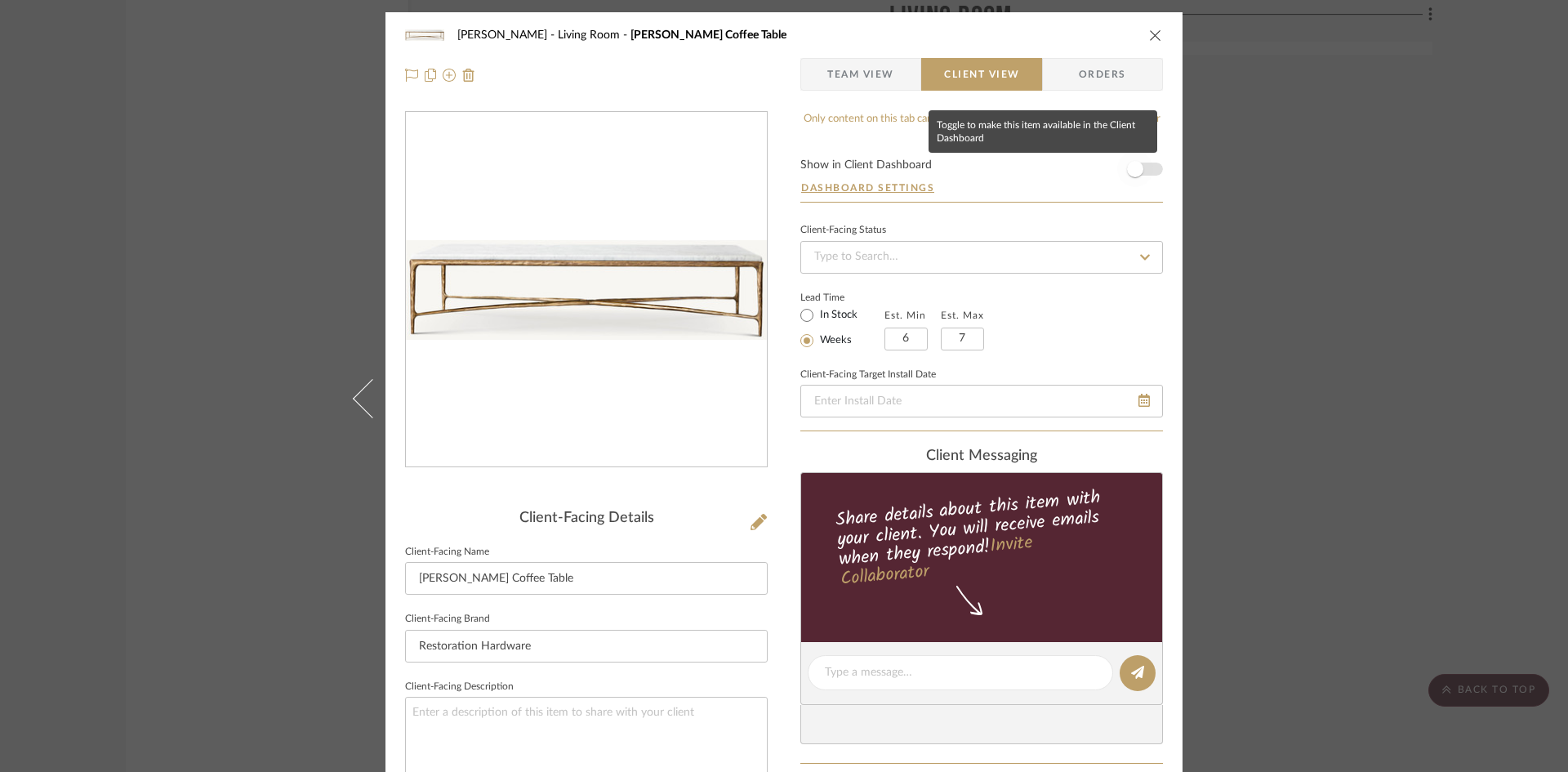
click at [1127, 164] on span "button" at bounding box center [1135, 169] width 17 height 17
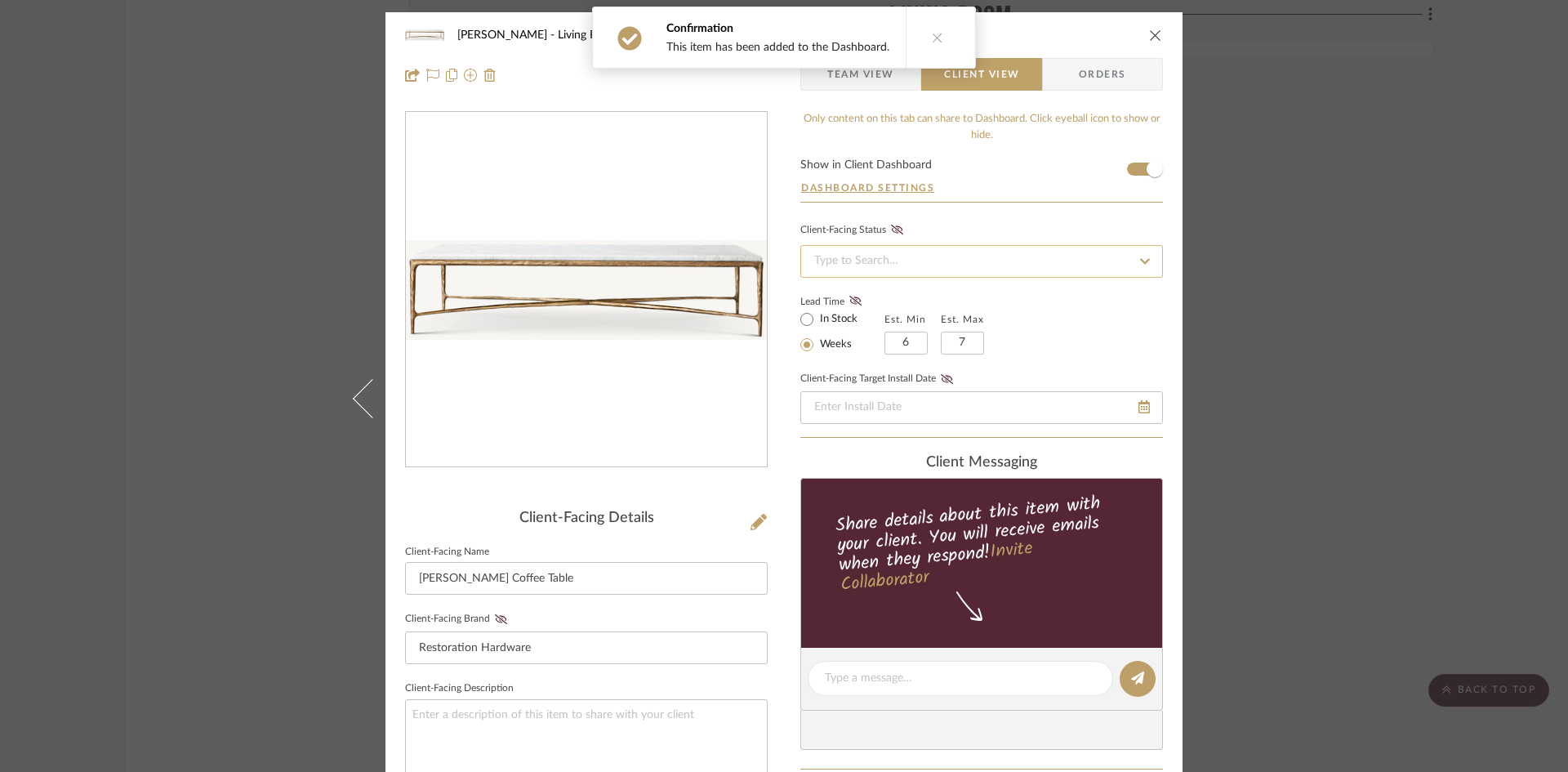
click at [967, 270] on input at bounding box center [981, 262] width 363 height 33
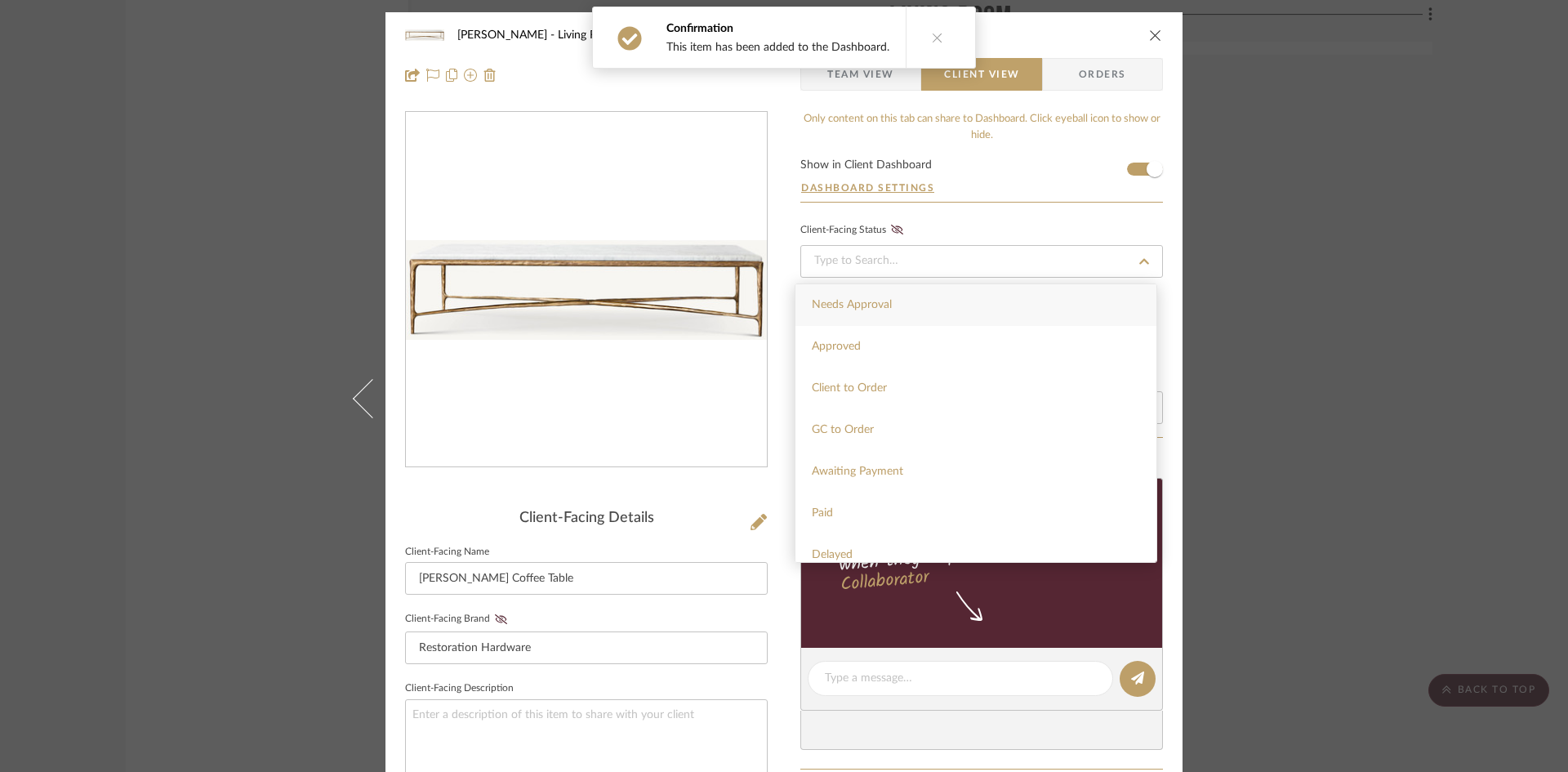
click at [961, 293] on div "Needs Approval" at bounding box center [976, 305] width 361 height 41
type input "9/24/2025"
type input "Needs Approval"
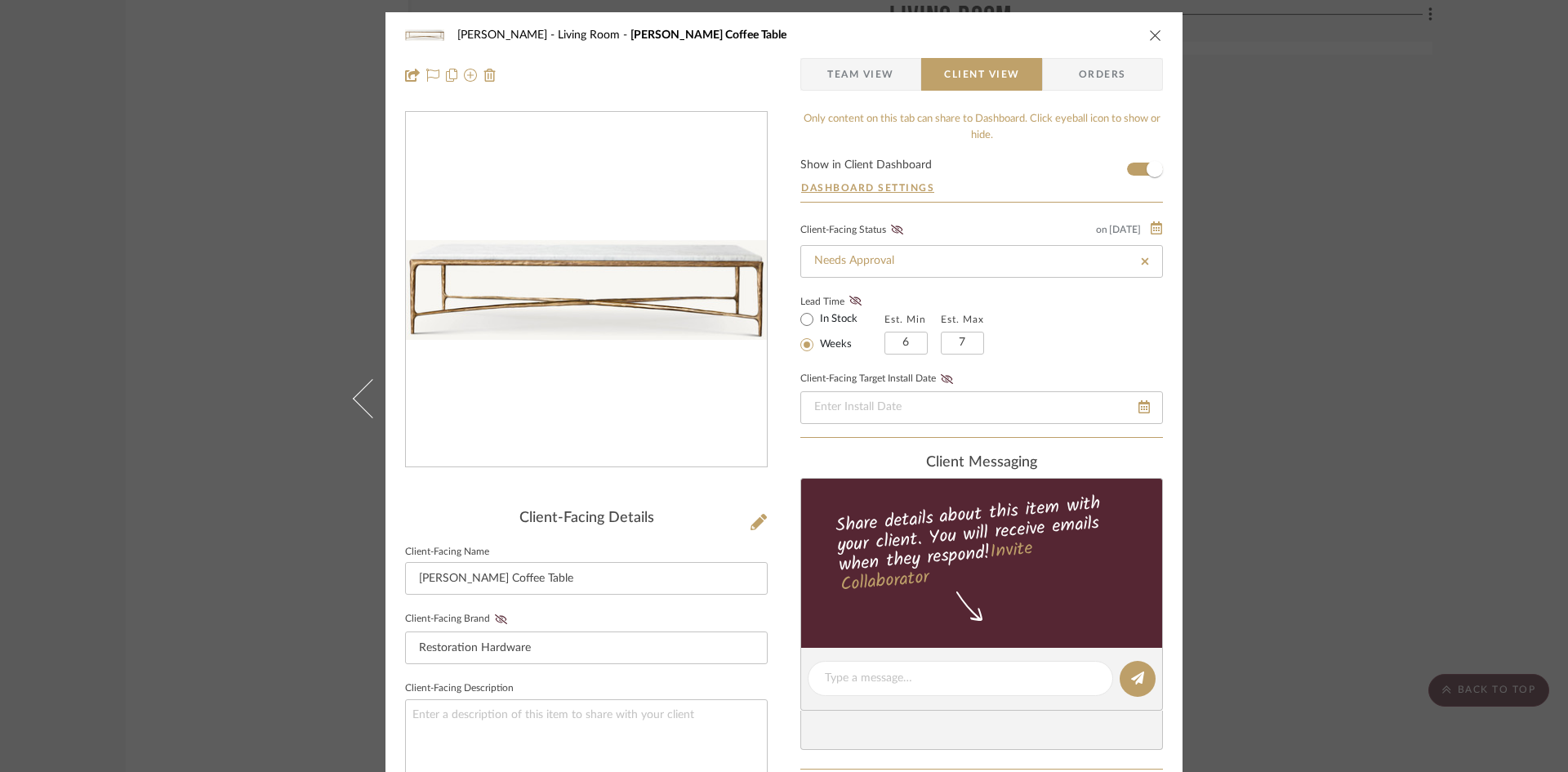
click at [1151, 31] on icon "close" at bounding box center [1156, 36] width 13 height 13
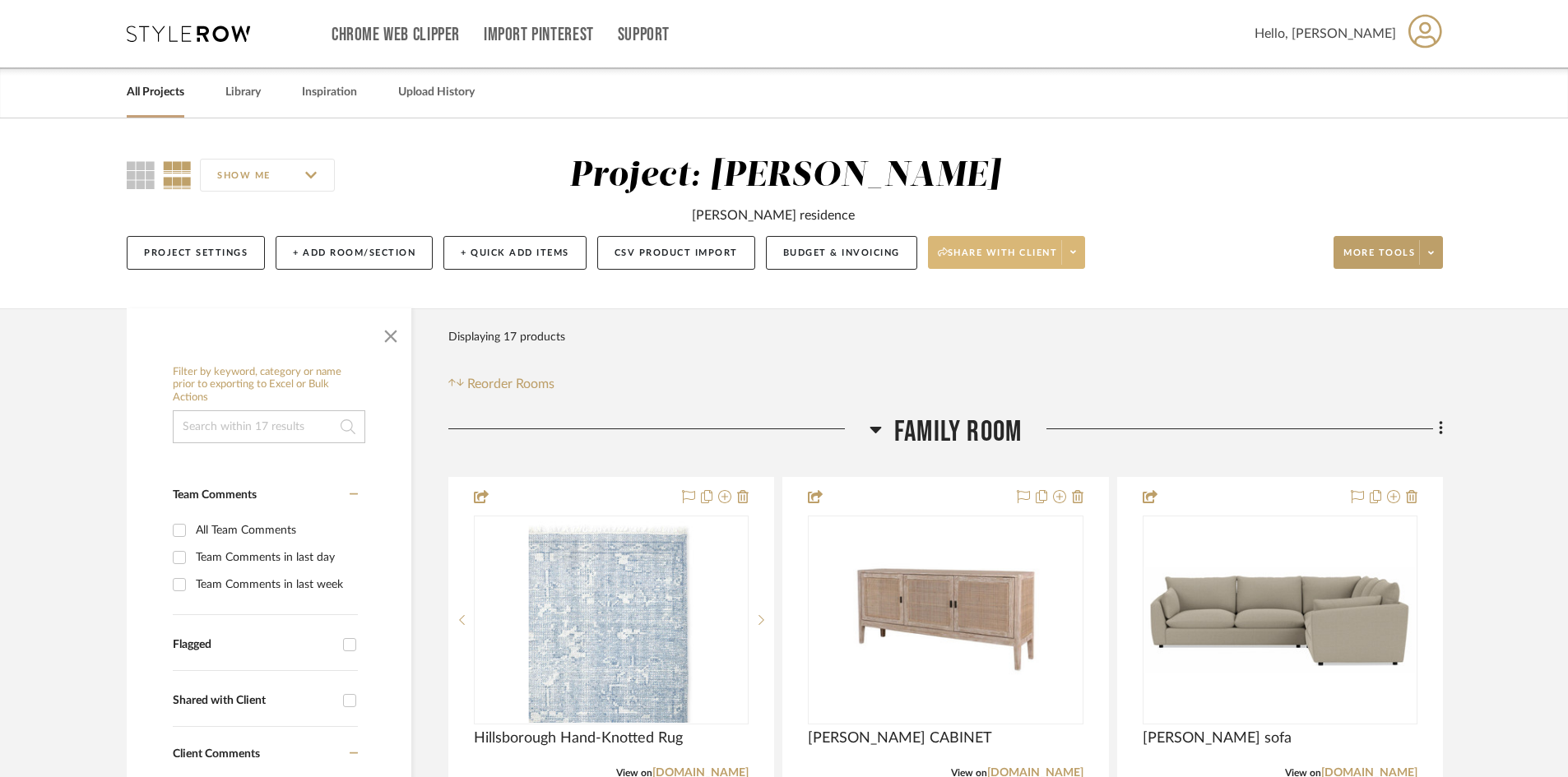
click at [1017, 256] on span "Share with client" at bounding box center [998, 260] width 120 height 25
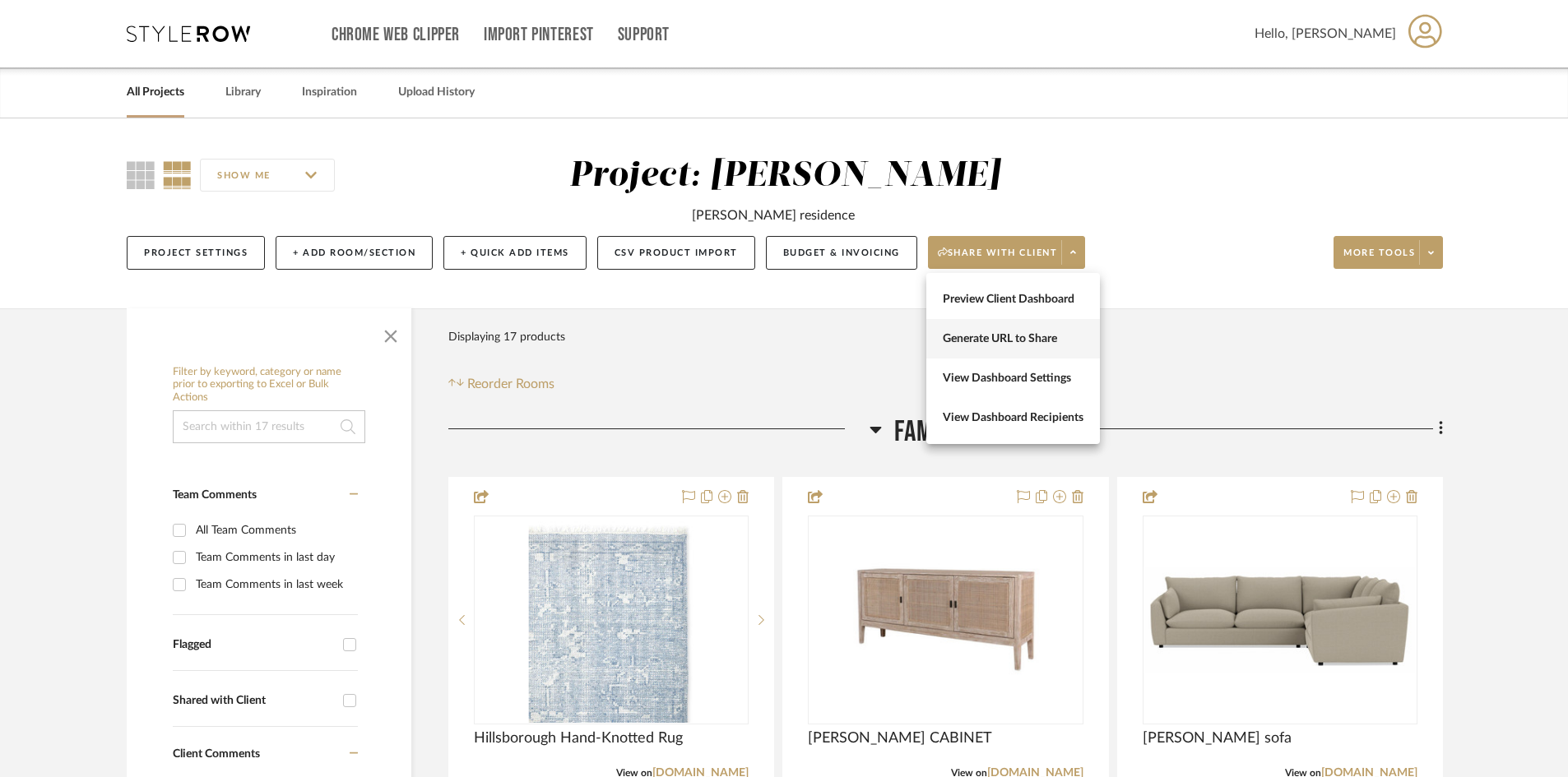
click at [1005, 336] on span "Generate URL to Share" at bounding box center [1013, 339] width 141 height 14
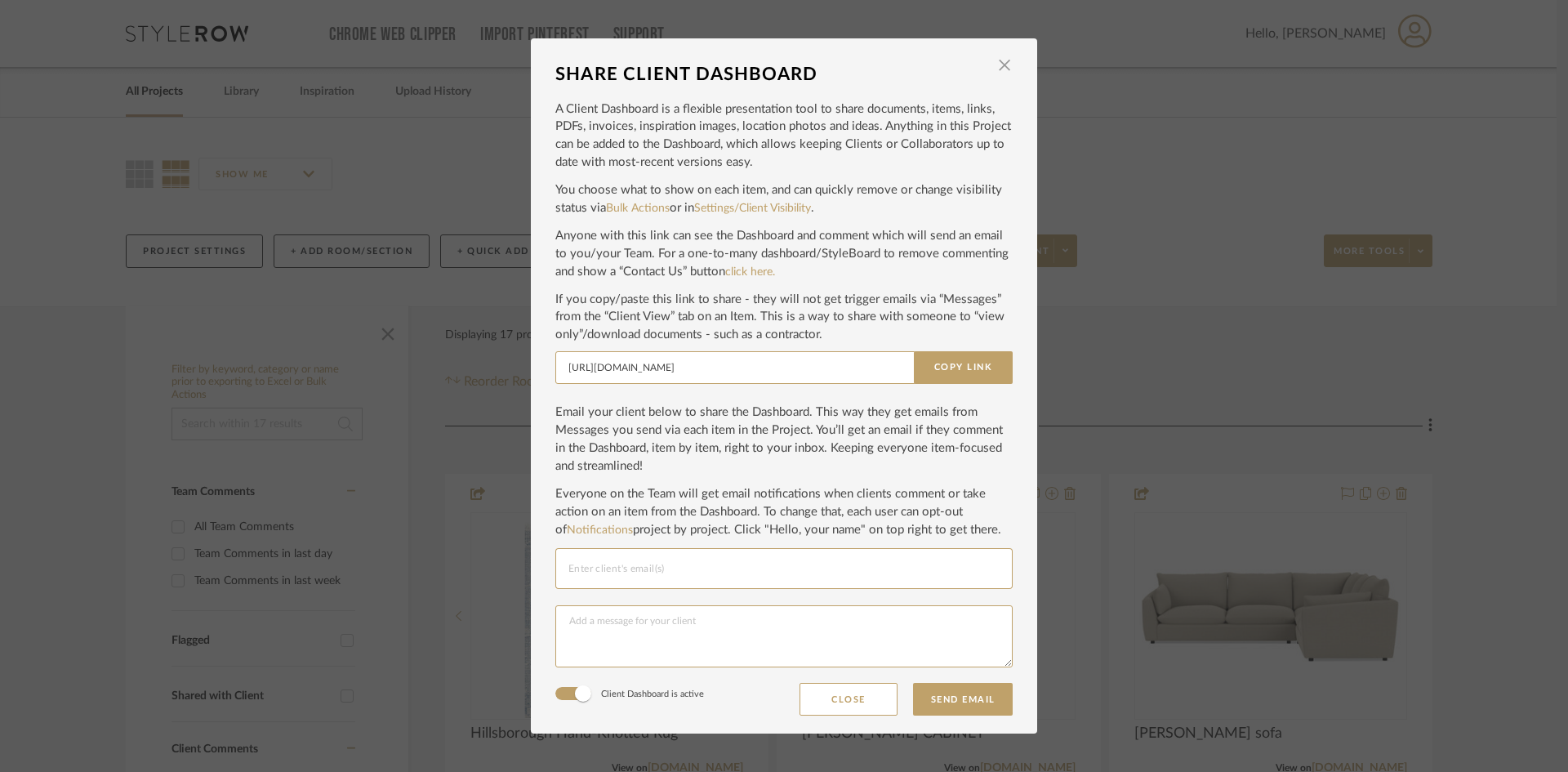
click at [580, 576] on input "Email selection" at bounding box center [784, 569] width 431 height 20
type input "cmccarthy@bellsouth.net"
click at [626, 633] on textarea at bounding box center [784, 636] width 458 height 62
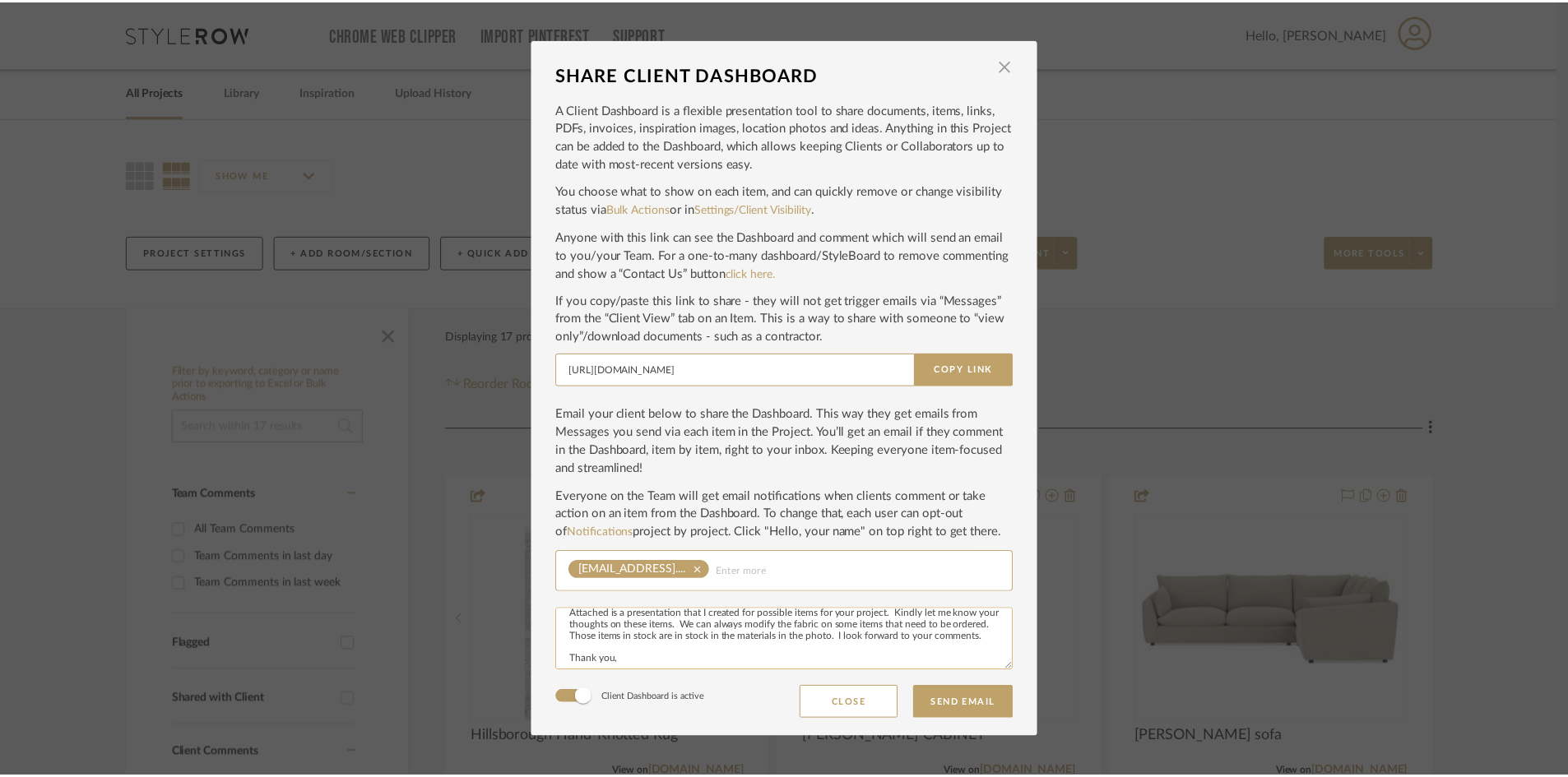
scroll to position [30, 0]
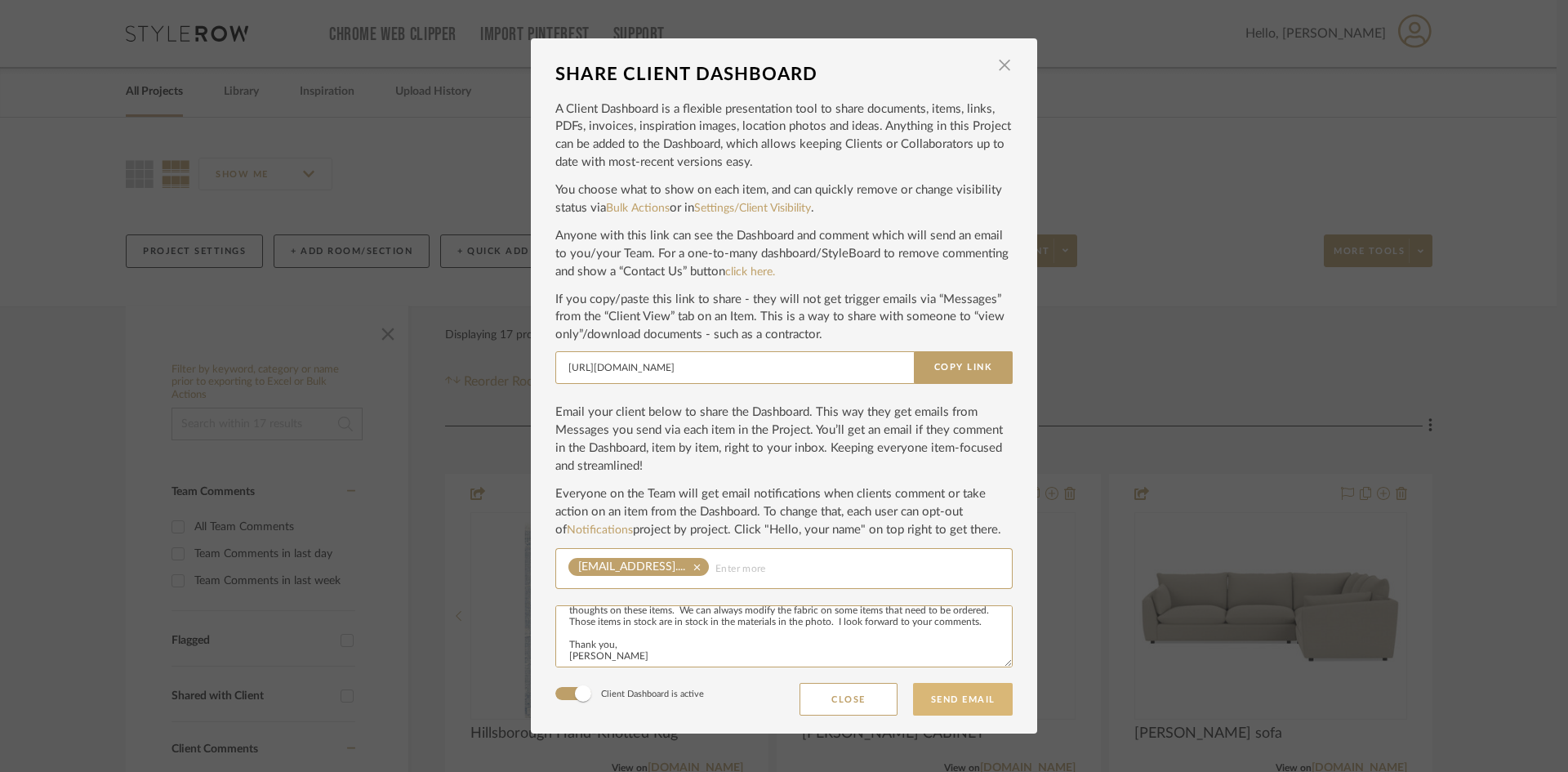
type textarea "Attached is a presentation that I created for possible items for your project. …"
click at [966, 693] on button "Send Email" at bounding box center [962, 699] width 100 height 33
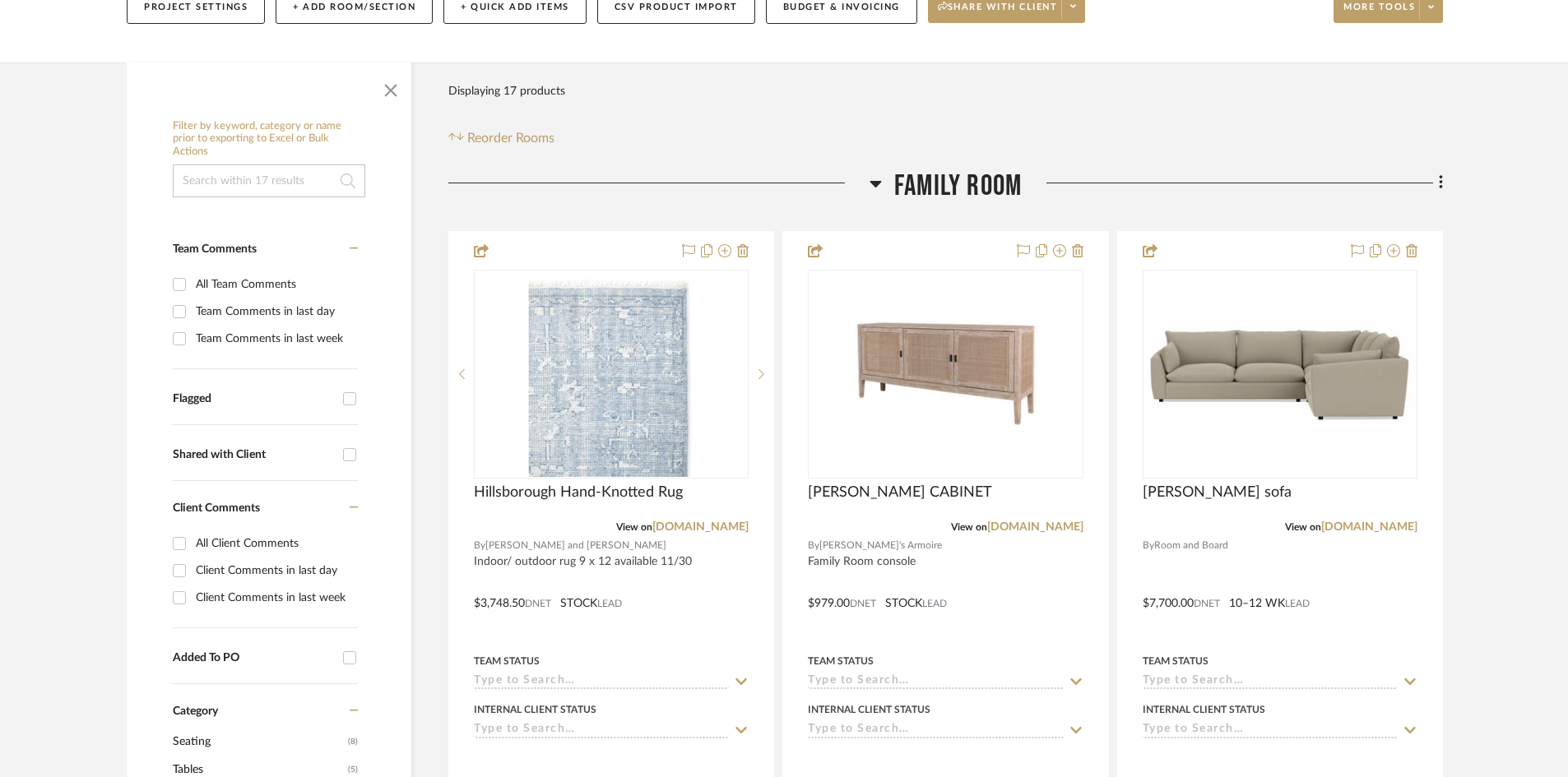
scroll to position [247, 0]
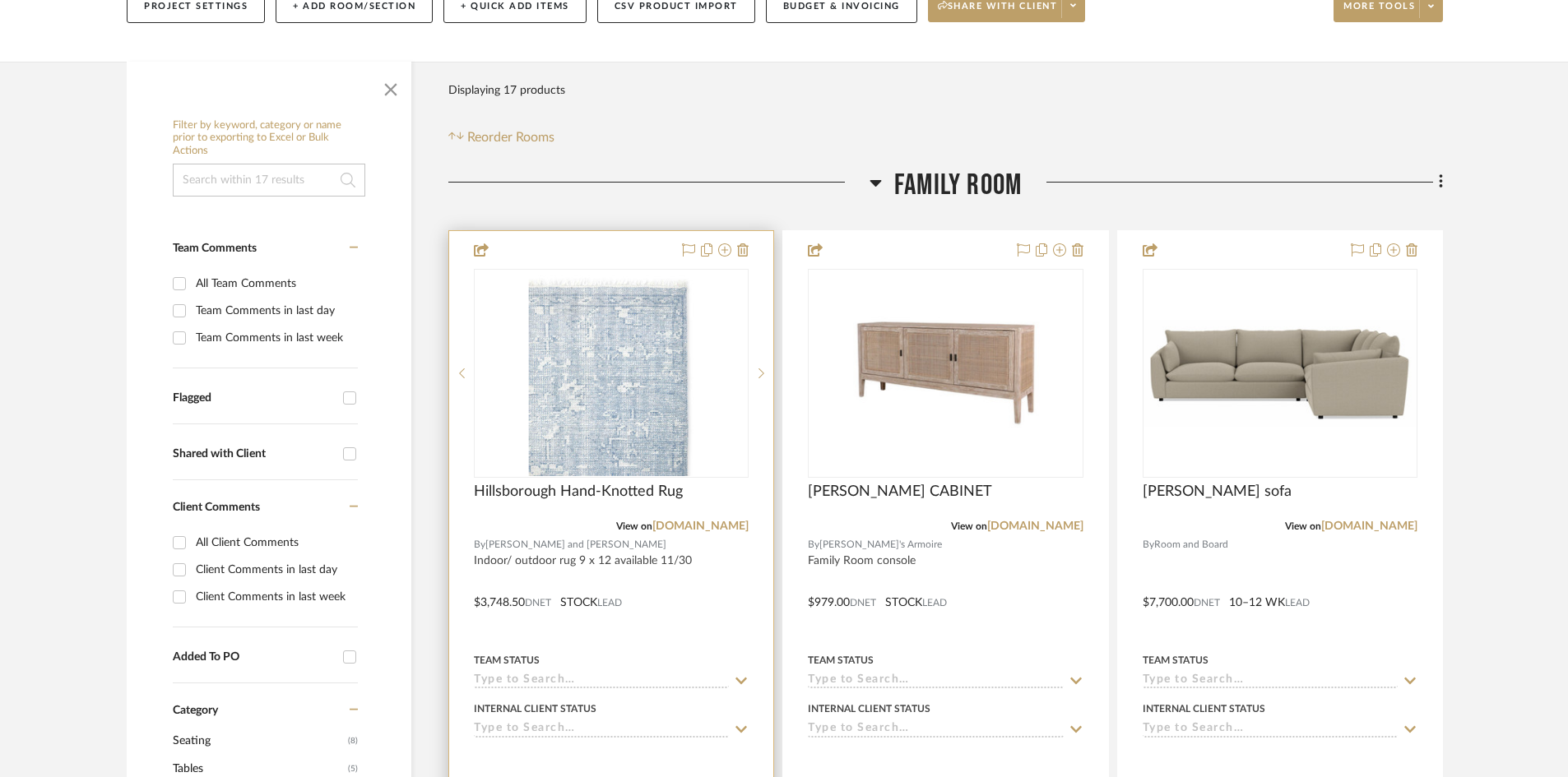
click at [722, 296] on div "0" at bounding box center [611, 373] width 273 height 207
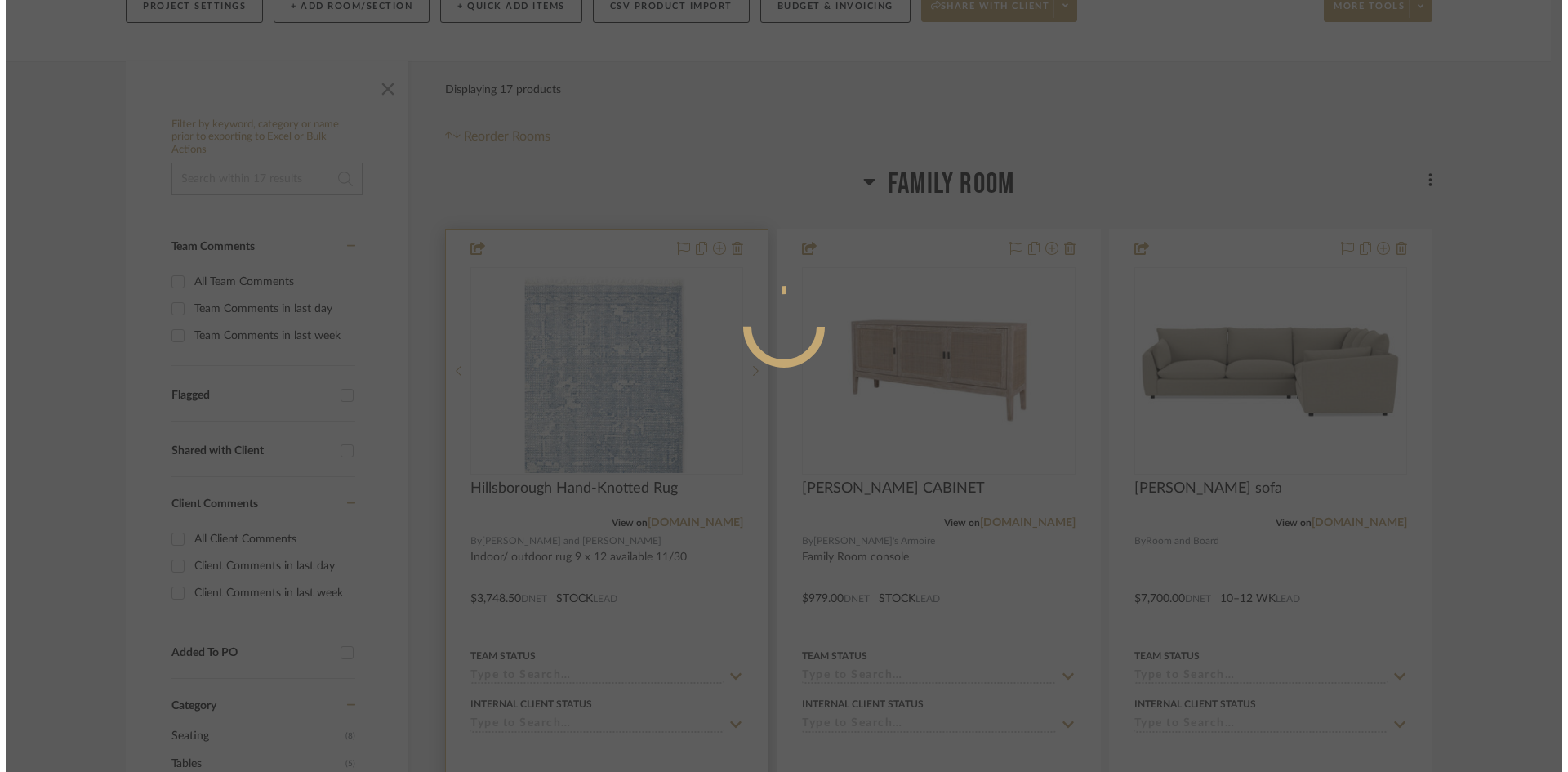
scroll to position [0, 0]
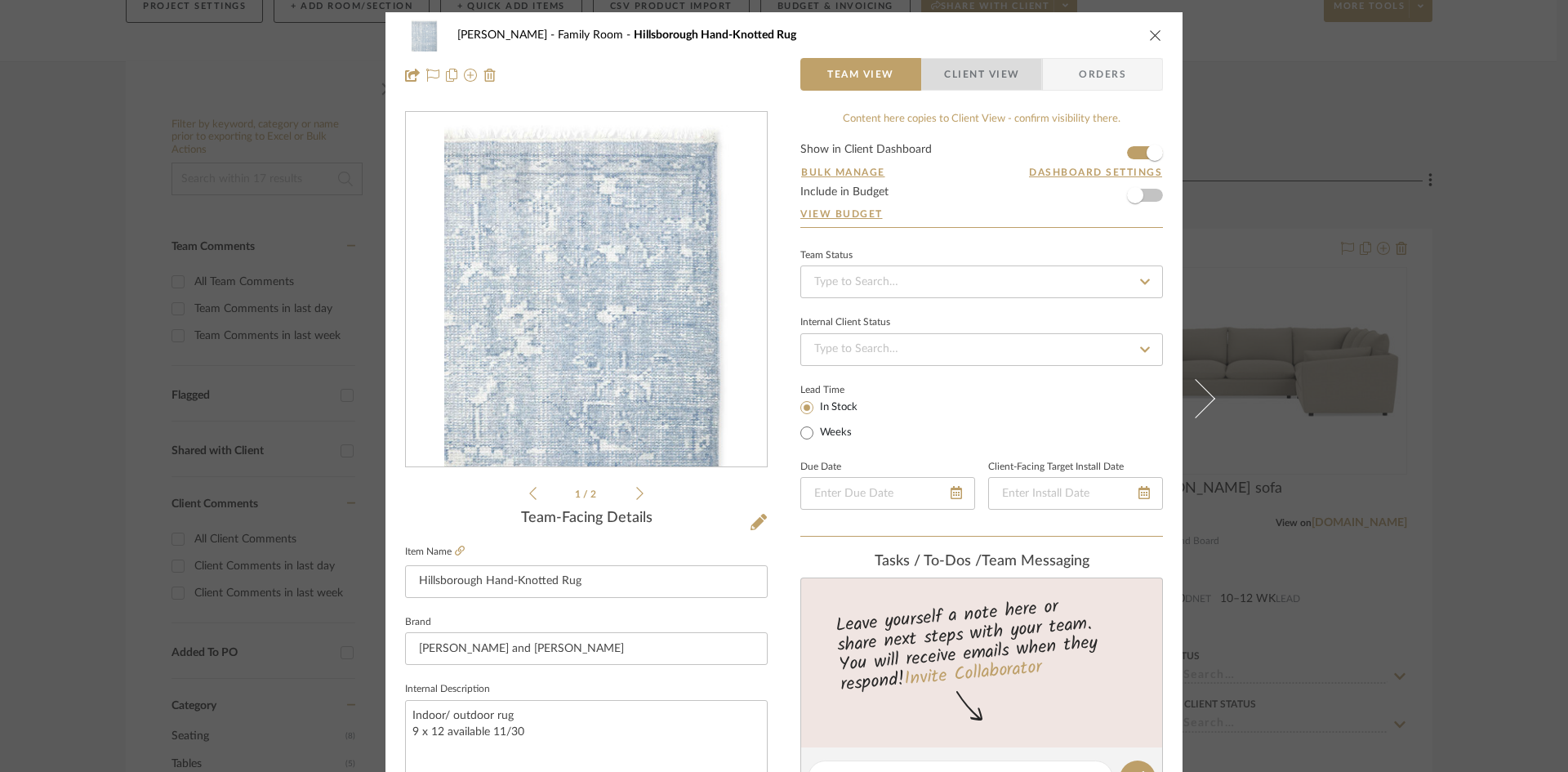
click at [994, 67] on span "Client View" at bounding box center [981, 74] width 75 height 33
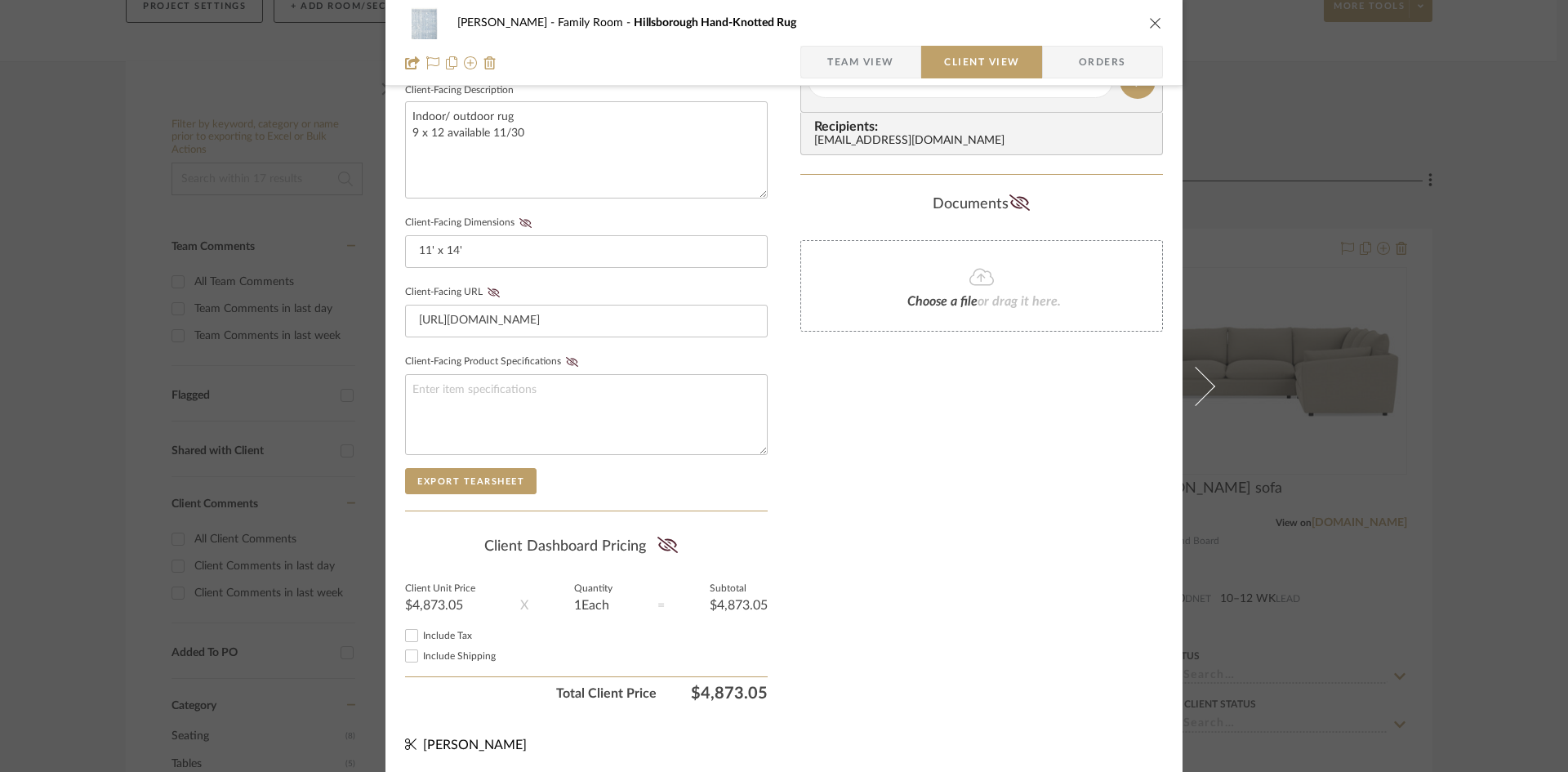
scroll to position [601, 0]
click at [1150, 22] on icon "close" at bounding box center [1156, 23] width 13 height 13
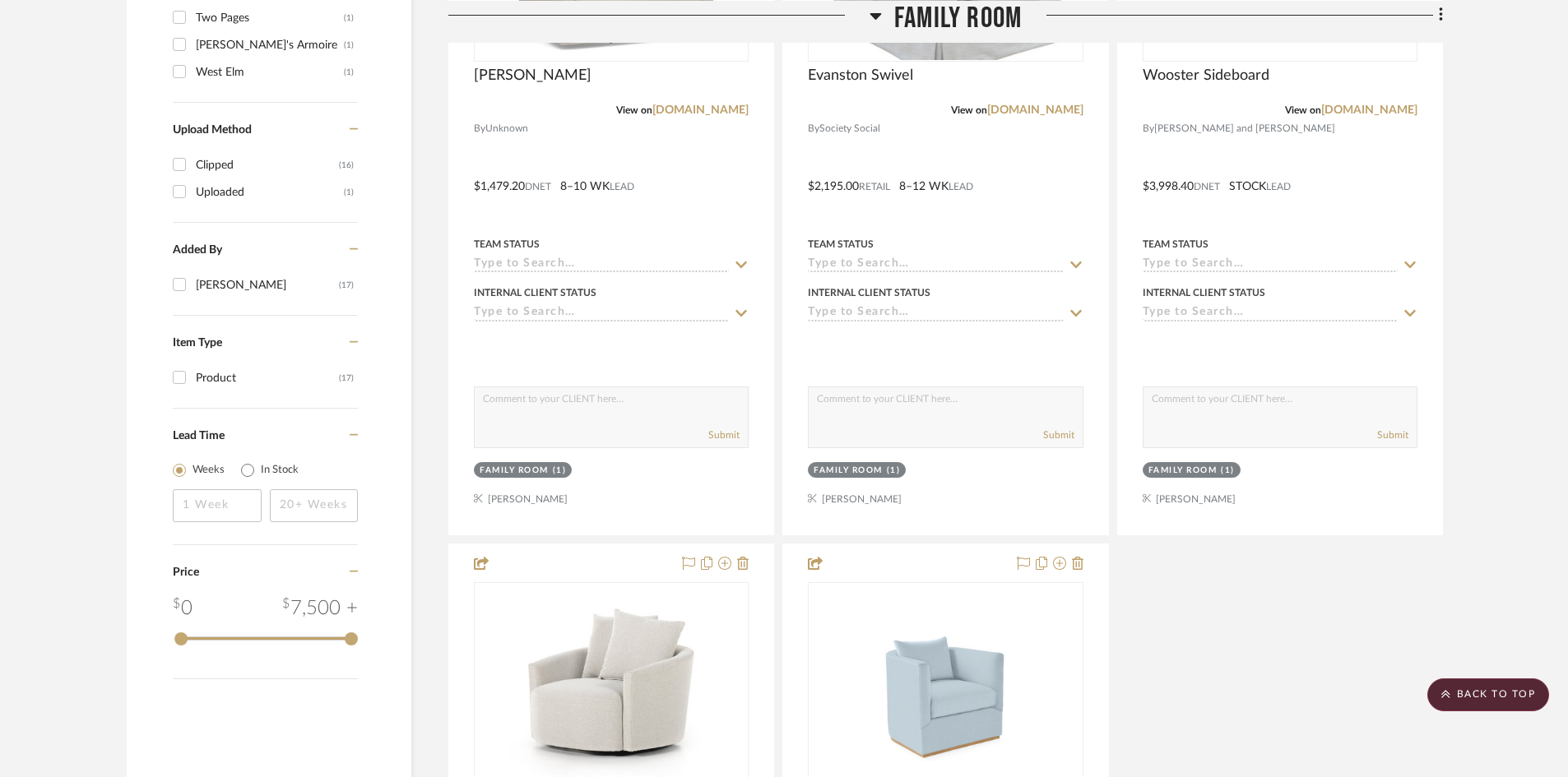
scroll to position [1562, 0]
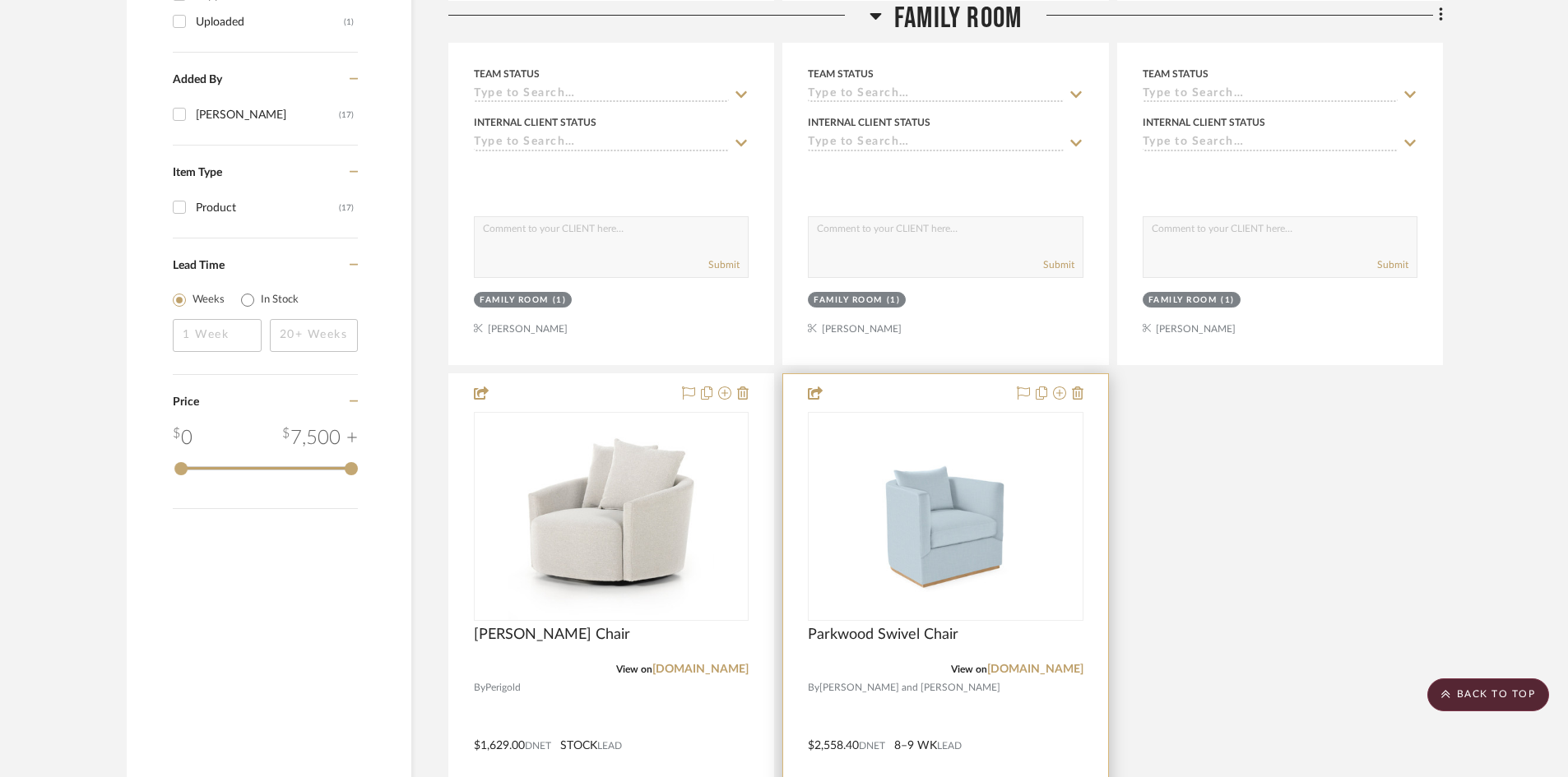
click at [940, 390] on div at bounding box center [945, 734] width 325 height 720
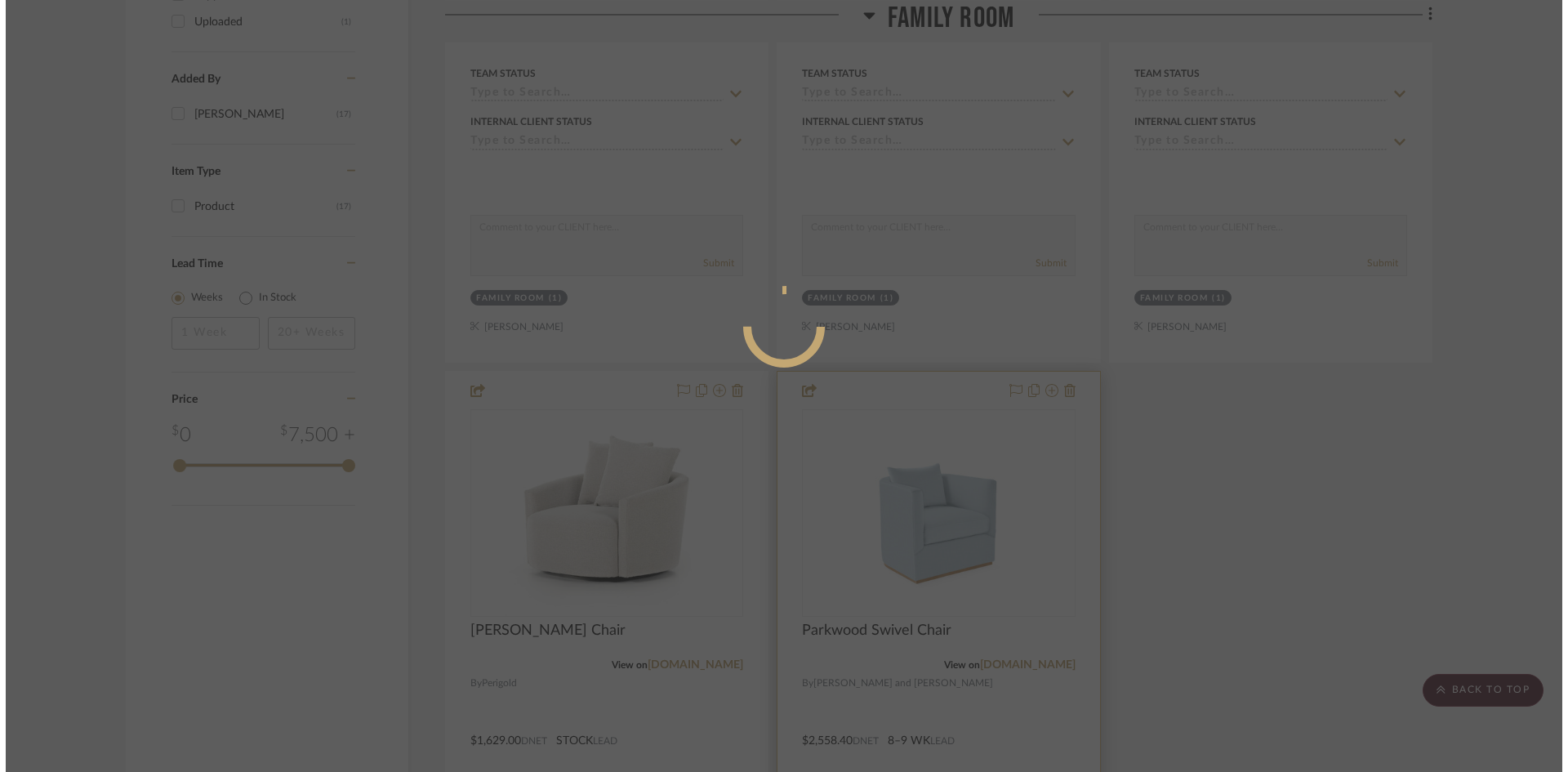
scroll to position [0, 0]
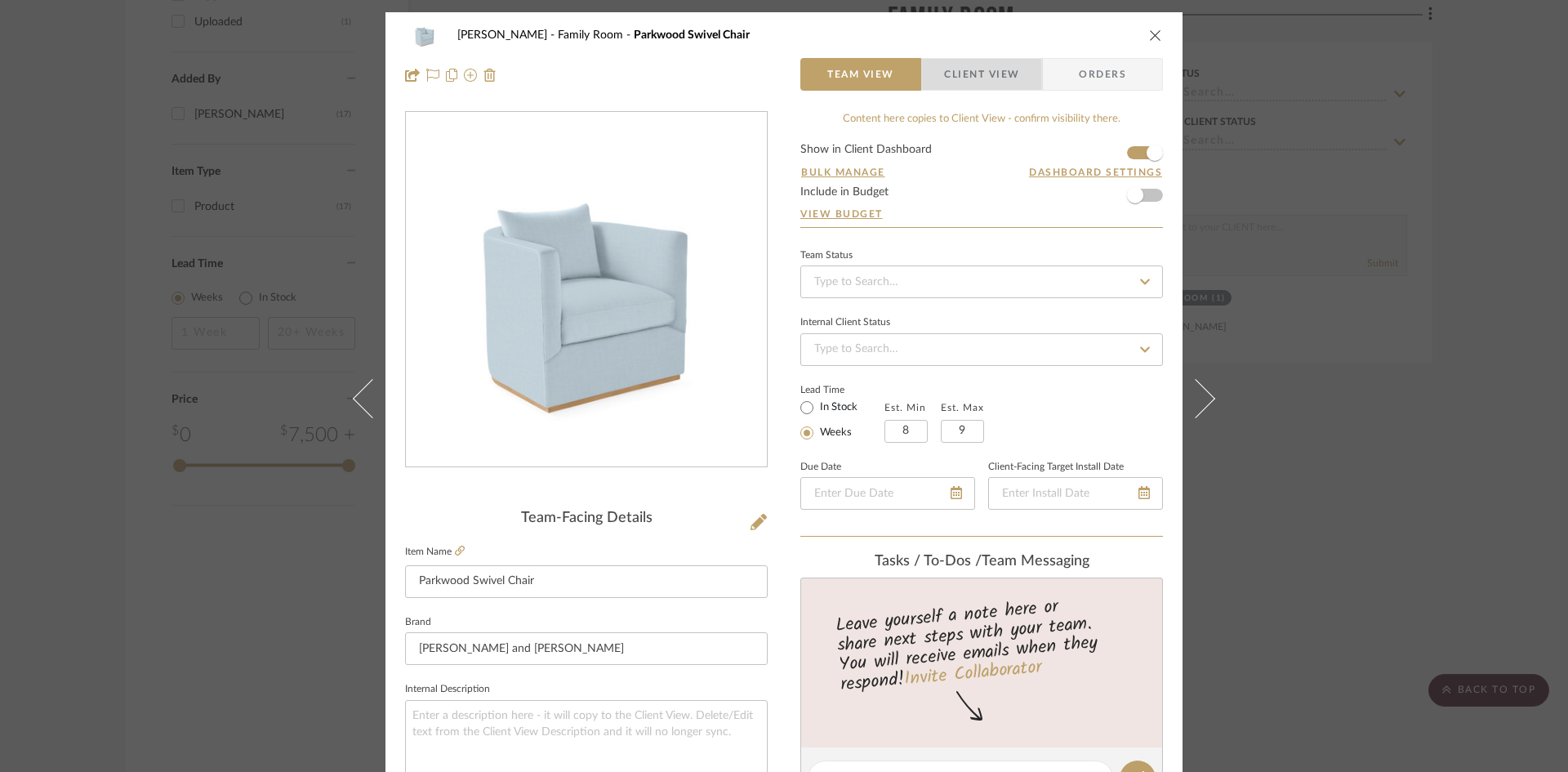
click at [959, 84] on span "Client View" at bounding box center [981, 74] width 75 height 33
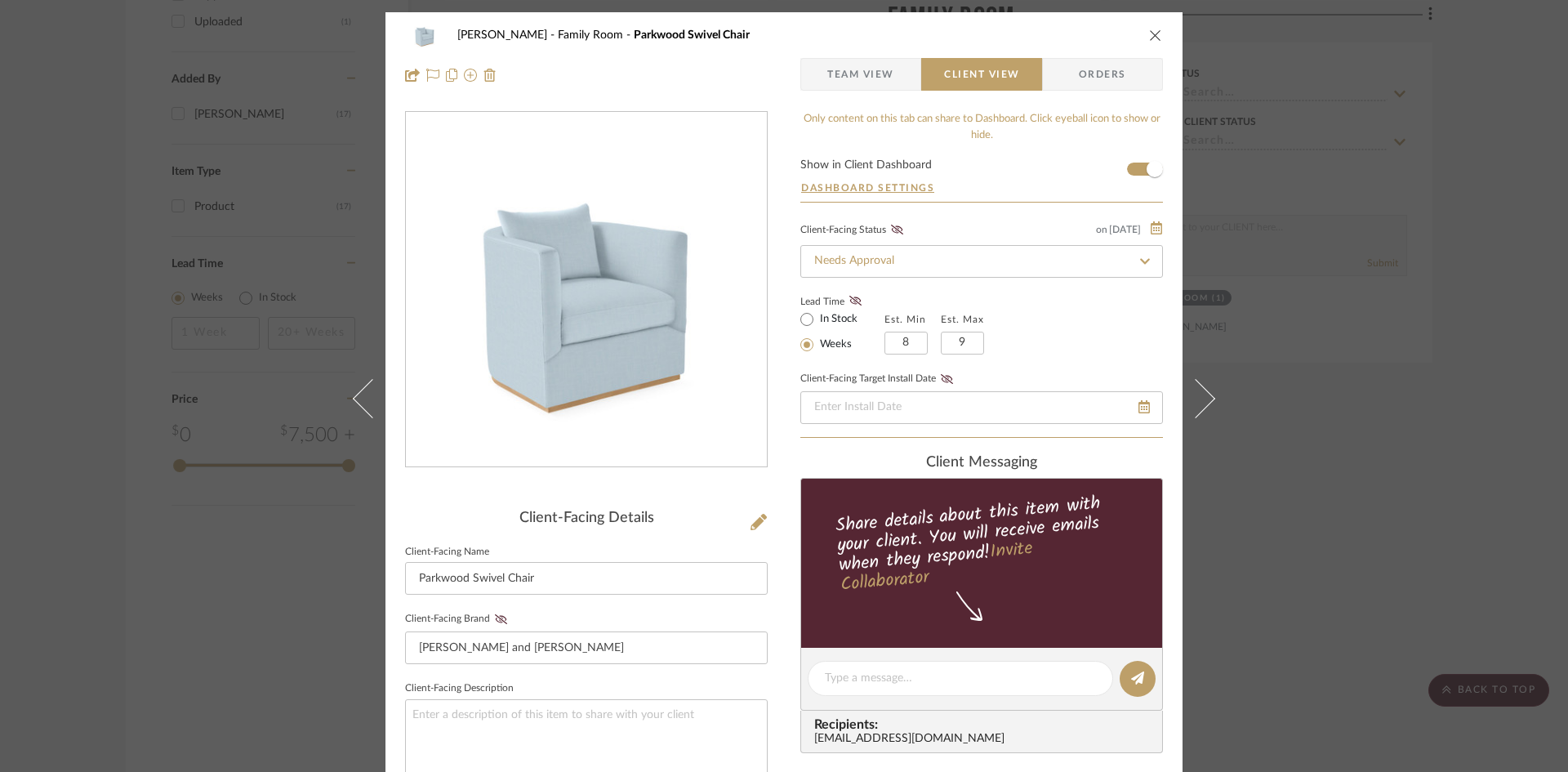
click at [1149, 32] on icon "close" at bounding box center [1156, 36] width 13 height 13
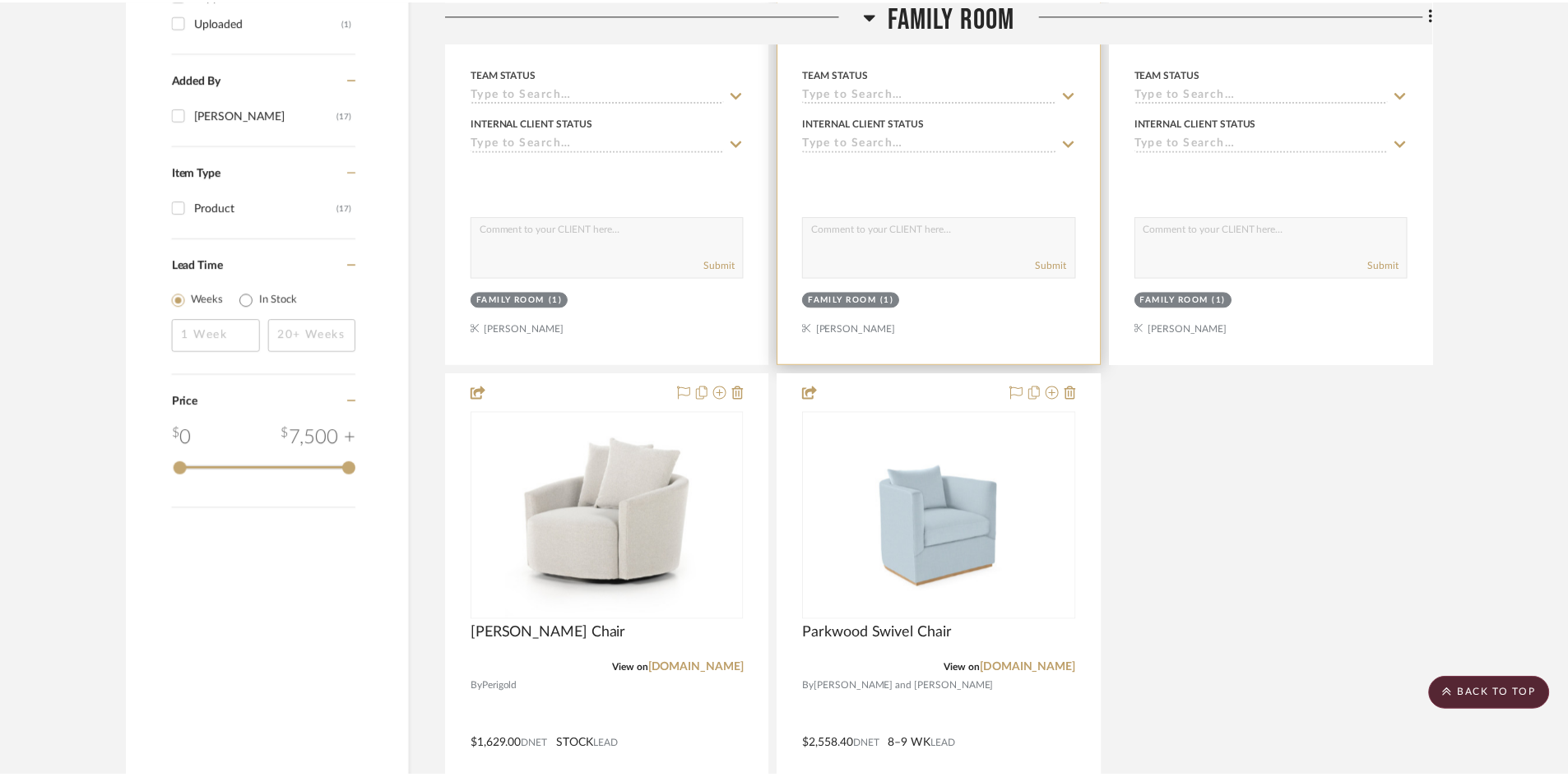
scroll to position [1562, 0]
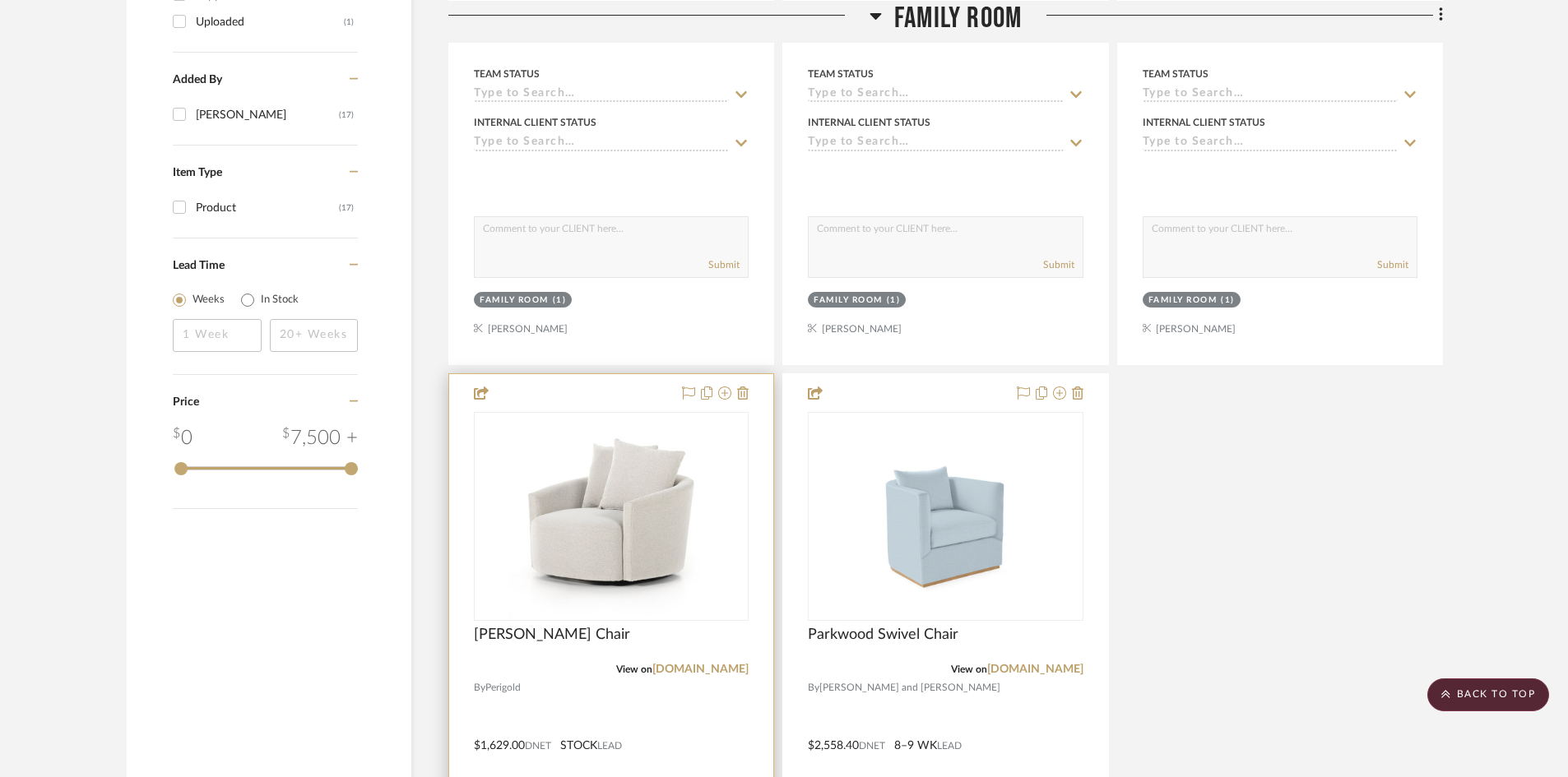
click at [630, 386] on div at bounding box center [612, 734] width 325 height 720
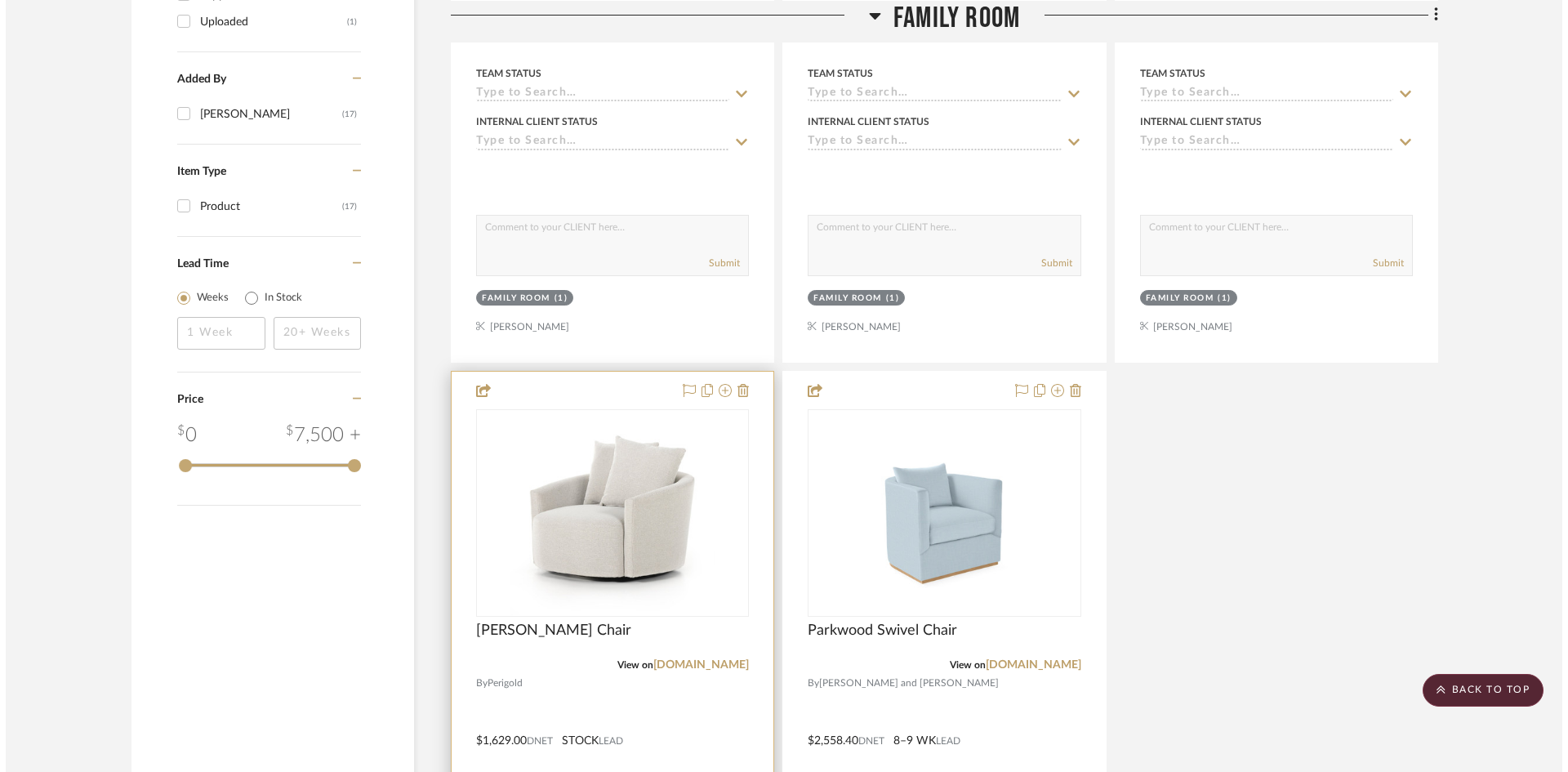
scroll to position [0, 0]
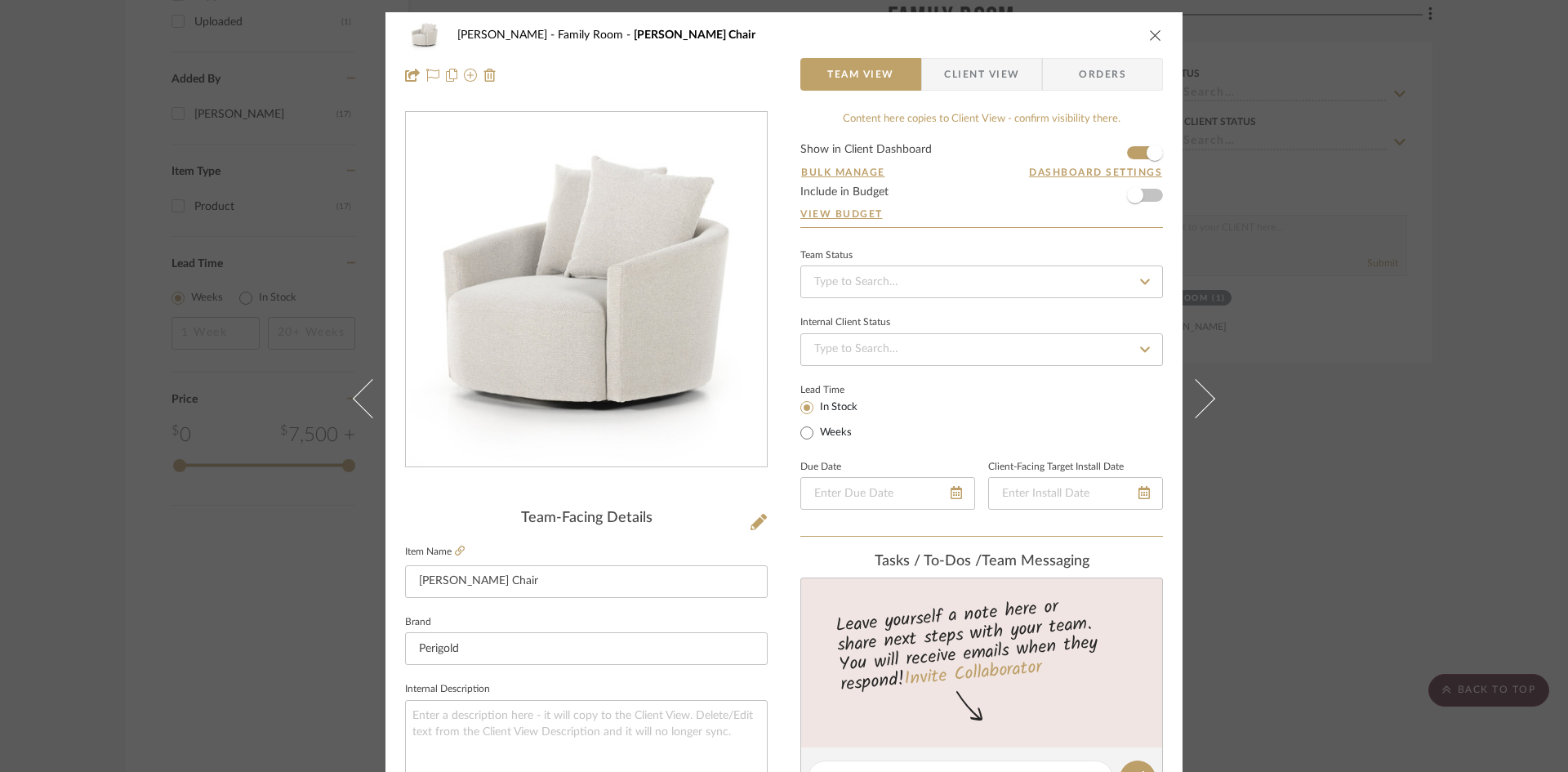
click at [1150, 36] on icon "close" at bounding box center [1156, 36] width 13 height 13
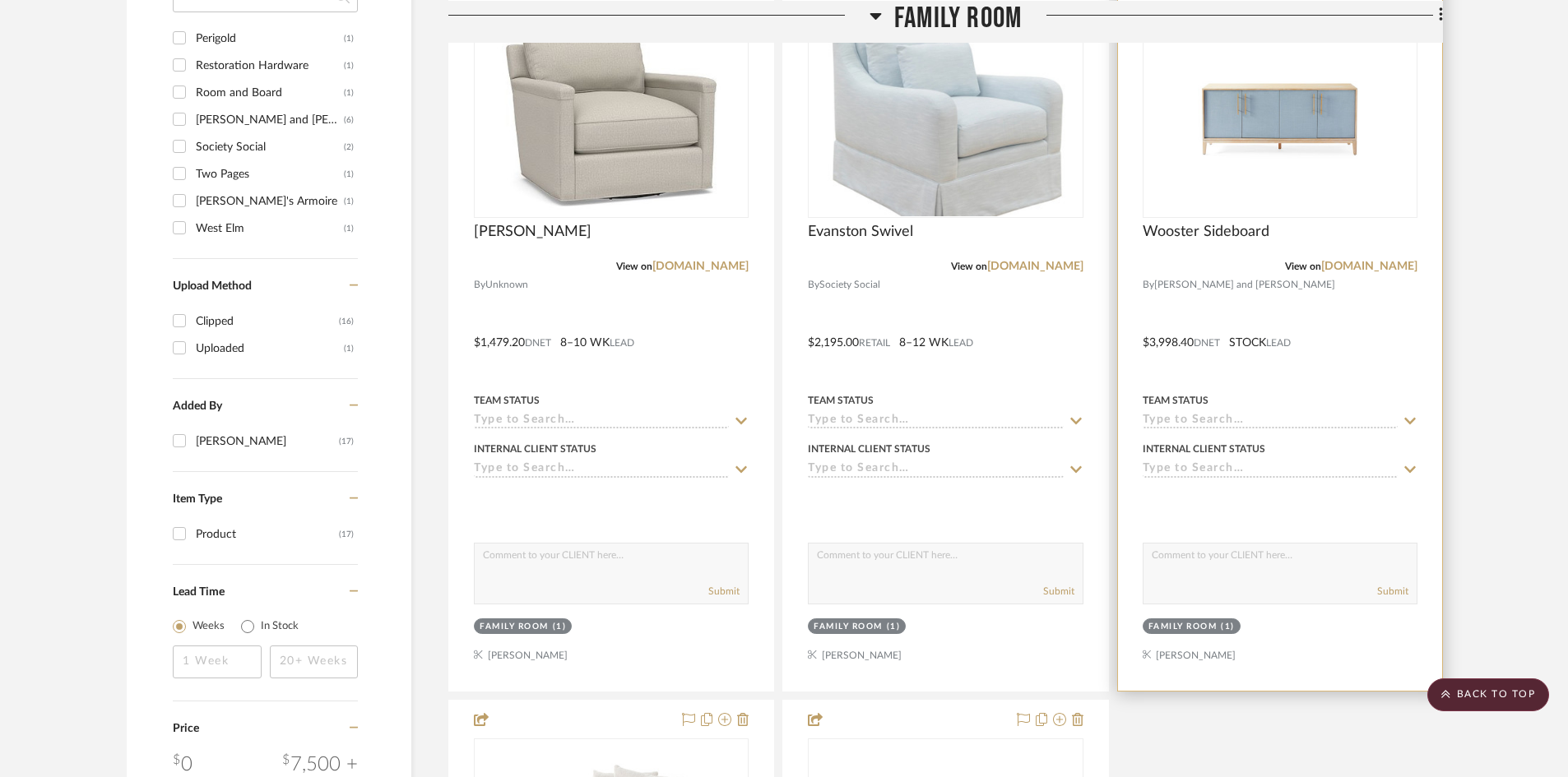
scroll to position [1234, 0]
click at [1146, 86] on div "0" at bounding box center [1280, 116] width 273 height 207
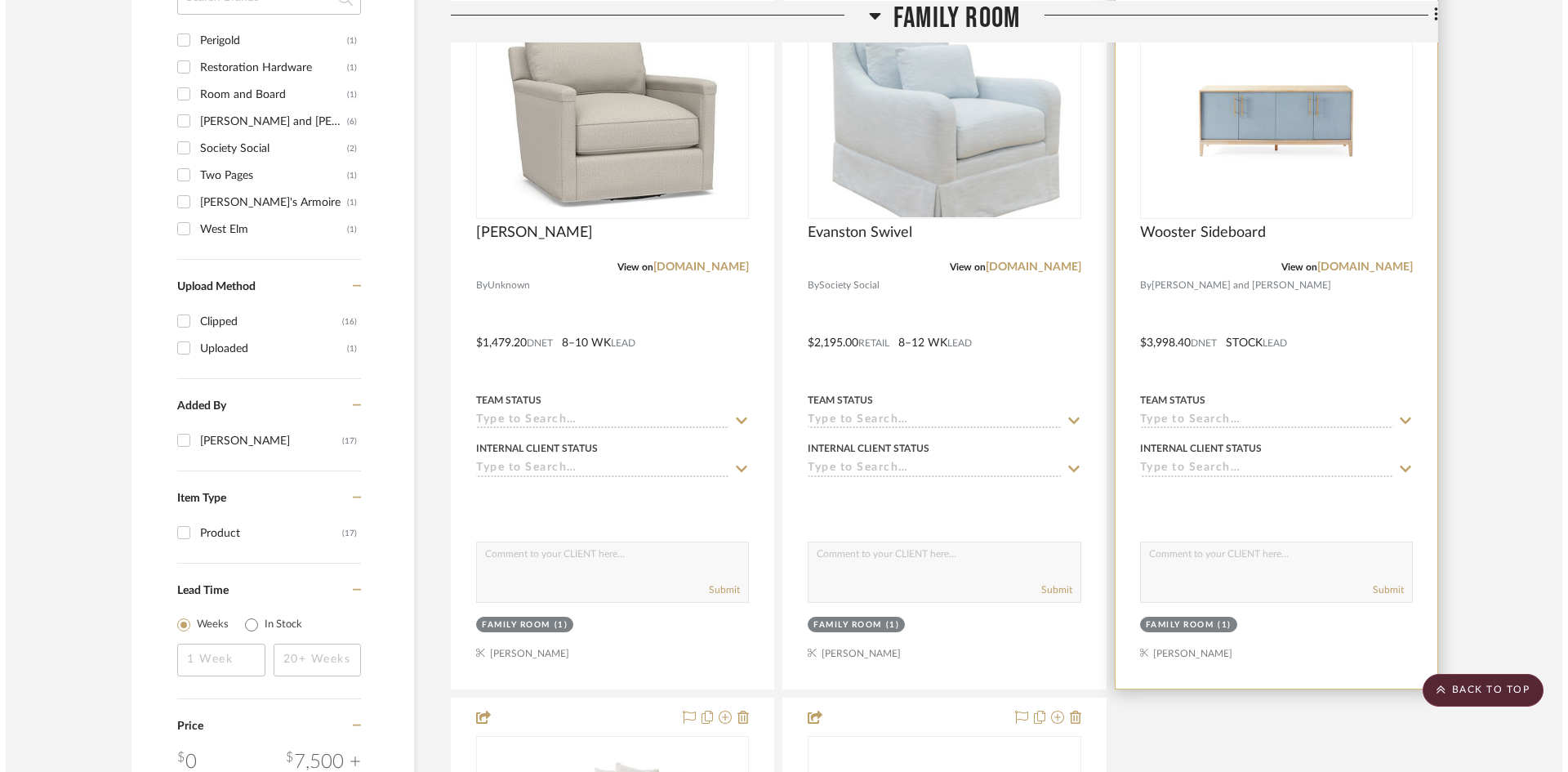
scroll to position [0, 0]
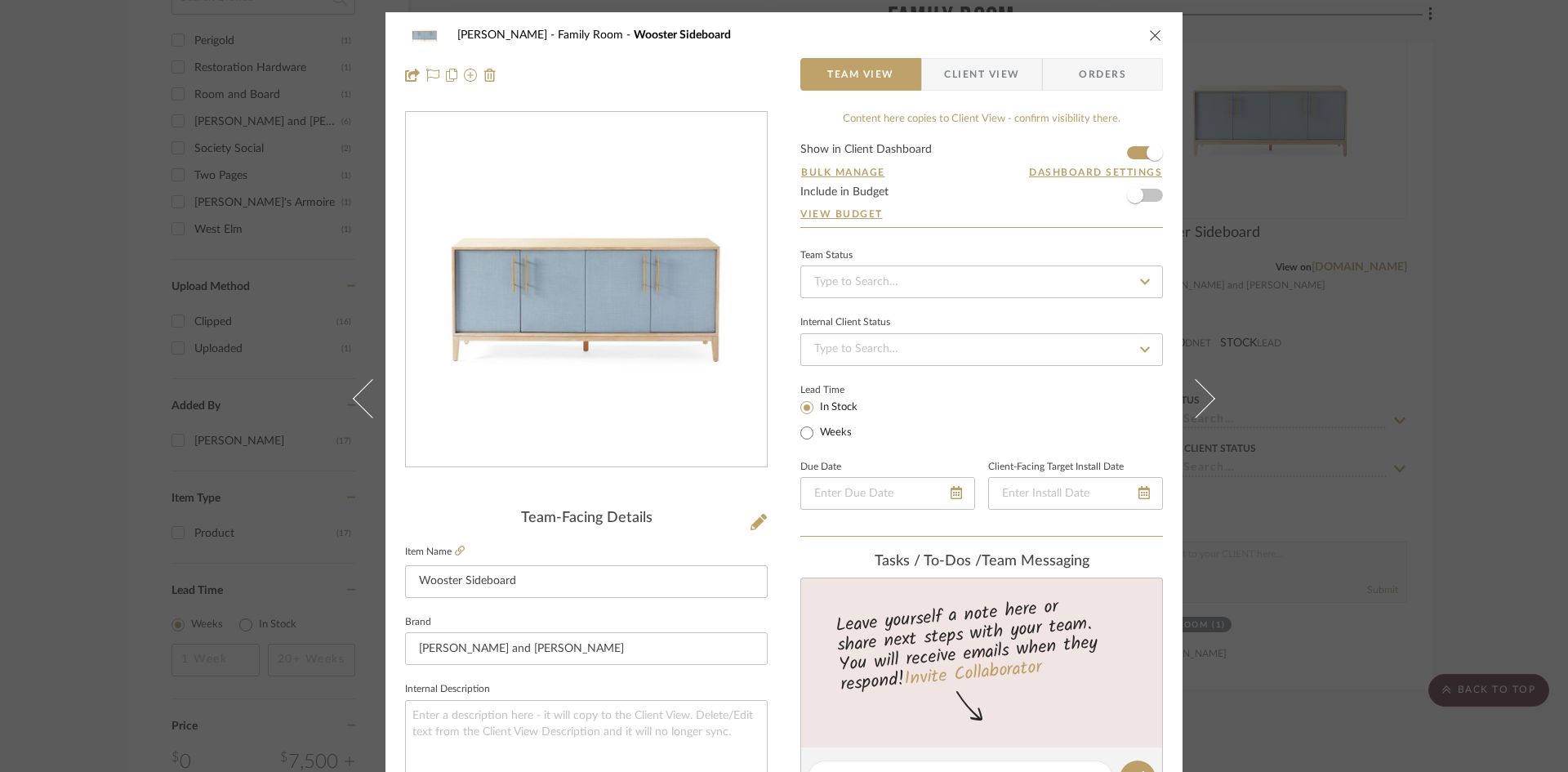
click at [1149, 34] on icon "close" at bounding box center [1156, 36] width 13 height 13
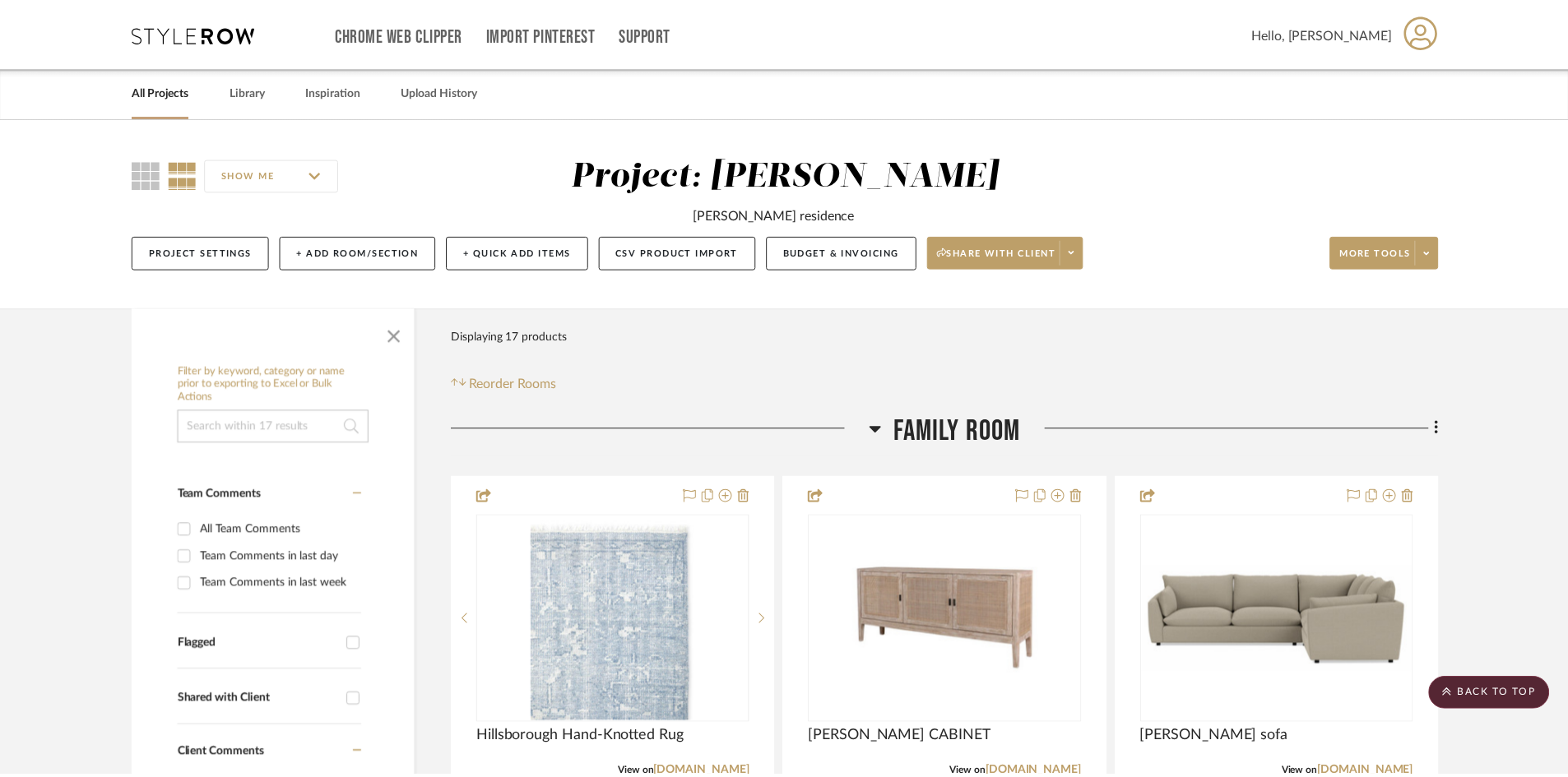
scroll to position [1234, 0]
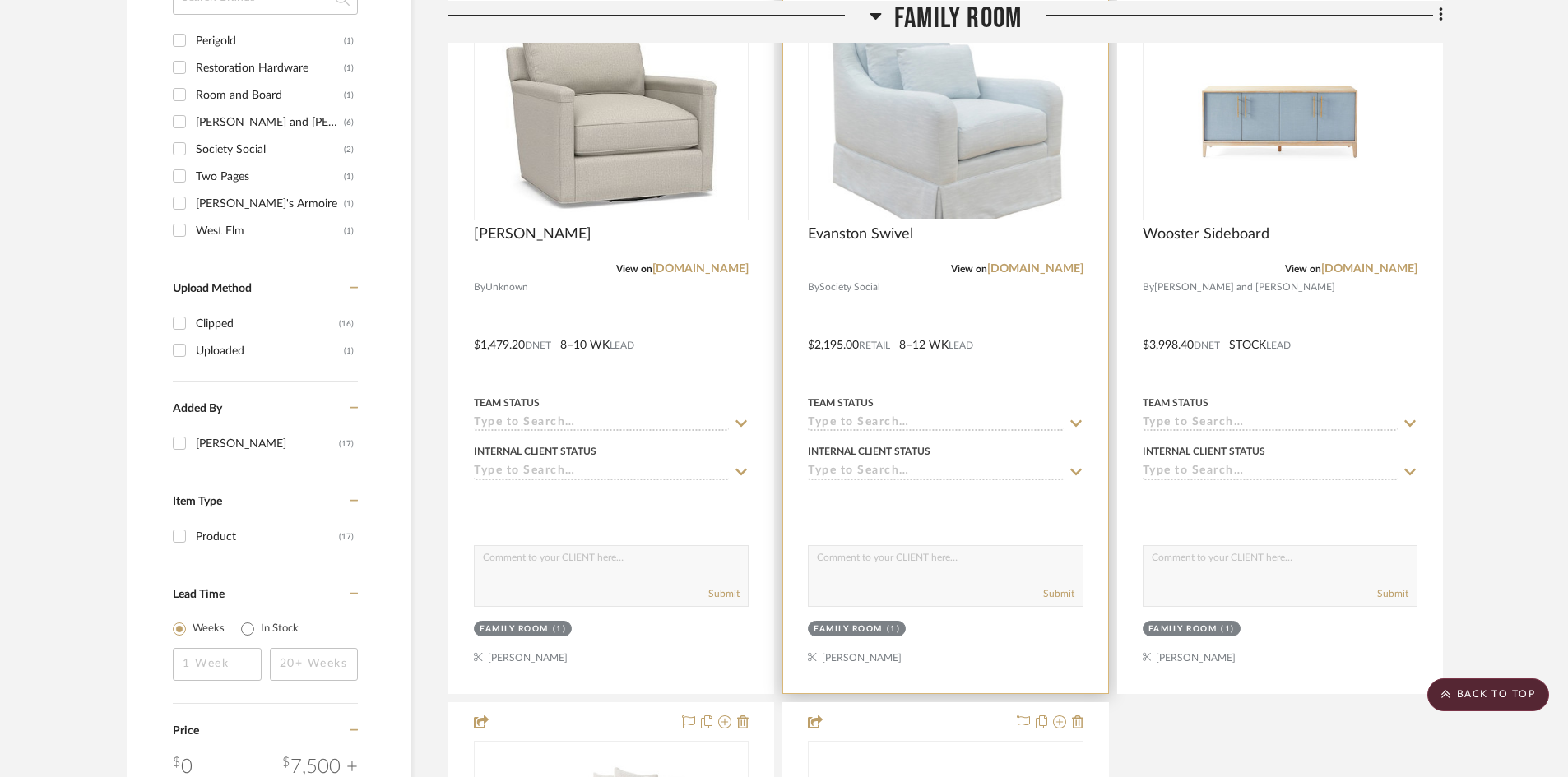
click at [813, 123] on div "0" at bounding box center [945, 116] width 273 height 207
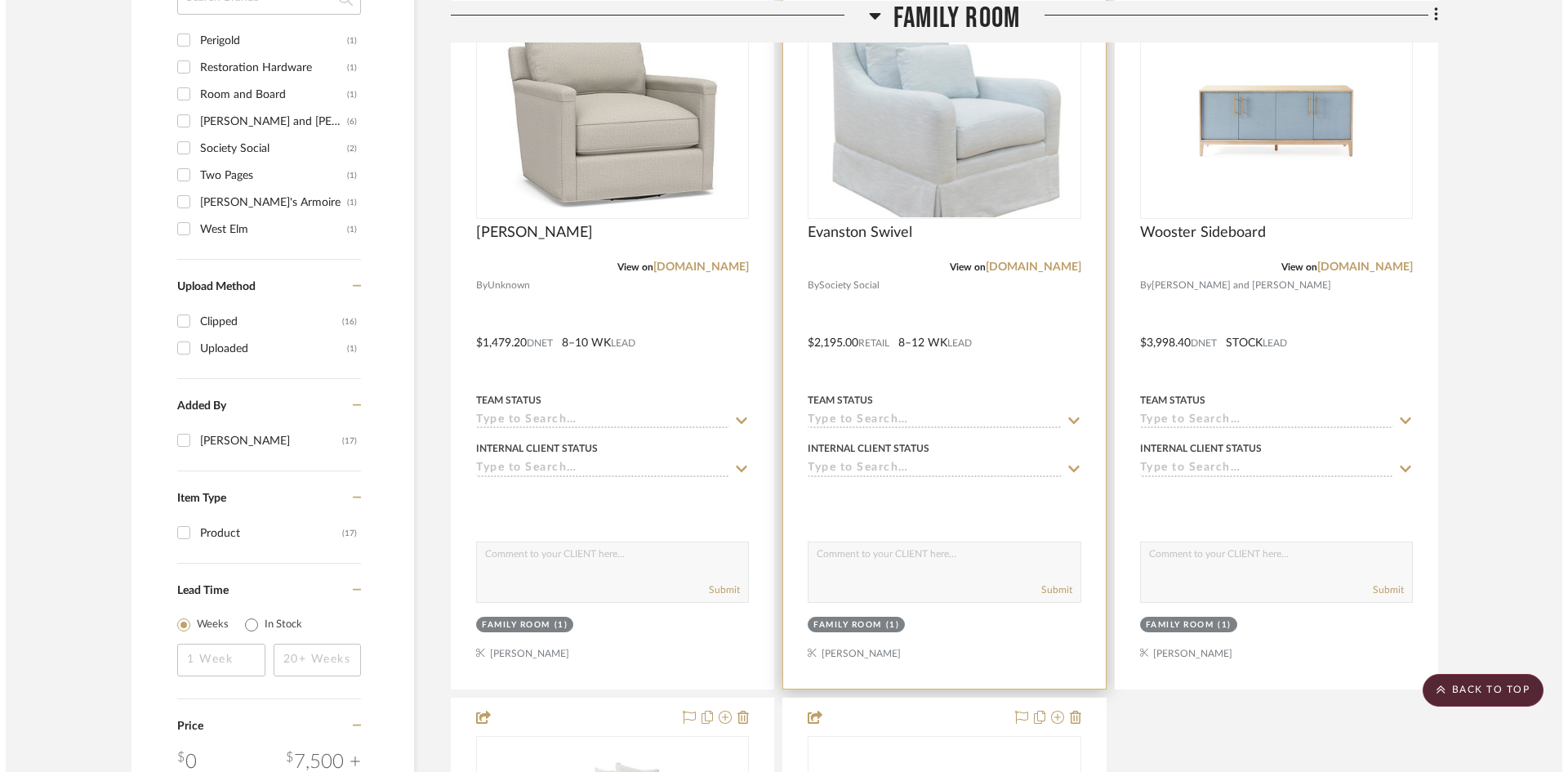
scroll to position [0, 0]
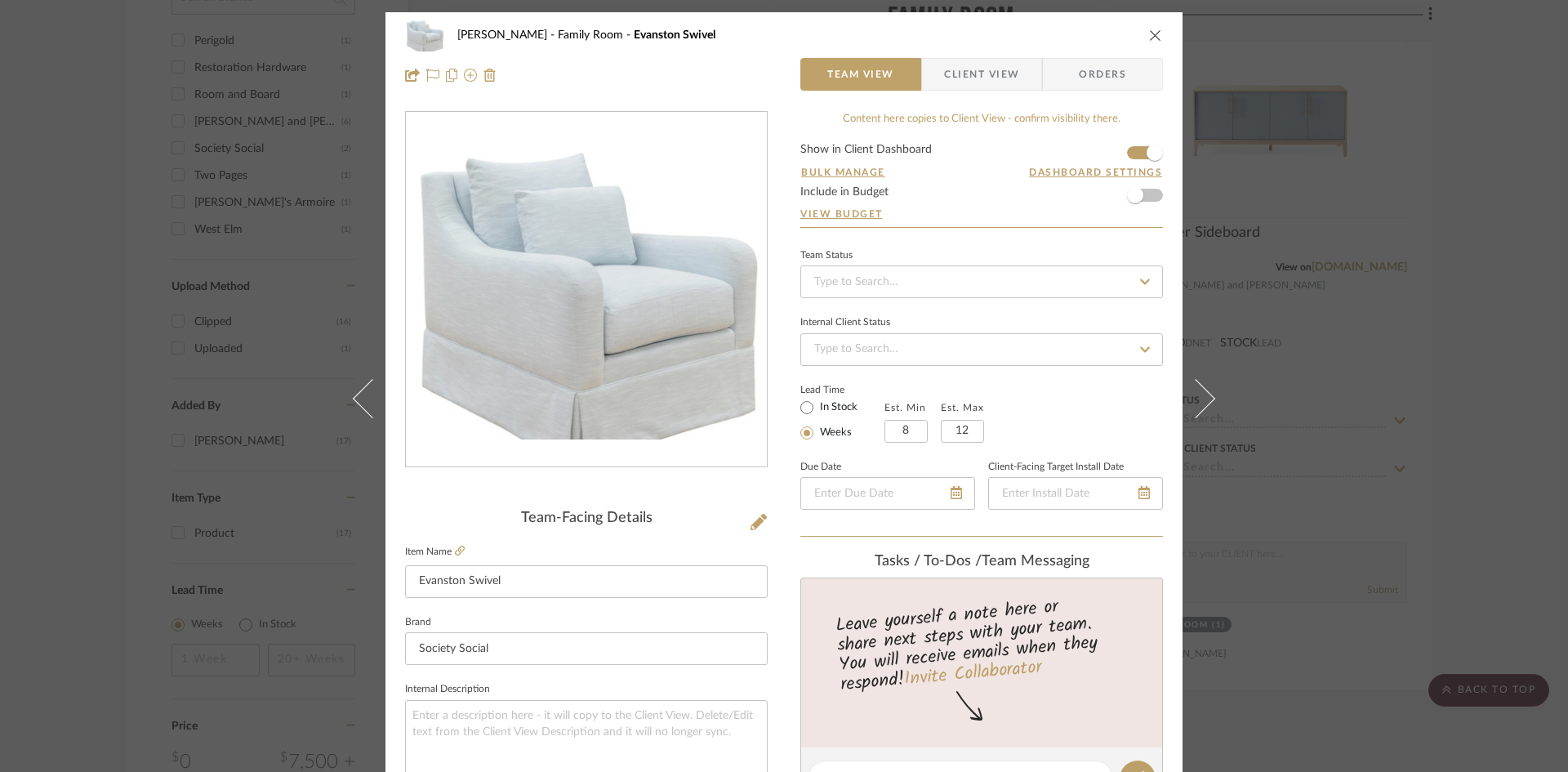
click at [1149, 40] on icon "close" at bounding box center [1156, 36] width 13 height 13
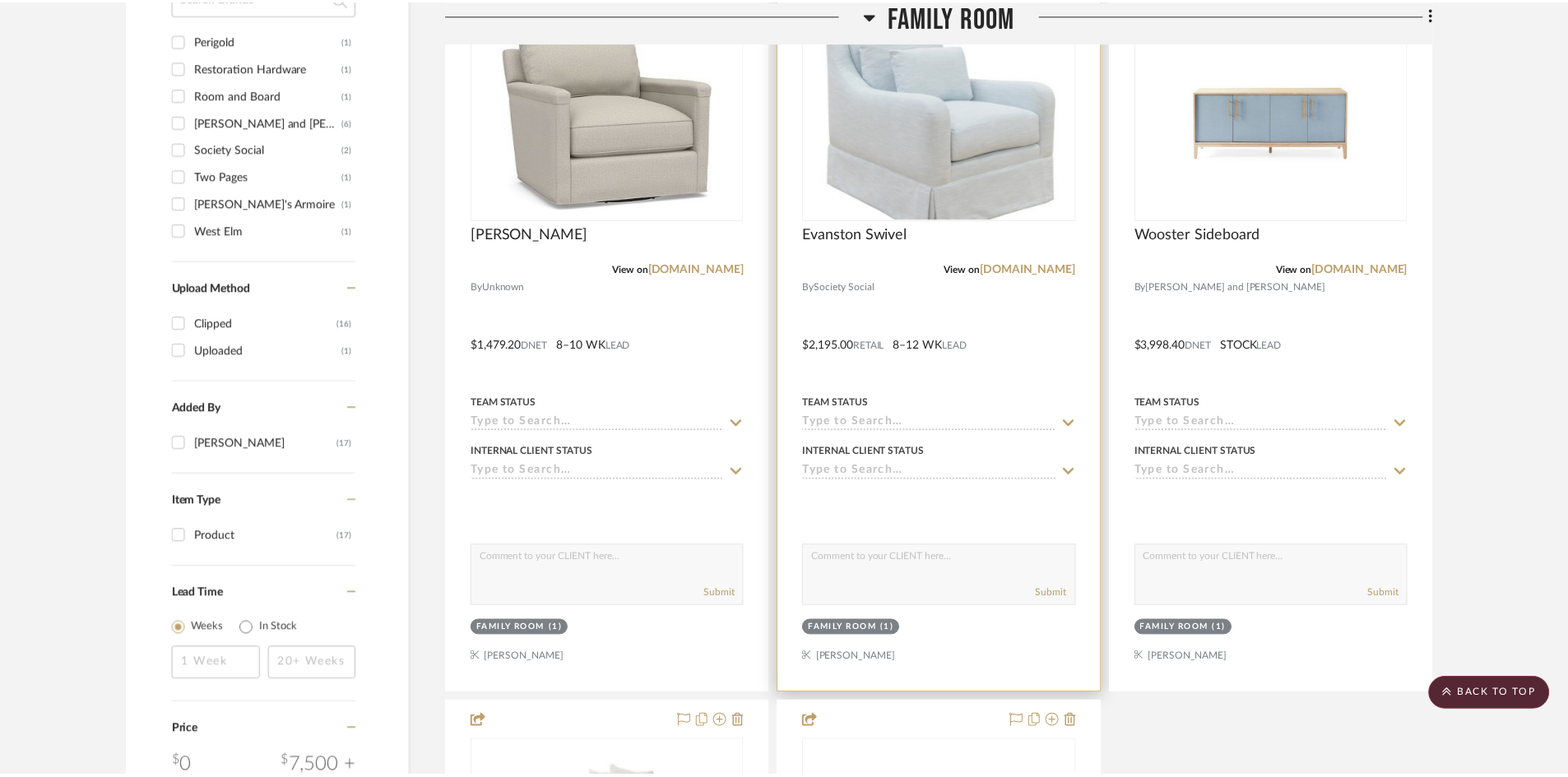
scroll to position [1234, 0]
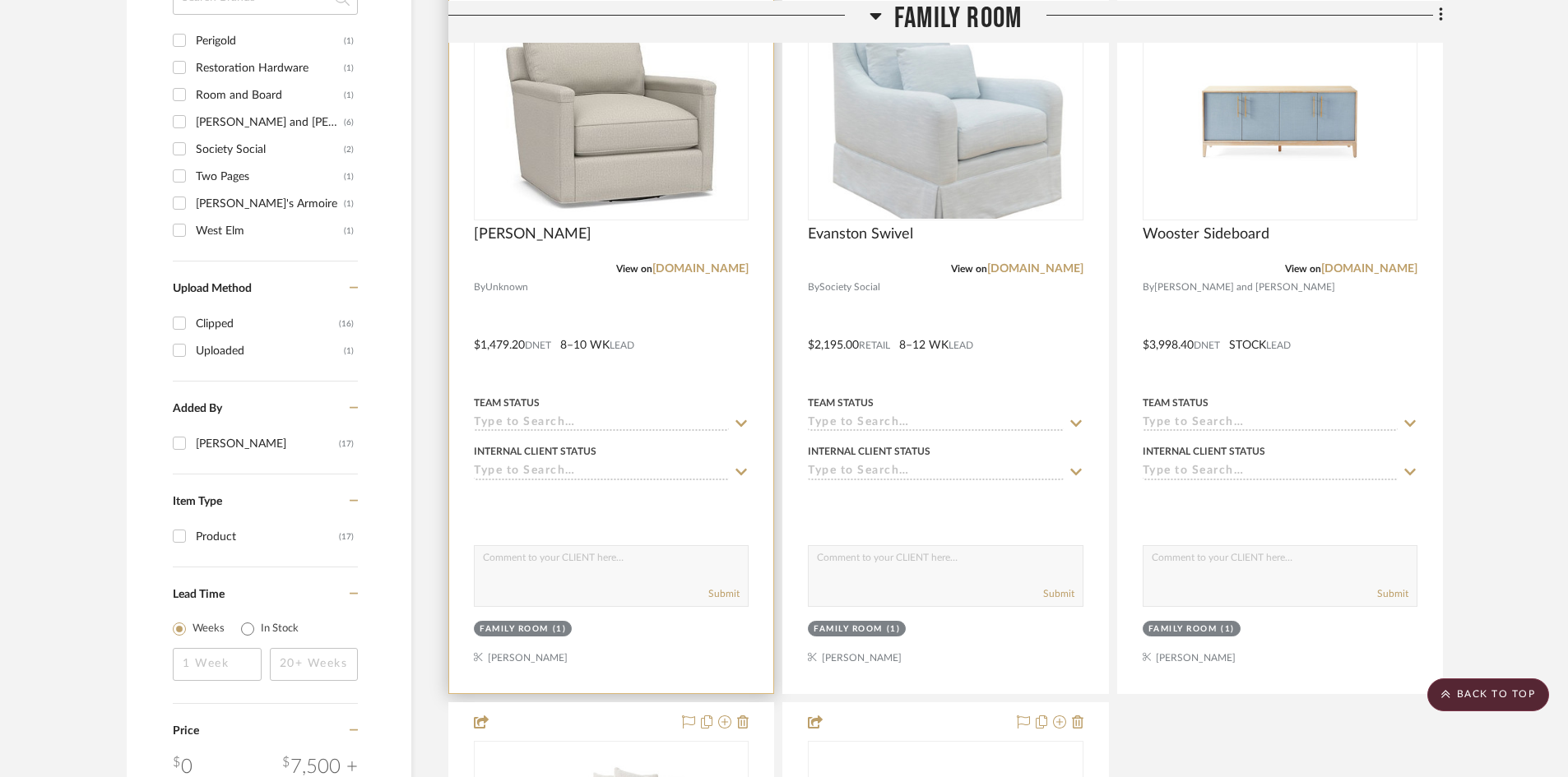
click at [492, 173] on div "0" at bounding box center [611, 116] width 273 height 207
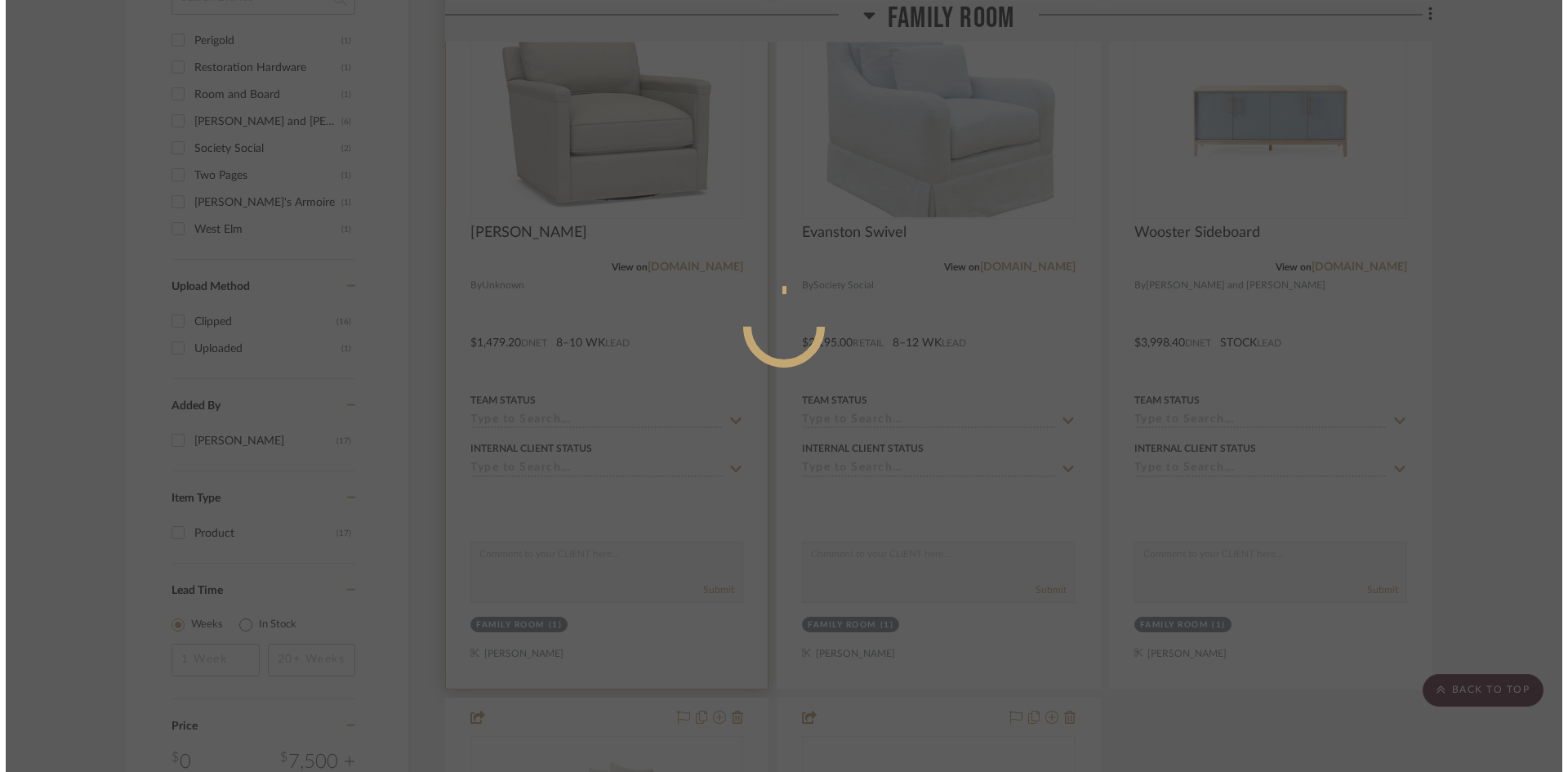
scroll to position [0, 0]
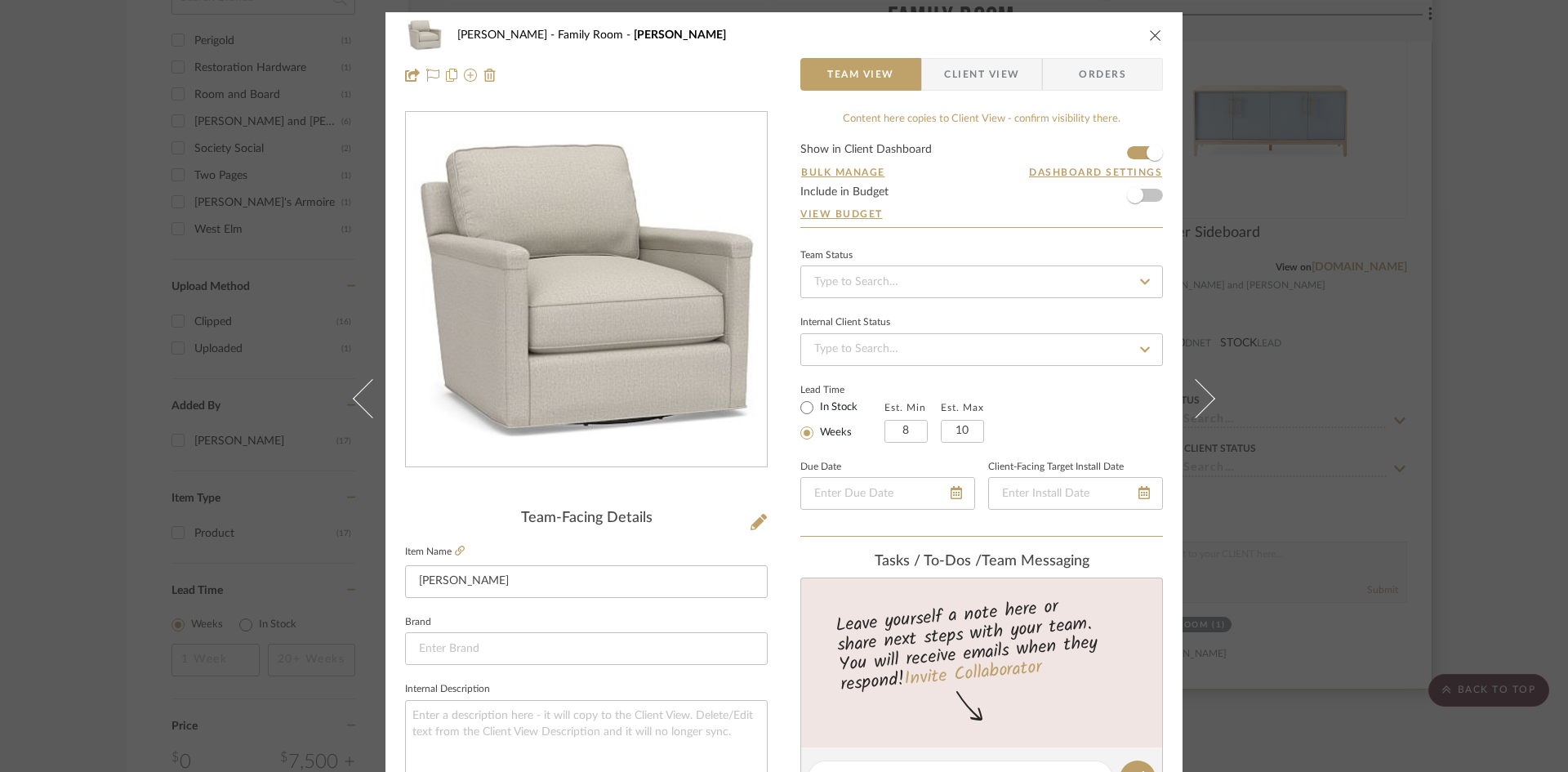
drag, startPoint x: 1147, startPoint y: 31, endPoint x: 1140, endPoint y: 44, distance: 14.8
click at [1149, 33] on icon "close" at bounding box center [1156, 36] width 13 height 13
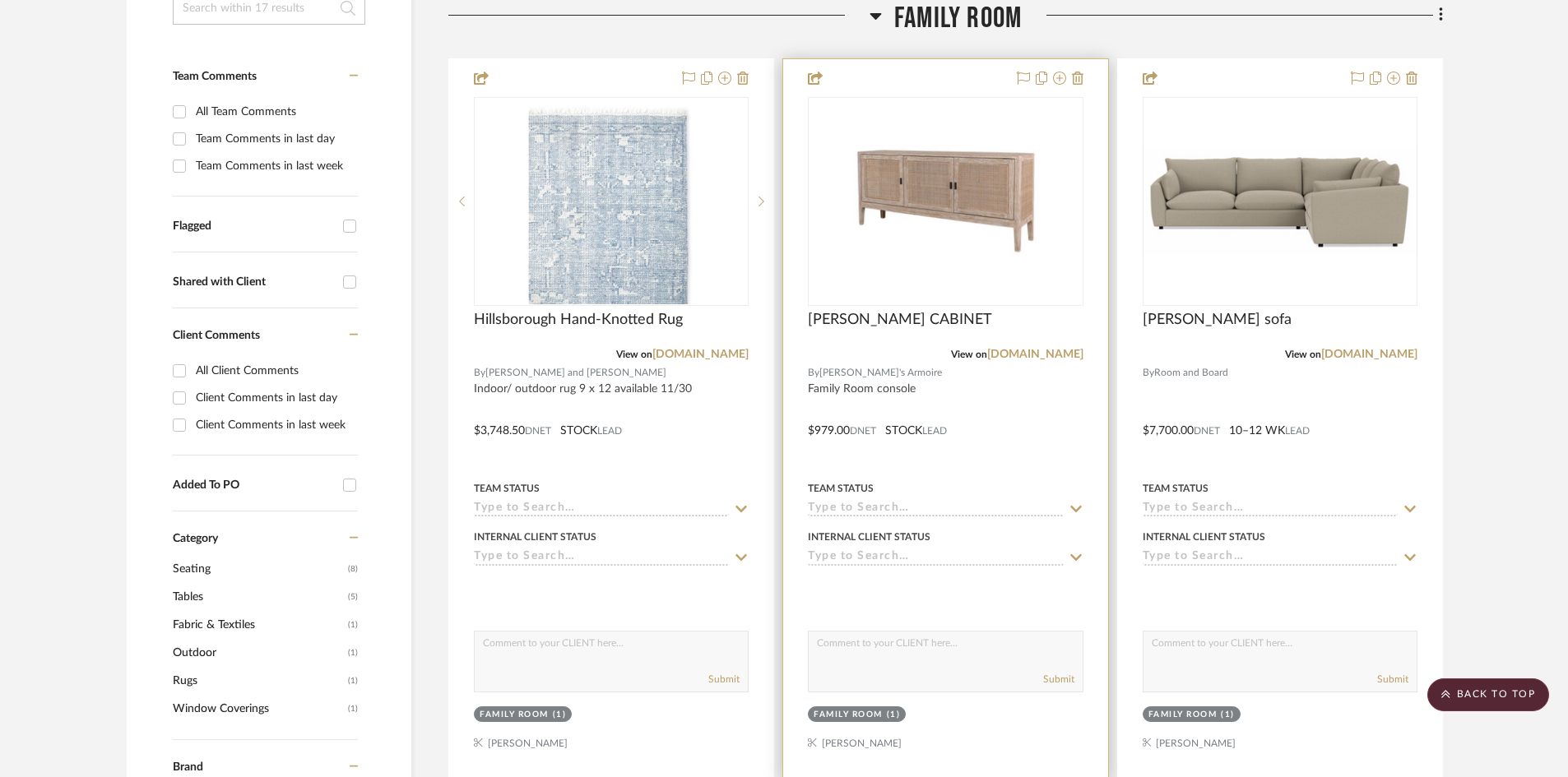
scroll to position [411, 0]
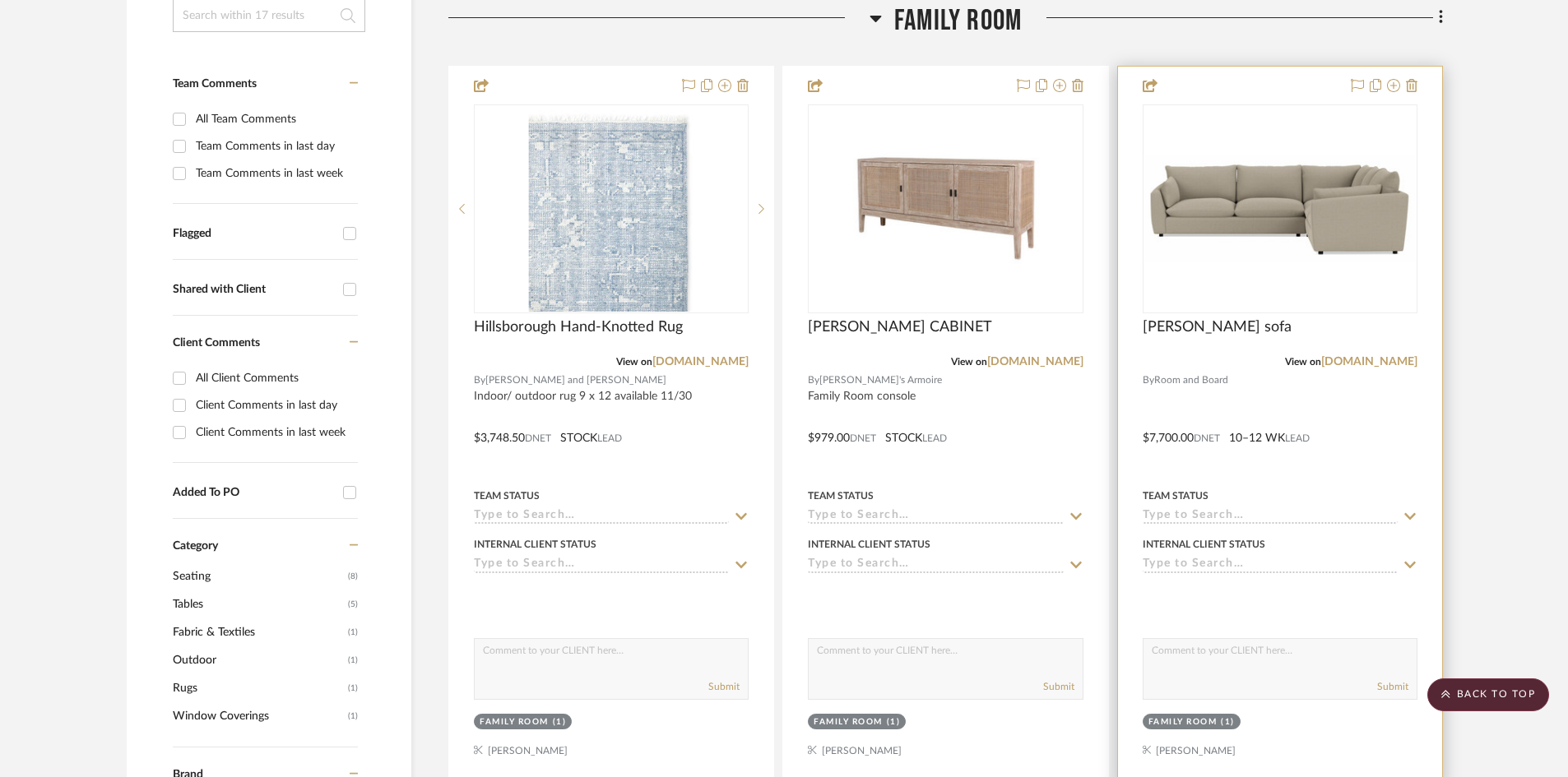
click at [1233, 124] on div "0" at bounding box center [1280, 209] width 273 height 207
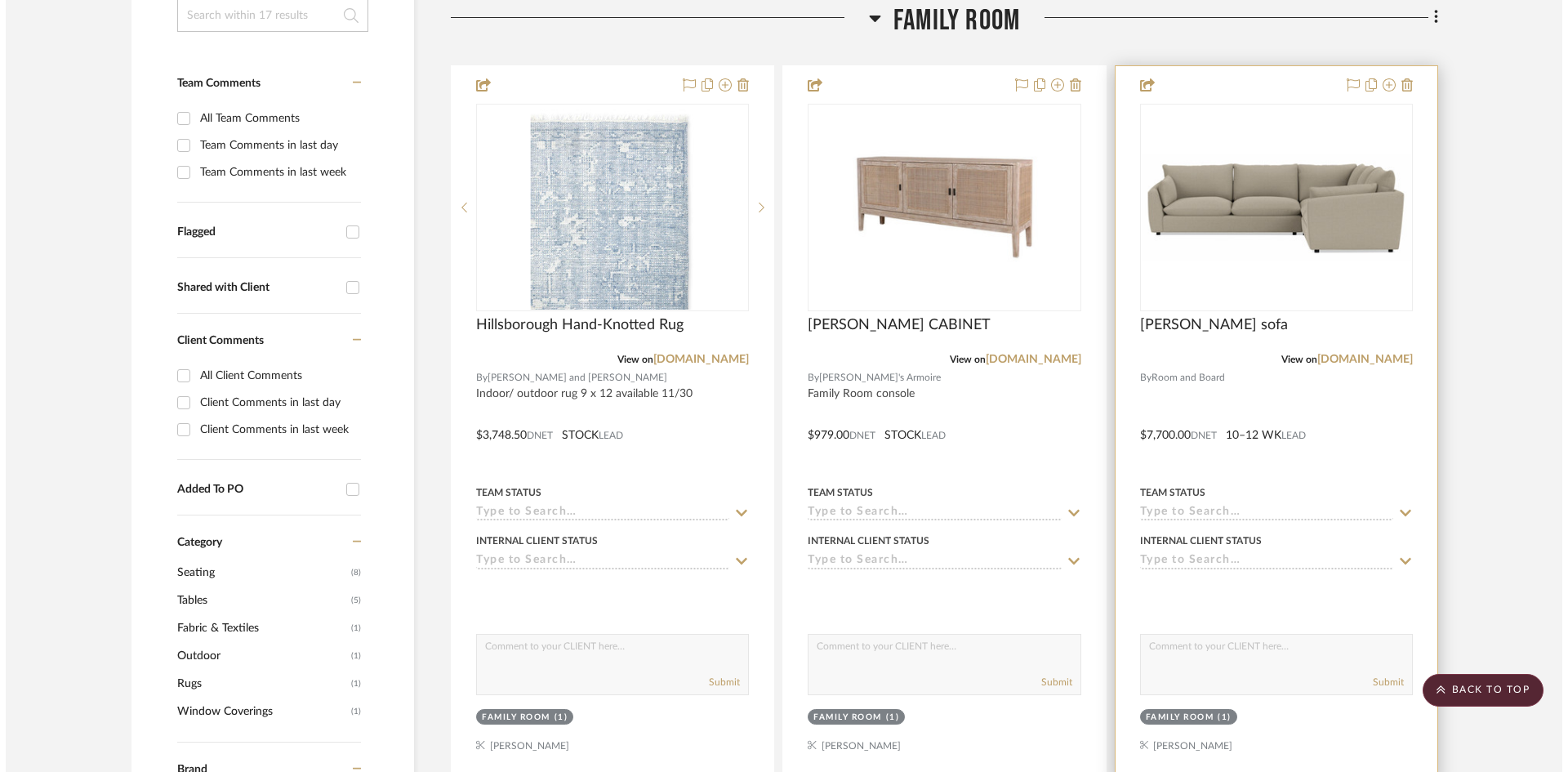
scroll to position [0, 0]
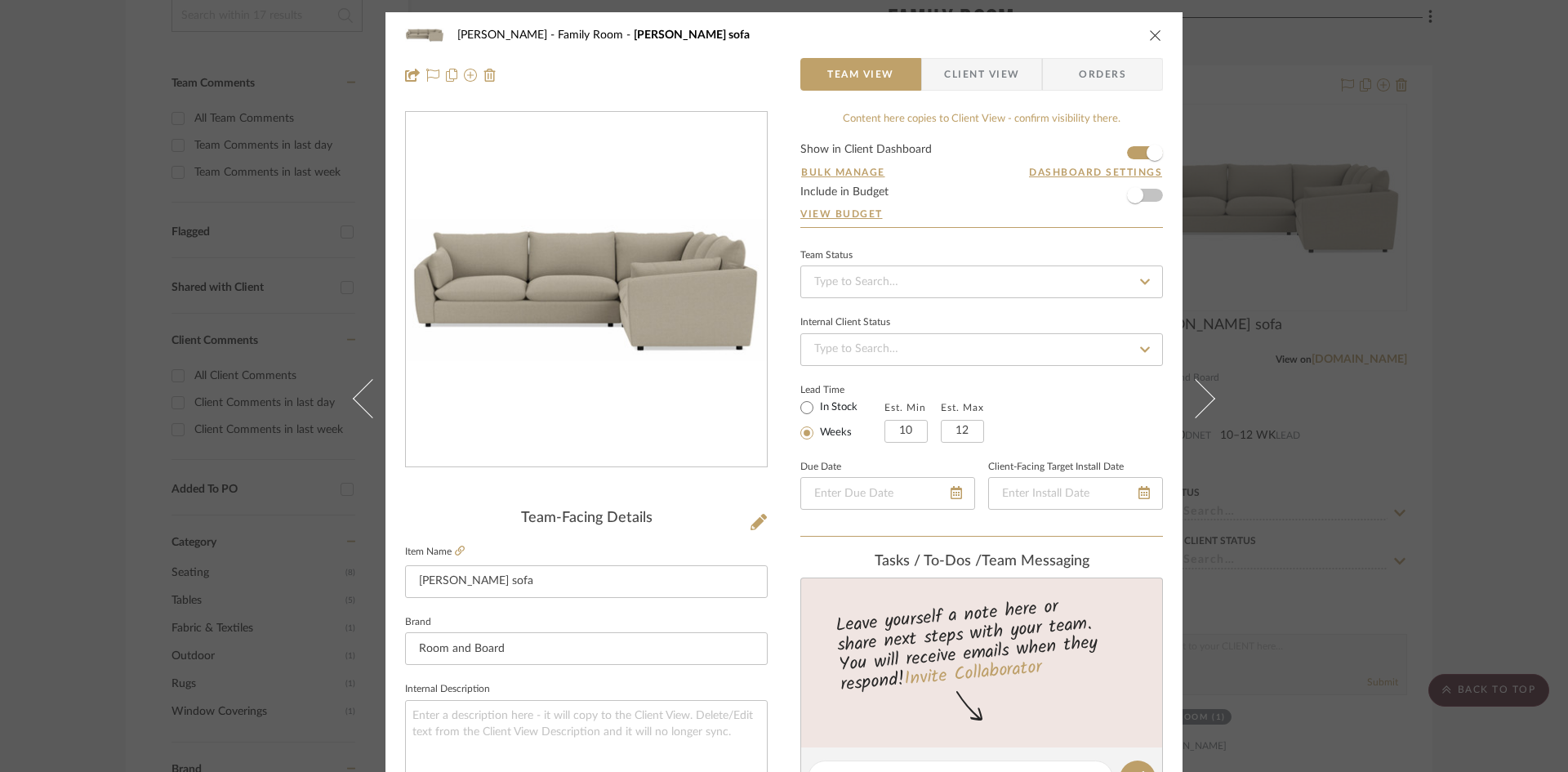
click at [1149, 41] on icon "close" at bounding box center [1156, 36] width 13 height 13
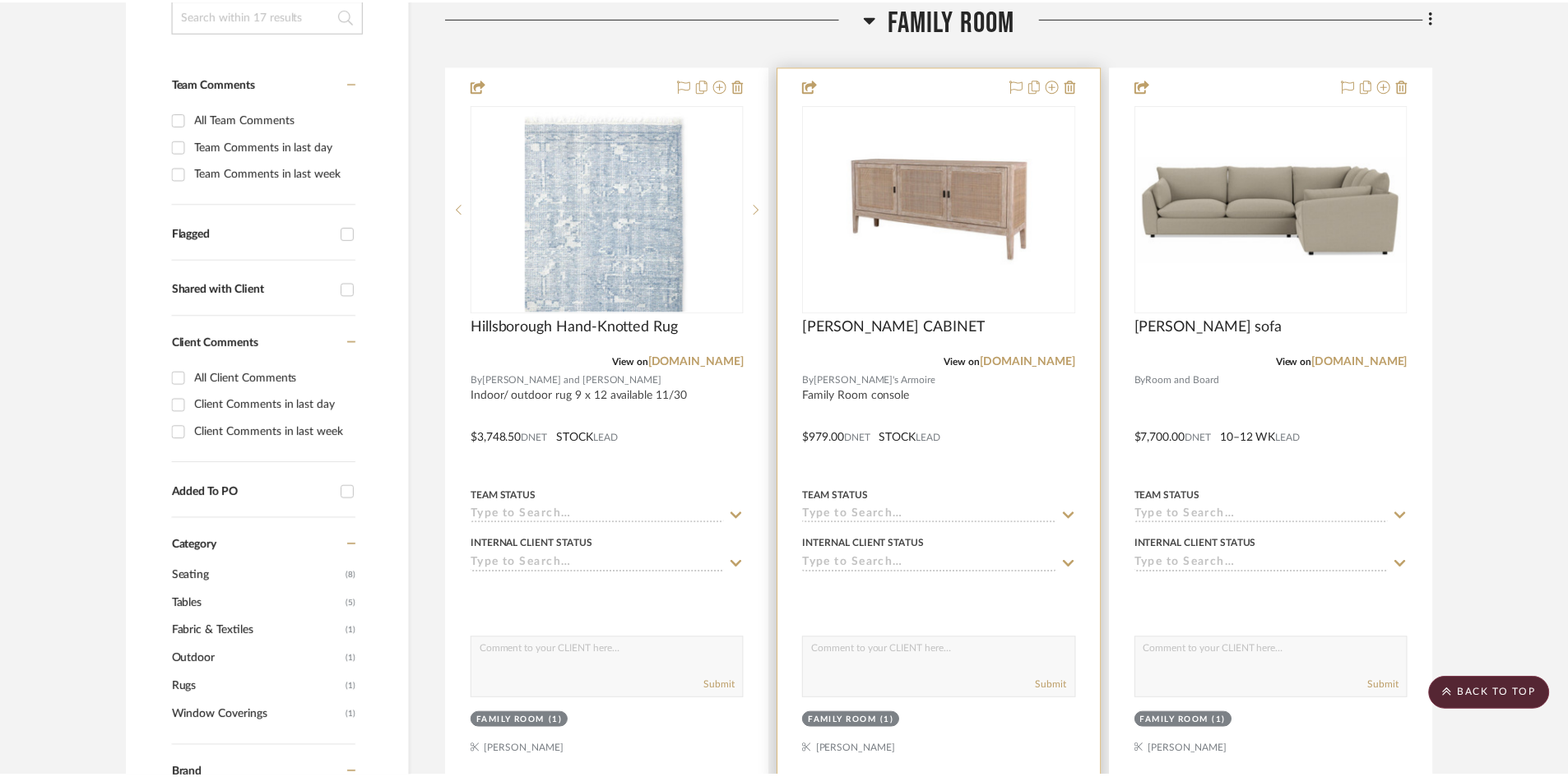
scroll to position [411, 0]
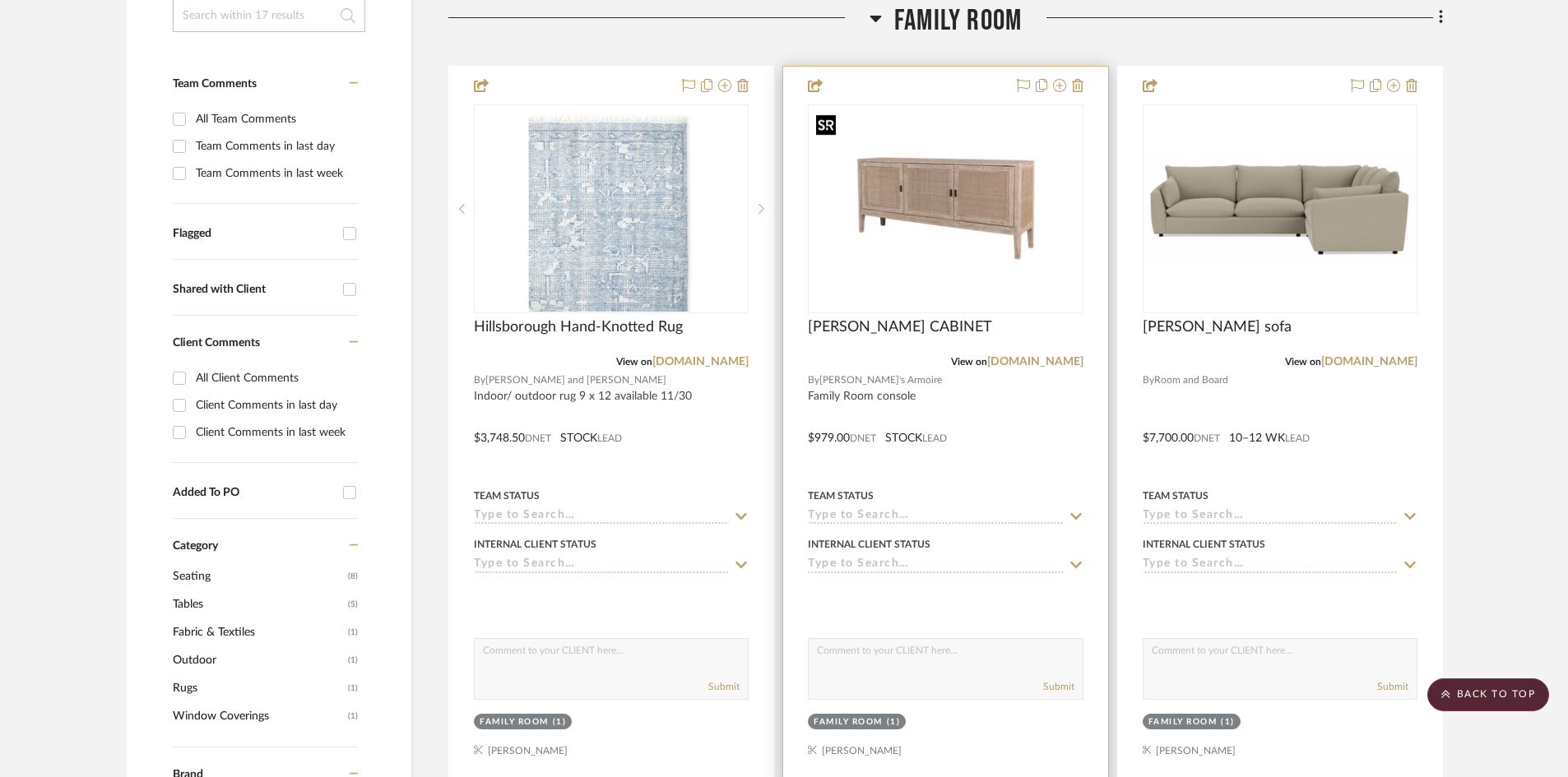
click at [936, 124] on img "0" at bounding box center [945, 208] width 271 height 200
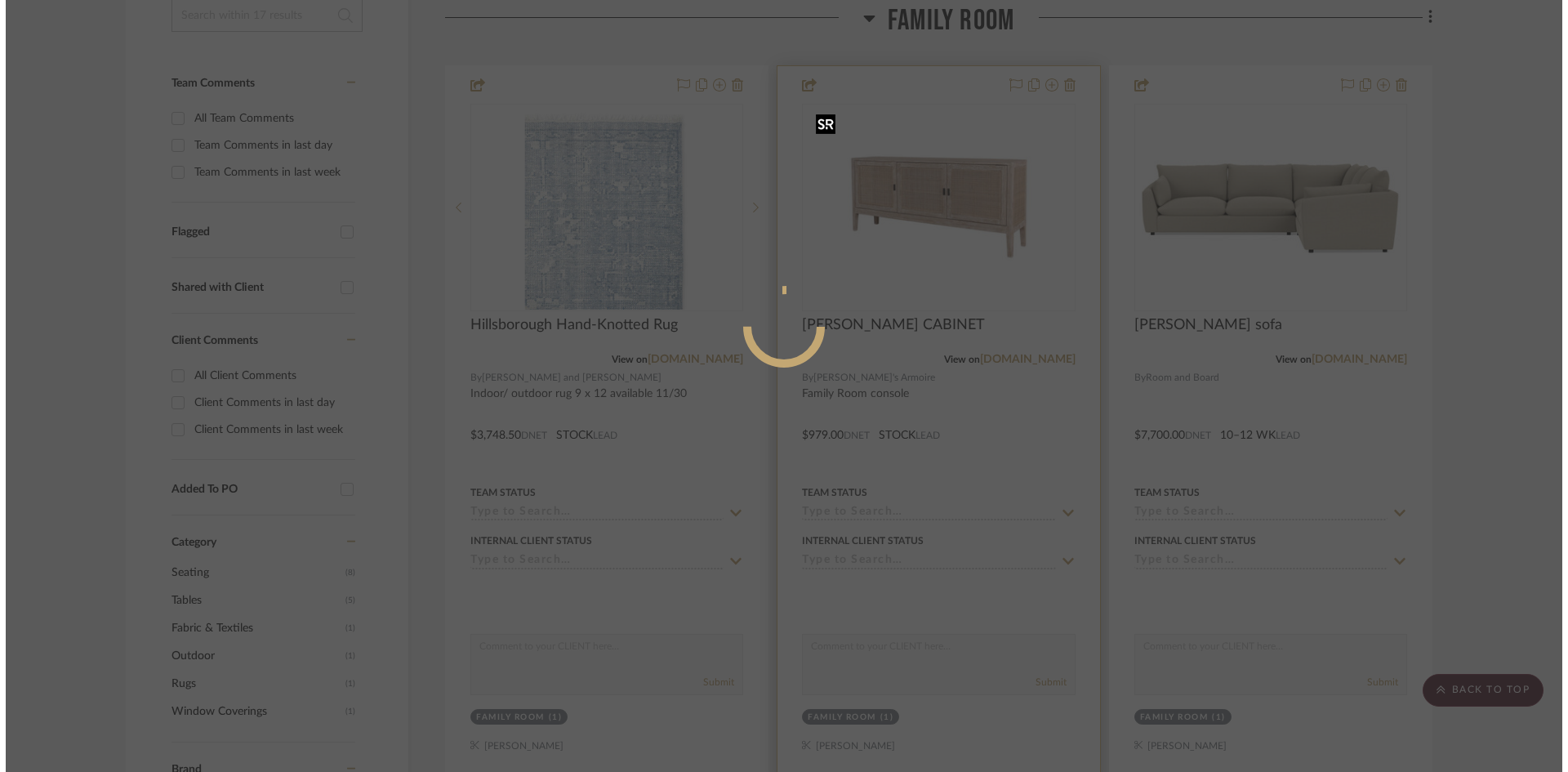
scroll to position [0, 0]
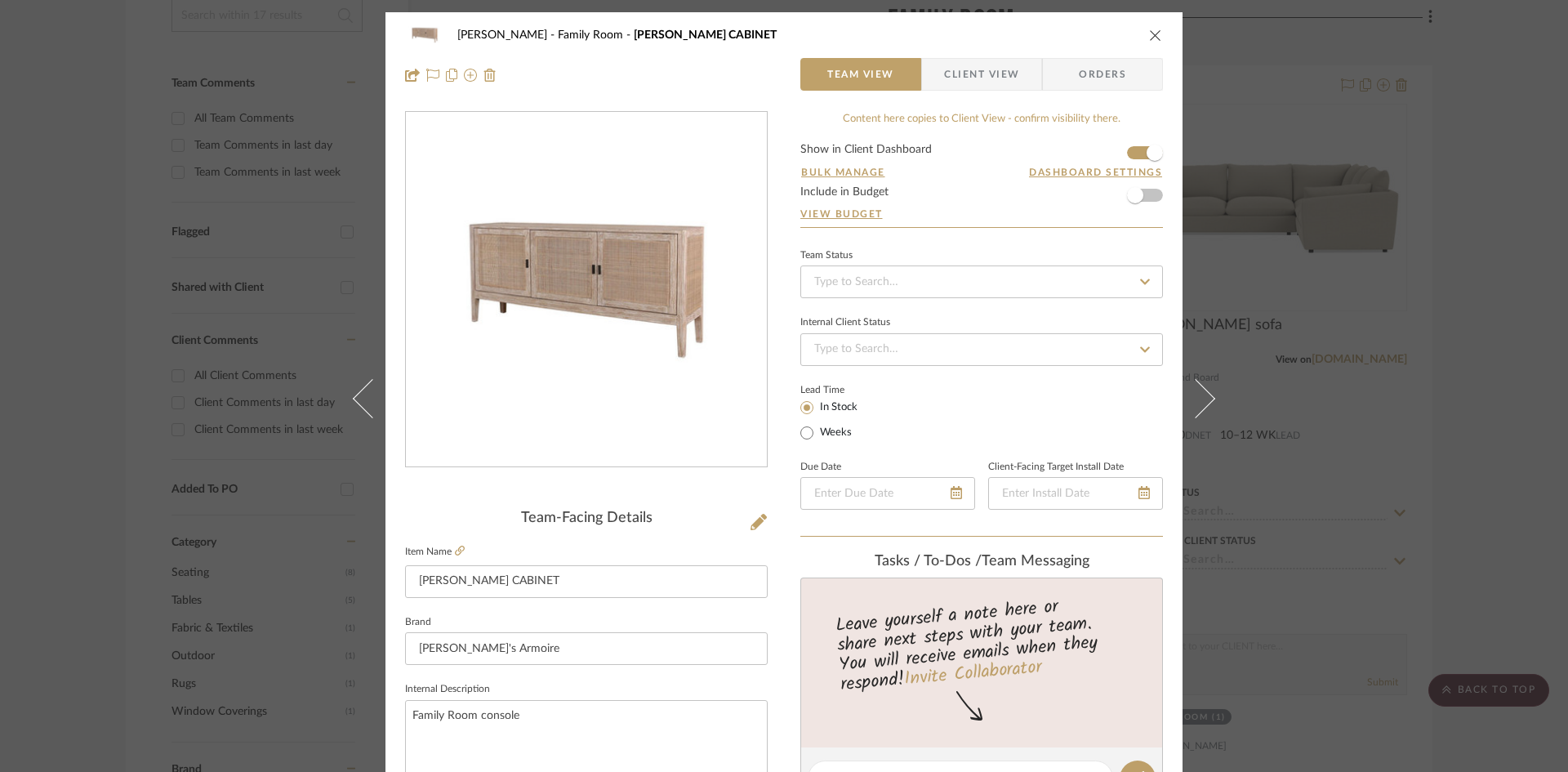
click at [1138, 41] on div "McCormick Family Room JAMES CABINET" at bounding box center [783, 36] width 758 height 33
click at [1152, 36] on icon "close" at bounding box center [1156, 36] width 13 height 13
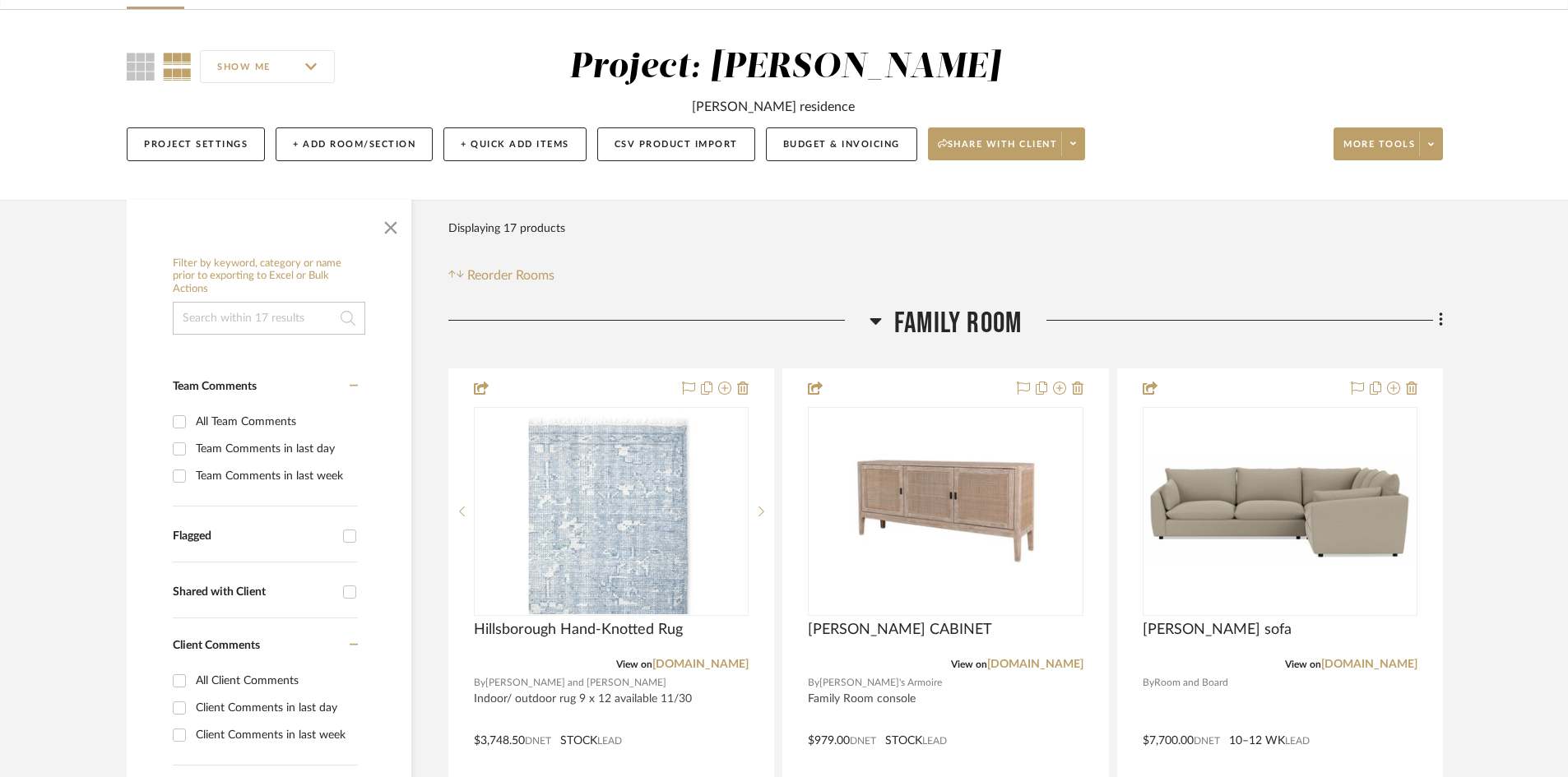
scroll to position [82, 0]
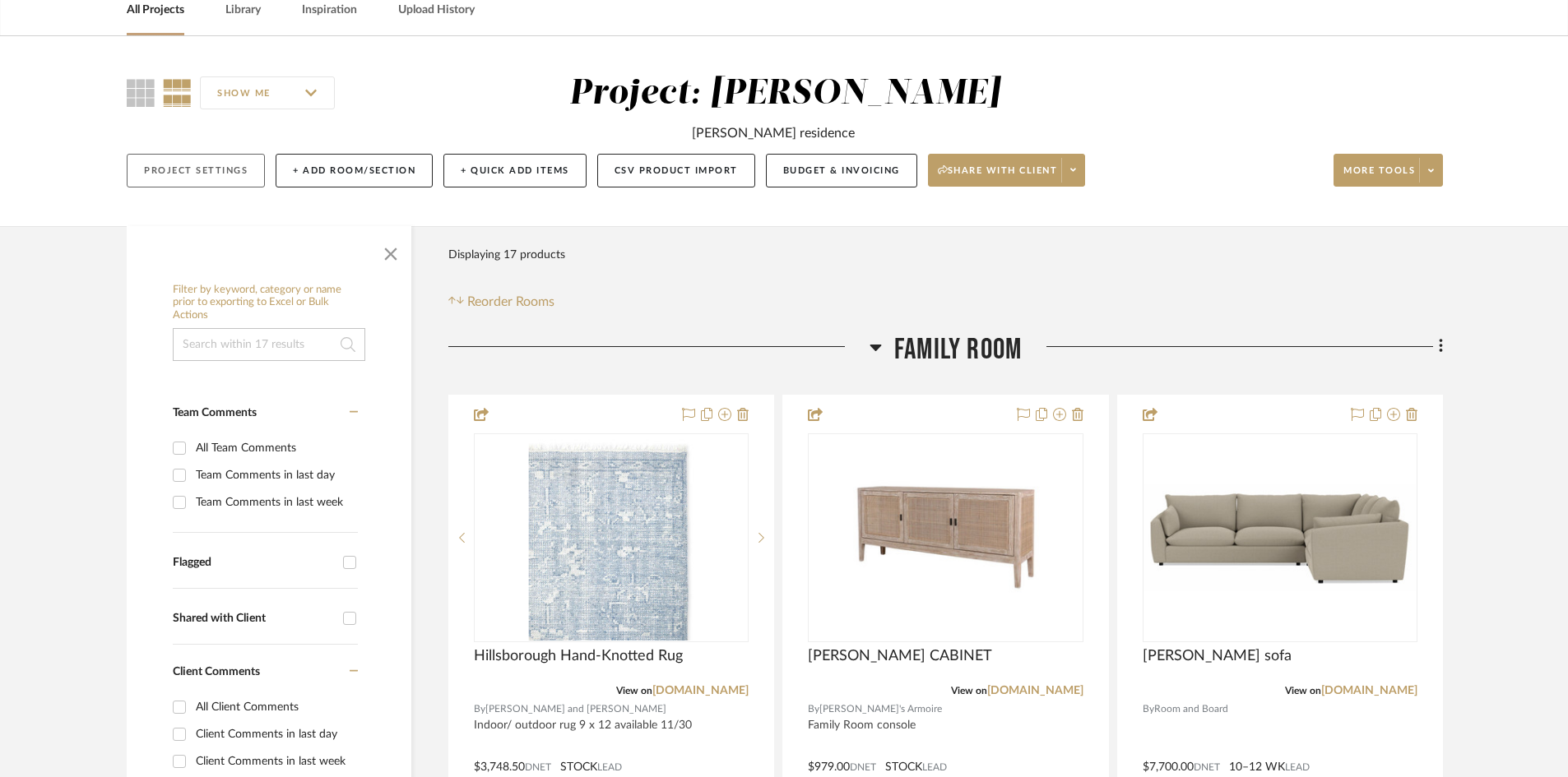
click at [229, 169] on button "Project Settings" at bounding box center [196, 171] width 138 height 34
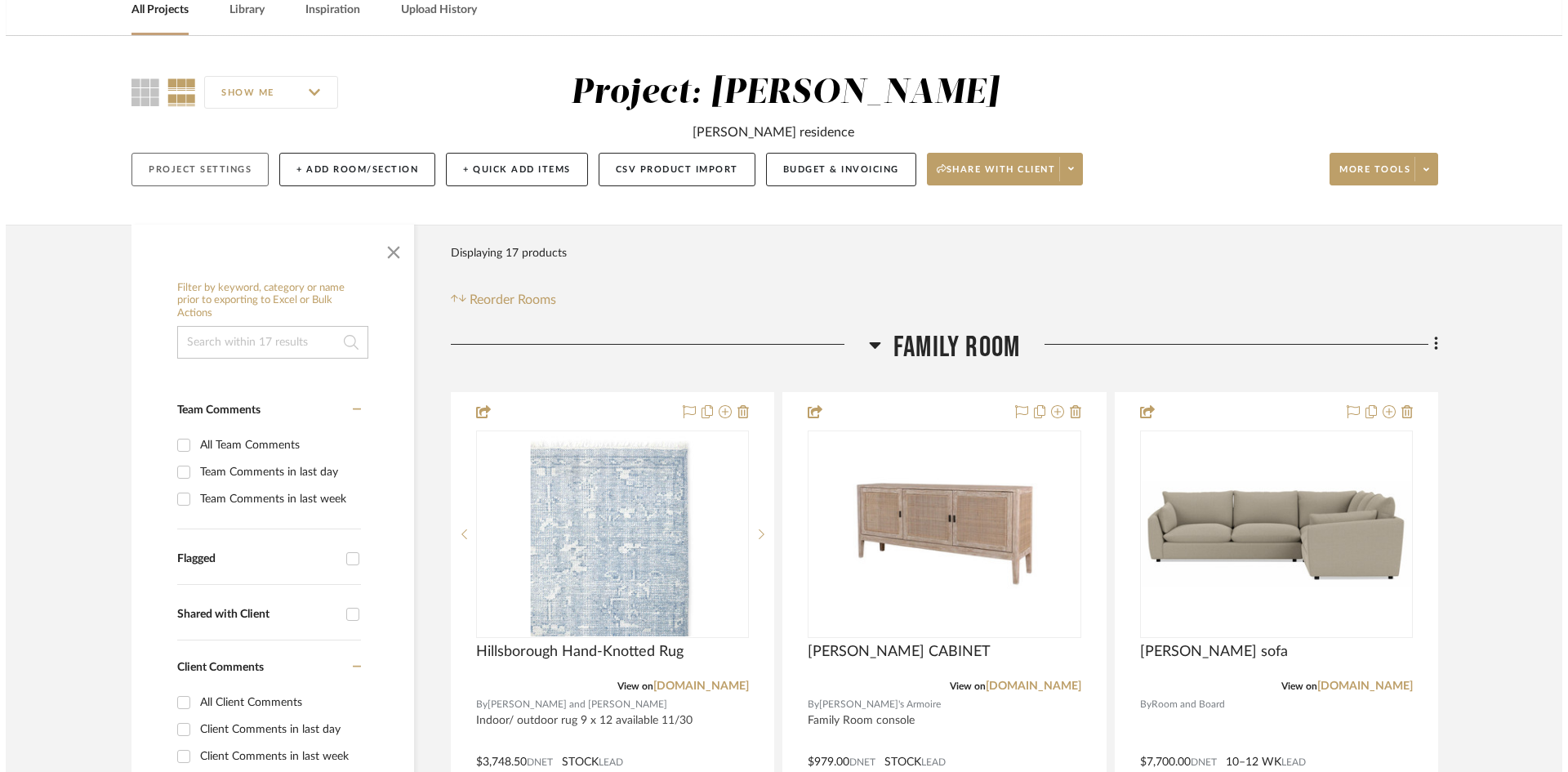
scroll to position [0, 0]
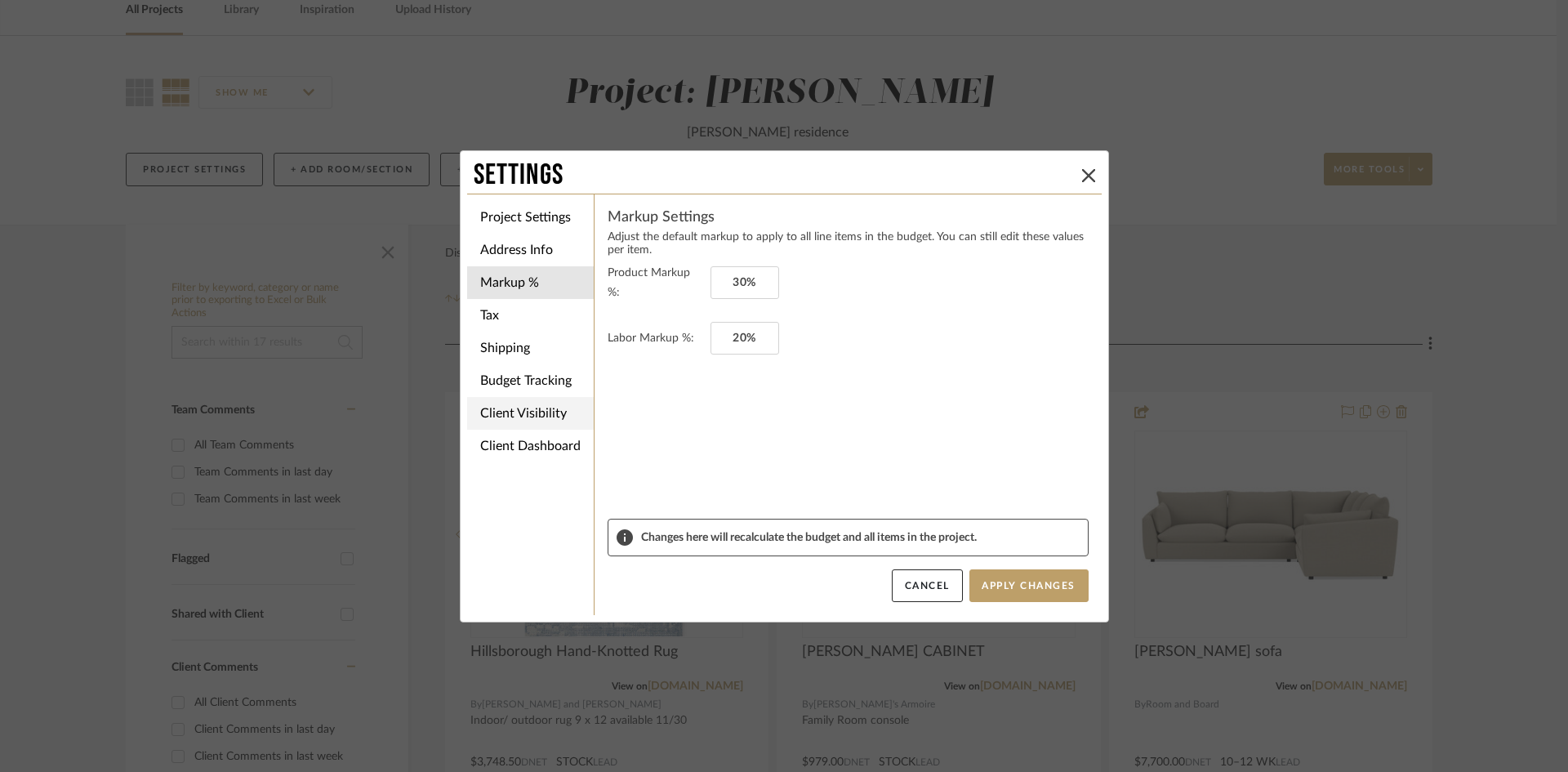
click at [493, 415] on li "Client Visibility" at bounding box center [530, 413] width 126 height 33
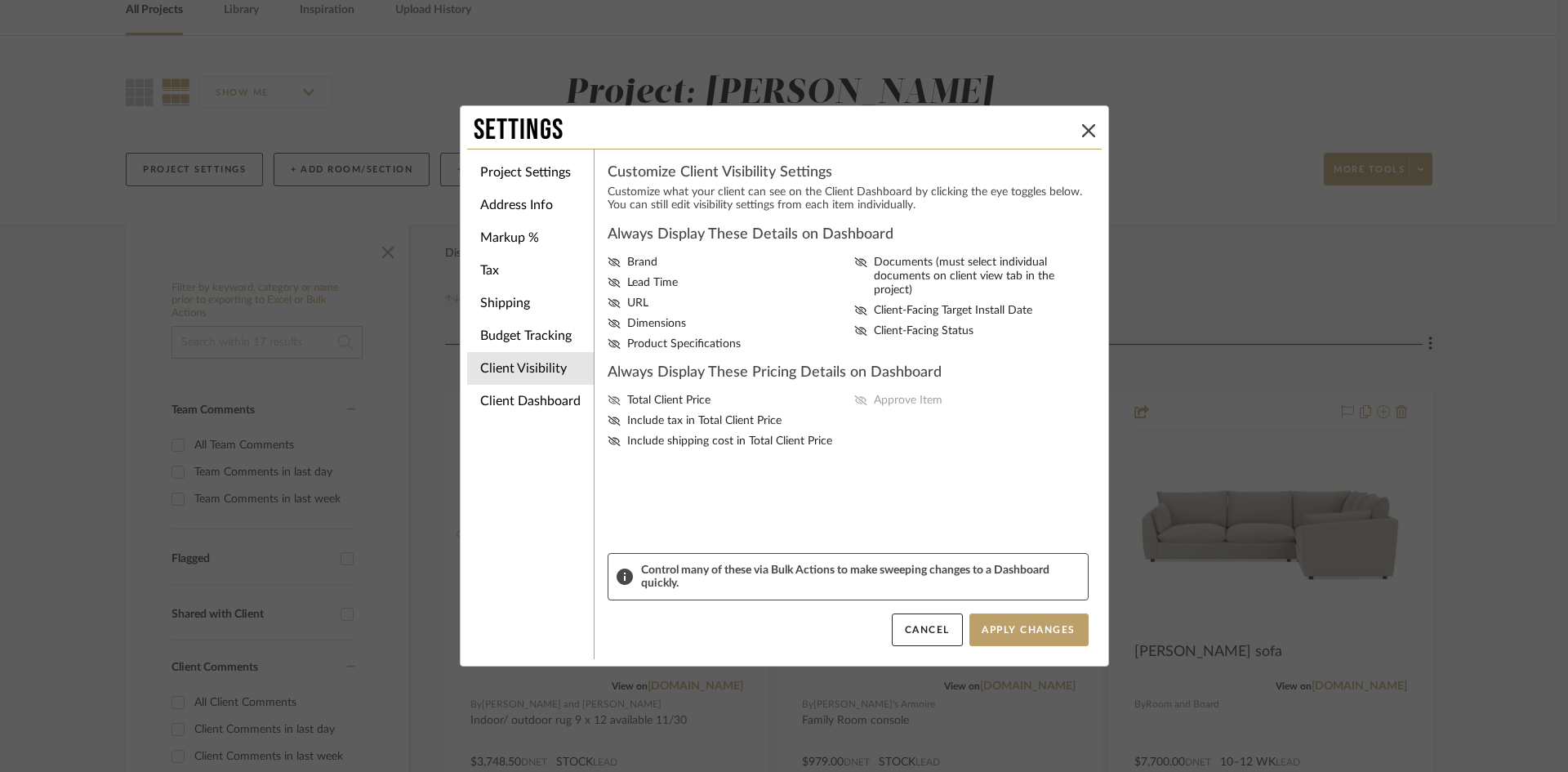
click at [608, 397] on icon at bounding box center [615, 400] width 13 height 10
click at [0, 0] on input "Total Client Price" at bounding box center [0, 0] width 0 height 0
click at [609, 421] on icon at bounding box center [615, 421] width 13 height 10
click at [0, 0] on input "Include tax in Total Client Price" at bounding box center [0, 0] width 0 height 0
click at [611, 439] on icon at bounding box center [614, 441] width 12 height 10
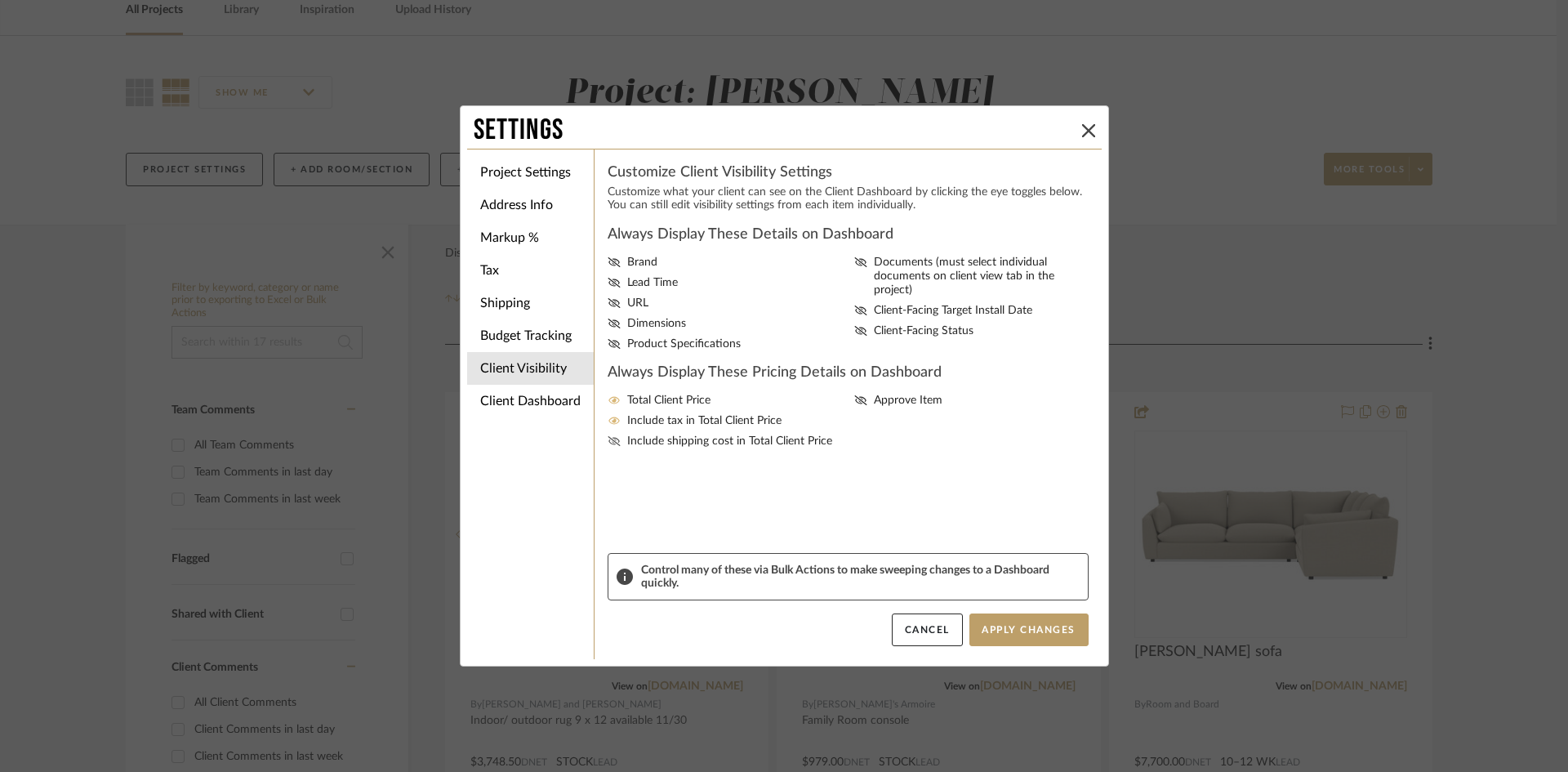
click at [0, 0] on input "Include shipping cost in Total Client Price" at bounding box center [0, 0] width 0 height 0
click at [608, 342] on icon at bounding box center [614, 344] width 12 height 10
click at [0, 0] on input "Product Specifications" at bounding box center [0, 0] width 0 height 0
click at [608, 320] on icon at bounding box center [615, 324] width 13 height 10
click at [0, 0] on input "Dimensions" at bounding box center [0, 0] width 0 height 0
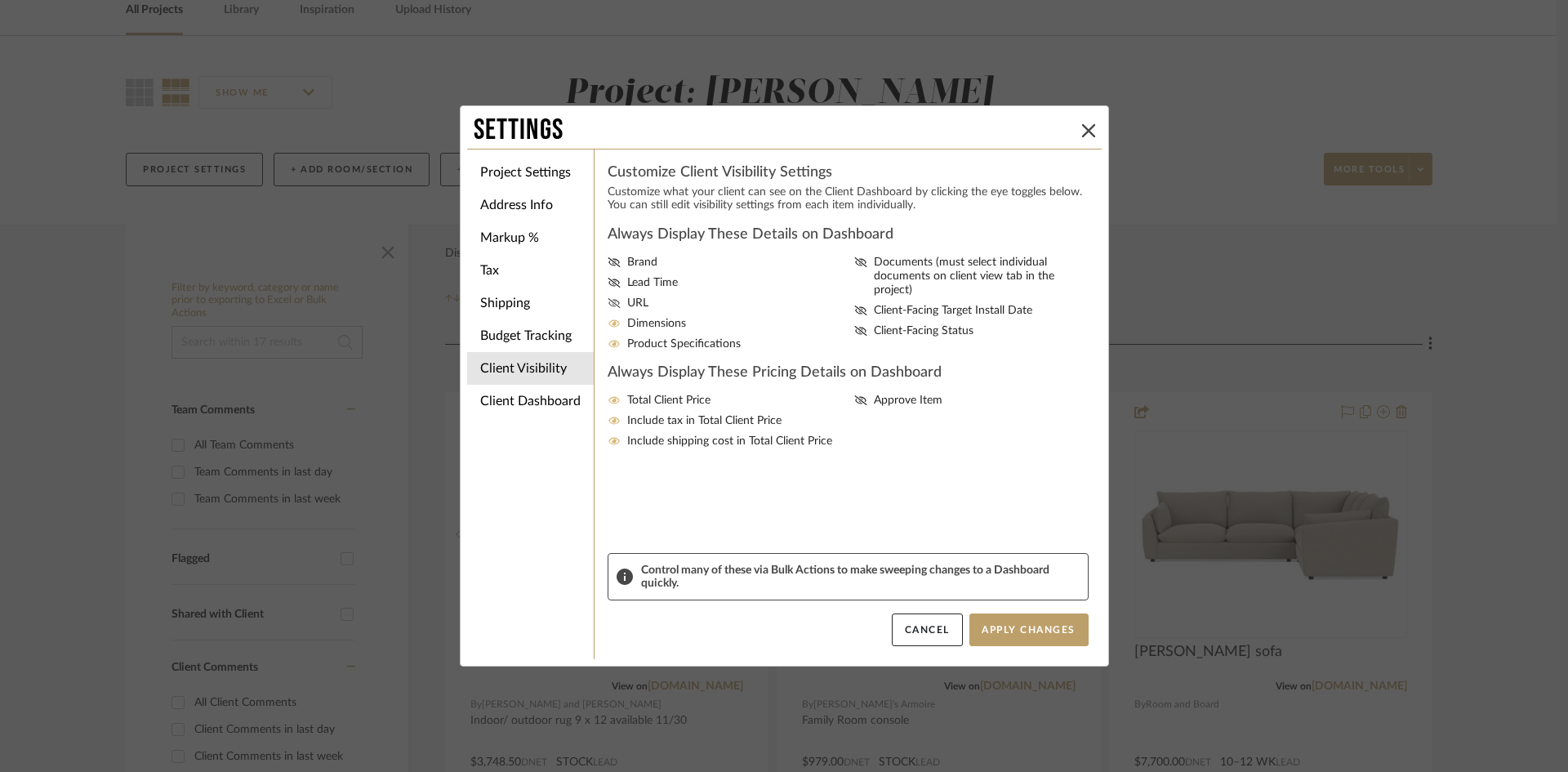
click at [608, 301] on icon at bounding box center [615, 303] width 13 height 10
click at [0, 0] on input "URL" at bounding box center [0, 0] width 0 height 0
click at [608, 301] on icon at bounding box center [615, 303] width 13 height 10
click at [0, 0] on input "URL" at bounding box center [0, 0] width 0 height 0
click at [608, 285] on icon at bounding box center [614, 283] width 12 height 10
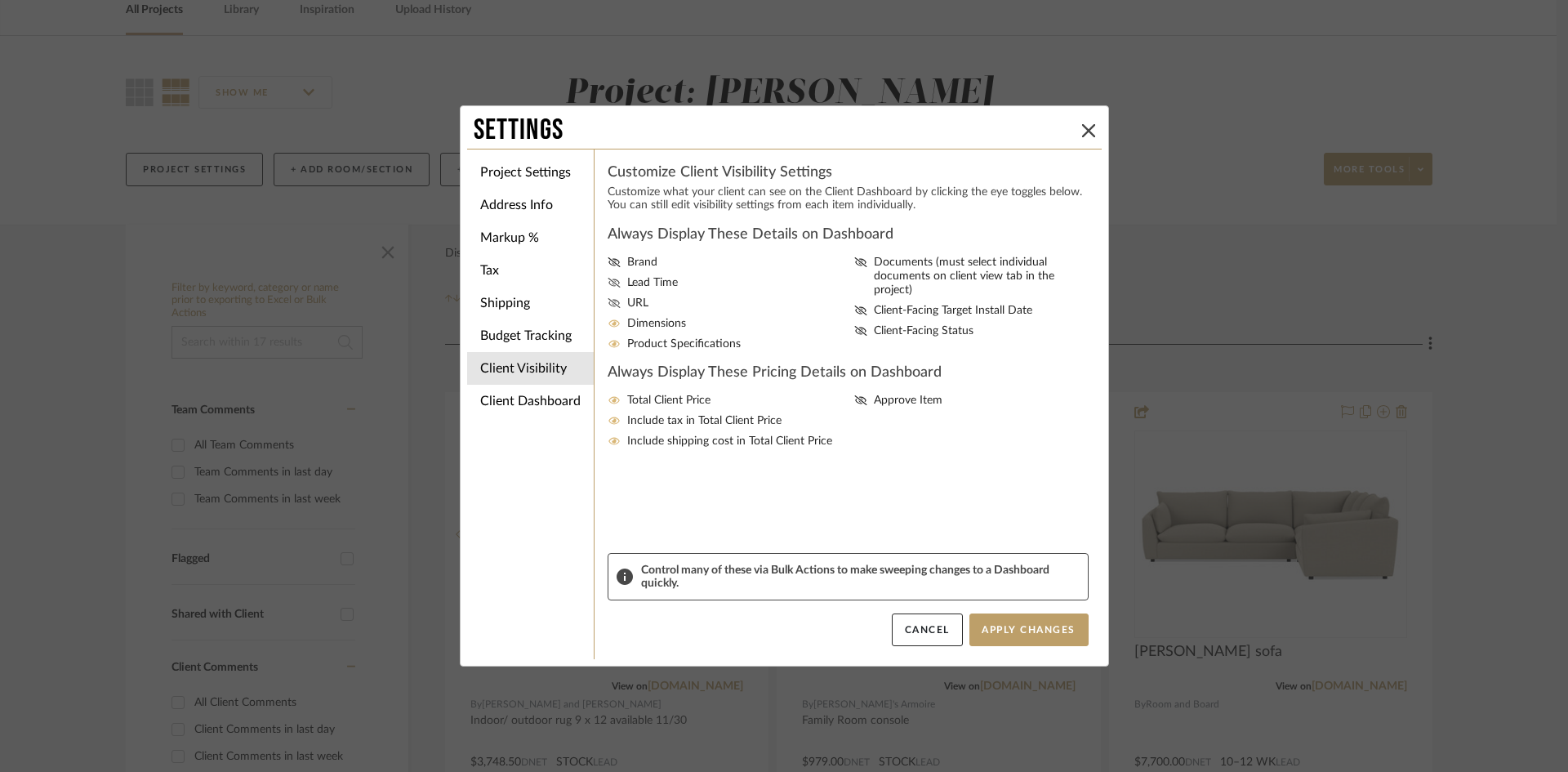
click at [0, 0] on input "Lead Time" at bounding box center [0, 0] width 0 height 0
click at [854, 261] on icon at bounding box center [861, 262] width 13 height 10
click at [0, 0] on input "Documents (must select individual documents on client view tab in the project)" at bounding box center [0, 0] width 0 height 0
click at [1022, 626] on button "Apply Changes" at bounding box center [1029, 630] width 119 height 33
click at [1082, 127] on icon at bounding box center [1089, 131] width 13 height 13
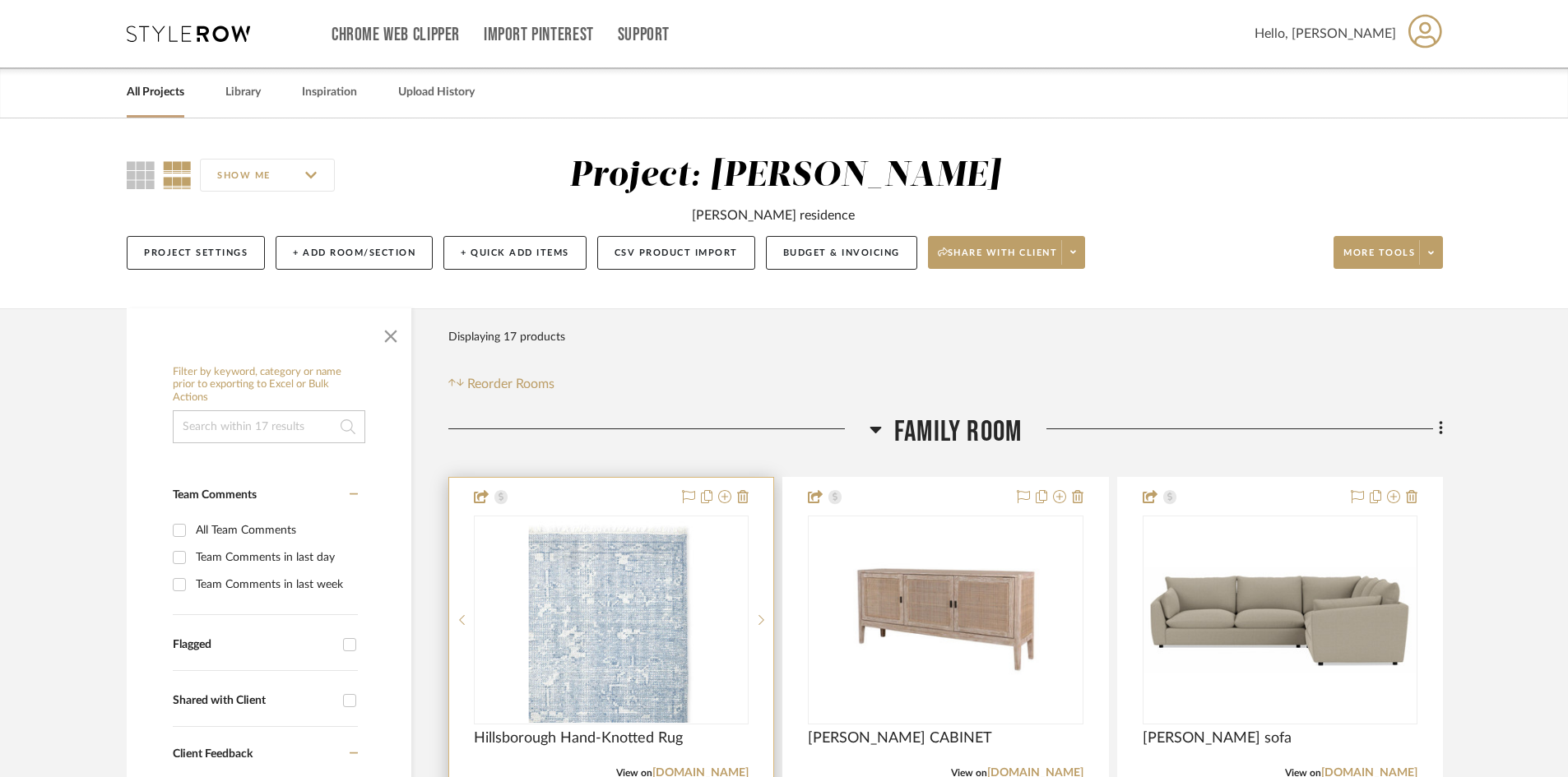
click at [146, 90] on link "All Projects" at bounding box center [155, 92] width 57 height 22
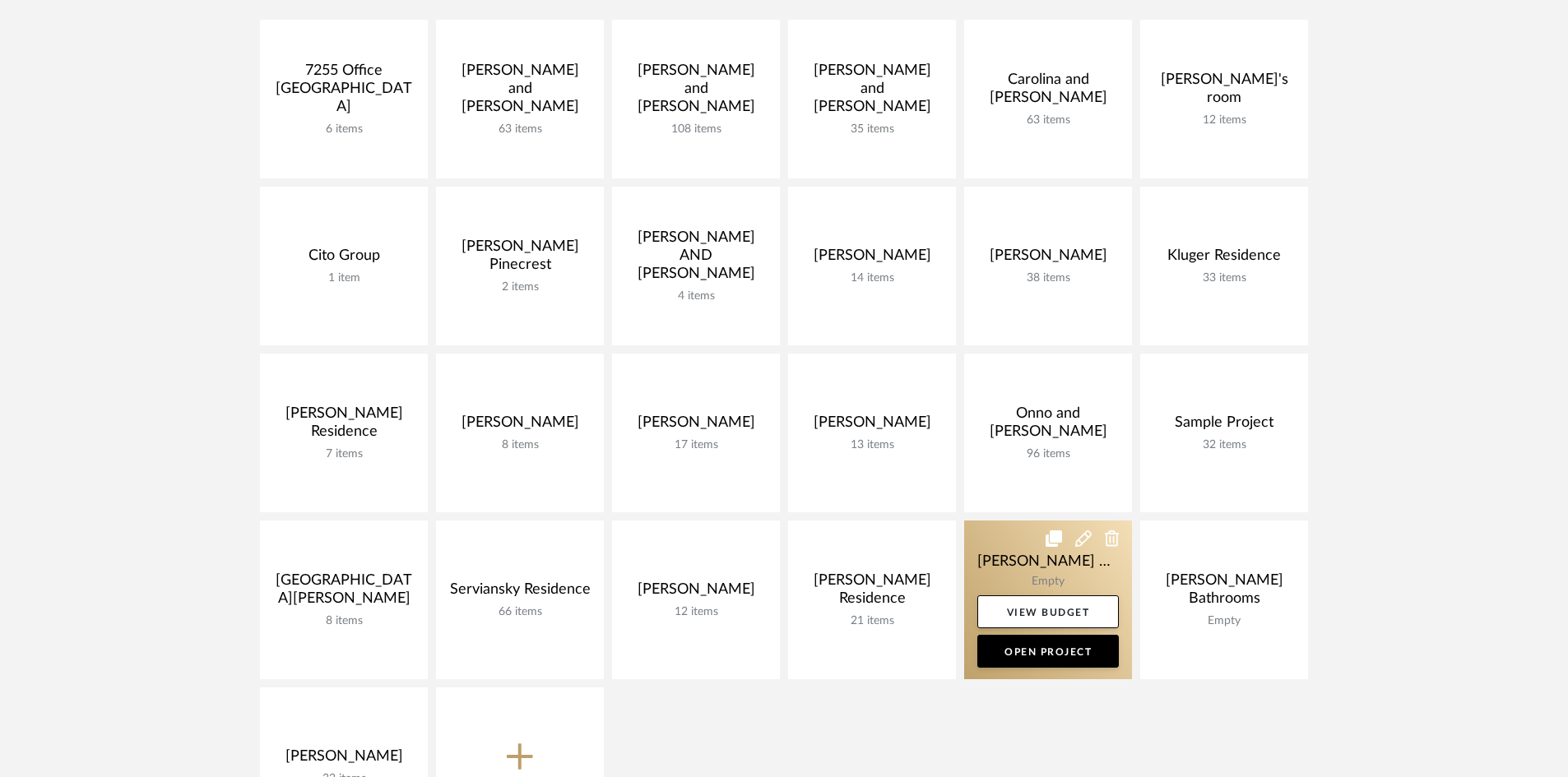
scroll to position [329, 0]
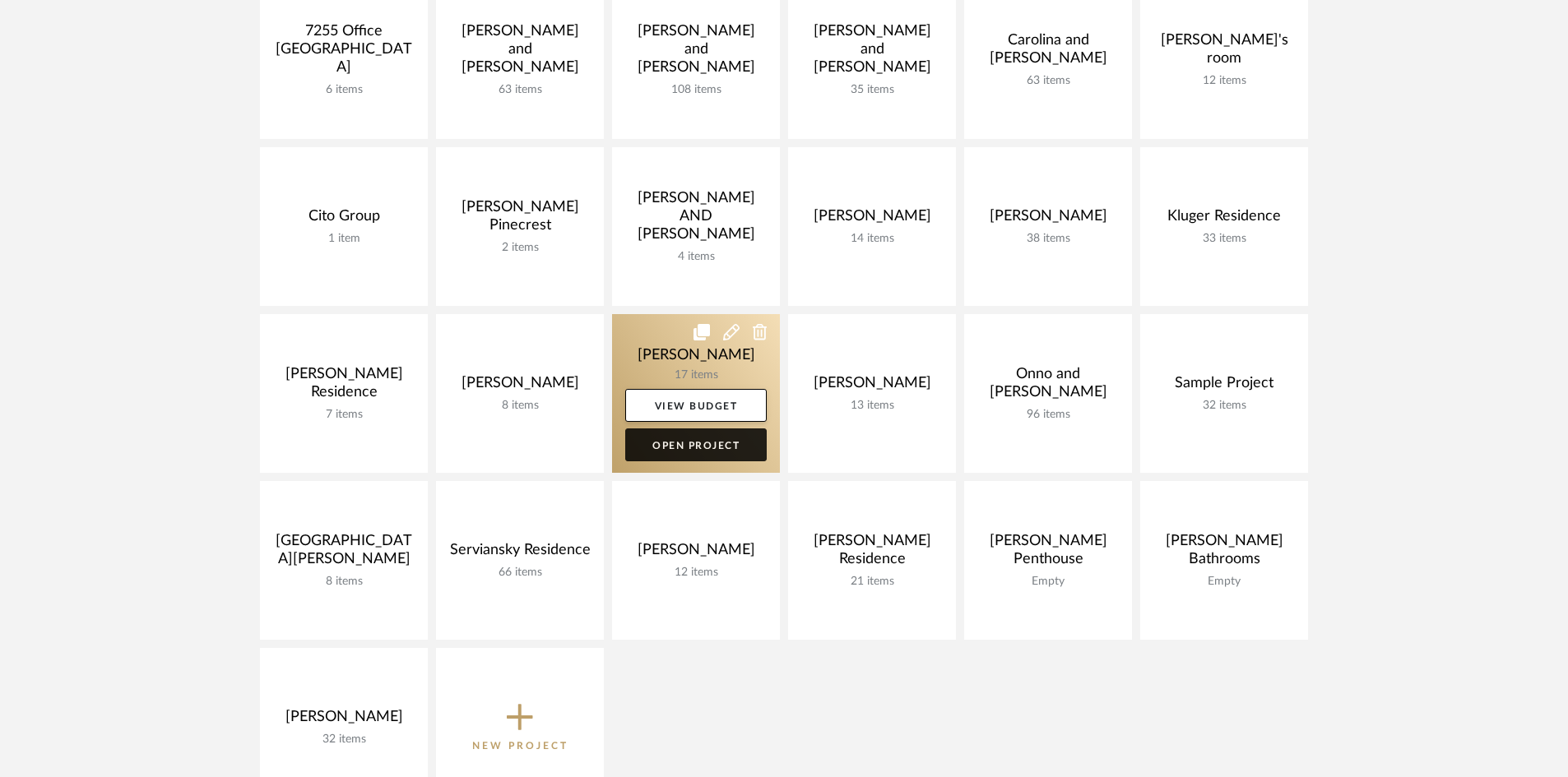
click at [696, 441] on link "Open Project" at bounding box center [696, 445] width 141 height 33
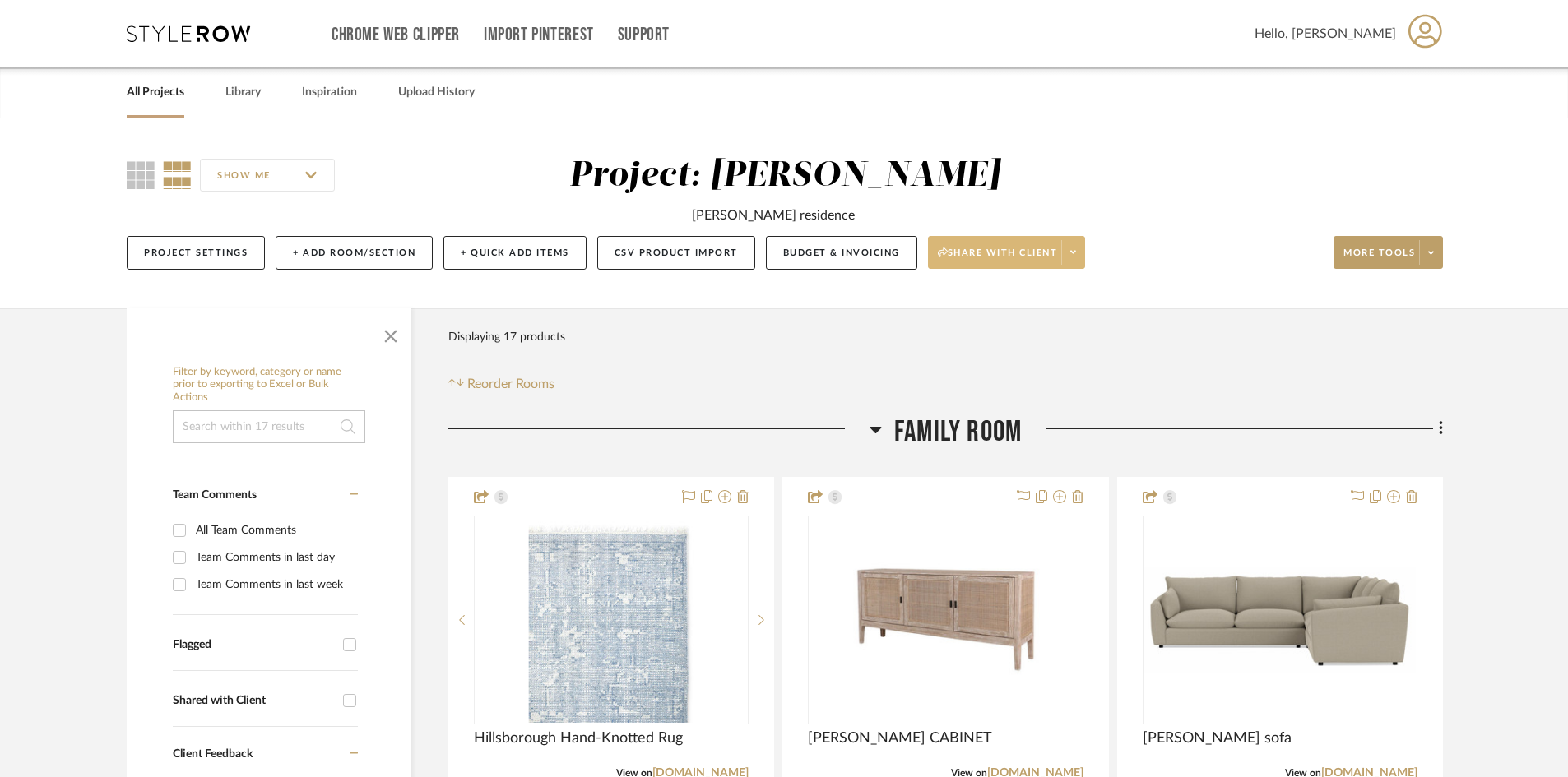
click at [975, 262] on span "Share with client" at bounding box center [998, 260] width 120 height 25
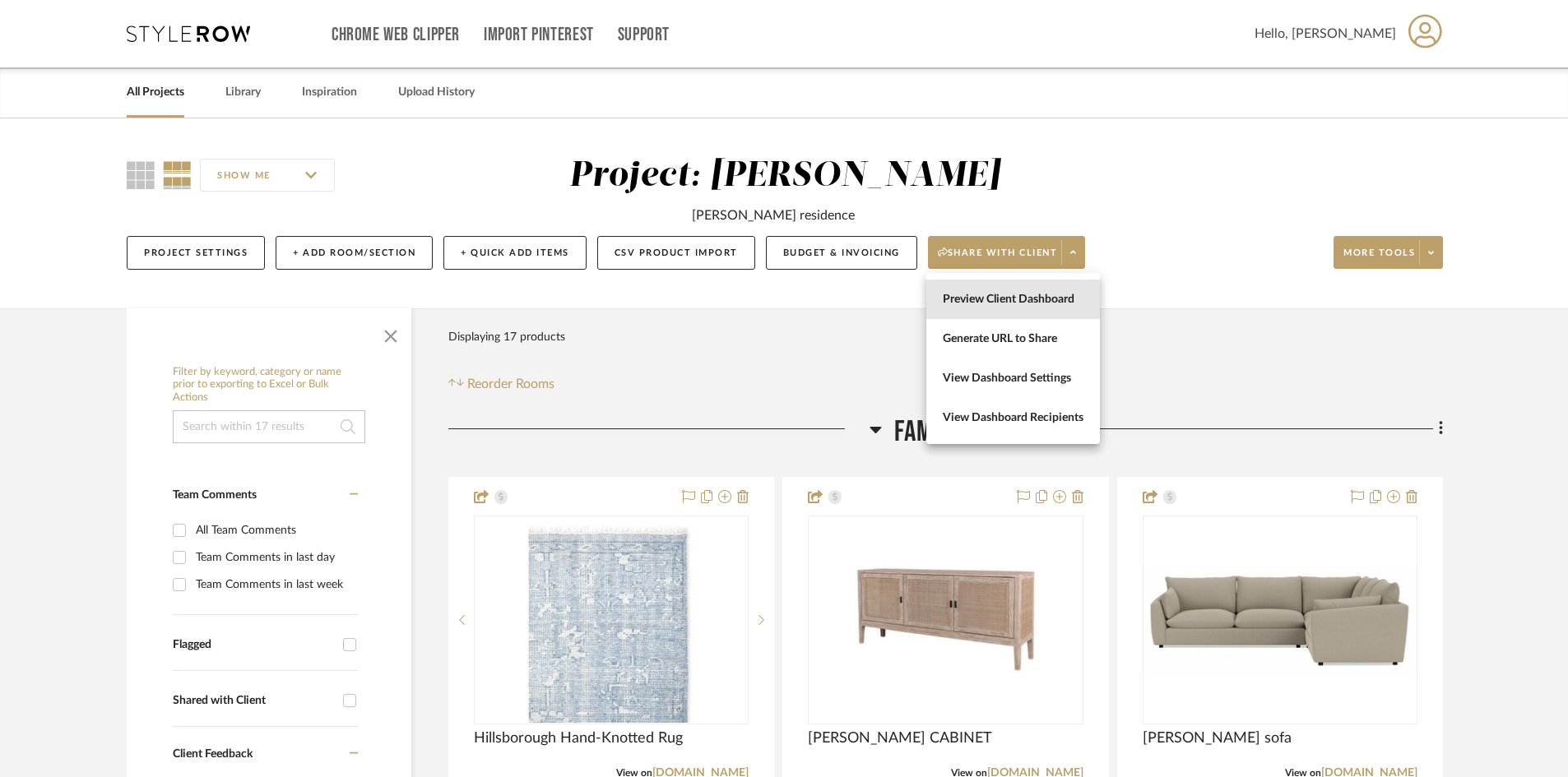
click at [989, 300] on span "Preview Client Dashboard" at bounding box center [1013, 299] width 141 height 14
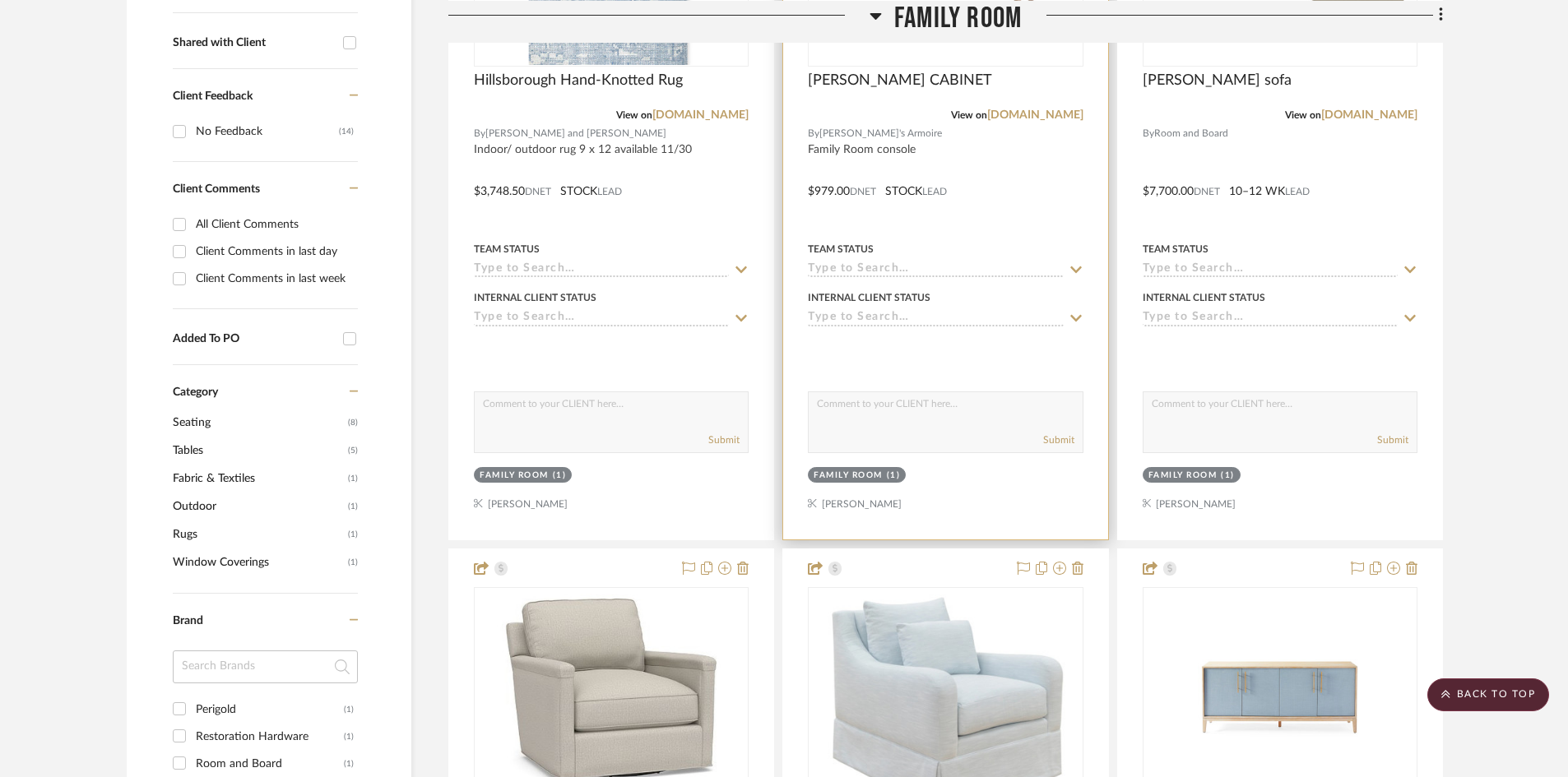
scroll to position [987, 0]
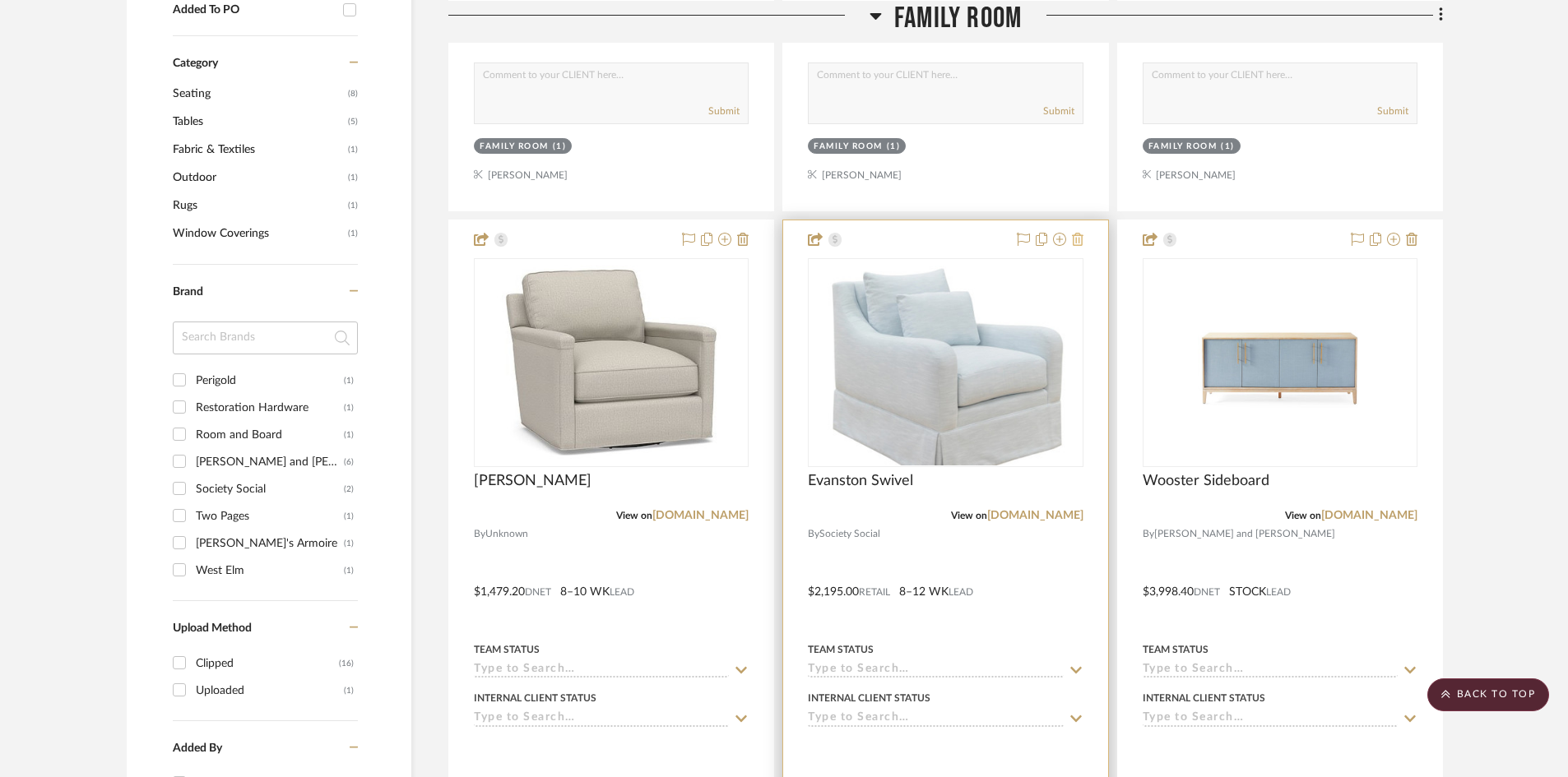
click at [1075, 240] on icon at bounding box center [1078, 240] width 12 height 13
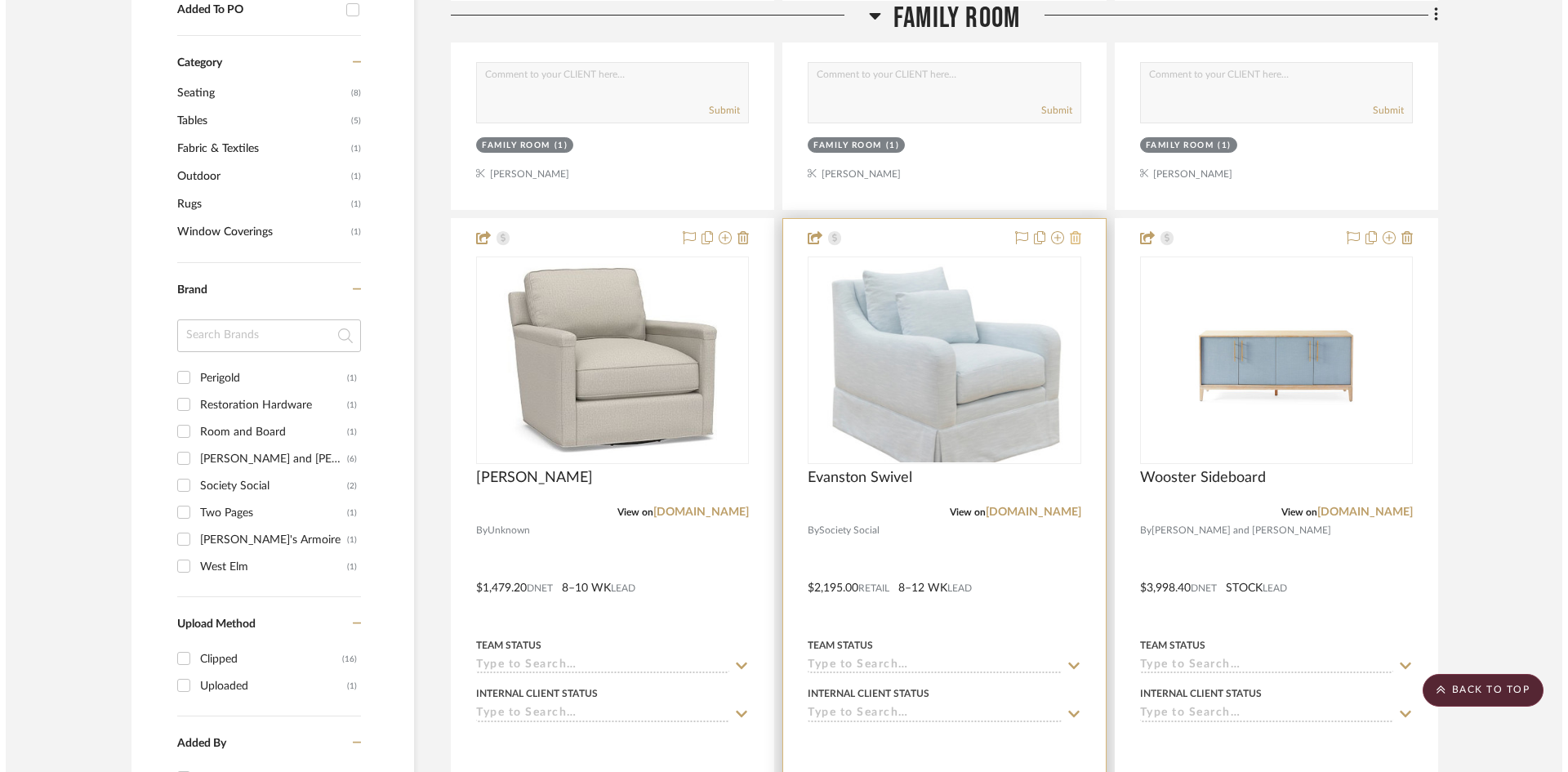
scroll to position [0, 0]
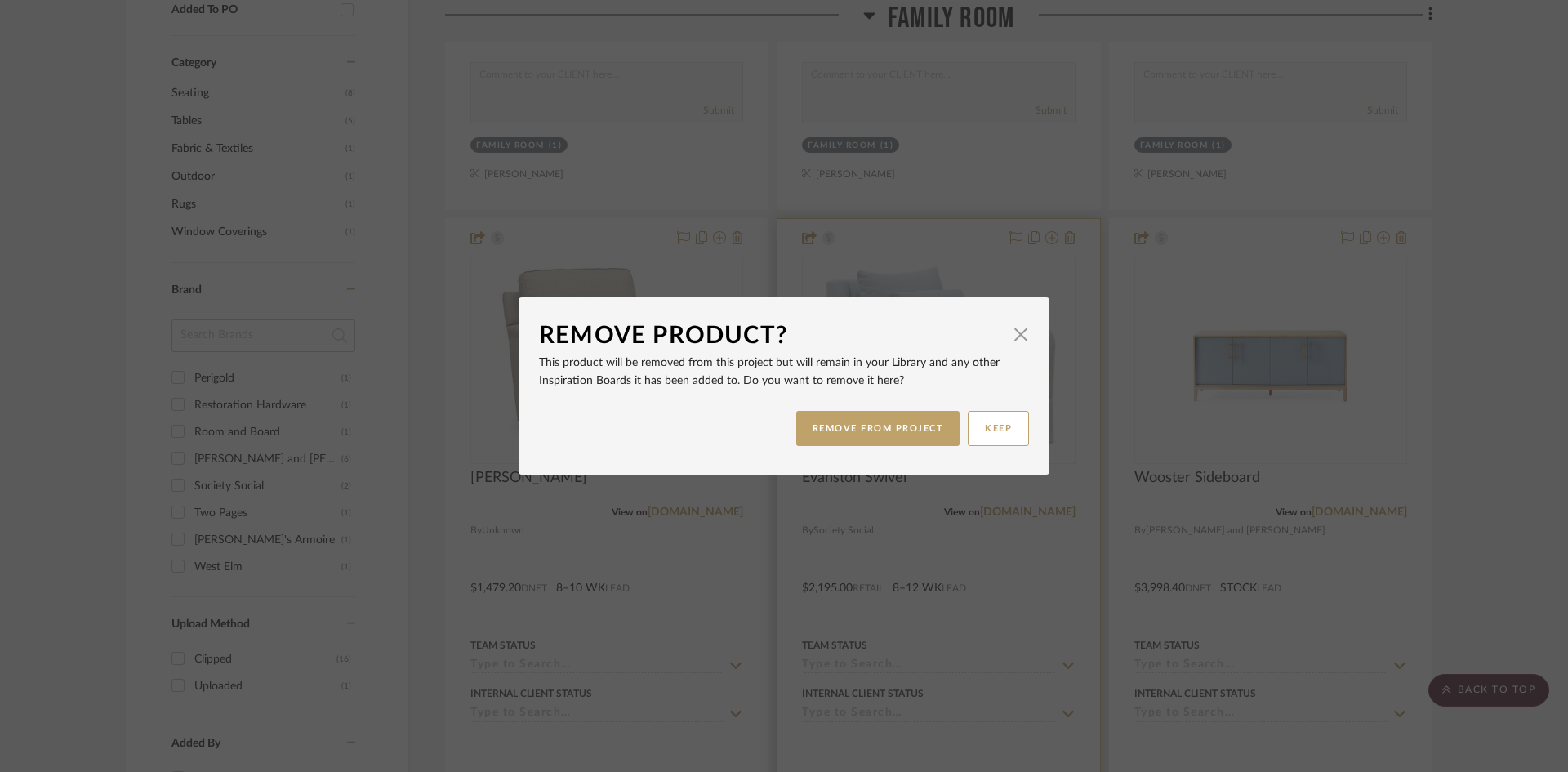
click at [883, 417] on button "REMOVE FROM PROJECT" at bounding box center [878, 428] width 164 height 36
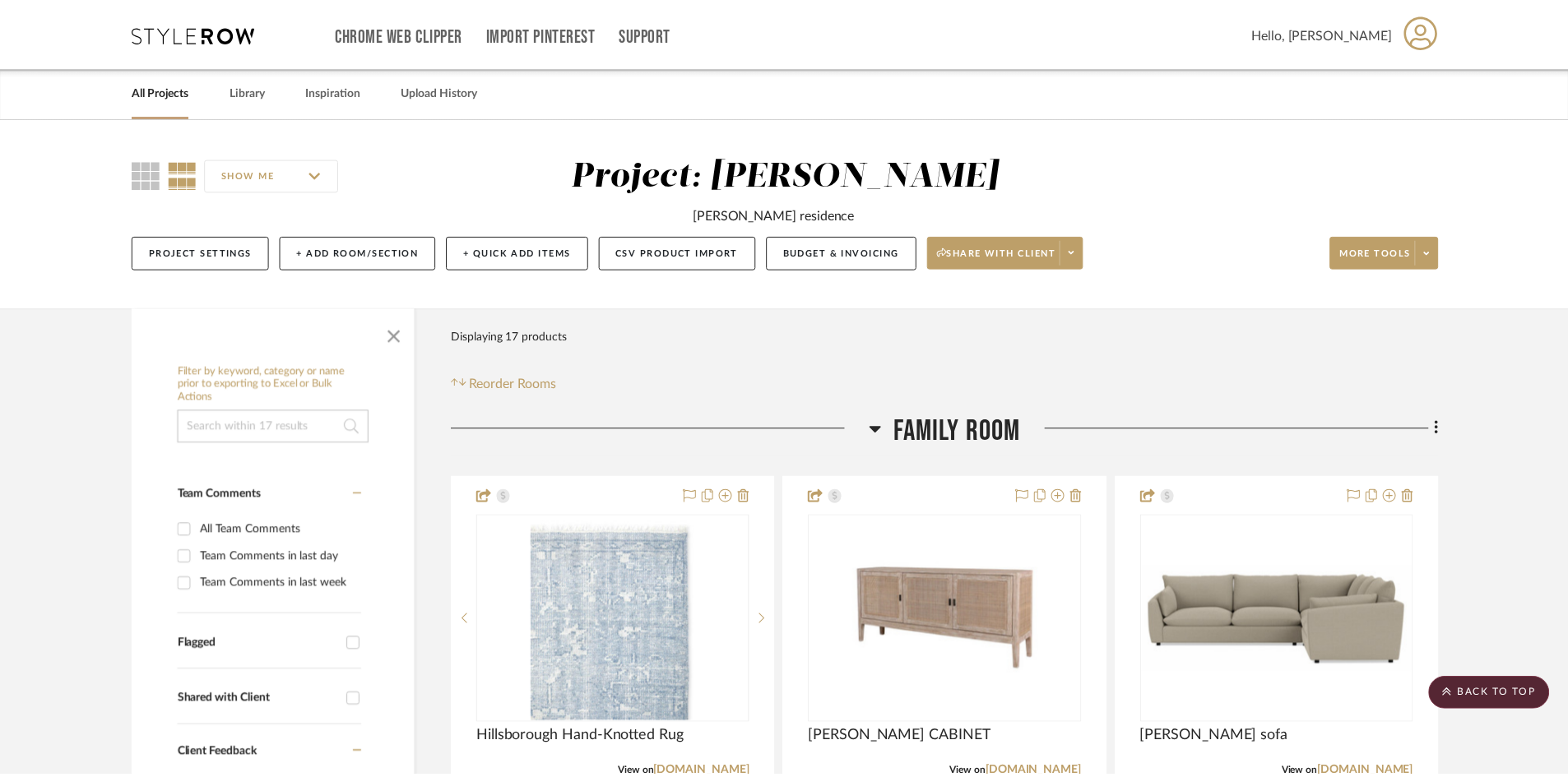
scroll to position [987, 0]
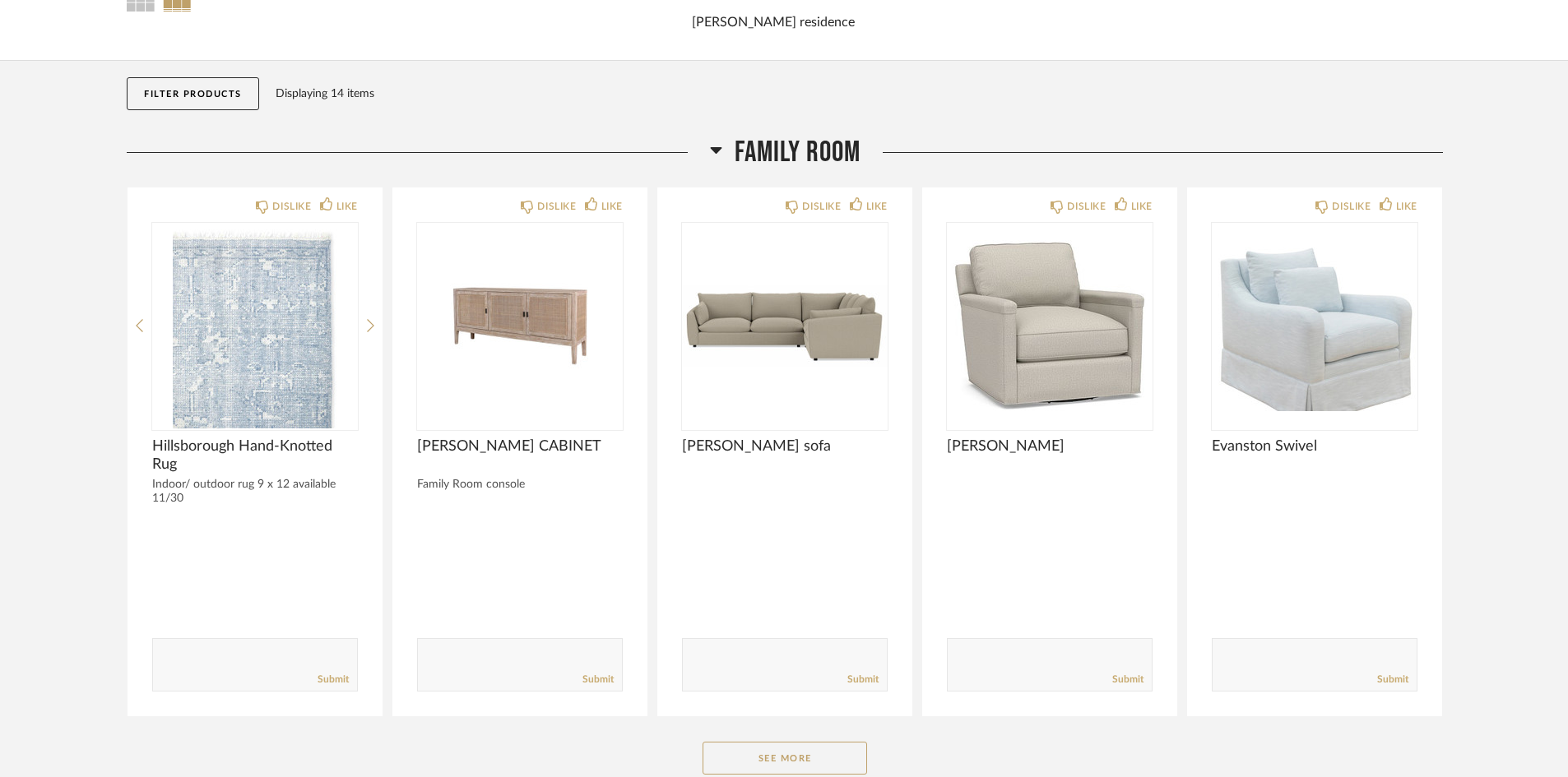
scroll to position [165, 0]
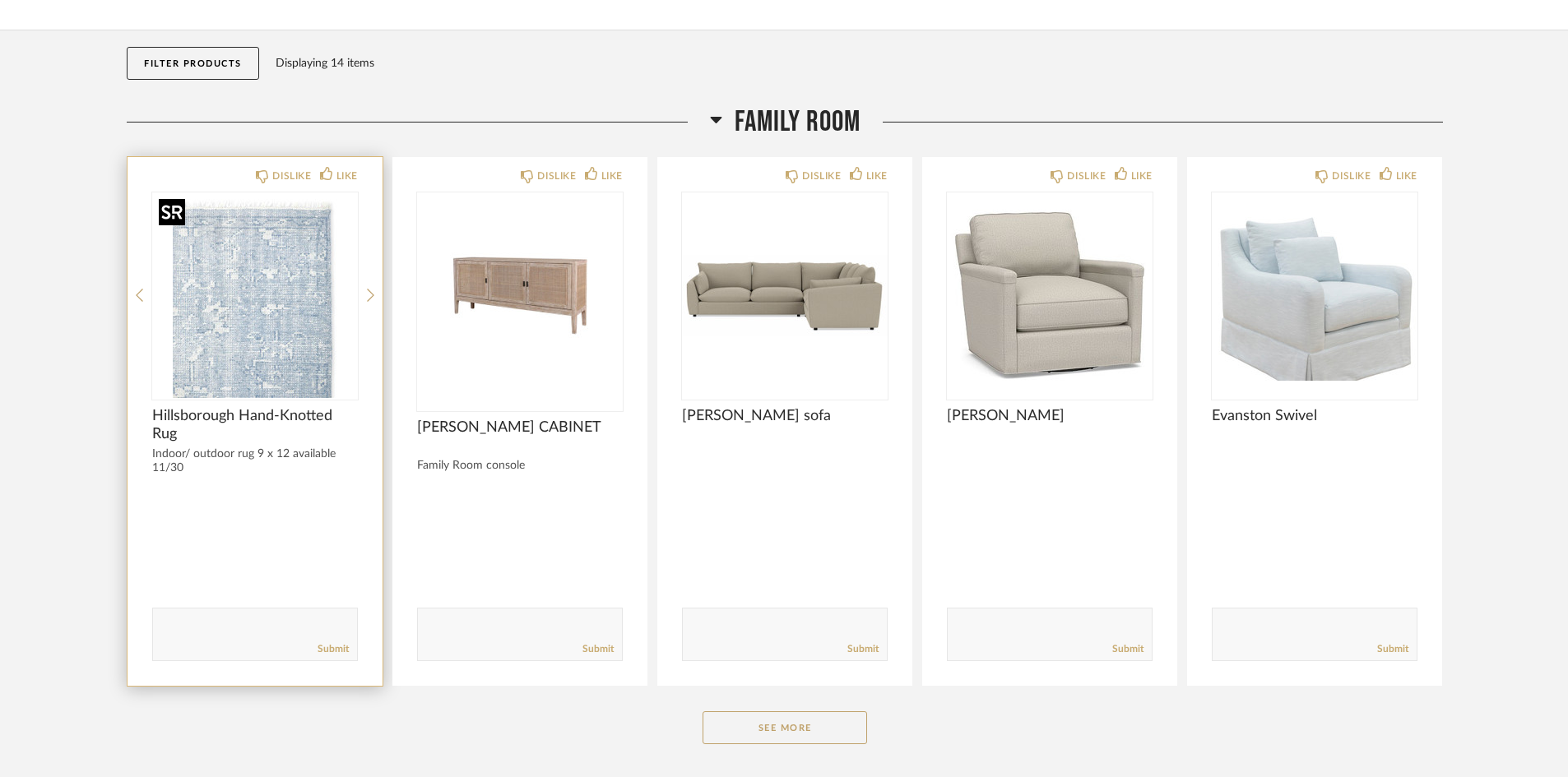
click at [295, 325] on img "0" at bounding box center [255, 294] width 206 height 205
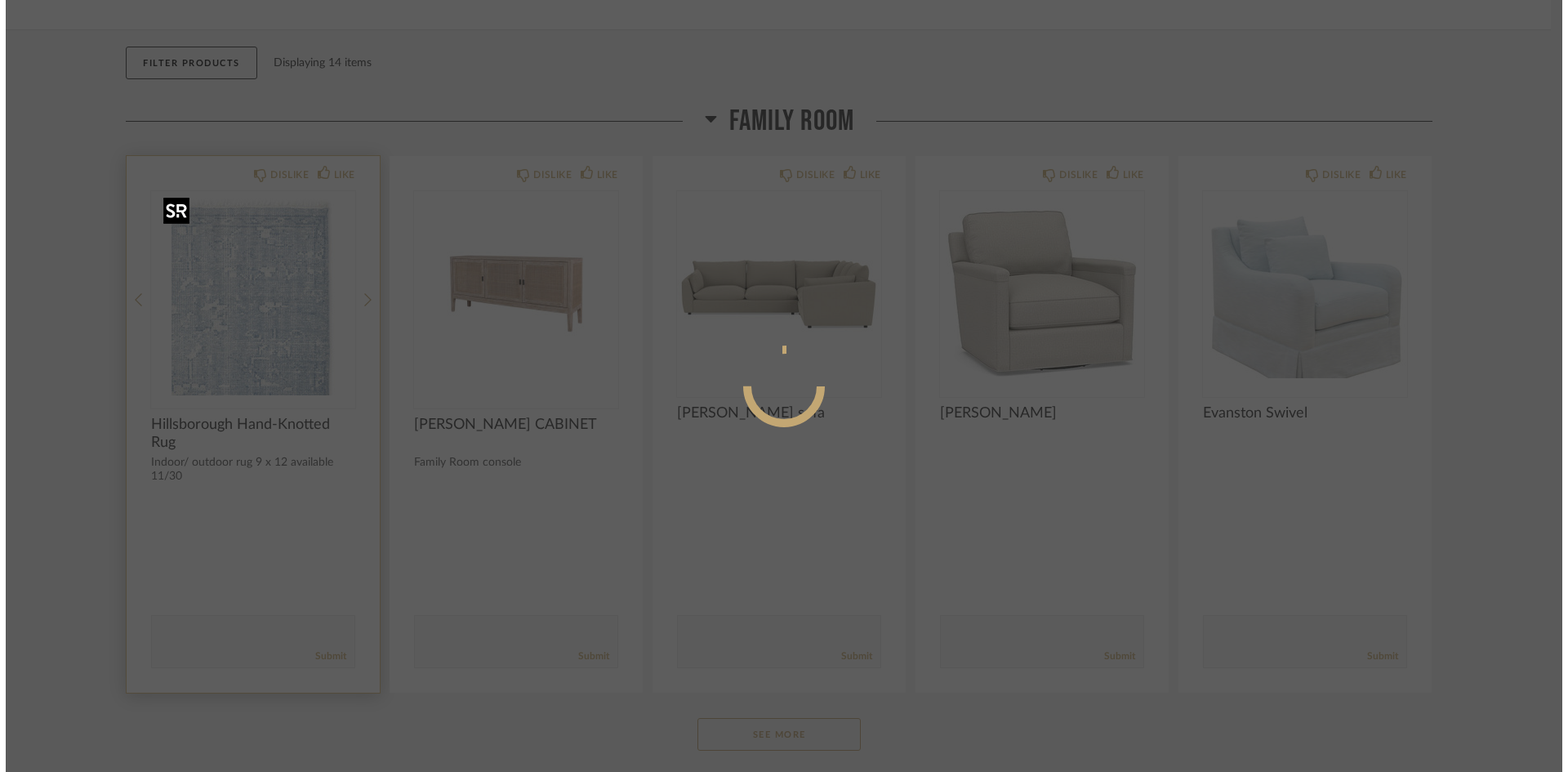
scroll to position [0, 0]
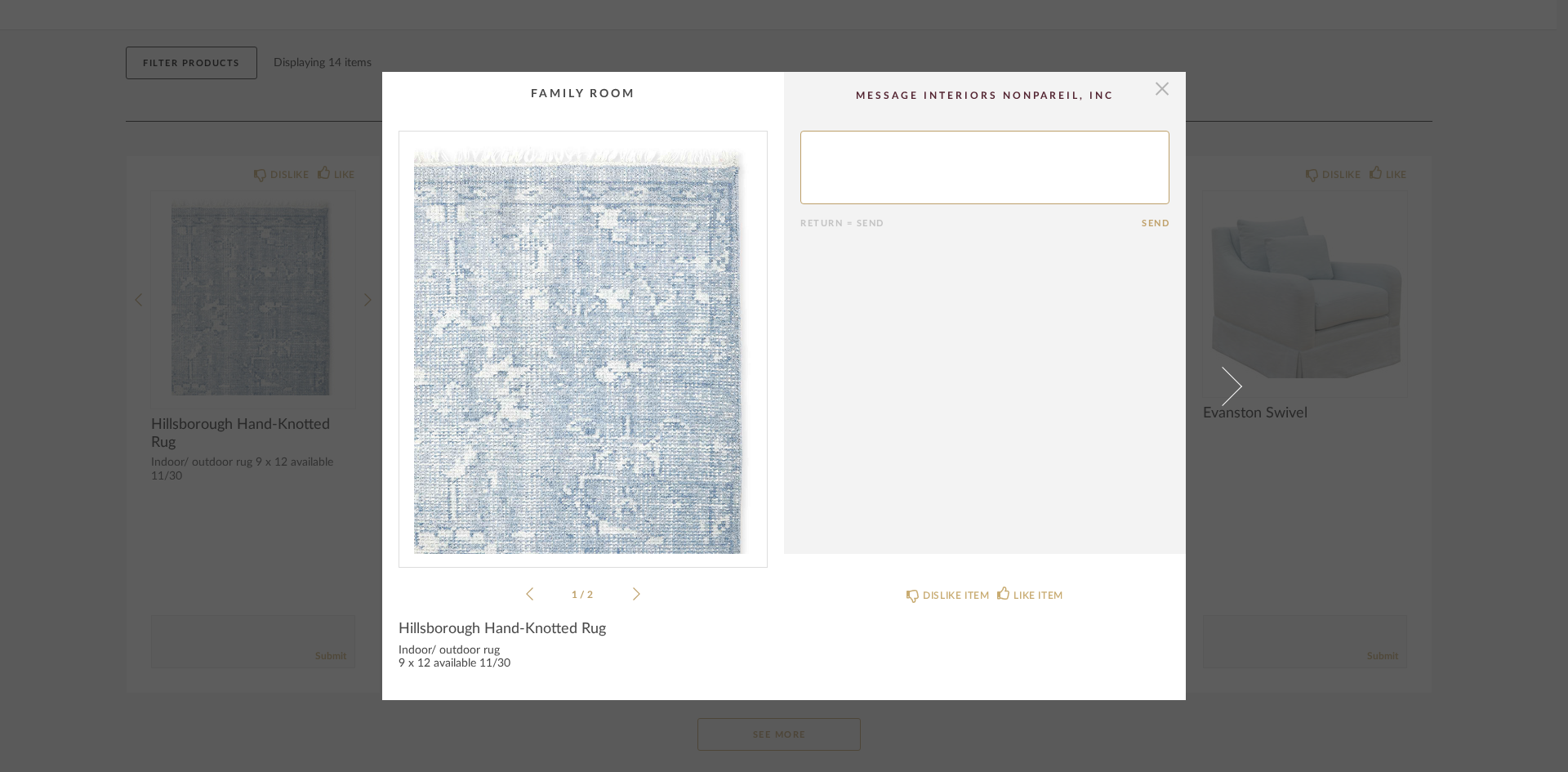
click at [1162, 90] on span "button" at bounding box center [1162, 88] width 33 height 33
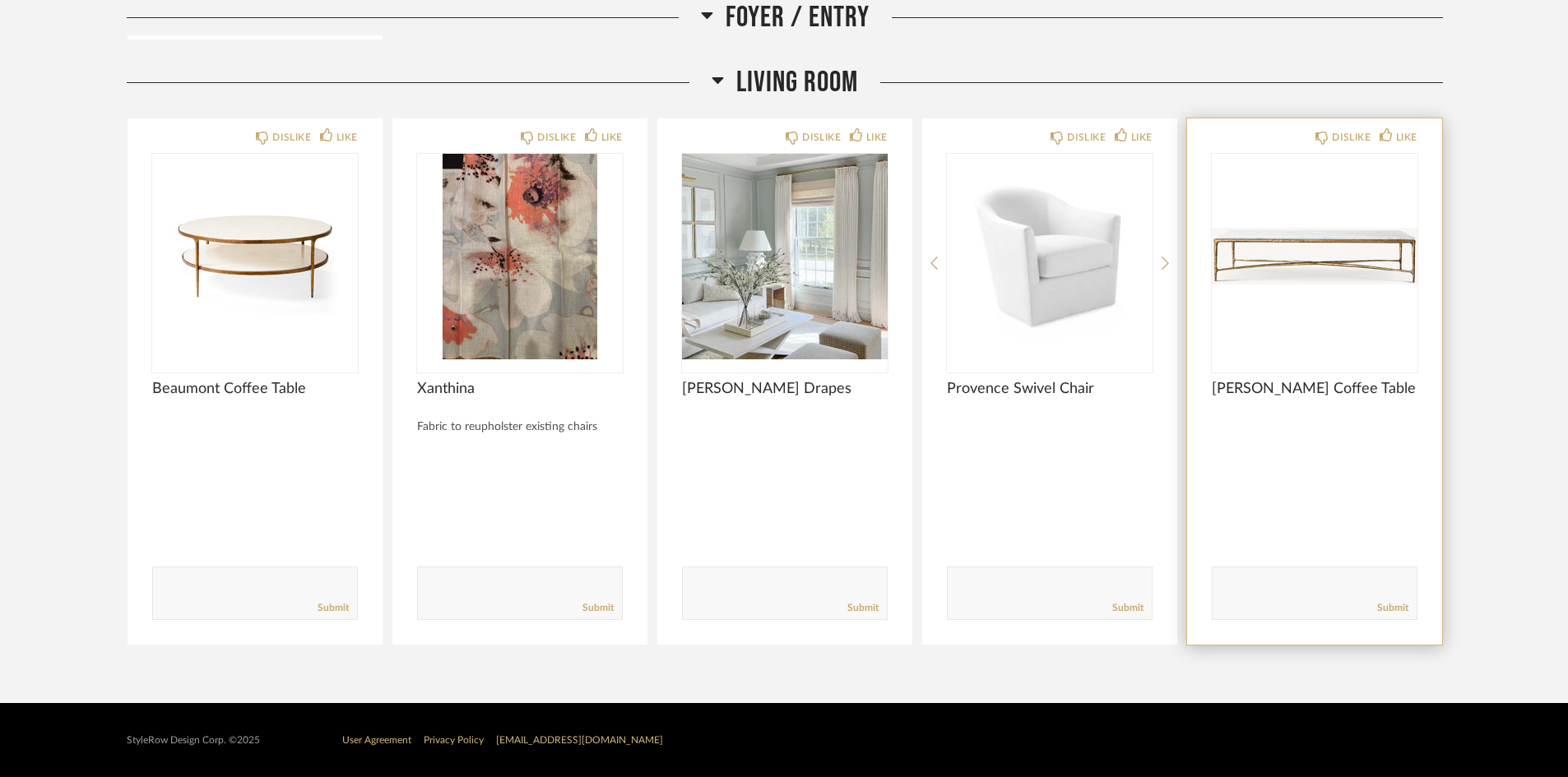
scroll to position [1475, 0]
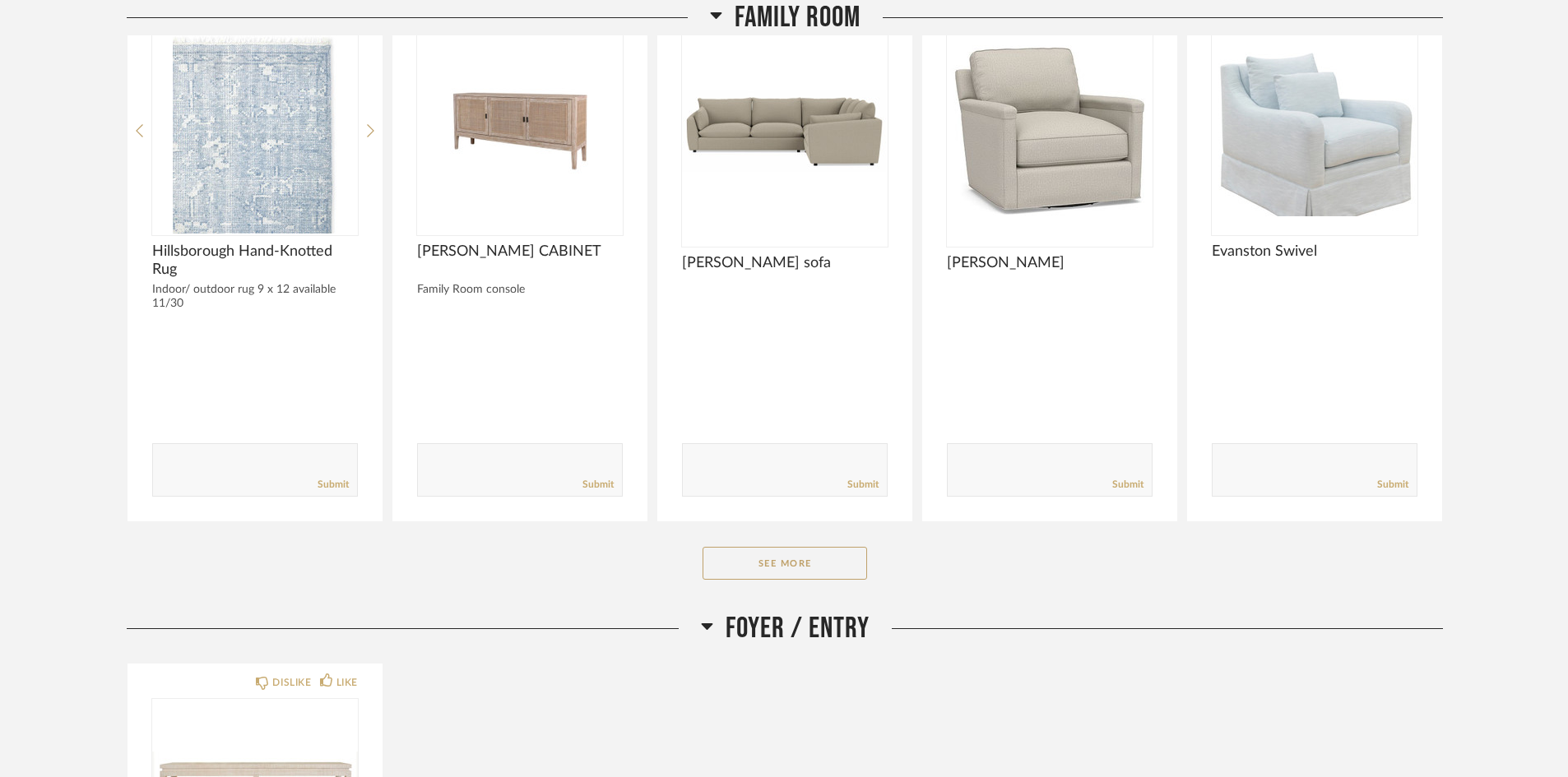
scroll to position [576, 0]
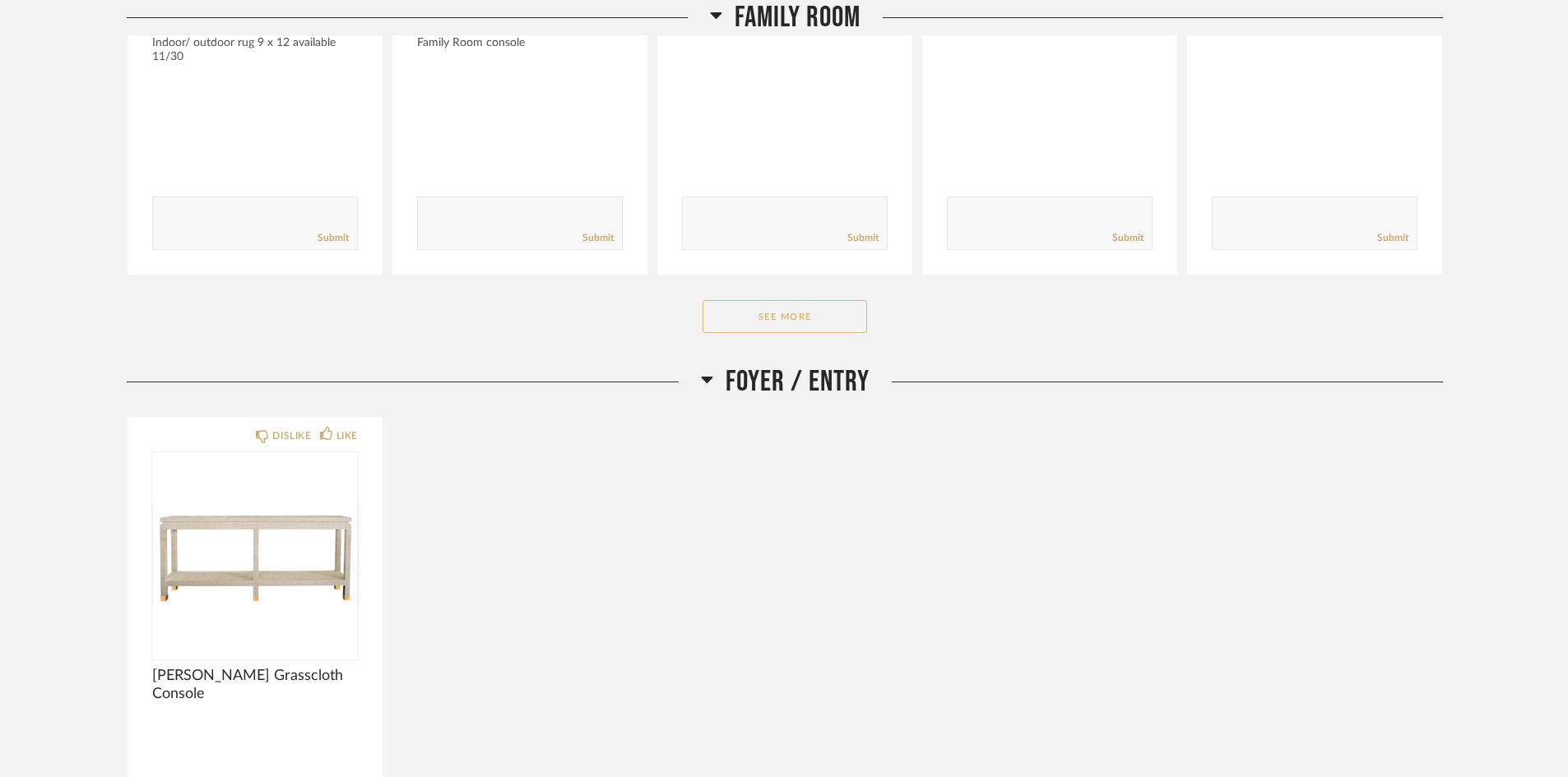
click at [784, 313] on button "See More" at bounding box center [785, 317] width 165 height 33
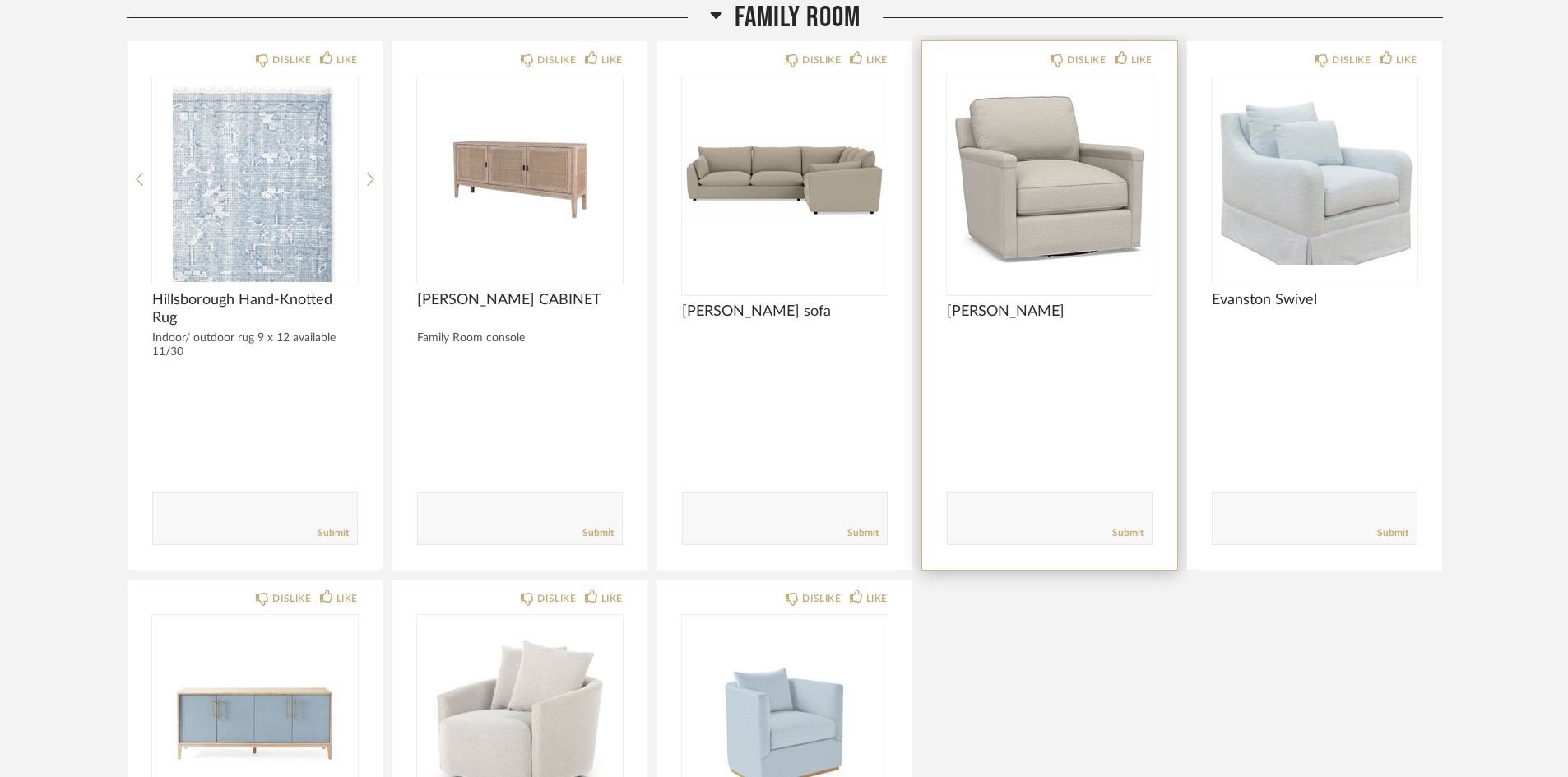
scroll to position [247, 0]
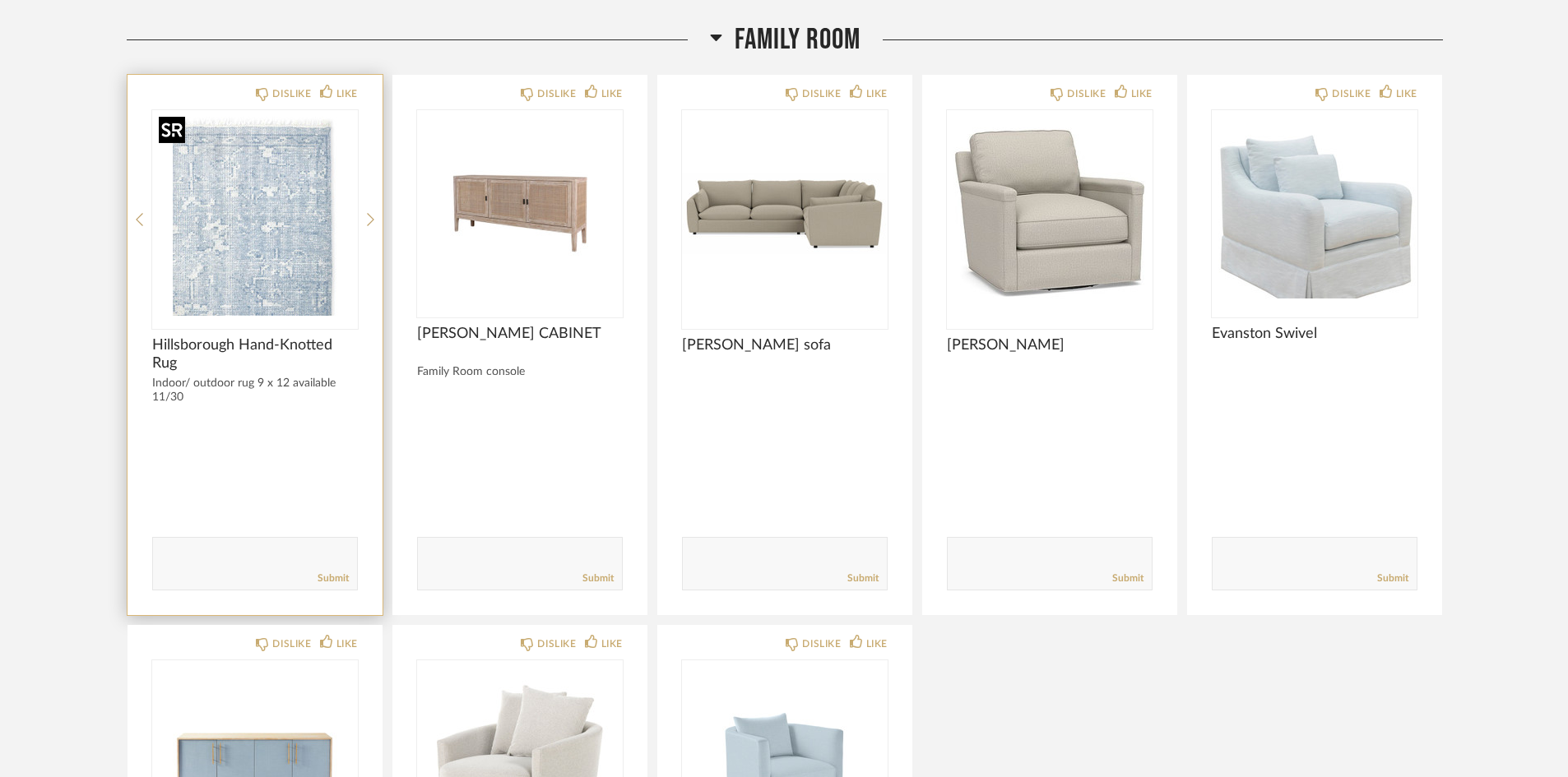
click at [0, 0] on img at bounding box center [0, 0] width 0 height 0
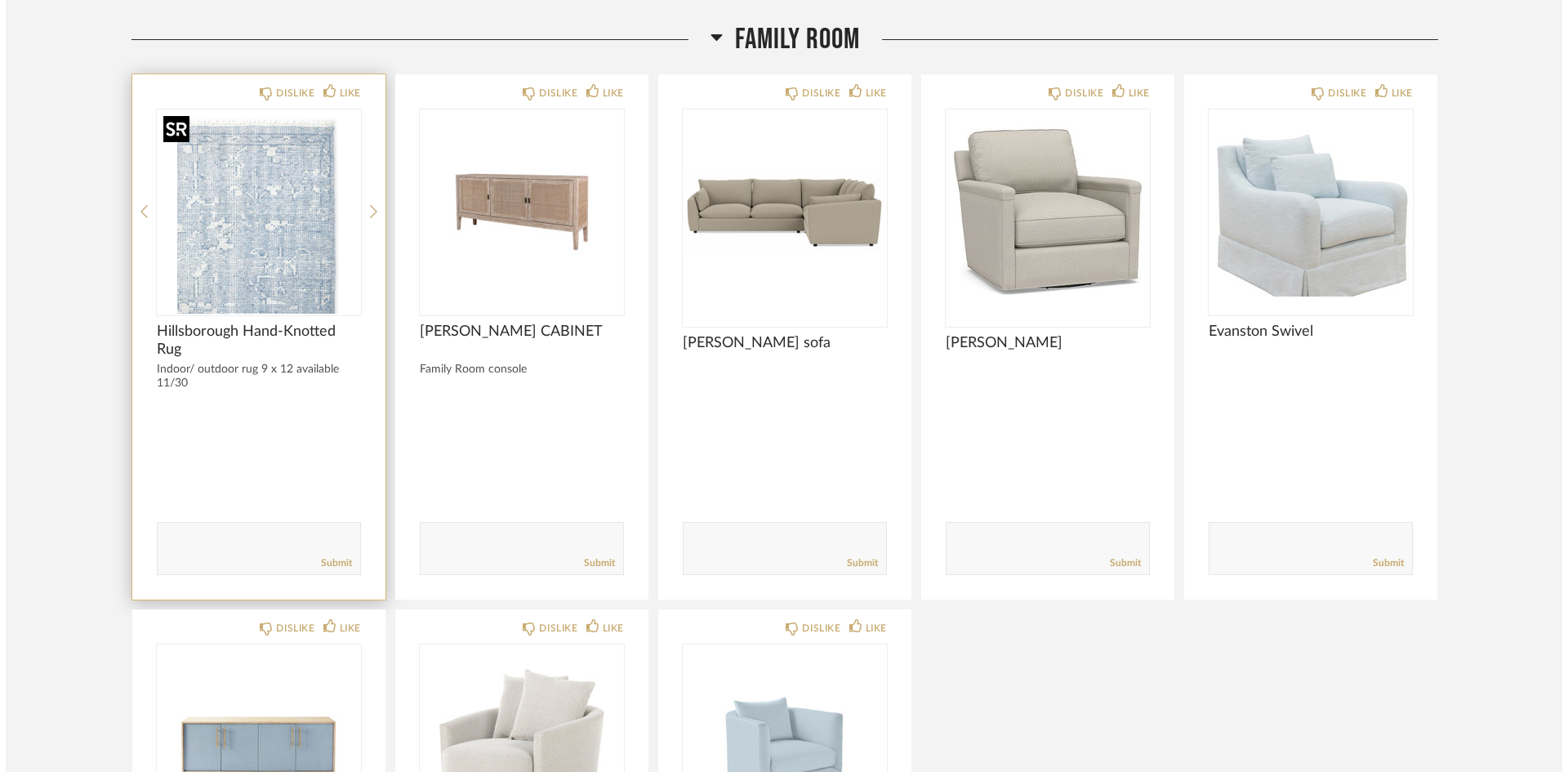
scroll to position [0, 0]
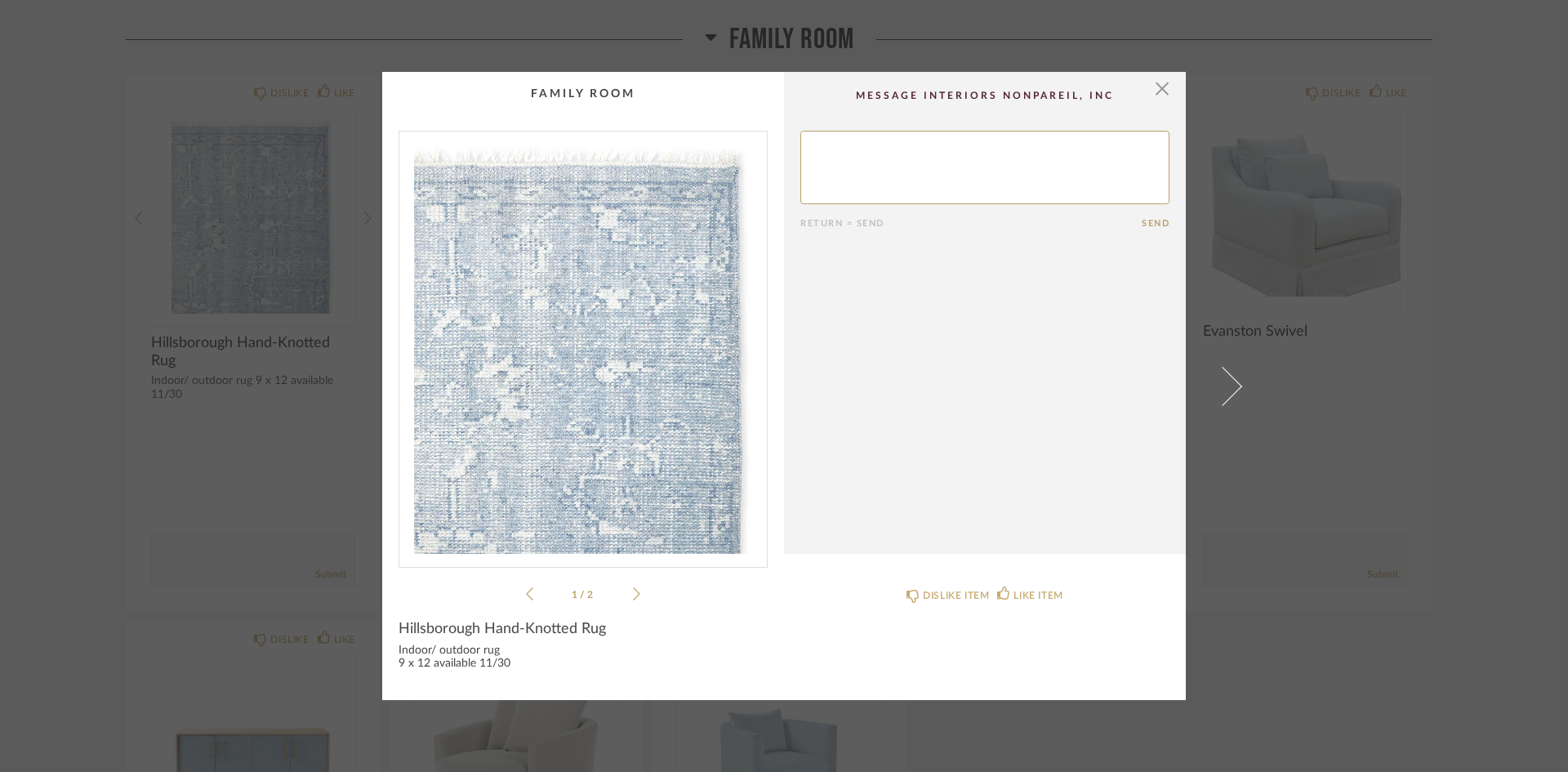
click at [633, 599] on icon at bounding box center [636, 594] width 7 height 15
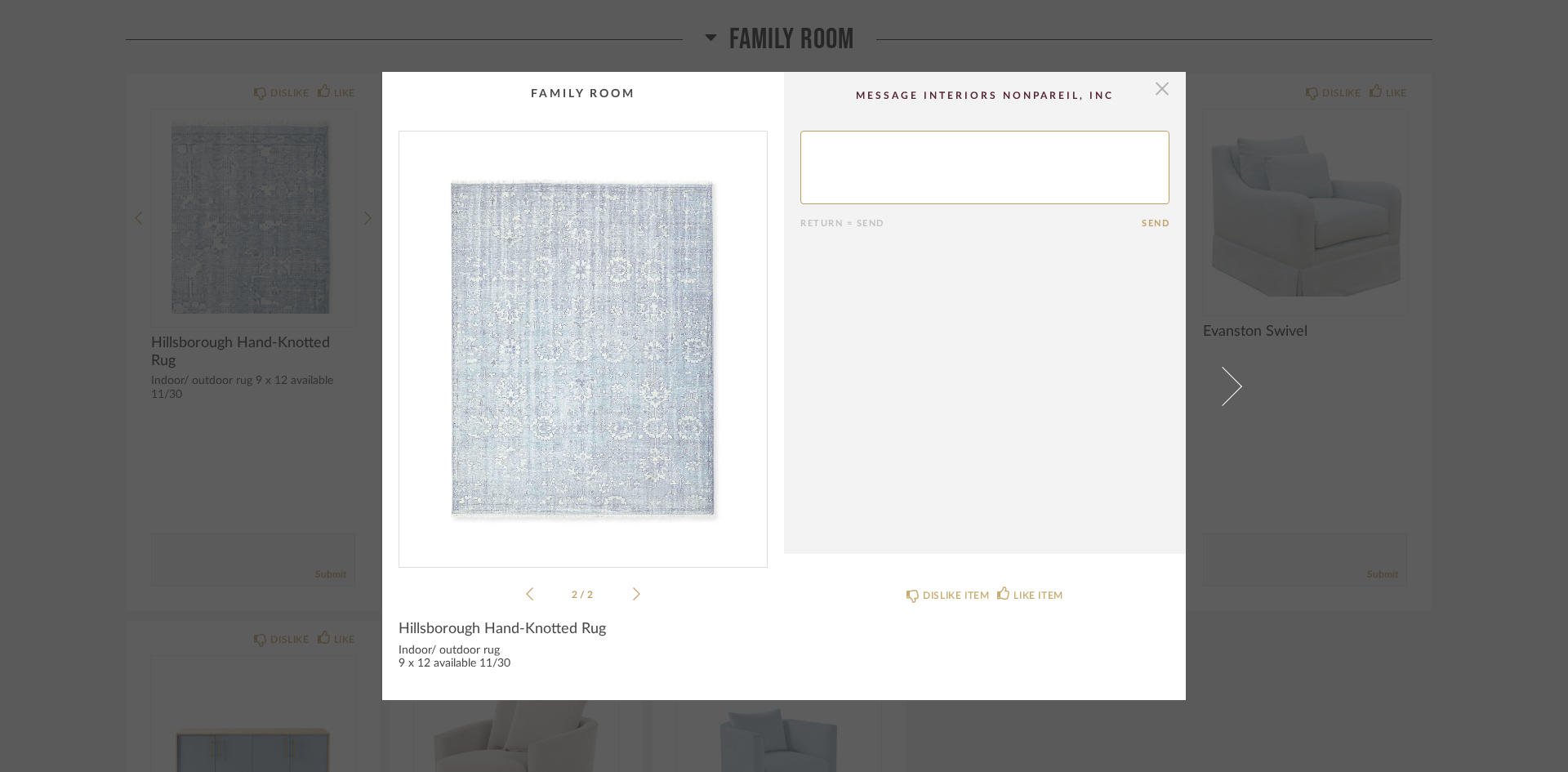
click at [1153, 90] on span "button" at bounding box center [1162, 88] width 33 height 33
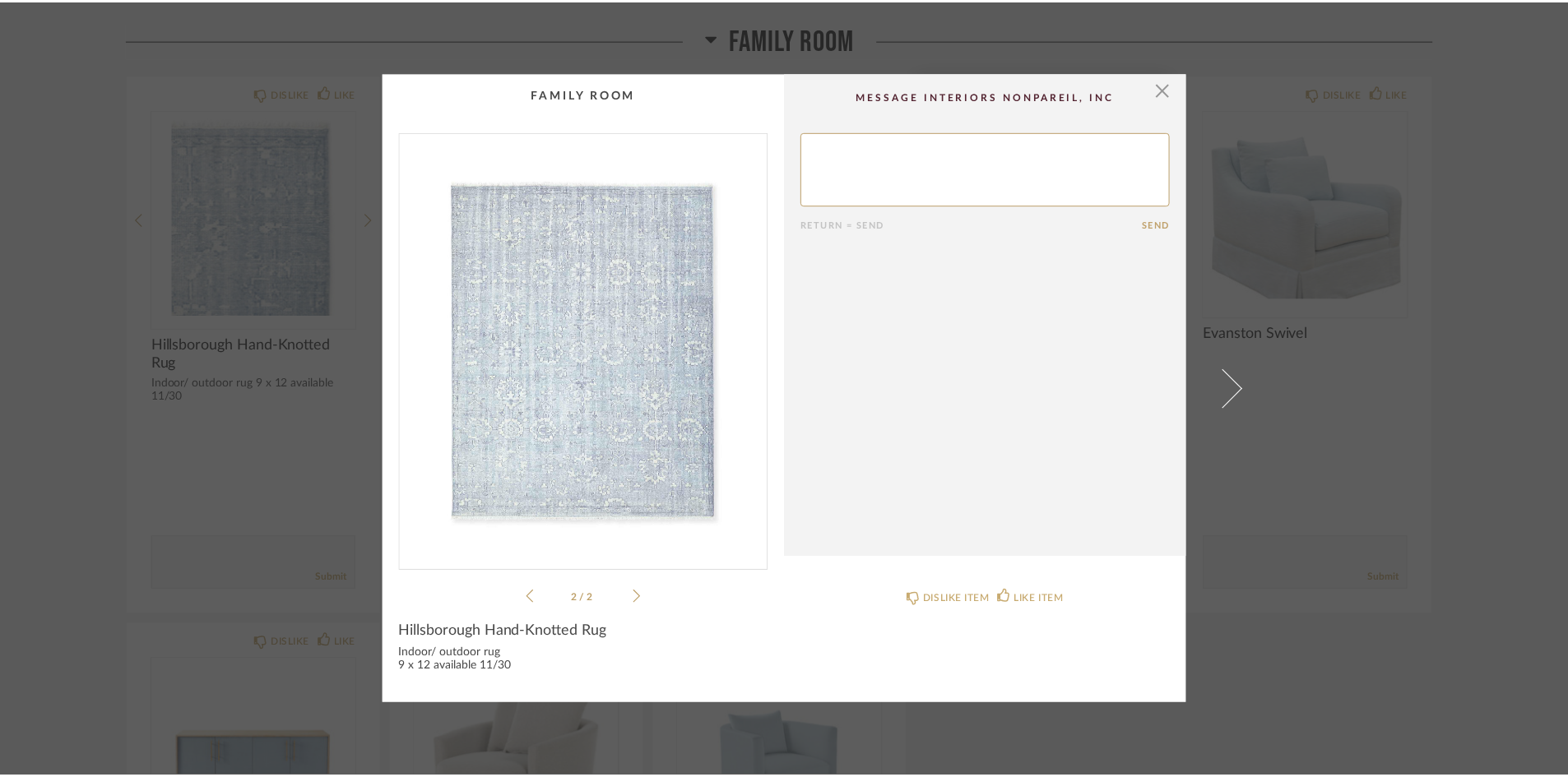
scroll to position [247, 0]
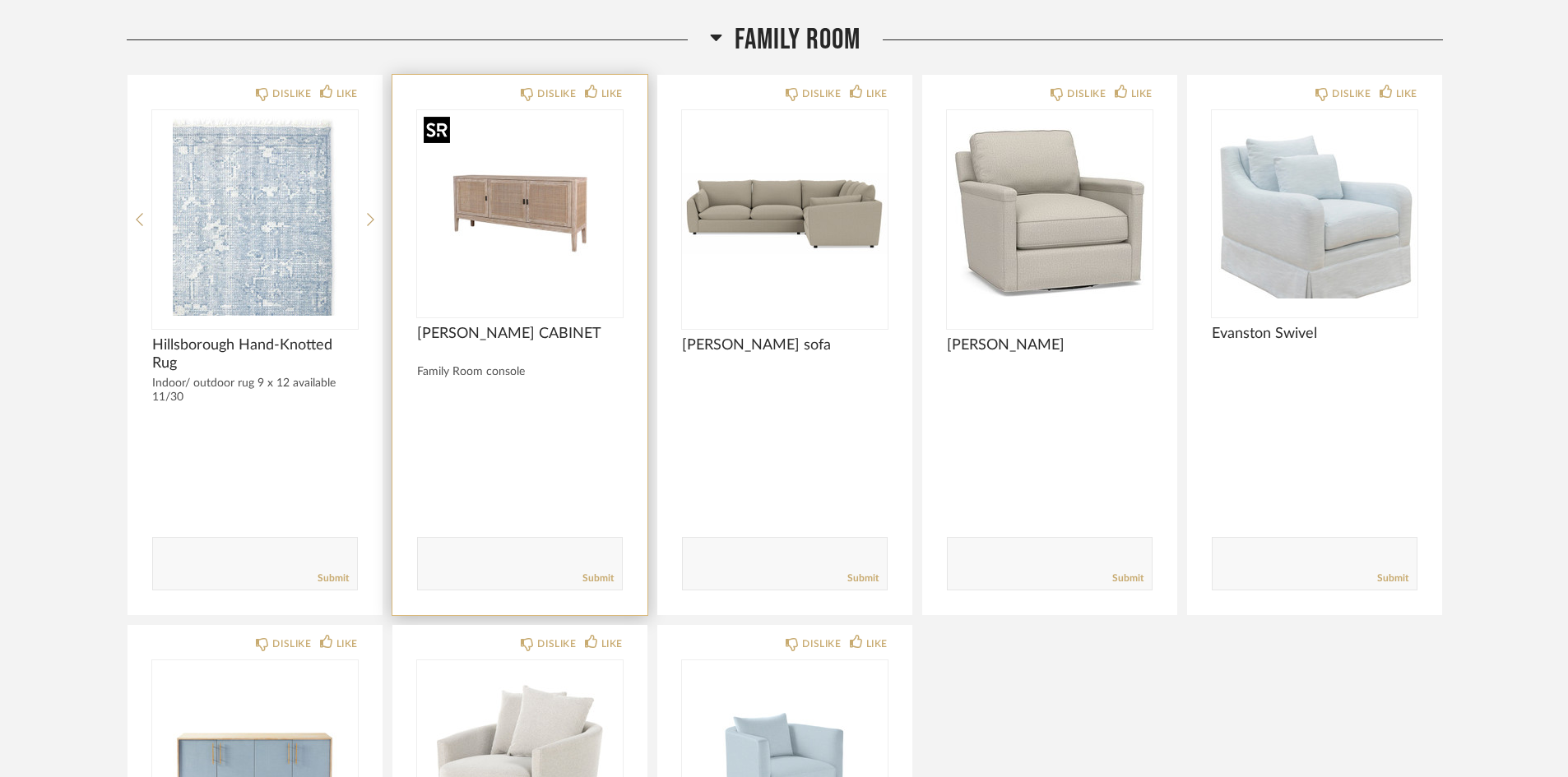
click at [484, 280] on div at bounding box center [519, 212] width 206 height 205
click at [514, 270] on img "0" at bounding box center [519, 212] width 206 height 205
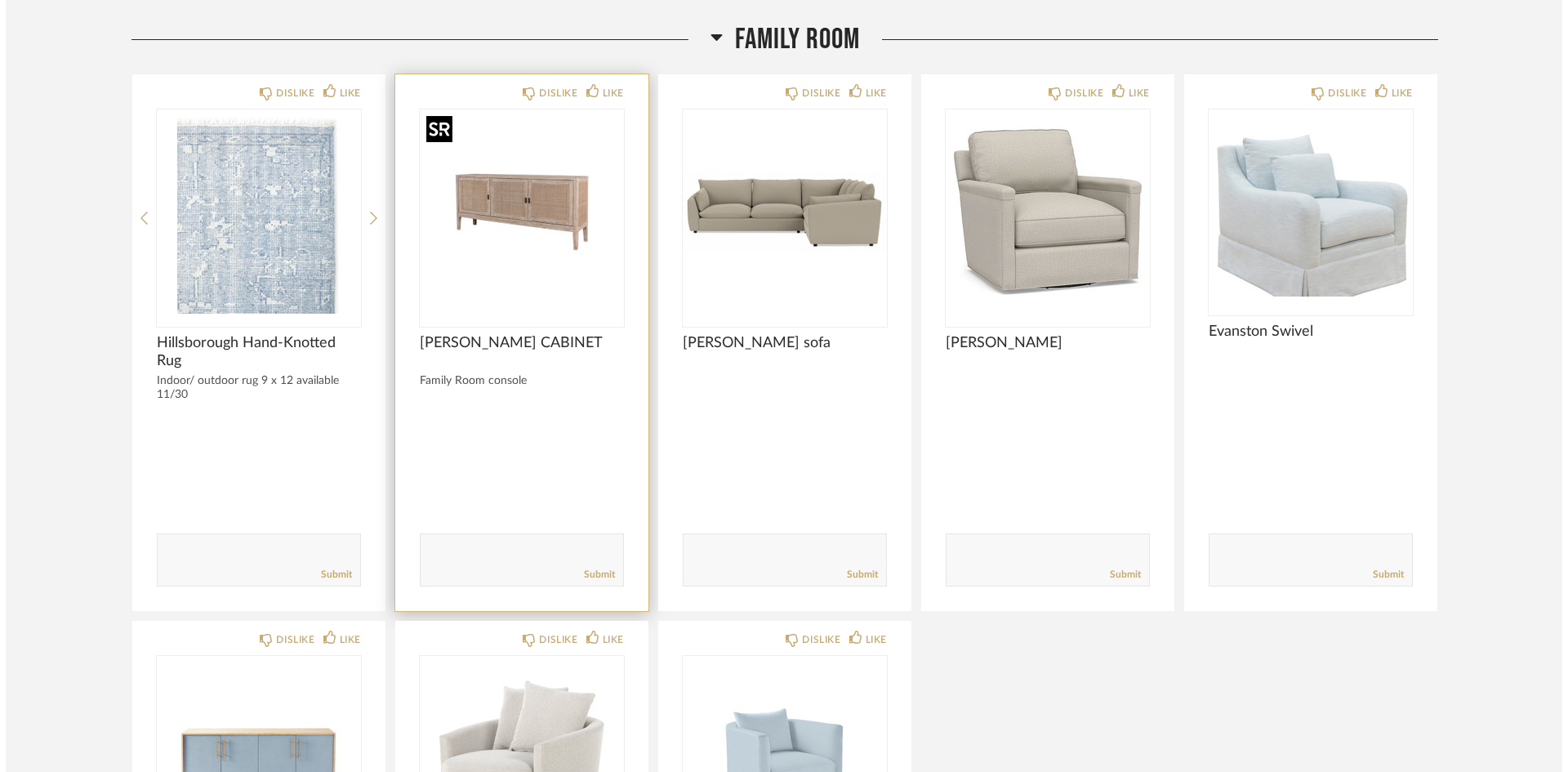
scroll to position [0, 0]
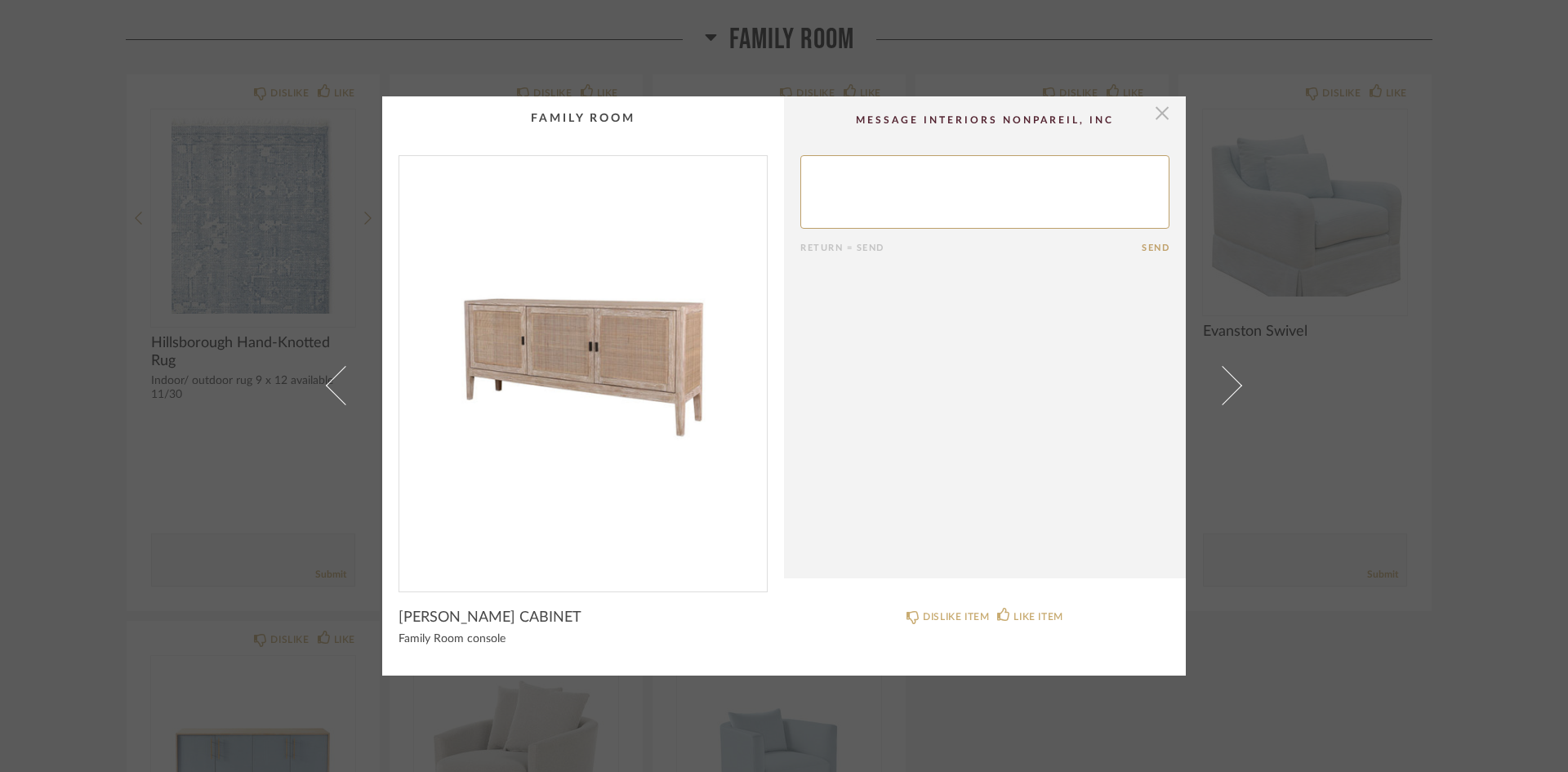
click at [1159, 114] on span "button" at bounding box center [1162, 113] width 33 height 33
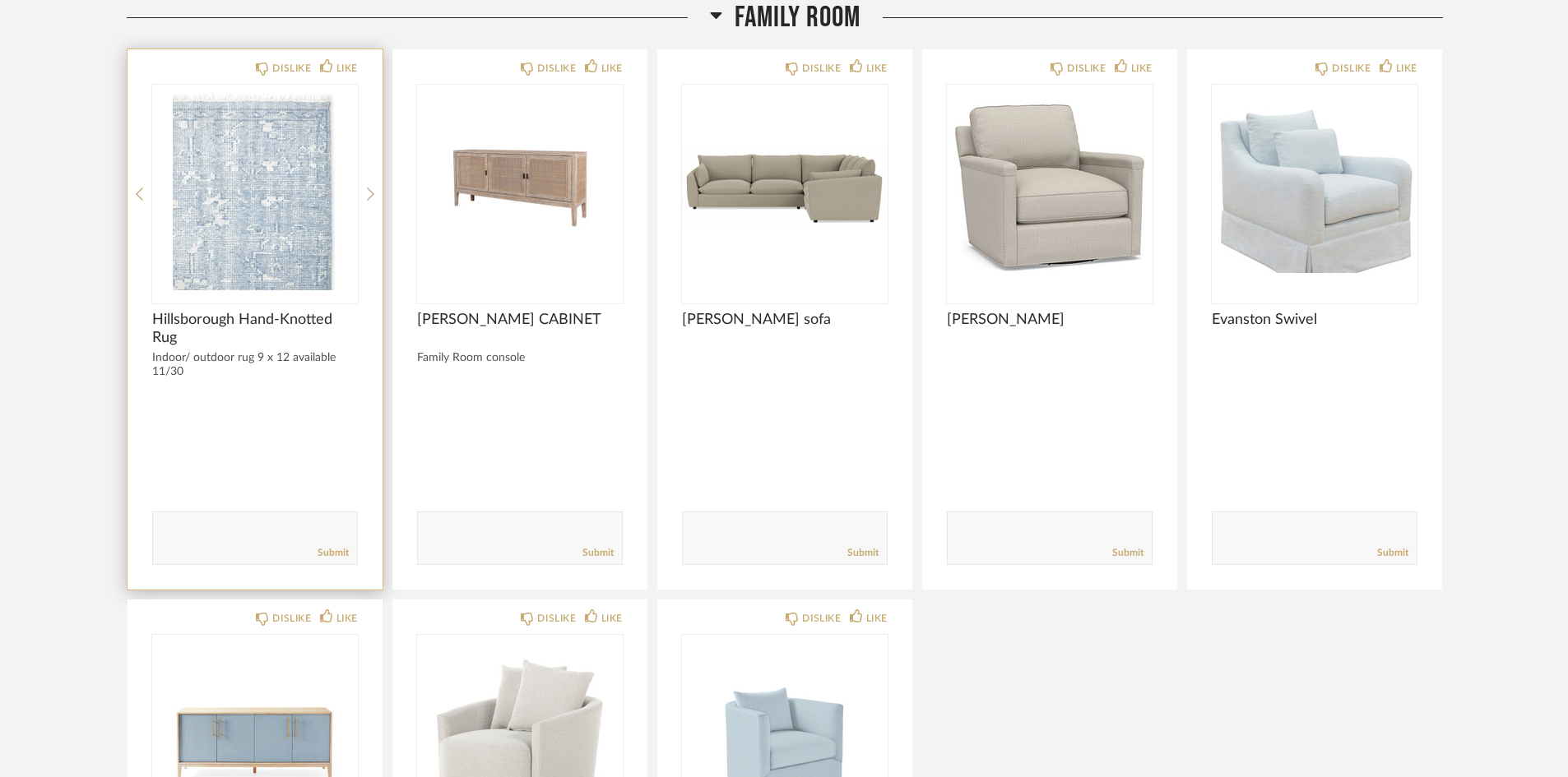
scroll to position [247, 0]
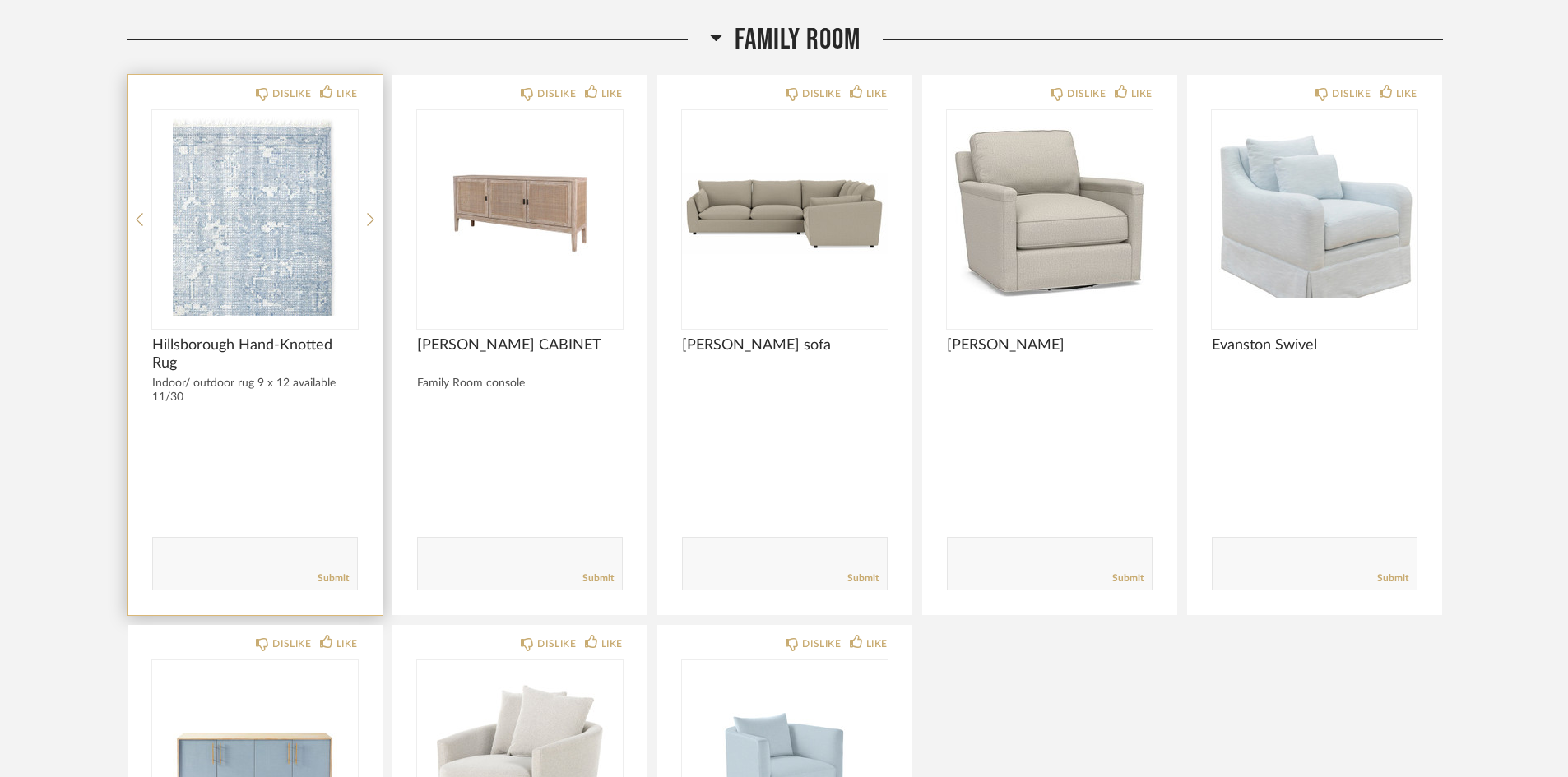
click at [266, 453] on div at bounding box center [255, 443] width 206 height 43
click at [295, 268] on img "0" at bounding box center [255, 212] width 206 height 205
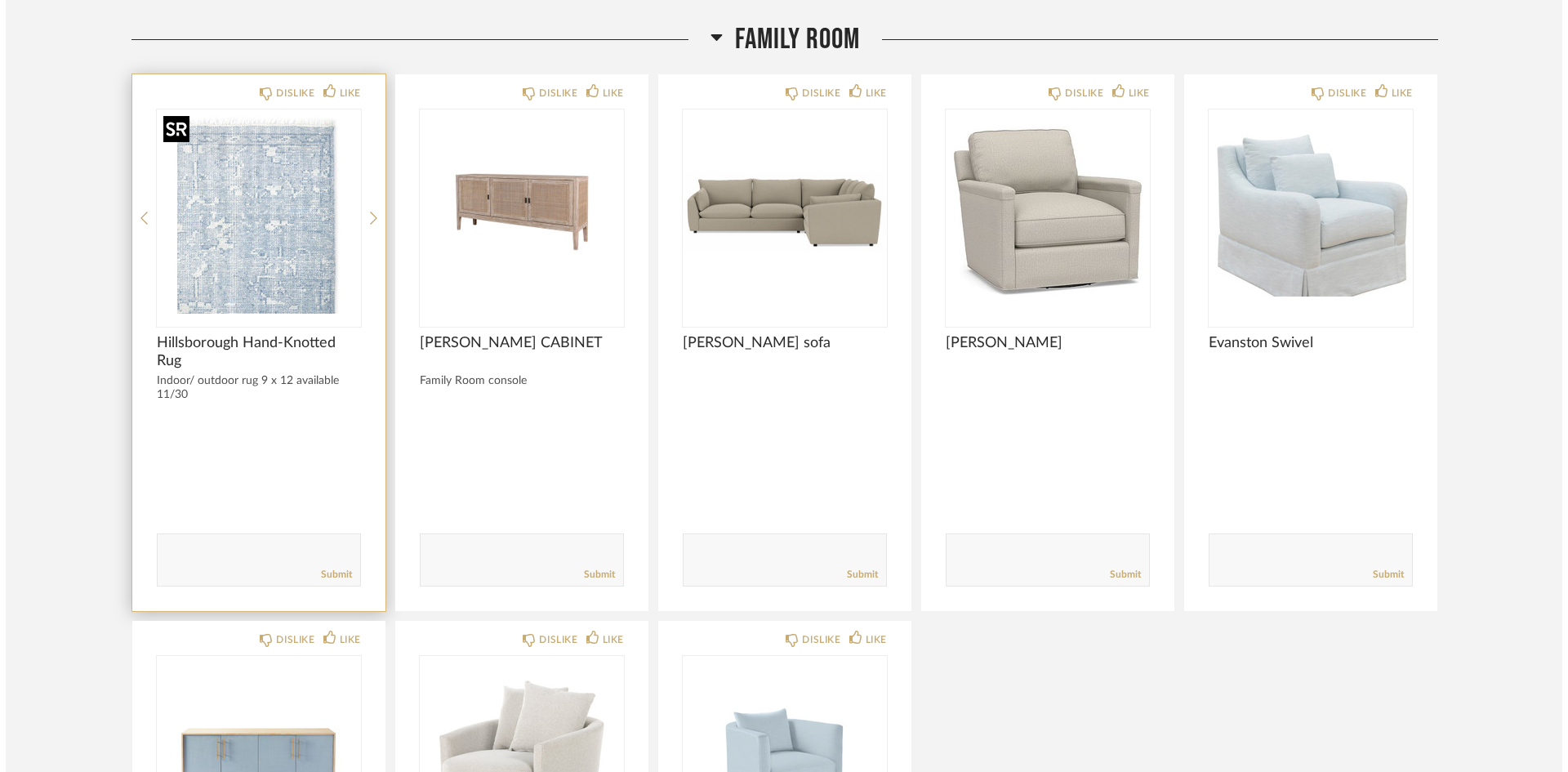
scroll to position [0, 0]
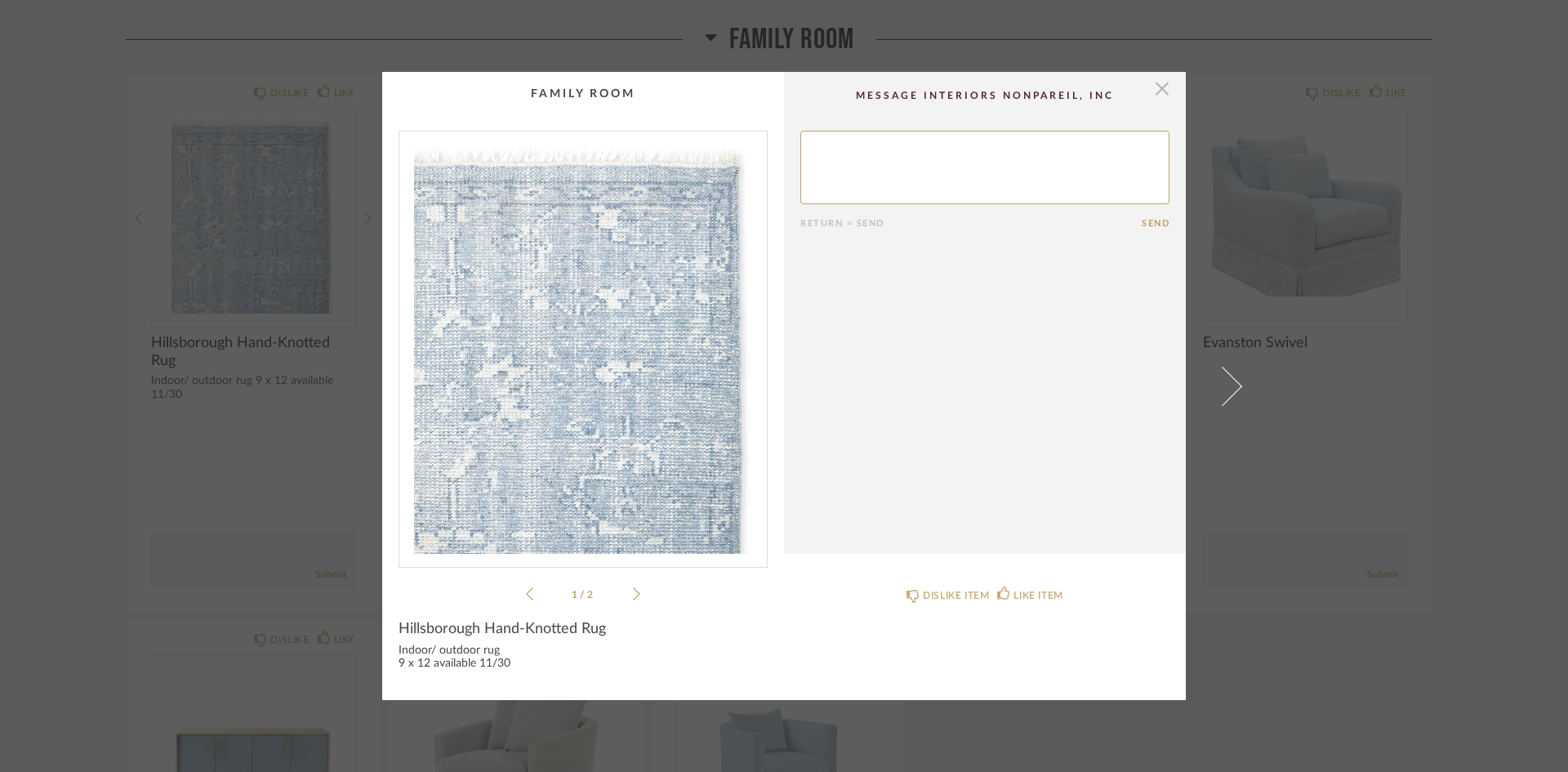
click at [1162, 88] on span "button" at bounding box center [1162, 88] width 33 height 33
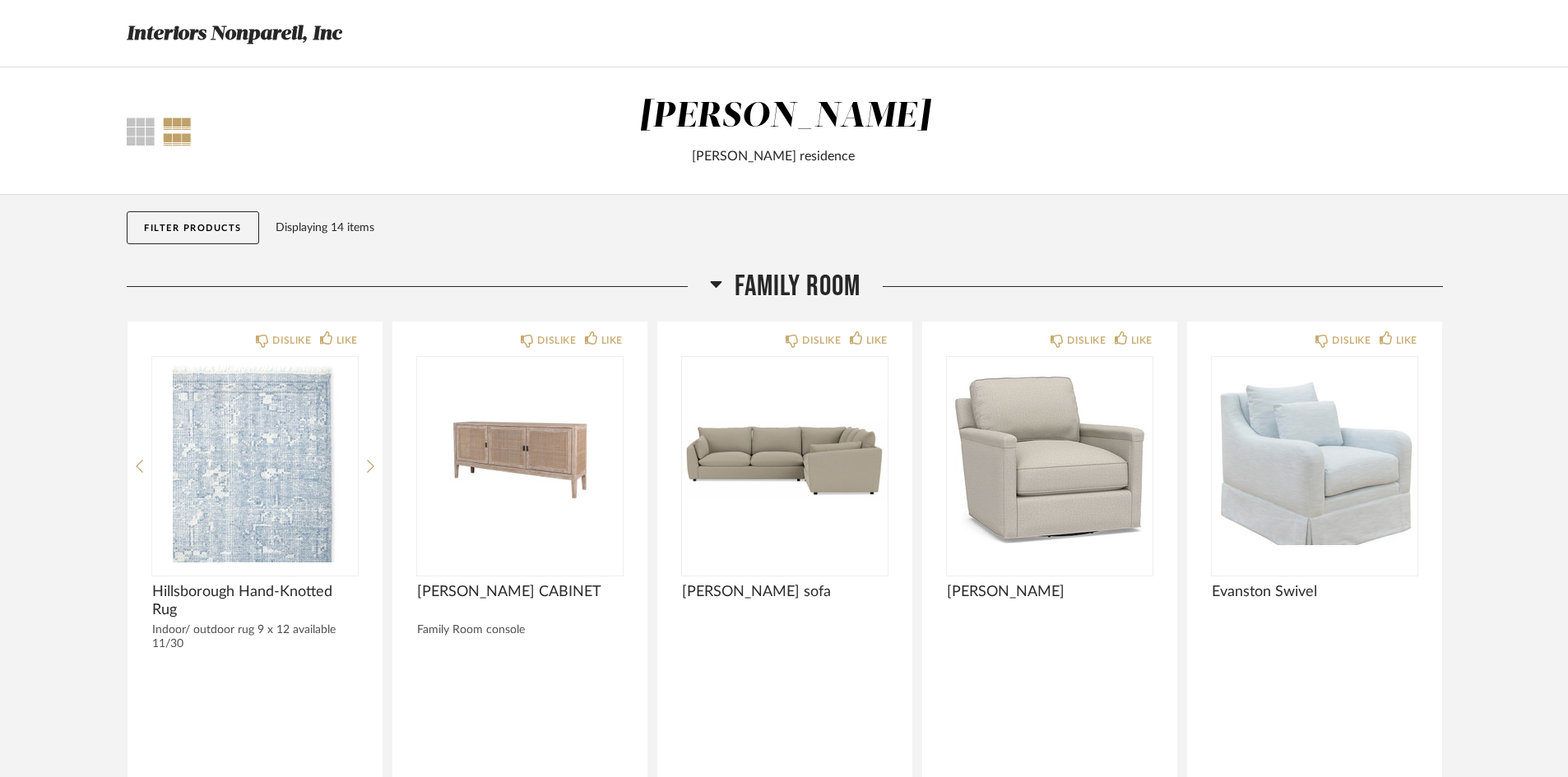
click at [809, 119] on div "[PERSON_NAME]" at bounding box center [785, 117] width 291 height 35
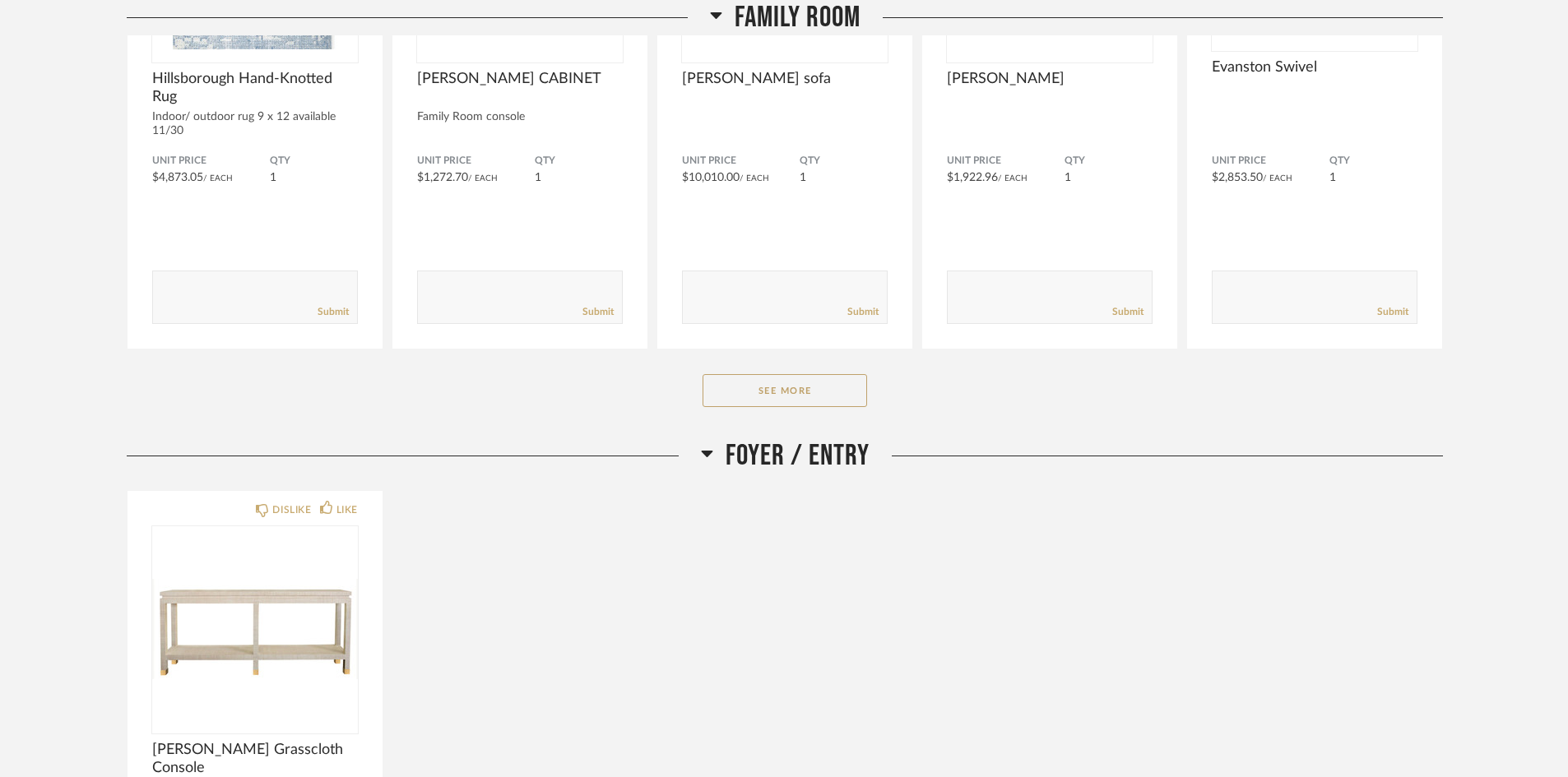
scroll to position [576, 0]
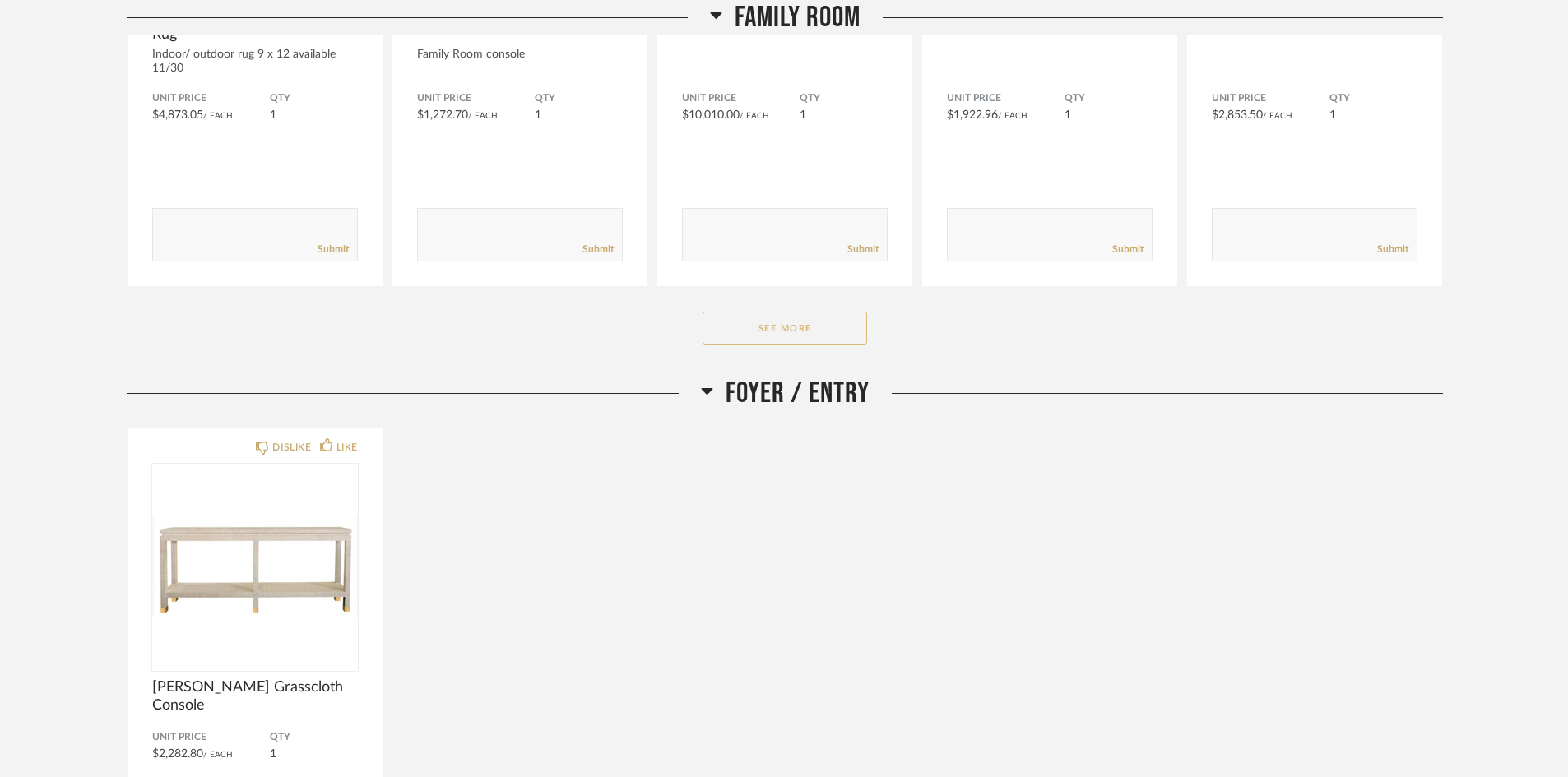
click at [775, 321] on button "See More" at bounding box center [785, 329] width 165 height 33
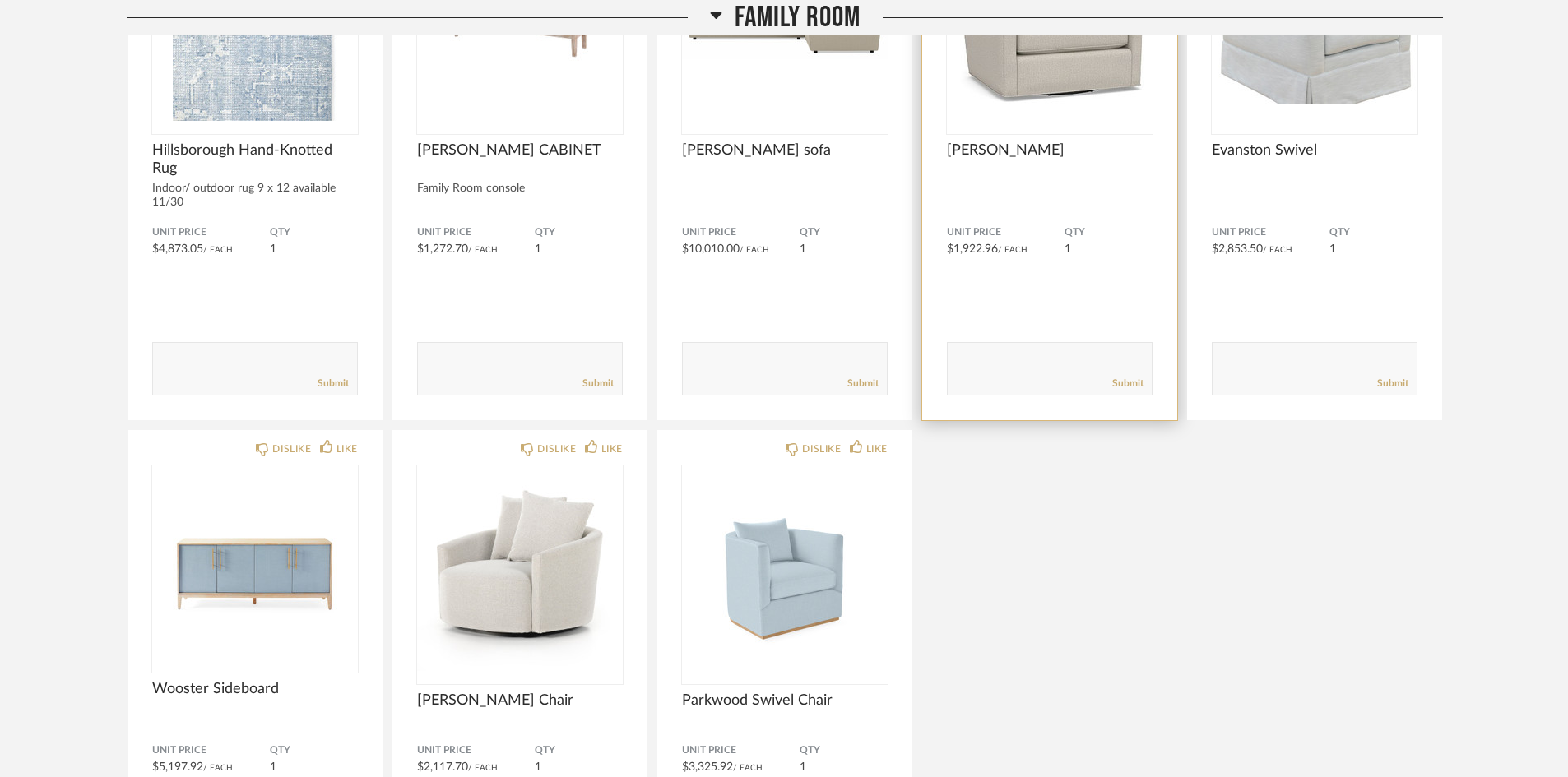
scroll to position [161, 0]
